Goal: Task Accomplishment & Management: Manage account settings

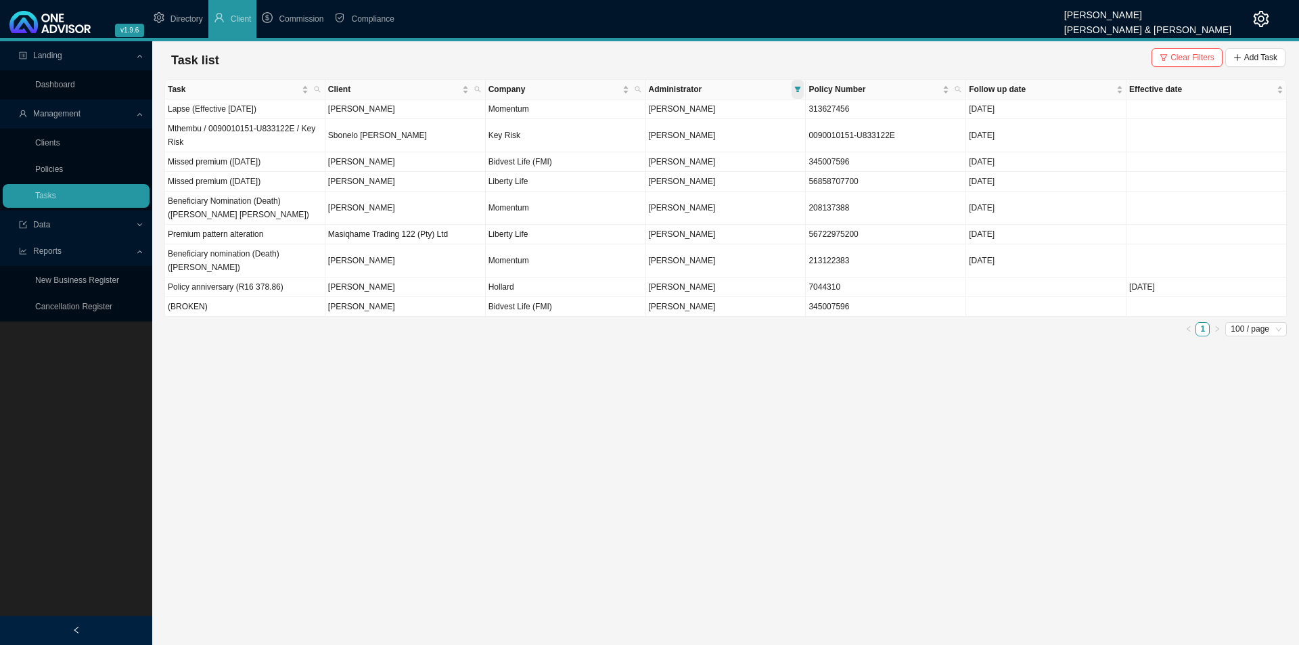
click at [795, 91] on icon "filter" at bounding box center [798, 89] width 7 height 7
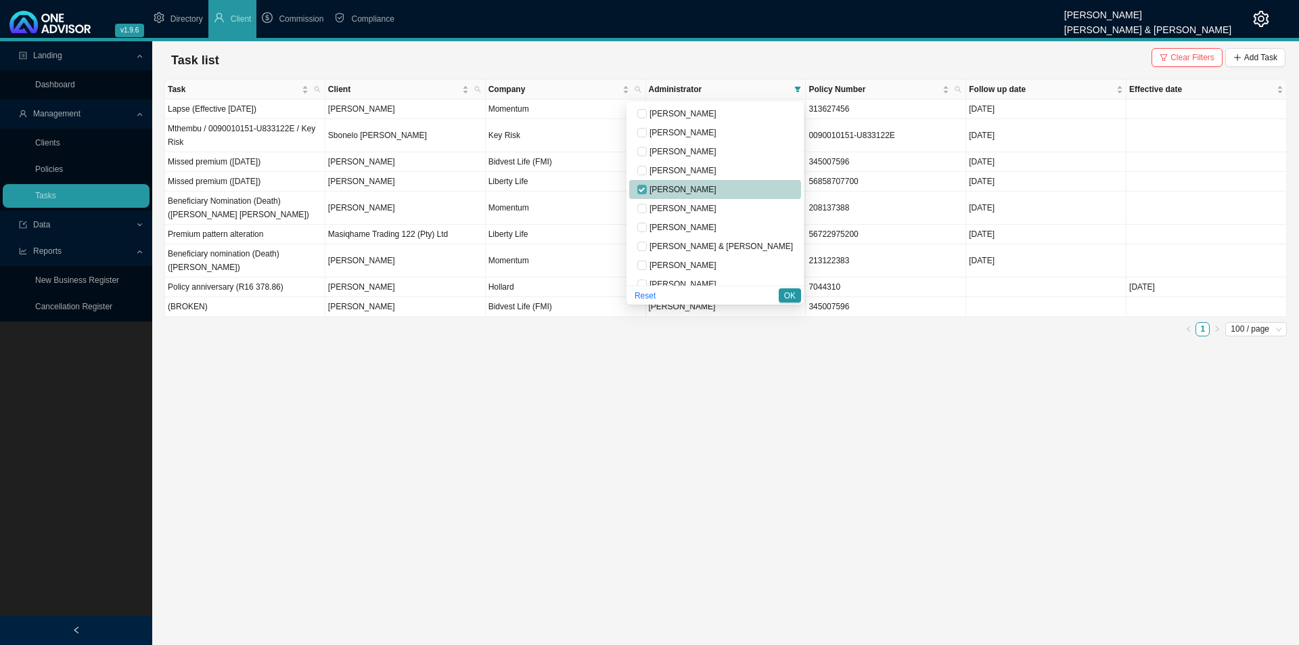
click at [647, 189] on input "checkbox" at bounding box center [642, 189] width 9 height 9
checkbox input "false"
click at [711, 167] on span "[PERSON_NAME]" at bounding box center [682, 170] width 70 height 9
checkbox input "true"
click at [792, 297] on span "OK" at bounding box center [790, 296] width 12 height 14
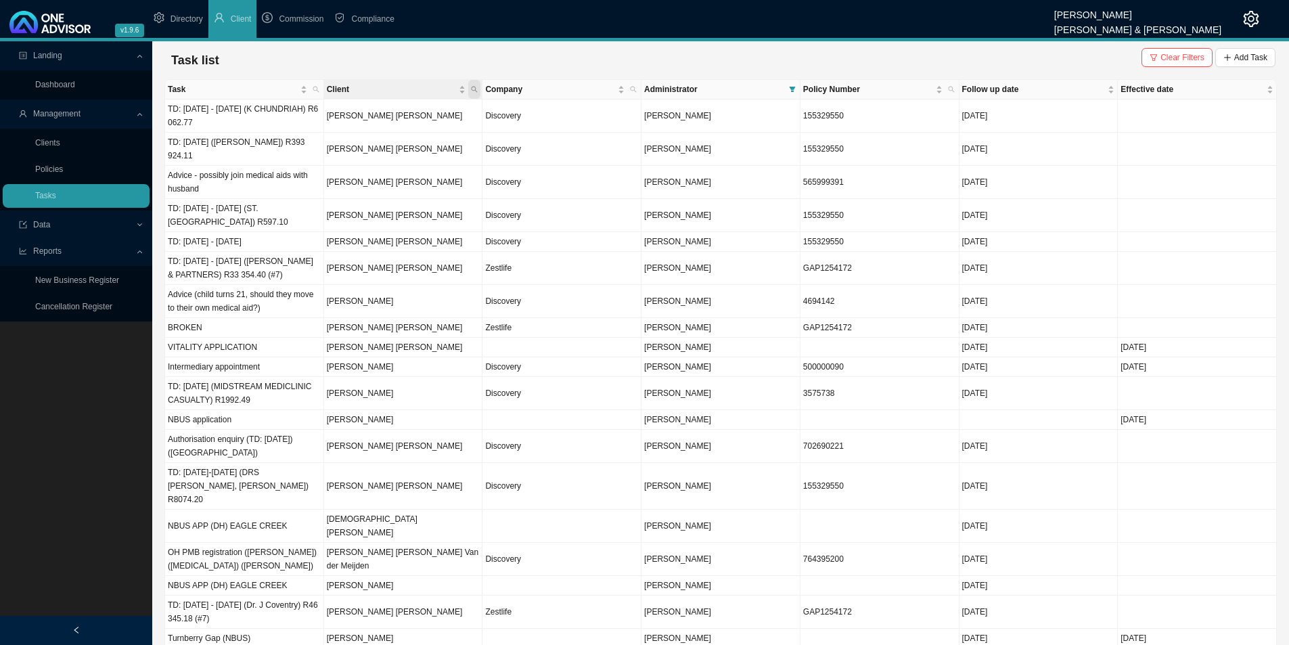
click at [479, 87] on span "Client" at bounding box center [474, 89] width 12 height 19
click at [396, 106] on div "Search Reset" at bounding box center [411, 126] width 138 height 49
click at [395, 111] on input "text" at bounding box center [411, 116] width 127 height 19
type input "[PERSON_NAME]"
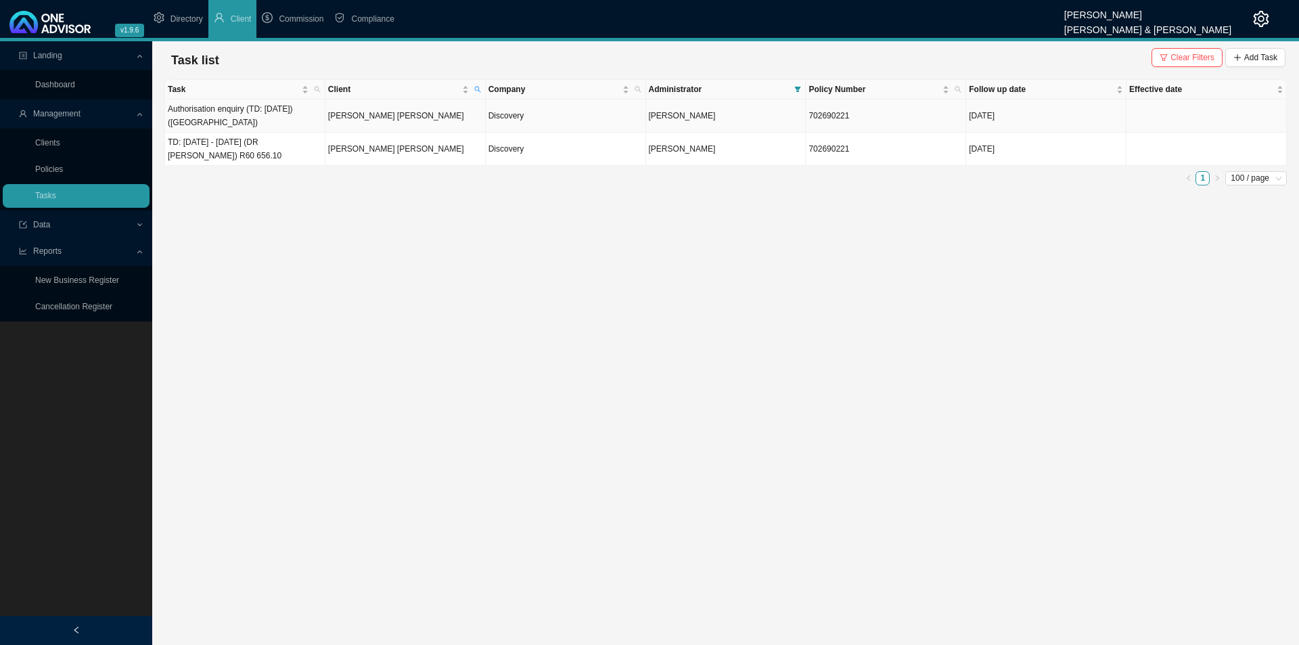
click at [466, 120] on td "[PERSON_NAME] [PERSON_NAME]" at bounding box center [406, 115] width 160 height 33
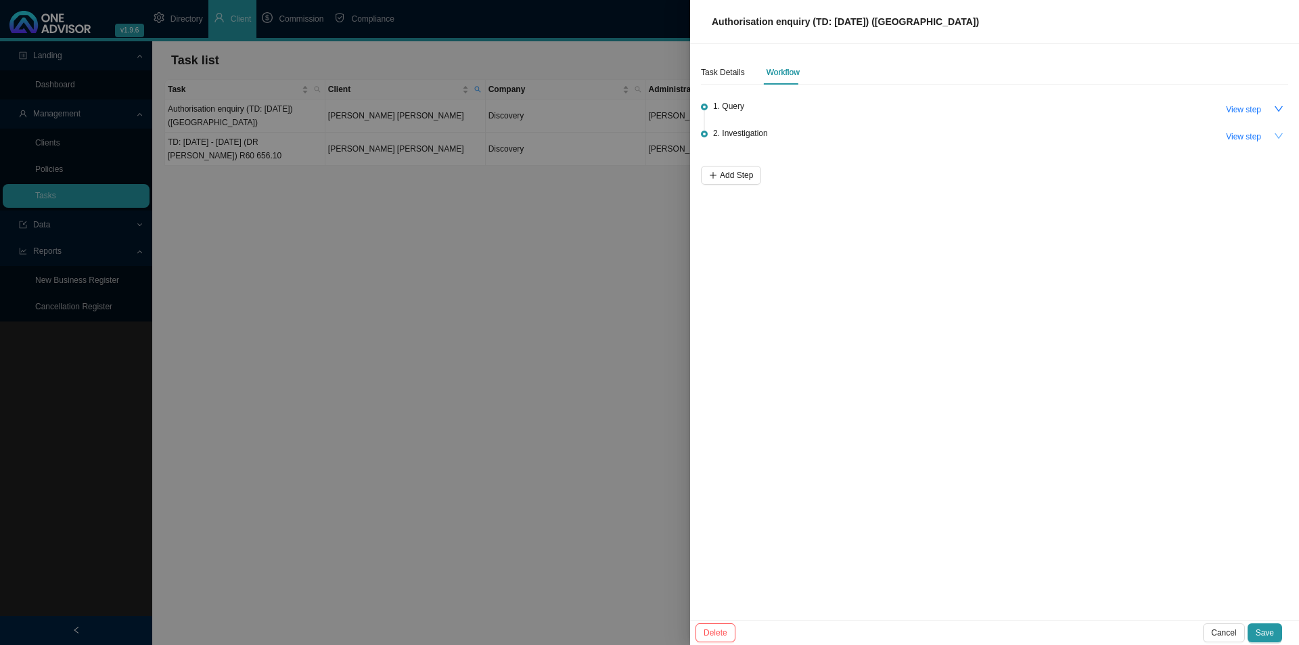
click at [1039, 135] on icon "down" at bounding box center [1279, 135] width 8 height 5
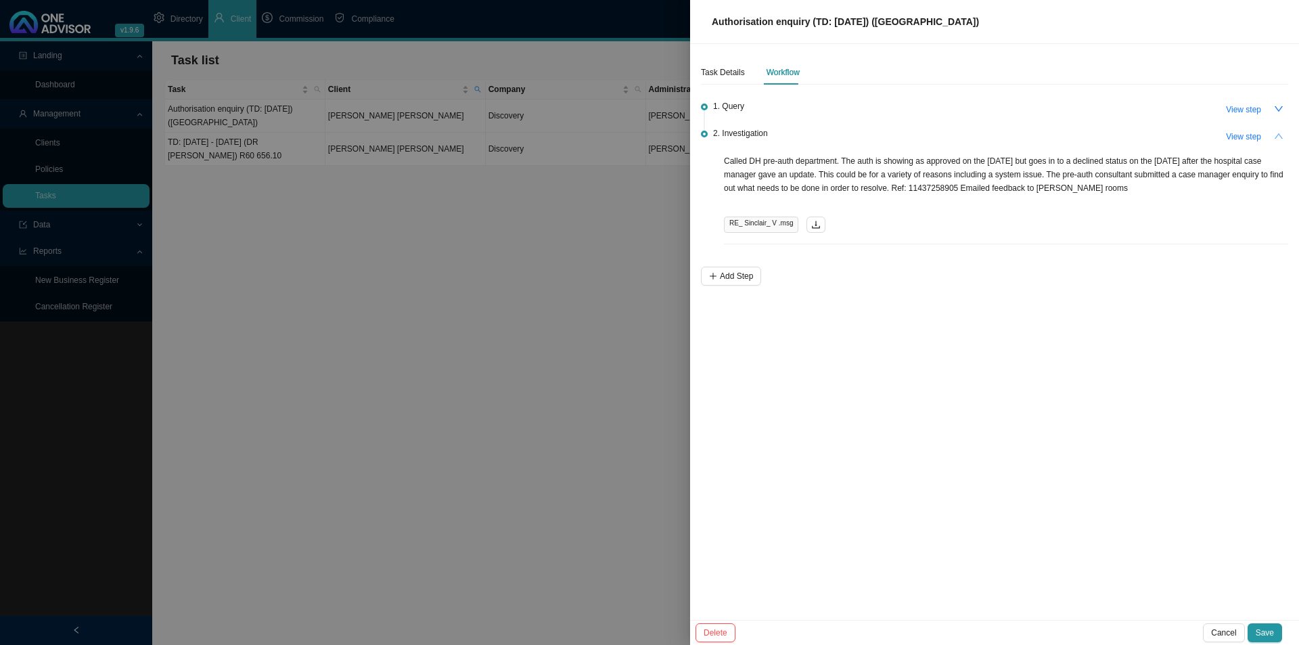
click at [1039, 137] on button "button" at bounding box center [1279, 136] width 19 height 19
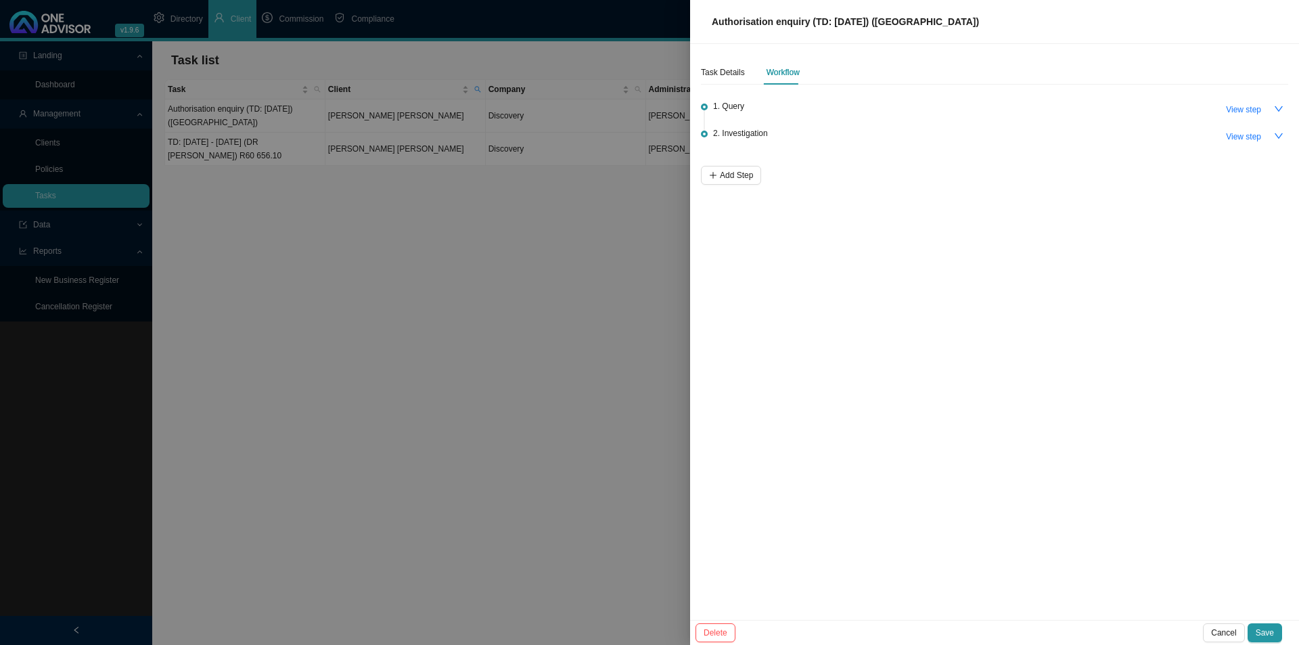
click at [784, 311] on div "Task Details Workflow 1. Query View step 2. Investigation View step Add Step" at bounding box center [994, 332] width 609 height 576
click at [317, 472] on div at bounding box center [649, 322] width 1299 height 645
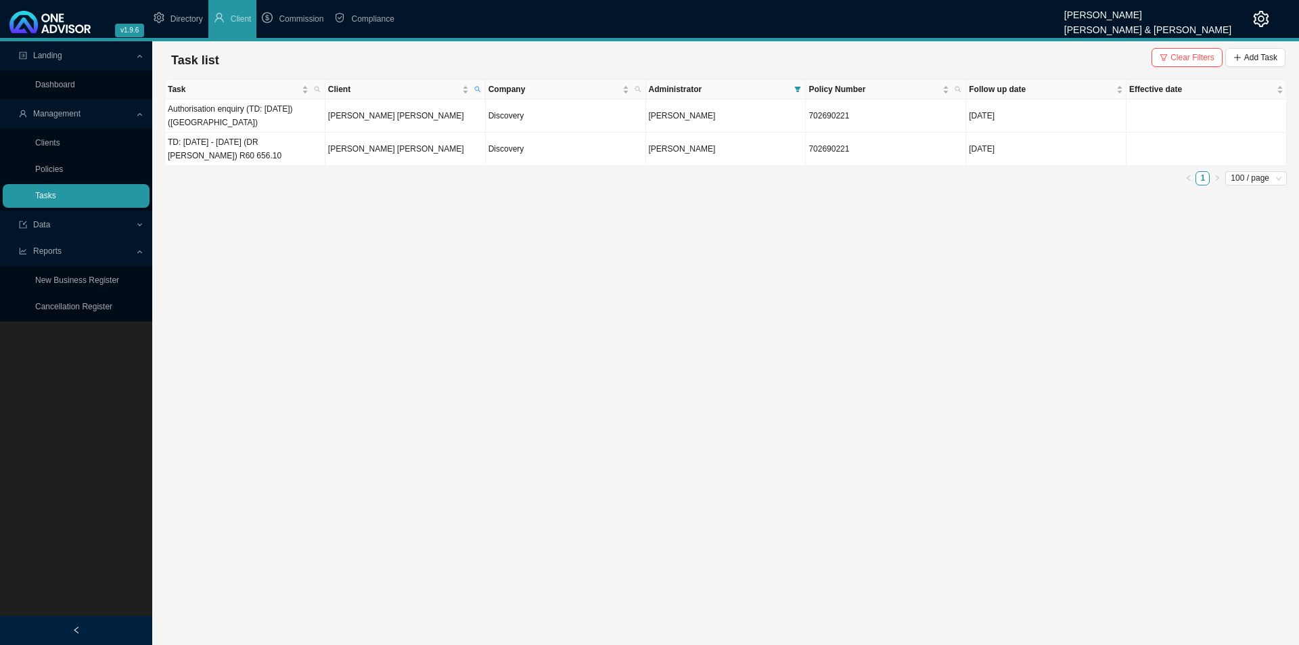
click at [56, 200] on link "Tasks" at bounding box center [45, 195] width 21 height 9
click at [321, 83] on span "Task" at bounding box center [317, 89] width 12 height 19
click at [273, 263] on main "Landing Dashboard Management Clients Policies Tasks Data Reports New Business R…" at bounding box center [649, 343] width 1299 height 604
click at [434, 311] on main "Landing Dashboard Management Clients Policies Tasks Data Reports New Business R…" at bounding box center [649, 343] width 1299 height 604
click at [793, 92] on span at bounding box center [798, 89] width 12 height 19
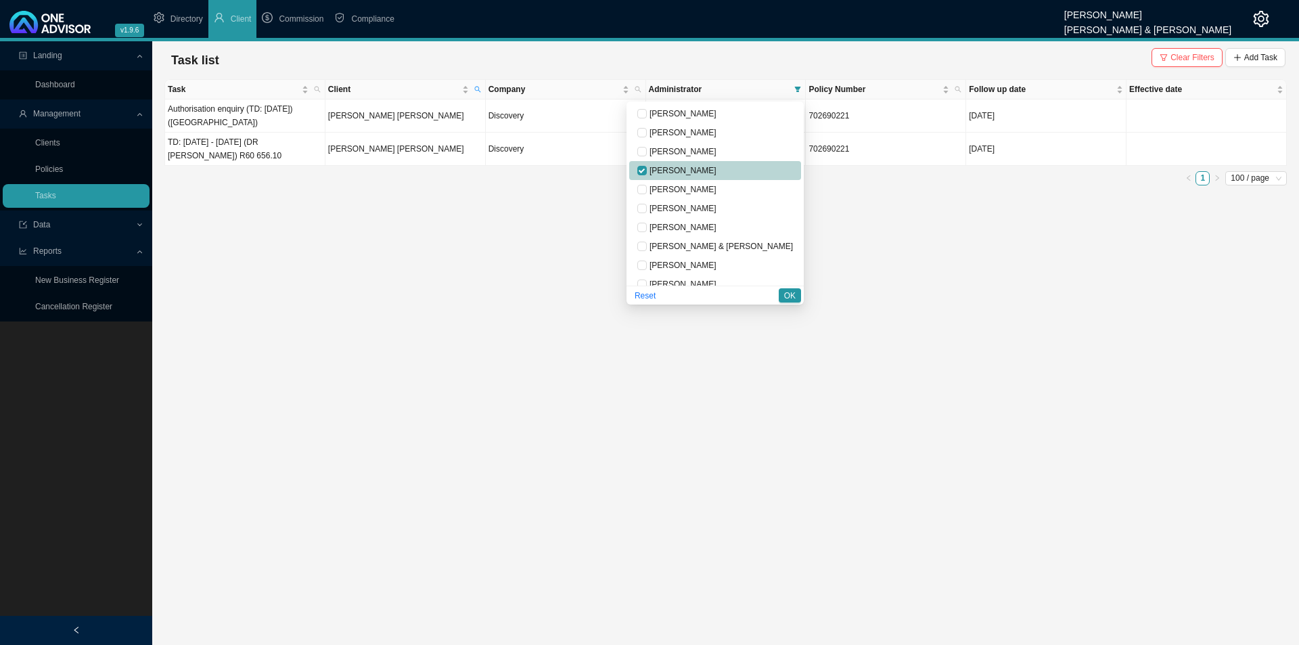
click at [708, 175] on span "[PERSON_NAME]" at bounding box center [682, 170] width 70 height 9
checkbox input "false"
click at [717, 187] on span "[PERSON_NAME]" at bounding box center [682, 189] width 70 height 9
checkbox input "true"
click at [783, 289] on button "OK" at bounding box center [790, 295] width 22 height 14
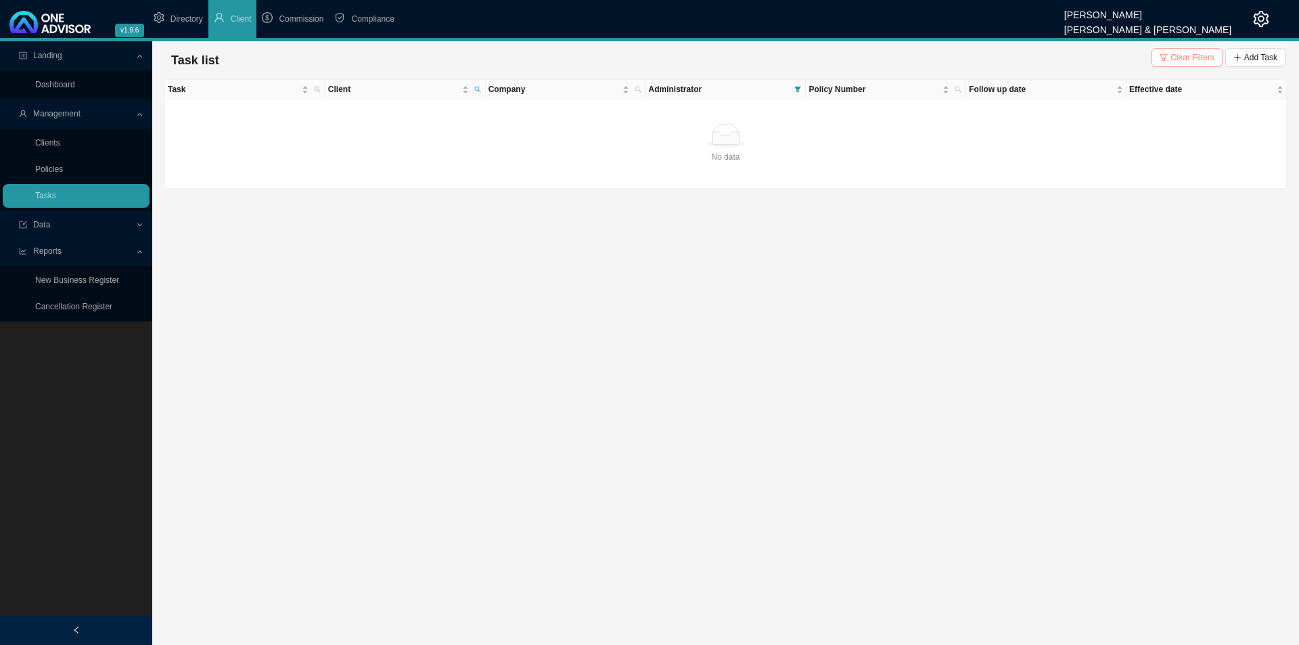
click at [1039, 55] on span "Clear Filters" at bounding box center [1193, 58] width 44 height 14
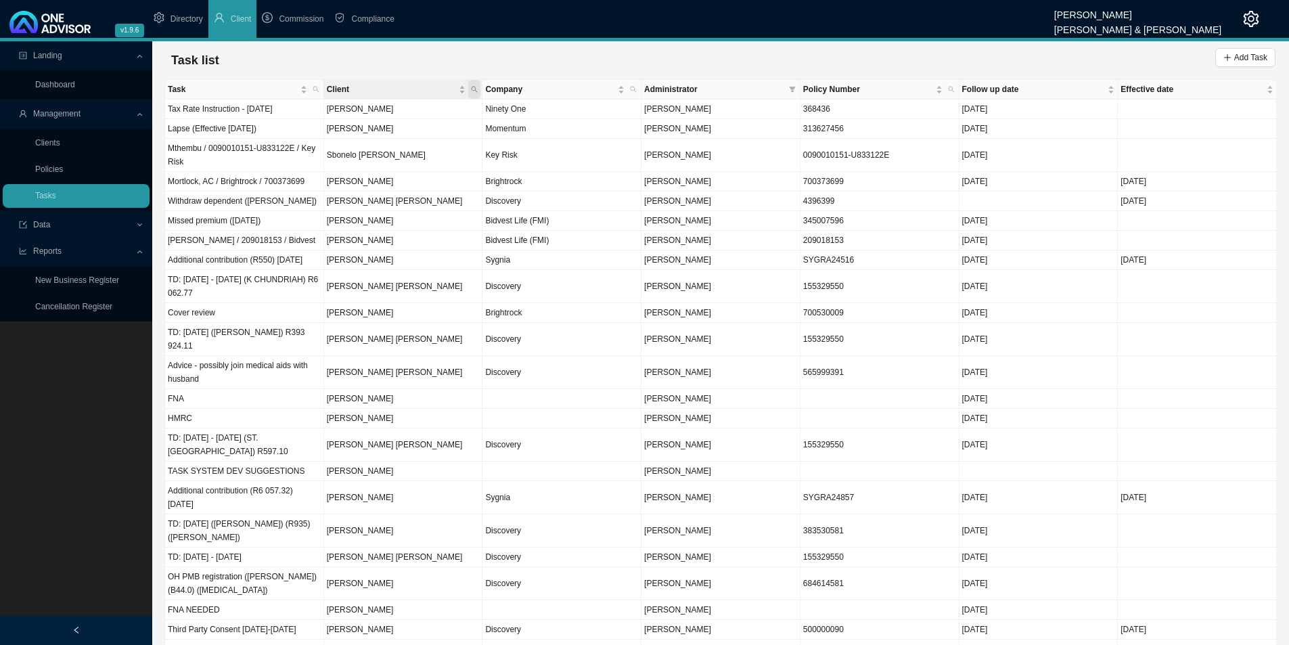
click at [479, 90] on span "Client" at bounding box center [474, 89] width 12 height 19
click at [395, 116] on input "text" at bounding box center [411, 116] width 127 height 19
type input "van niekerk"
click at [388, 138] on span "Search" at bounding box center [384, 139] width 26 height 14
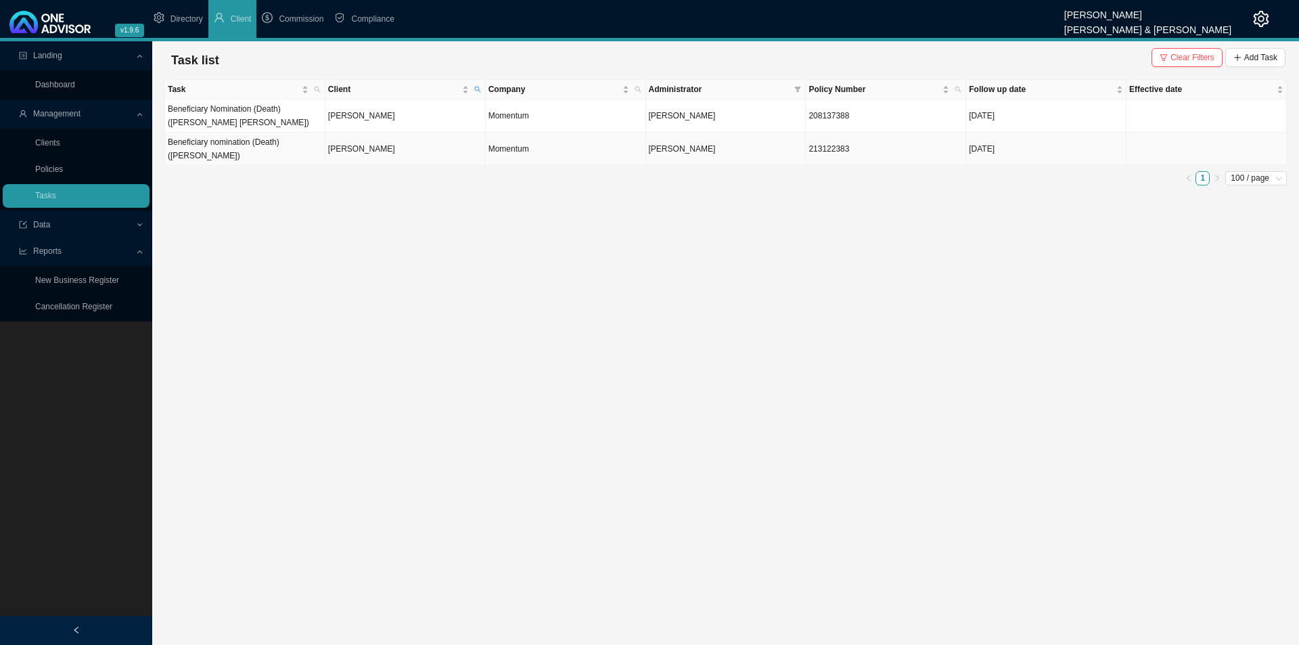
click at [422, 146] on td "[PERSON_NAME]" at bounding box center [406, 149] width 160 height 33
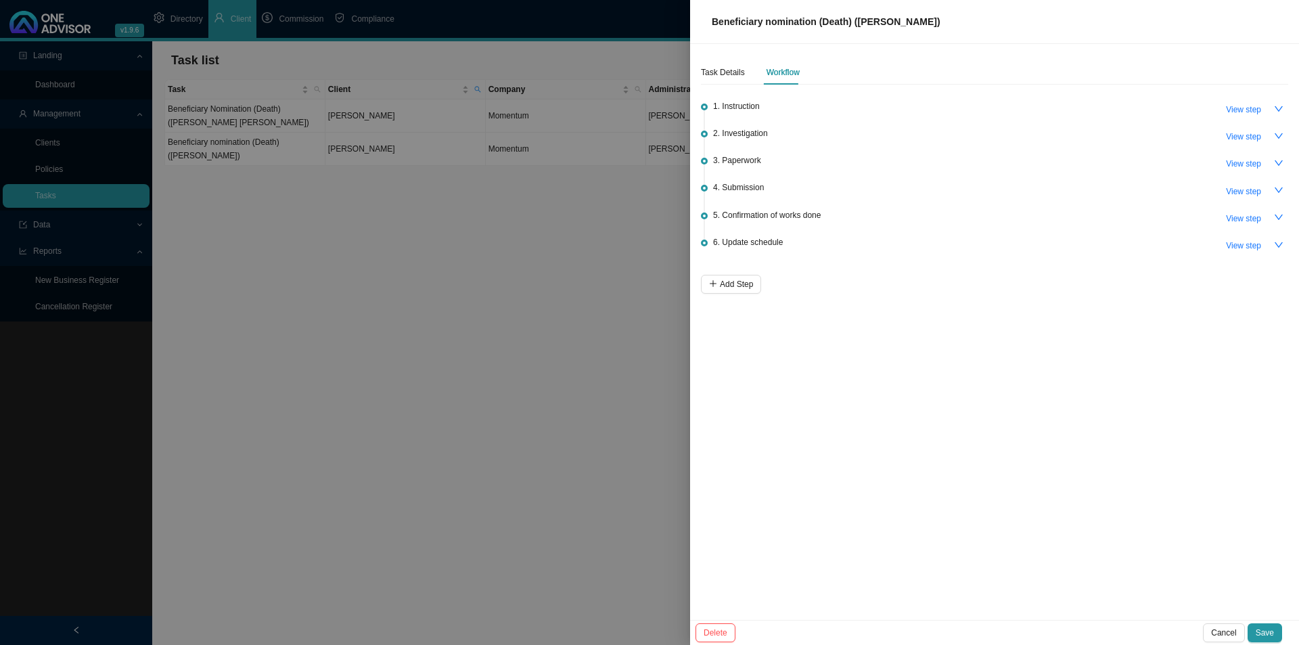
click at [744, 77] on div "Task Details Workflow" at bounding box center [750, 72] width 99 height 24
click at [739, 76] on div "Task Details" at bounding box center [723, 73] width 44 height 14
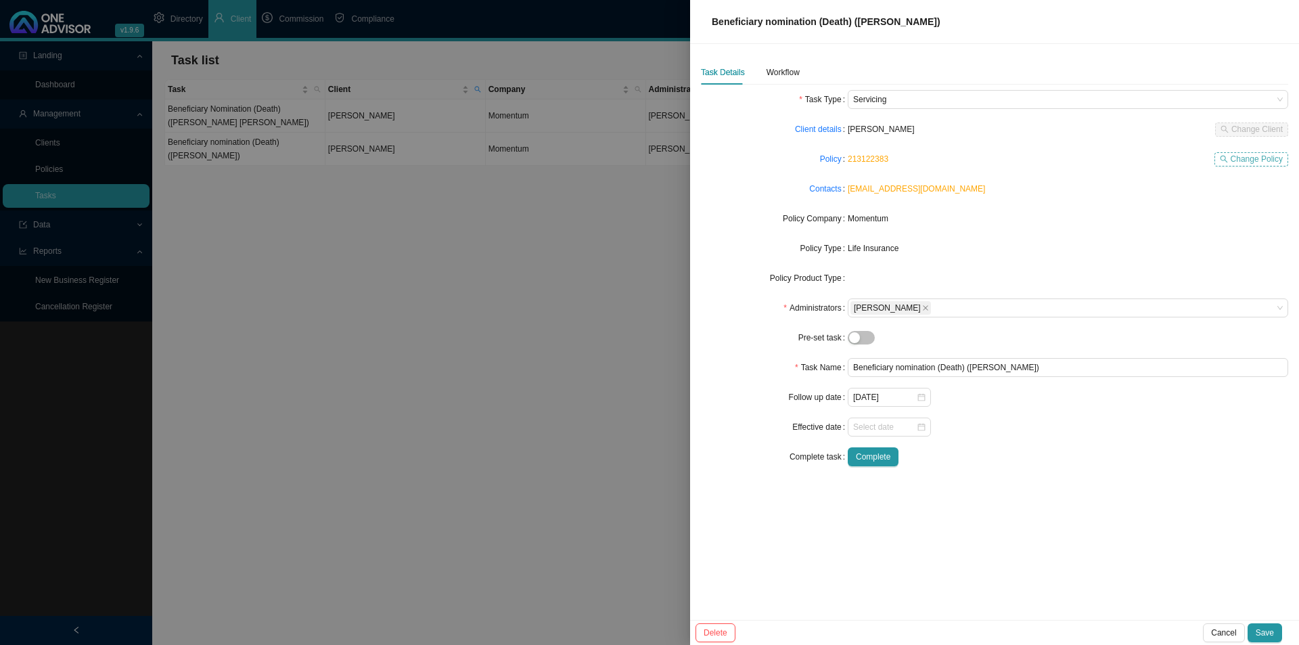
click at [1039, 157] on button "Change Policy" at bounding box center [1252, 159] width 74 height 14
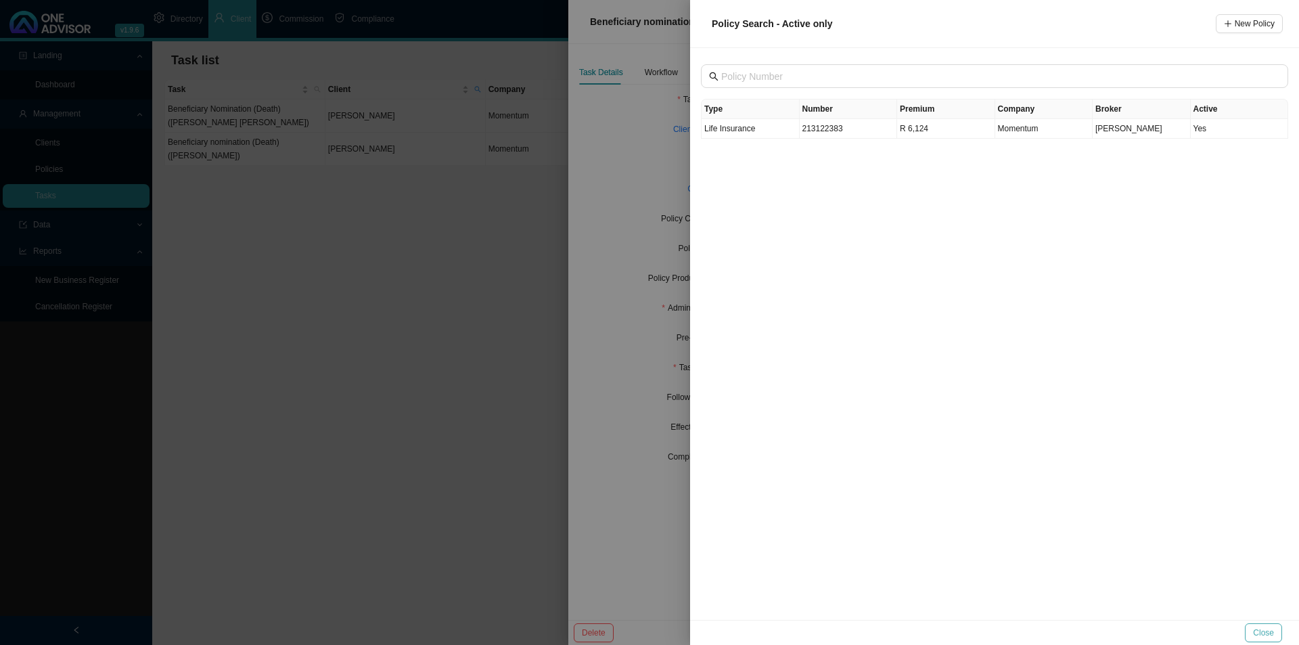
click at [1039, 499] on button "Close" at bounding box center [1263, 632] width 37 height 19
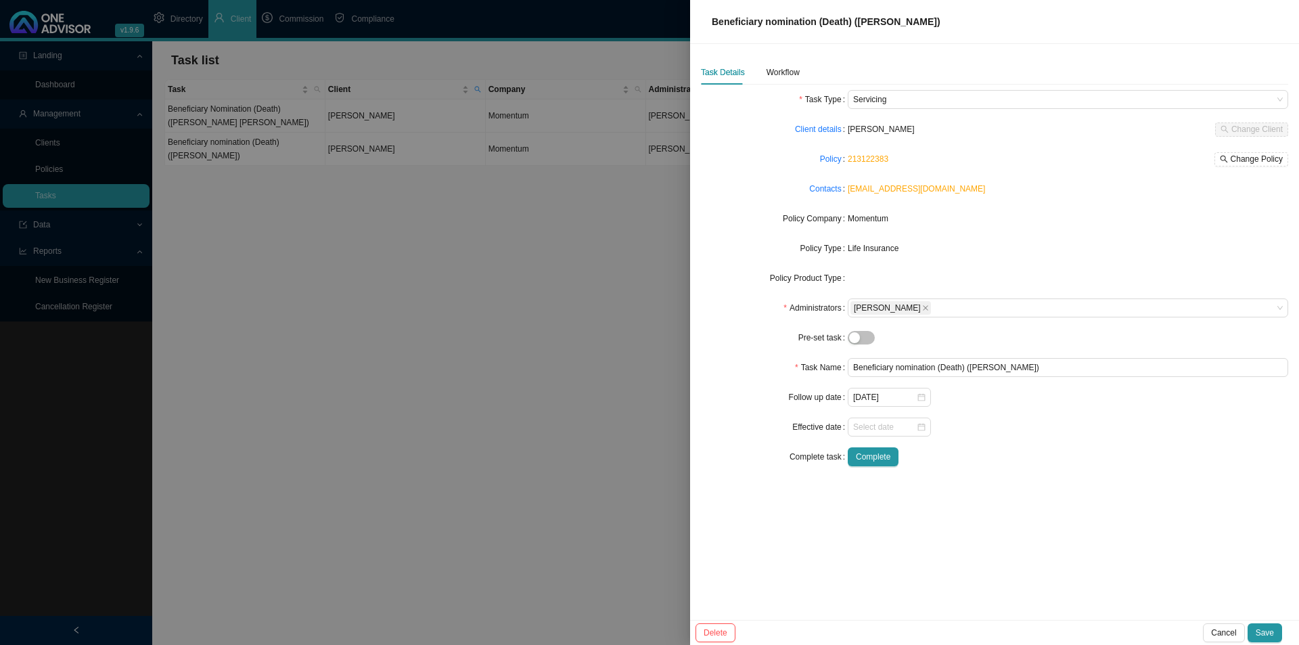
click at [380, 469] on div at bounding box center [649, 322] width 1299 height 645
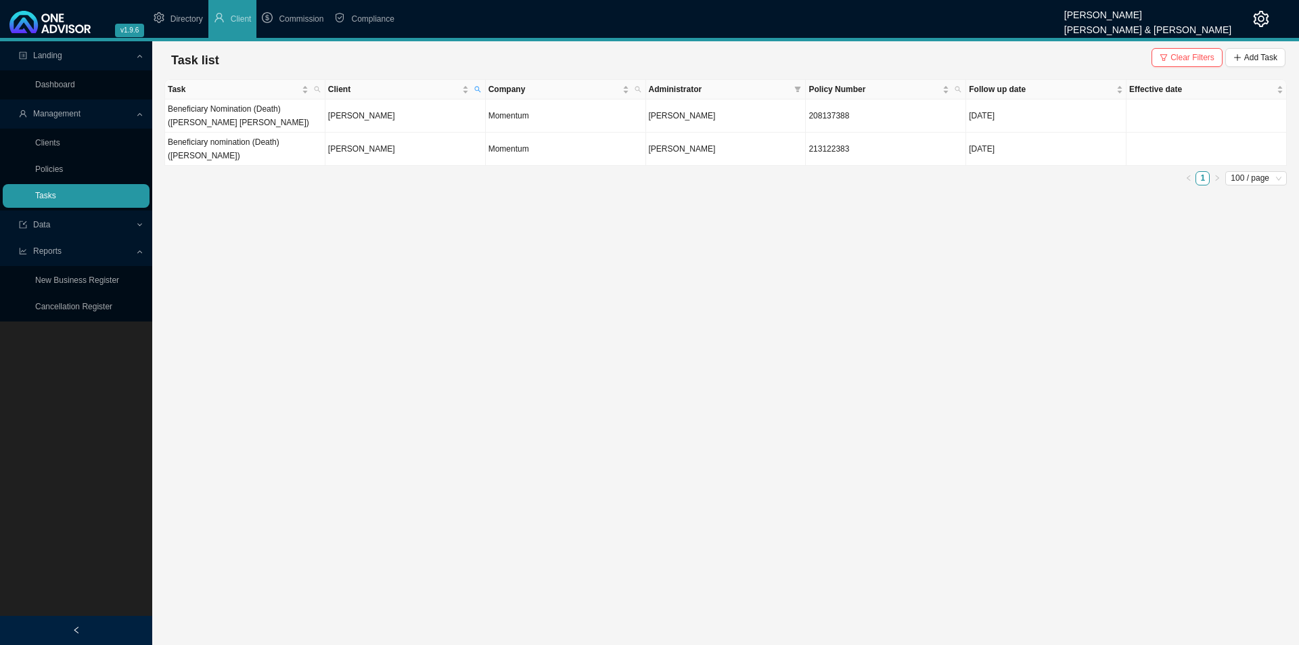
click at [39, 200] on link "Tasks" at bounding box center [45, 195] width 21 height 9
click at [347, 286] on main "Landing Dashboard Management Clients Policies Tasks Data Reports New Business R…" at bounding box center [649, 343] width 1299 height 604
click at [1039, 53] on span "Add Task" at bounding box center [1261, 58] width 33 height 14
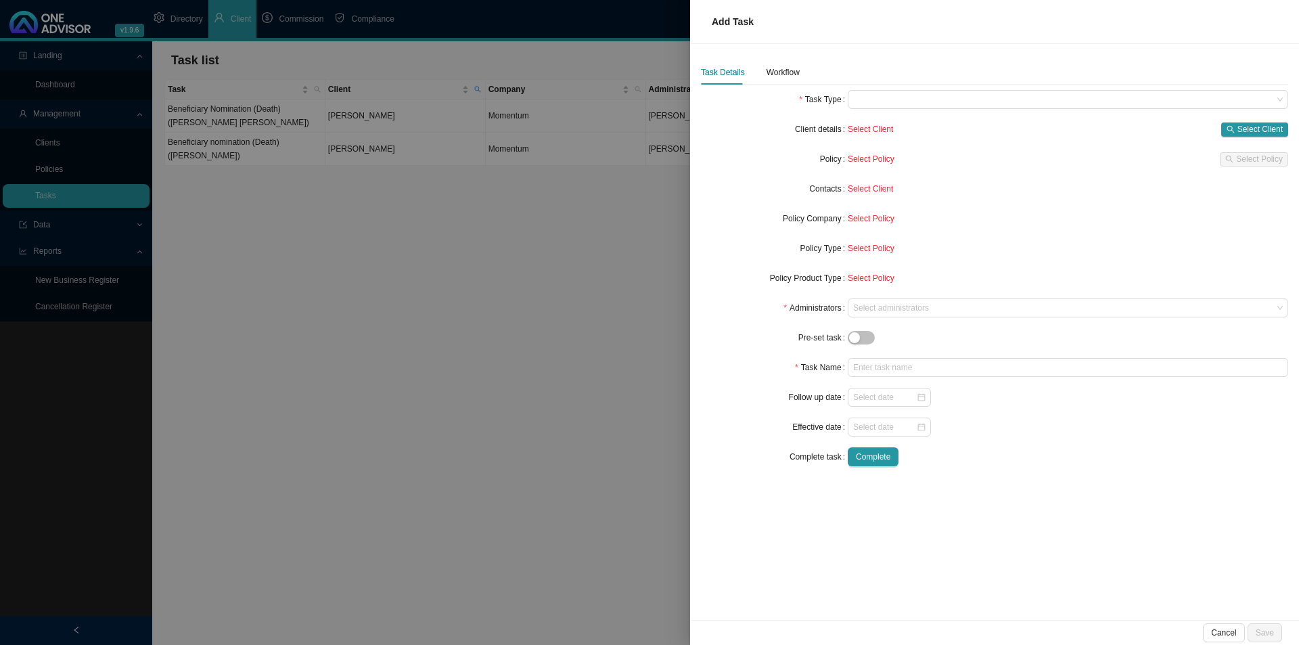
click at [411, 332] on div at bounding box center [649, 322] width 1299 height 645
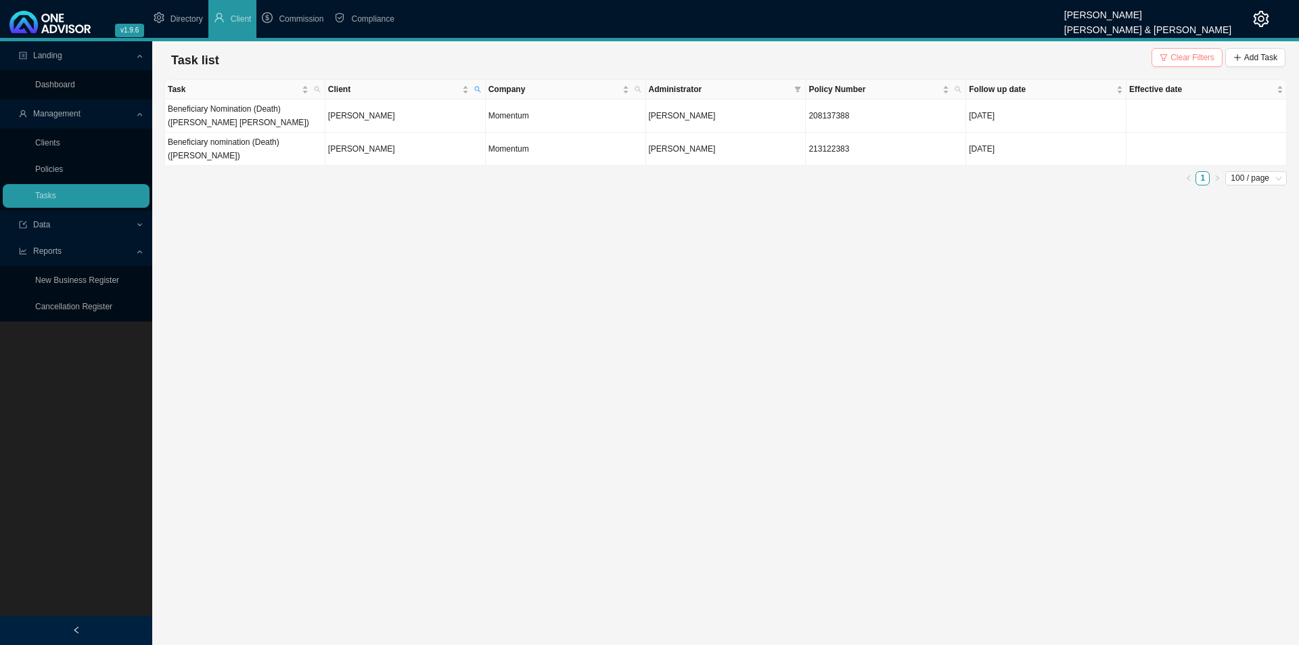
click at [1039, 58] on span "Clear Filters" at bounding box center [1193, 58] width 44 height 14
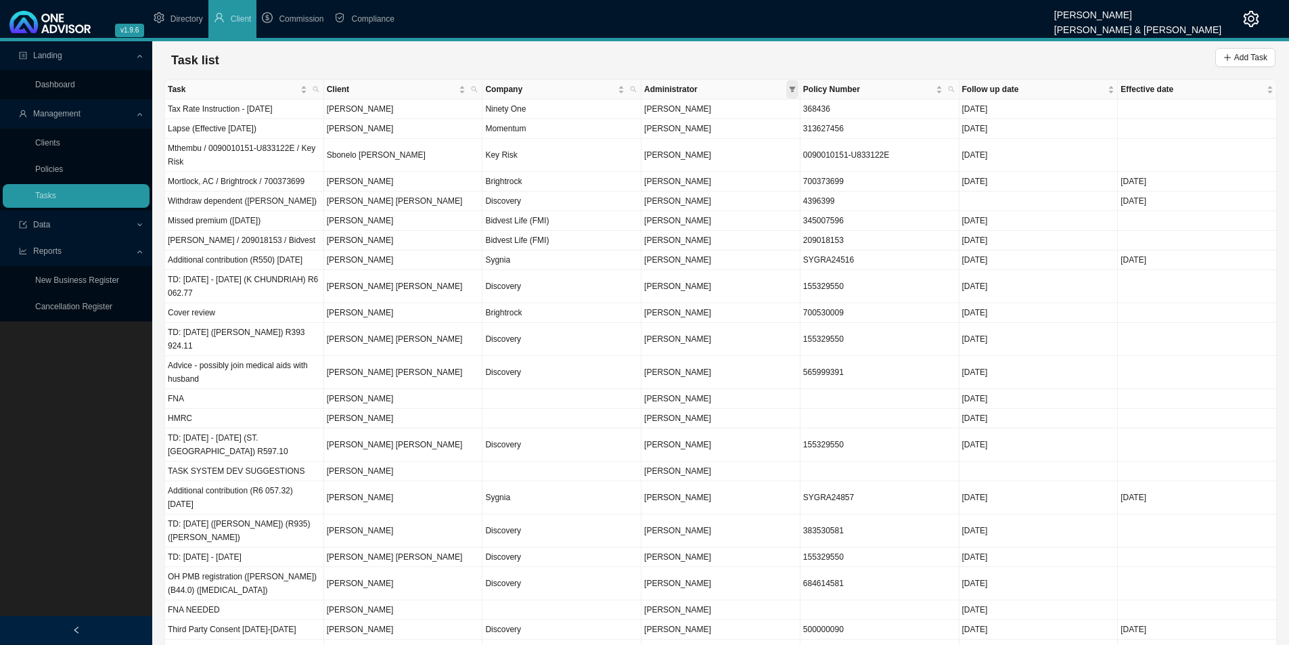
click at [795, 85] on span at bounding box center [792, 89] width 12 height 19
checkbox input "false"
click at [711, 171] on span "[PERSON_NAME]" at bounding box center [677, 170] width 70 height 9
checkbox input "true"
click at [781, 294] on span "OK" at bounding box center [785, 296] width 12 height 14
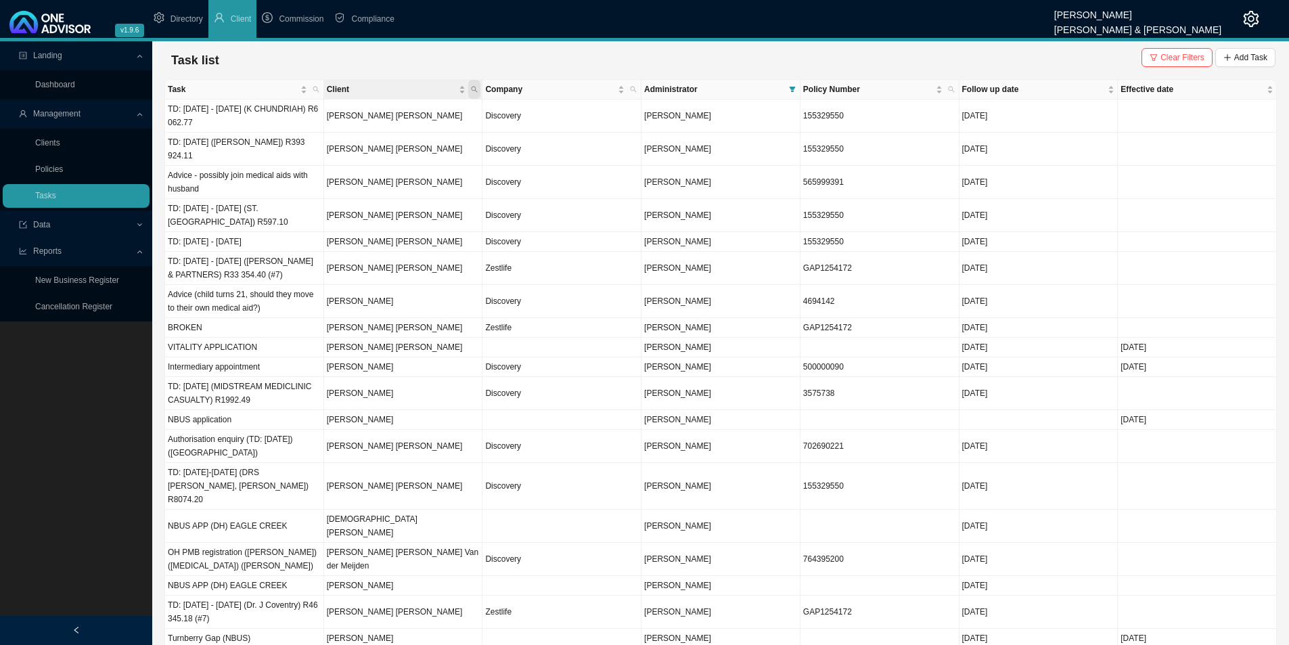
click at [475, 93] on span "Client" at bounding box center [474, 89] width 12 height 19
click at [459, 116] on input "text" at bounding box center [411, 116] width 127 height 19
type input "[PERSON_NAME]"
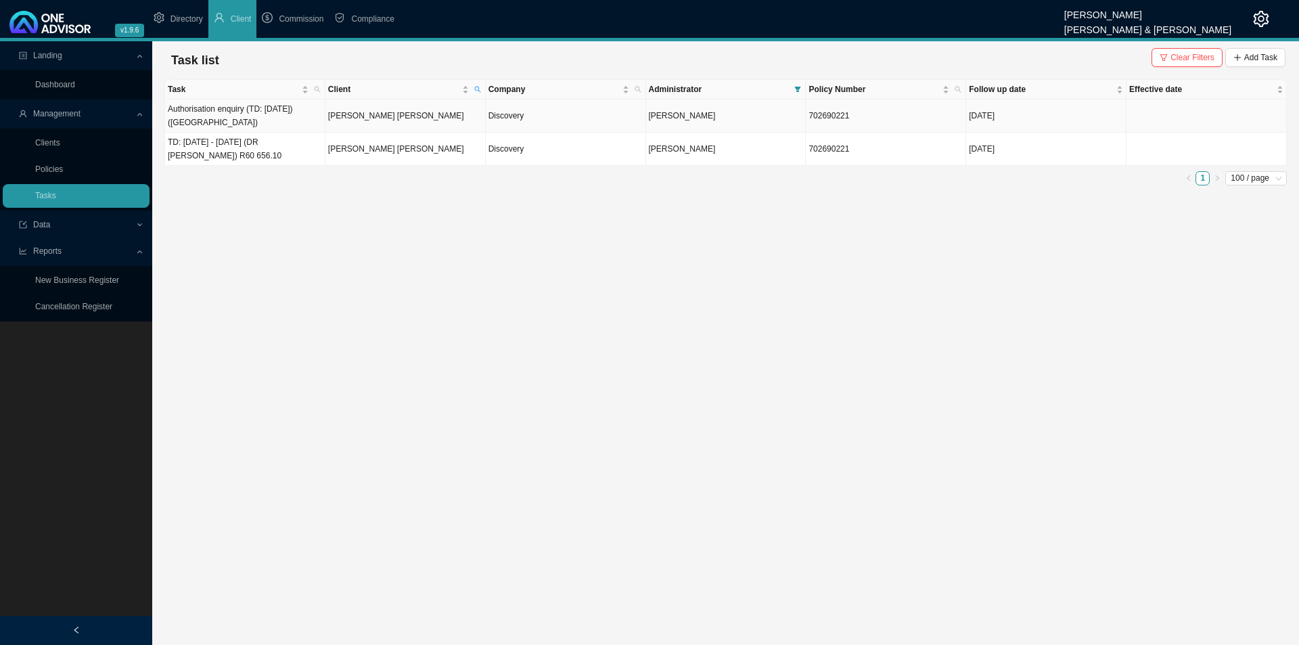
click at [359, 110] on td "[PERSON_NAME] [PERSON_NAME]" at bounding box center [406, 115] width 160 height 33
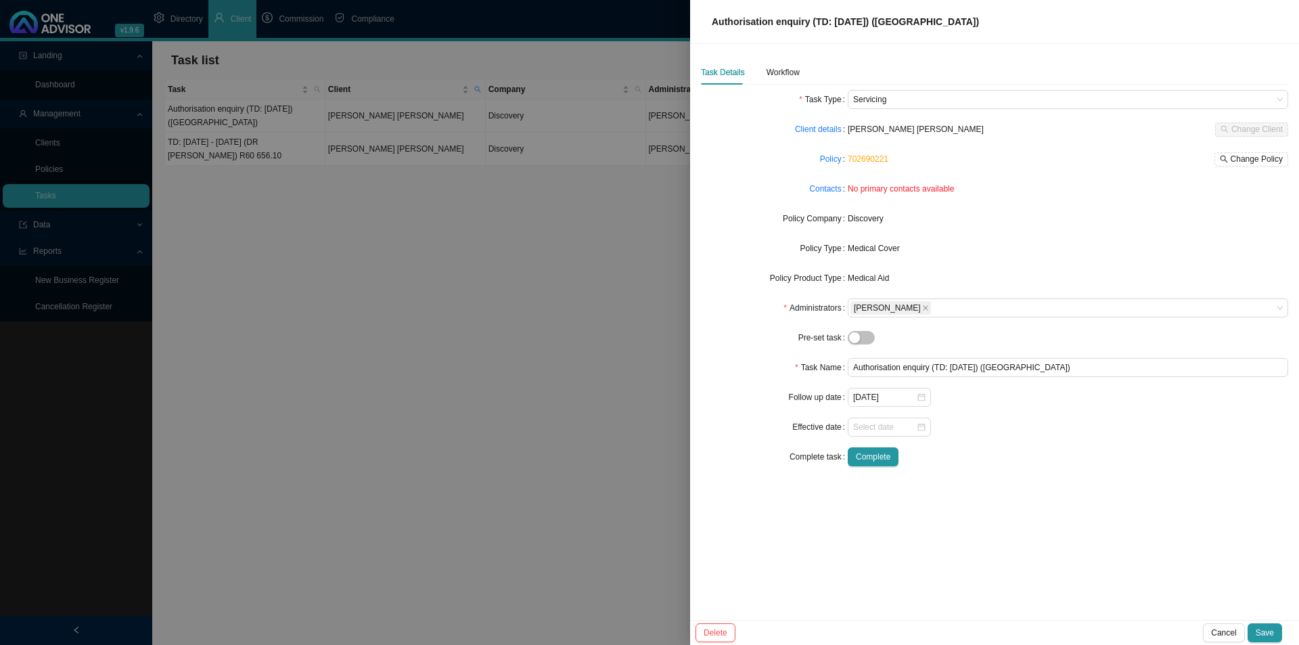
click at [1035, 227] on div "Discovery" at bounding box center [1068, 218] width 441 height 19
click at [1016, 428] on div at bounding box center [1068, 427] width 441 height 19
click at [1039, 472] on div "Task Type Servicing Client details [PERSON_NAME] [PERSON_NAME] Change Client Po…" at bounding box center [994, 283] width 587 height 387
click at [771, 66] on div "Workflow" at bounding box center [783, 73] width 33 height 14
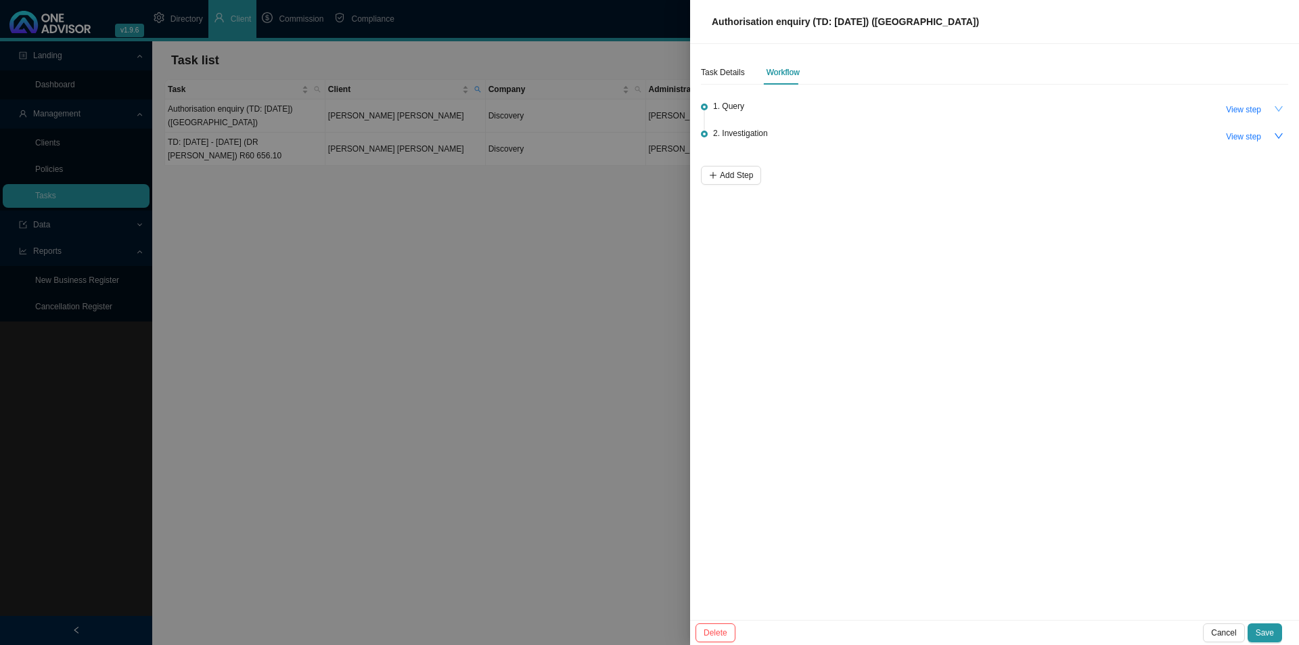
click at [1039, 105] on icon "down" at bounding box center [1278, 108] width 9 height 9
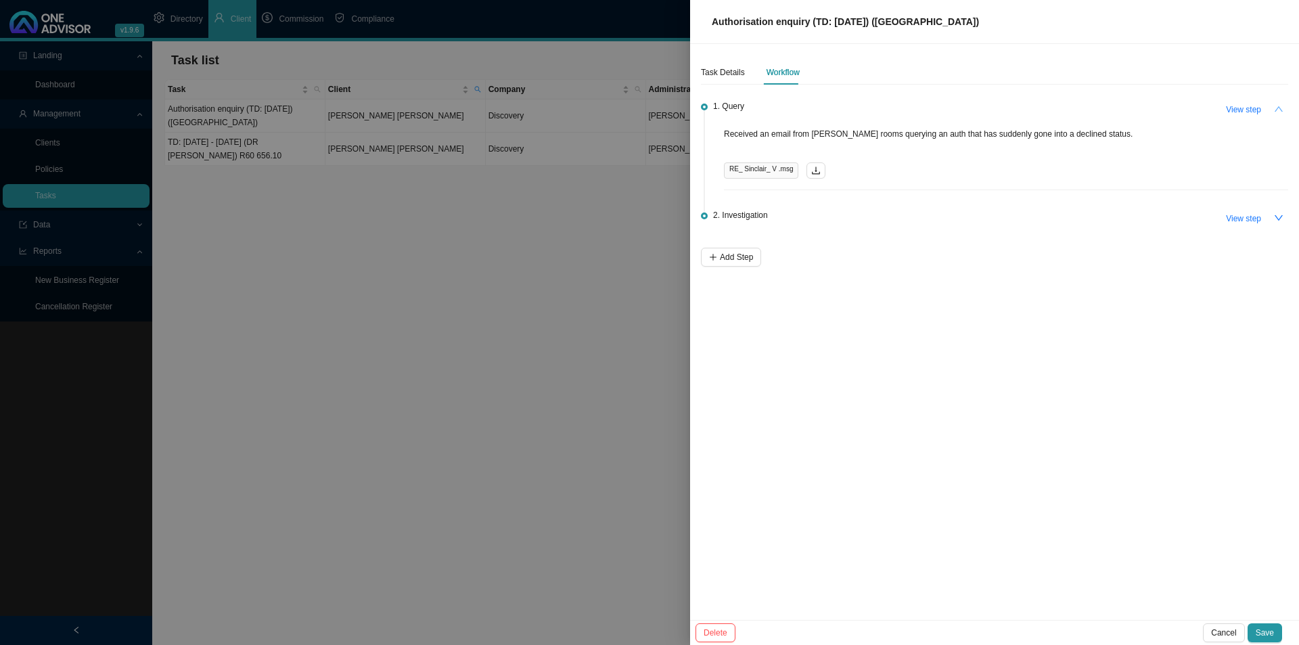
click at [1039, 105] on icon "up" at bounding box center [1278, 108] width 9 height 9
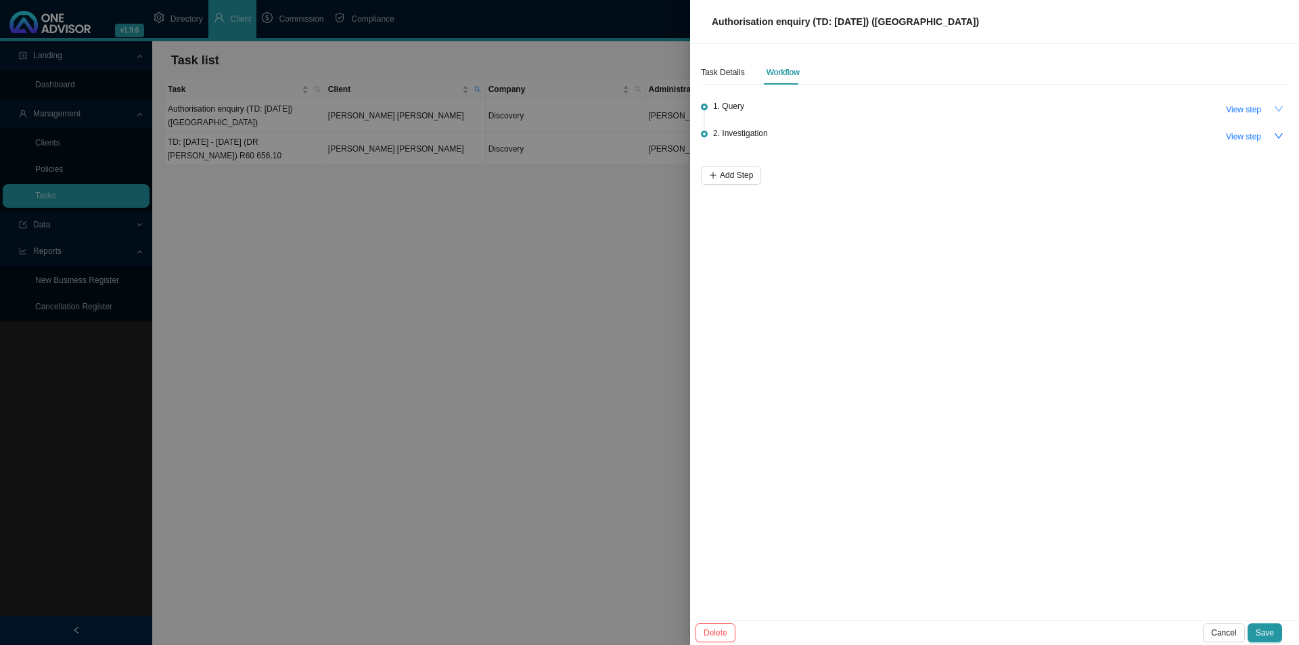
click at [1039, 105] on icon "down" at bounding box center [1278, 108] width 9 height 9
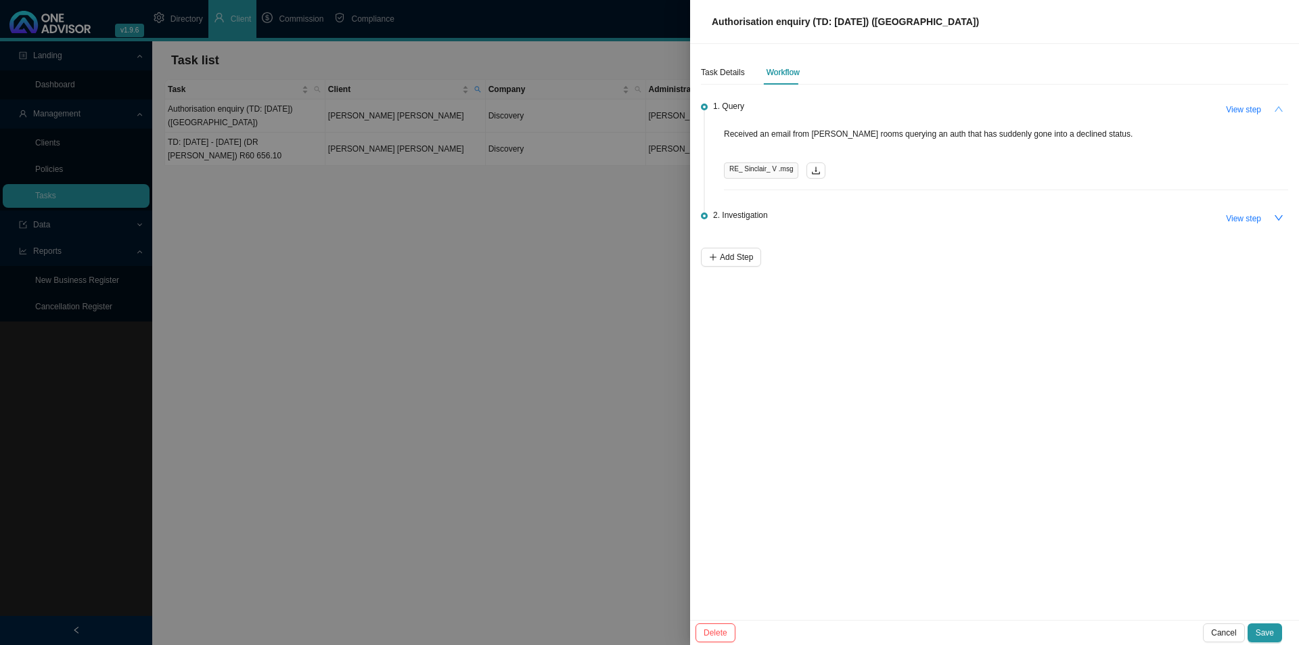
click at [938, 394] on div "Task Details Workflow 1. Query View step Received an email from [PERSON_NAME] r…" at bounding box center [994, 332] width 609 height 576
click at [1039, 108] on button "button" at bounding box center [1279, 108] width 19 height 19
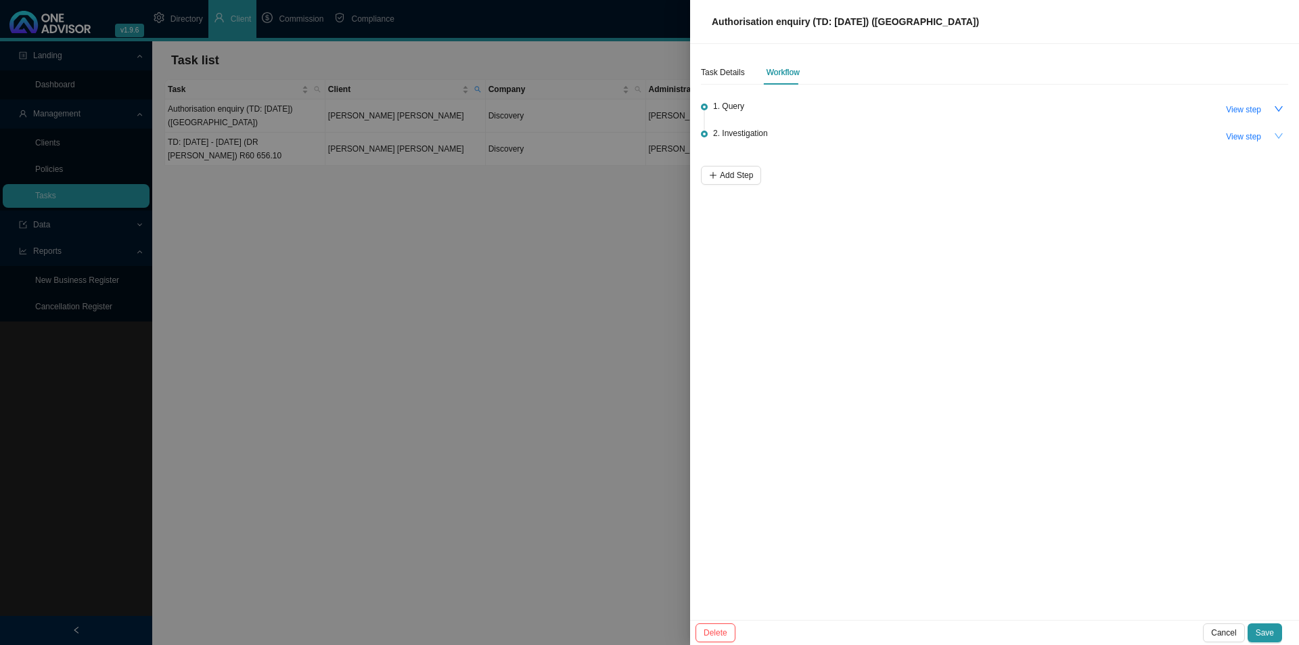
click at [1039, 134] on icon "down" at bounding box center [1278, 135] width 9 height 9
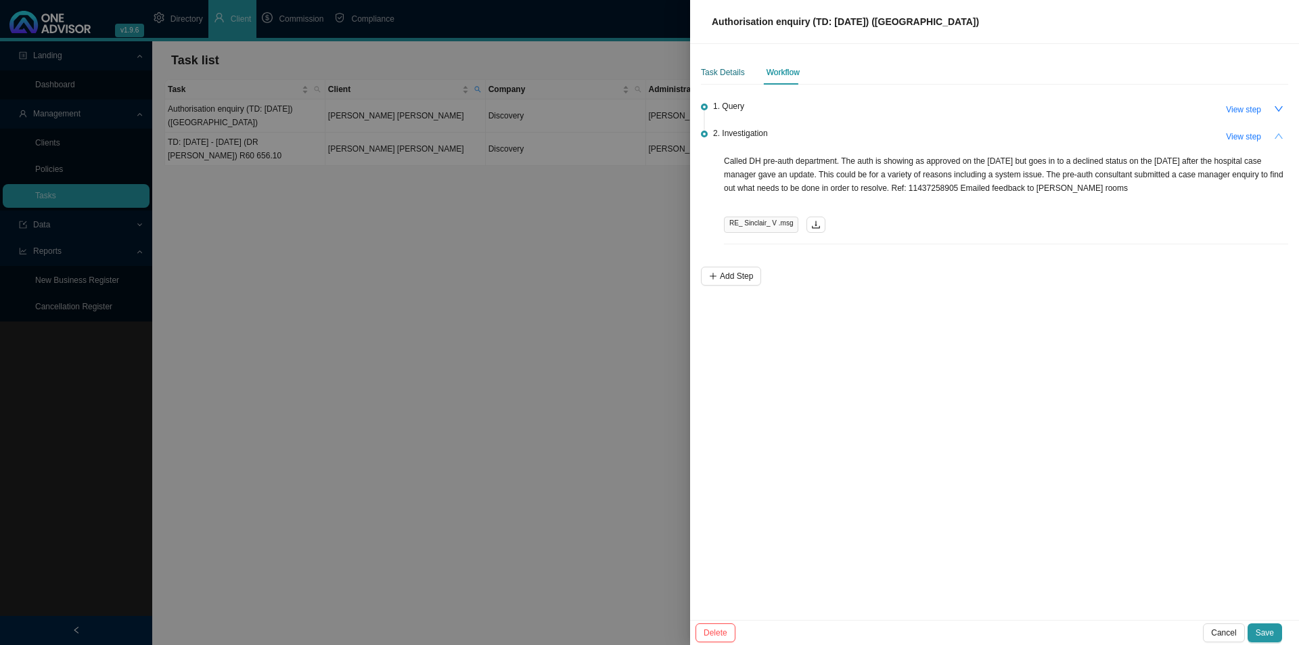
click at [724, 74] on div "Task Details" at bounding box center [723, 73] width 44 height 14
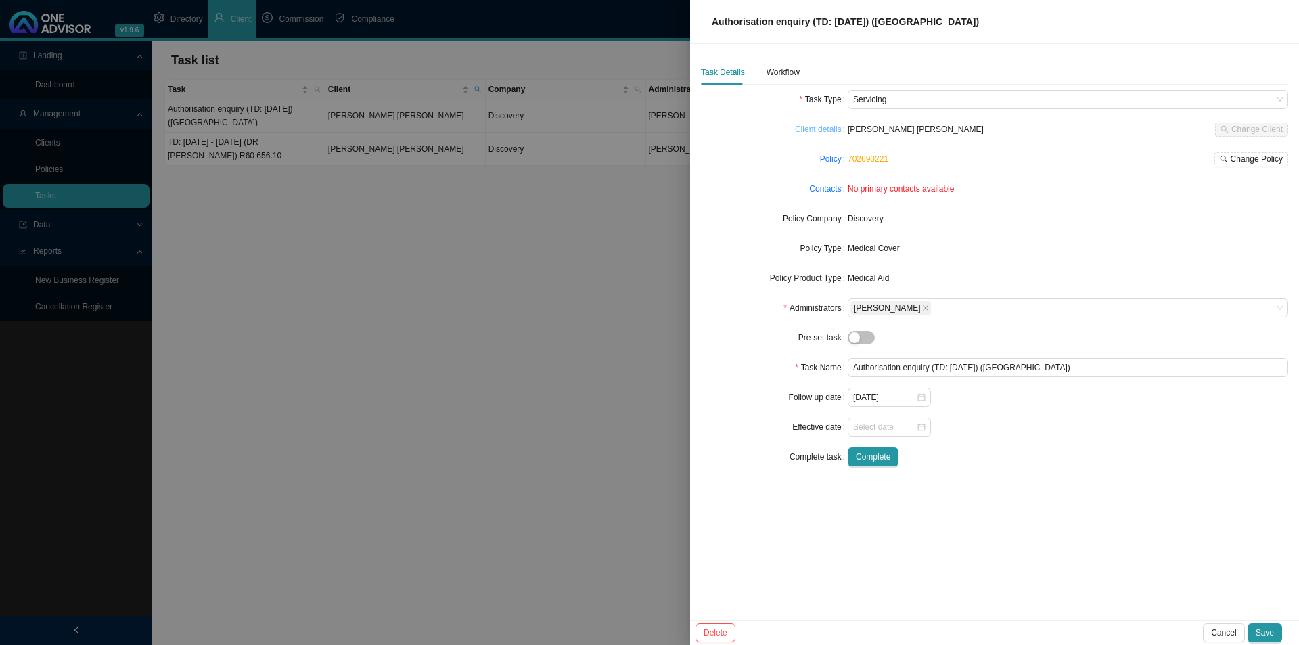
click at [826, 124] on link "Client details" at bounding box center [818, 129] width 47 height 14
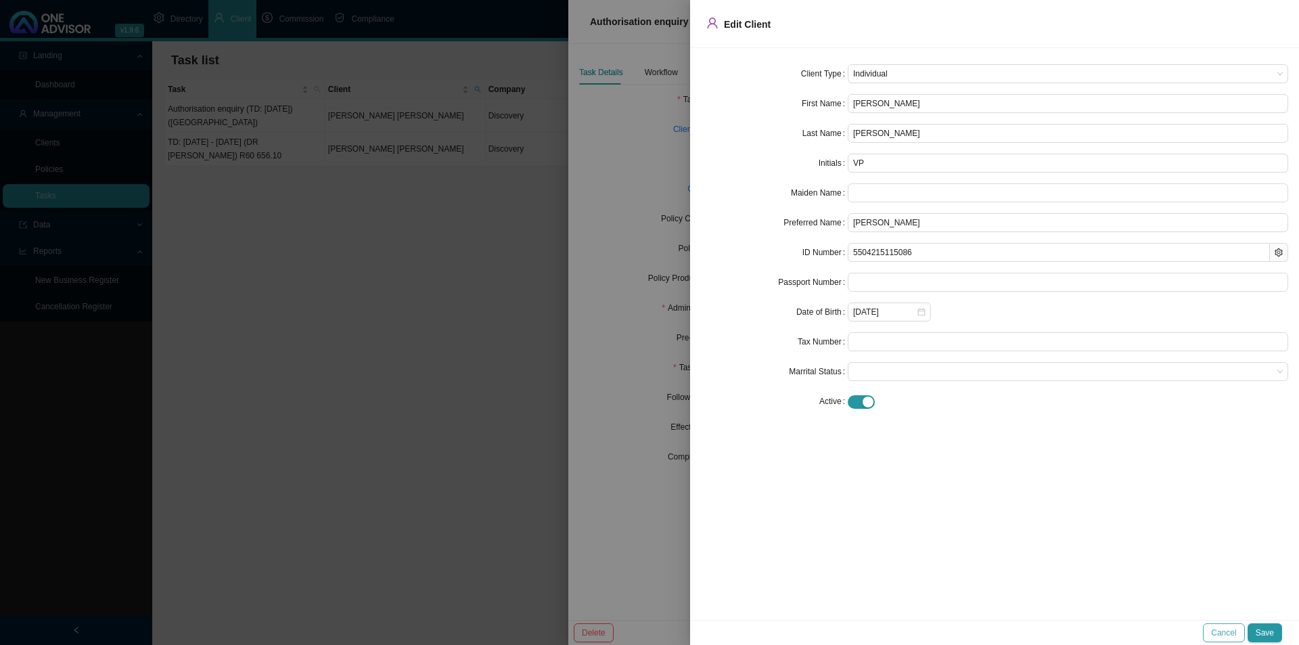
click at [1039, 499] on button "Cancel" at bounding box center [1223, 632] width 41 height 19
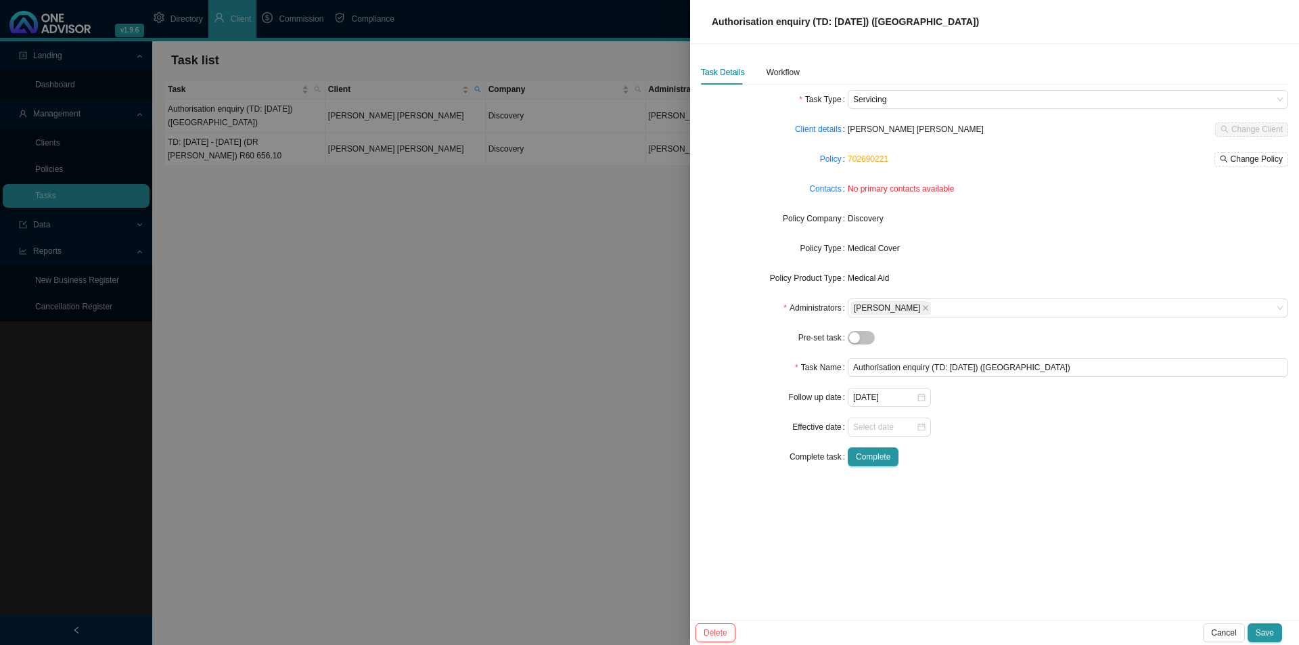
click at [1039, 499] on div "Task Details Workflow Task Type Servicing Client details [PERSON_NAME] [PERSON_…" at bounding box center [994, 332] width 609 height 576
click at [789, 74] on div "Workflow" at bounding box center [783, 73] width 33 height 14
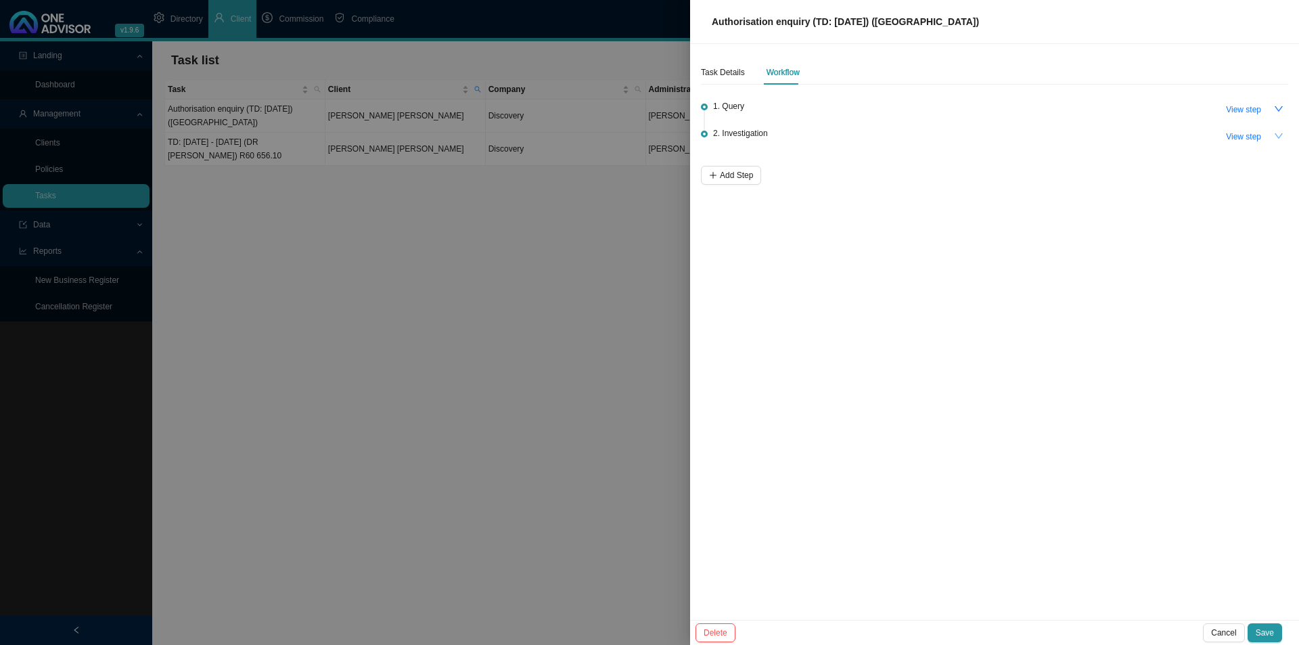
click at [1039, 132] on icon "down" at bounding box center [1278, 135] width 9 height 9
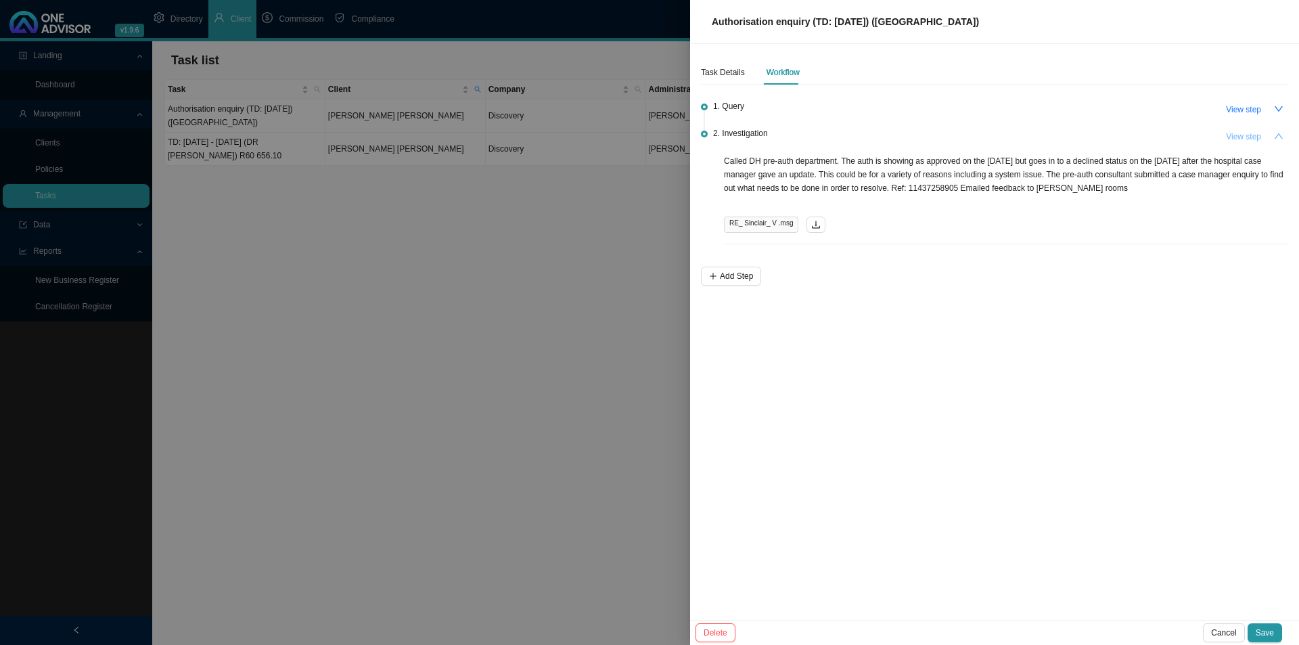
click at [1039, 135] on span "View step" at bounding box center [1243, 137] width 35 height 14
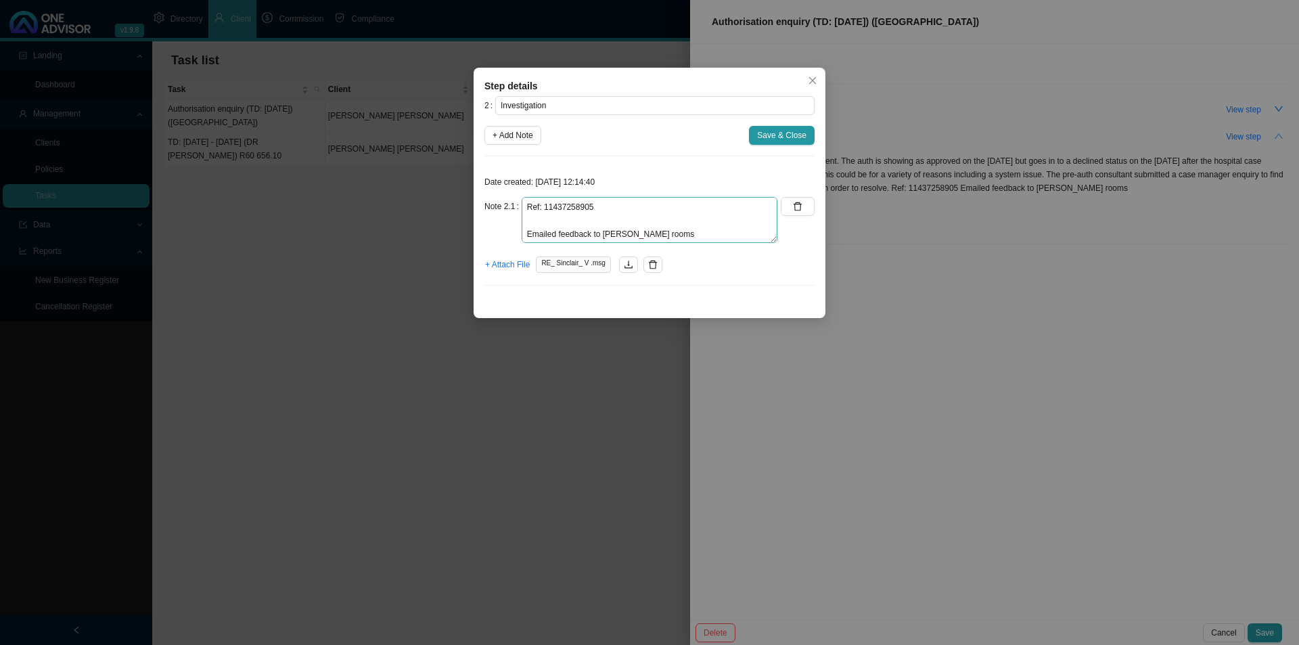
scroll to position [108, 0]
click at [527, 141] on span "+ Add Note" at bounding box center [513, 136] width 41 height 14
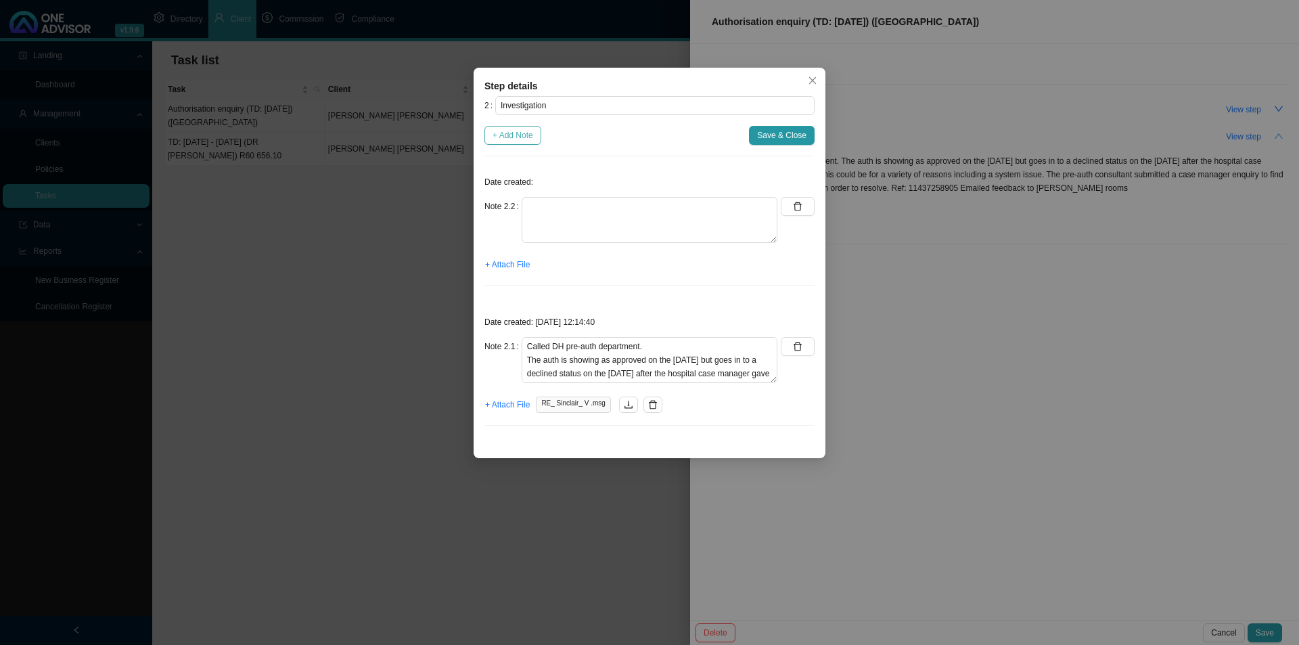
scroll to position [0, 0]
click at [562, 206] on textarea at bounding box center [650, 220] width 256 height 46
type textarea "s"
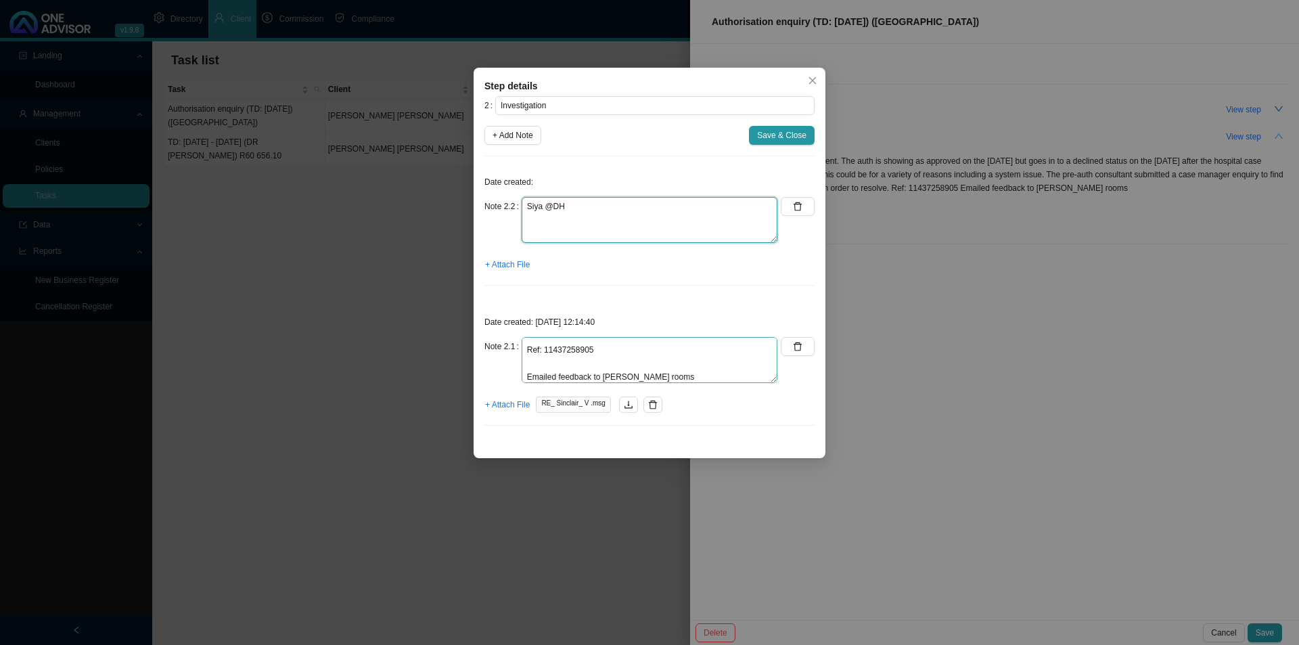
scroll to position [108, 0]
click at [550, 208] on textarea "Siya @DH" at bounding box center [650, 220] width 256 height 46
click at [570, 206] on textarea "Siya @ DH" at bounding box center [650, 220] width 256 height 46
drag, startPoint x: 543, startPoint y: 231, endPoint x: 695, endPoint y: 230, distance: 151.6
click at [543, 231] on textarea "Siya @ DH" at bounding box center [650, 220] width 256 height 46
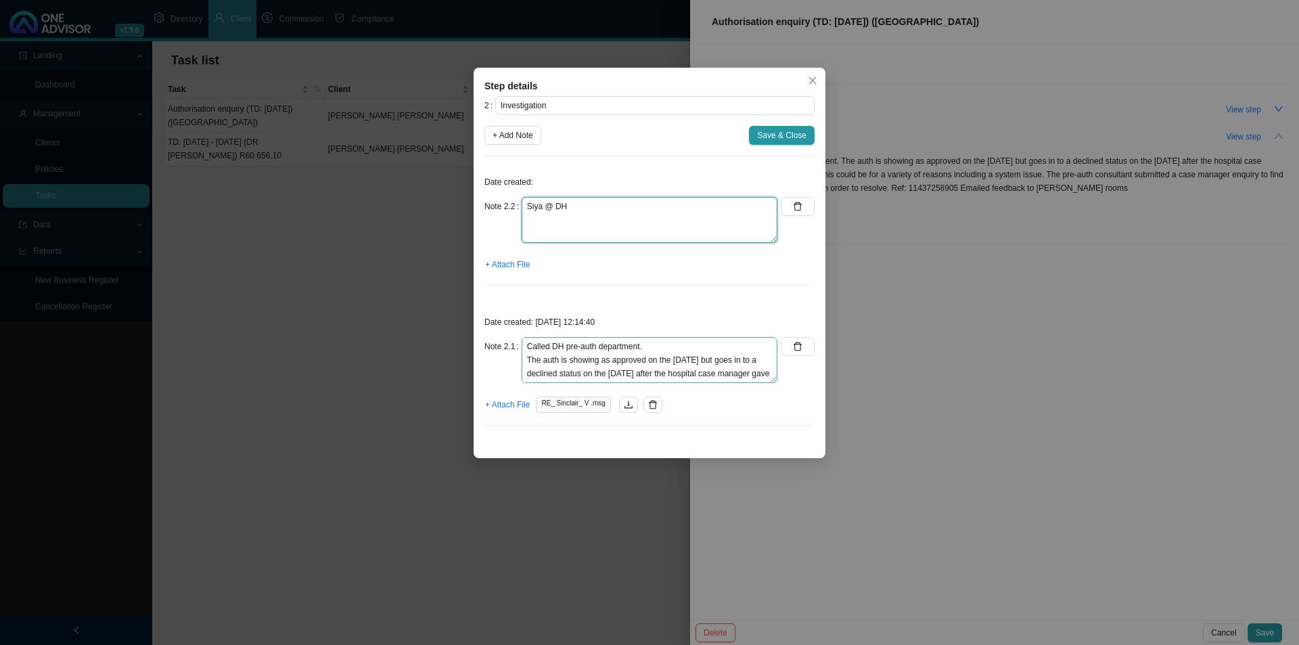
scroll to position [68, 0]
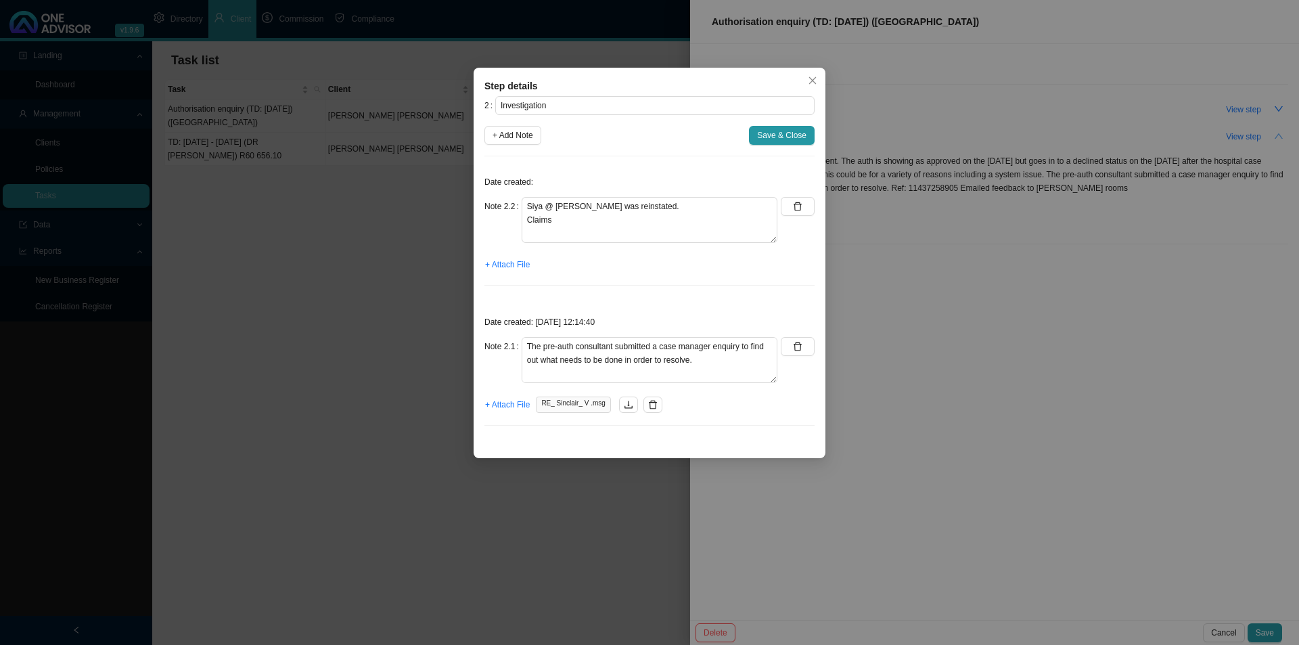
click at [597, 243] on div "Note 2.2 Siya @ [PERSON_NAME] was reinstated. Claims" at bounding box center [631, 225] width 293 height 57
click at [577, 233] on textarea "Siya @ [PERSON_NAME] was reinstated. Claims" at bounding box center [650, 220] width 256 height 46
type textarea "Siya @ [PERSON_NAME] was reinstated. Claims have been sent for reprocessing. Ca…"
click at [775, 135] on span "Save & Close" at bounding box center [781, 136] width 49 height 14
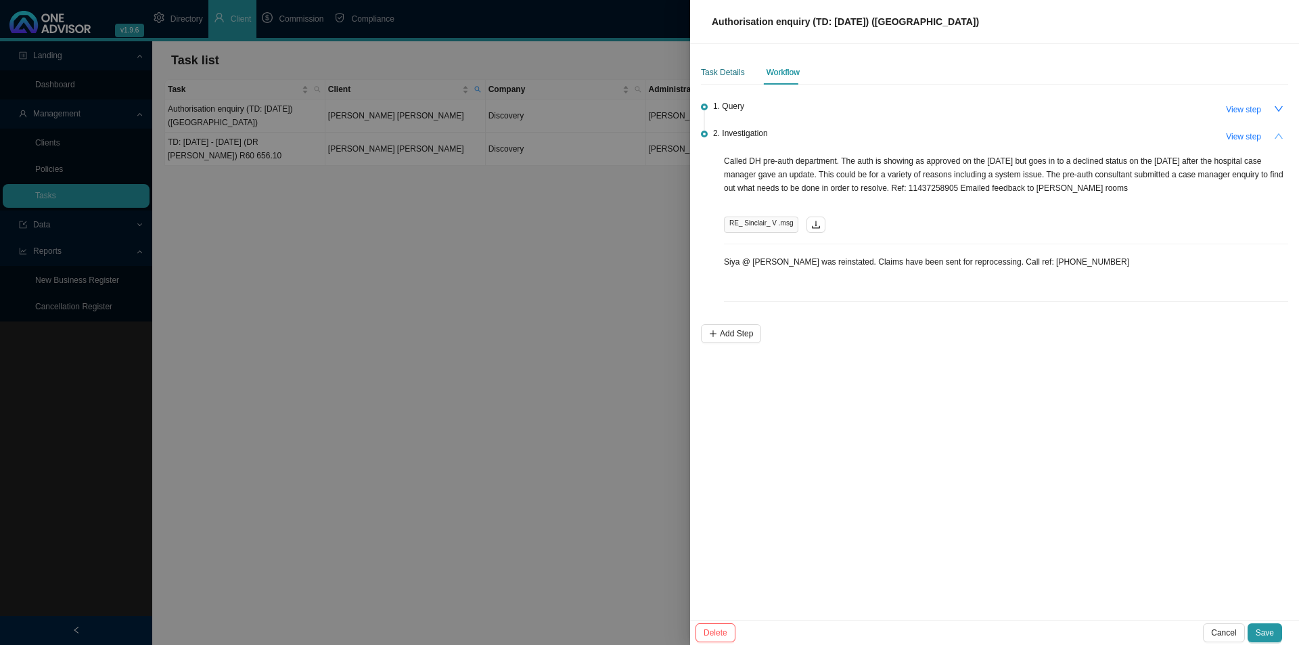
click at [732, 71] on div "Task Details" at bounding box center [723, 73] width 44 height 14
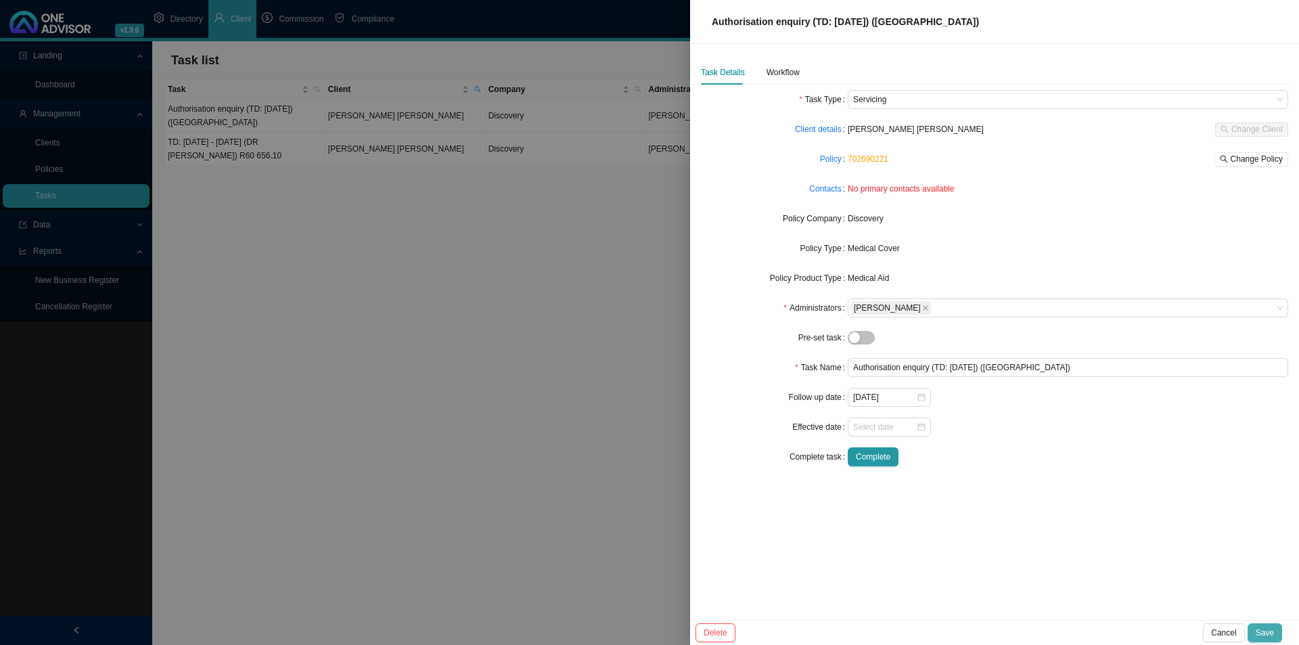
click at [1039, 499] on span "Save" at bounding box center [1265, 633] width 18 height 14
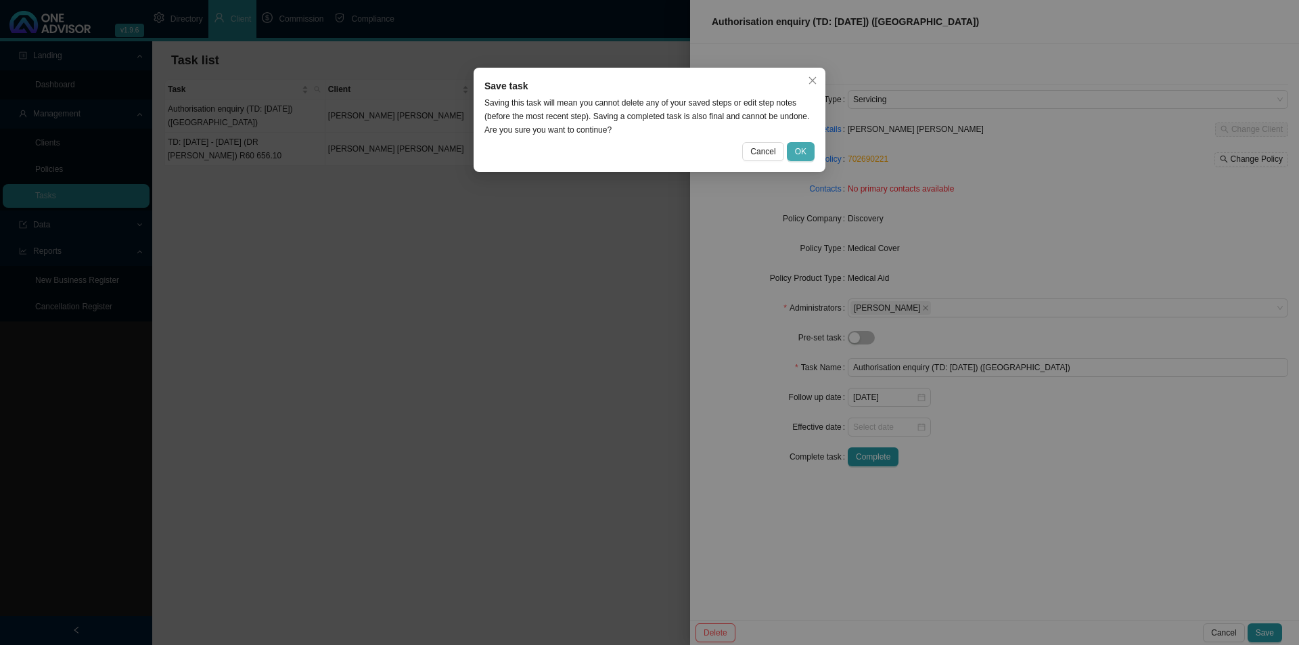
click at [796, 158] on span "OK" at bounding box center [801, 152] width 12 height 14
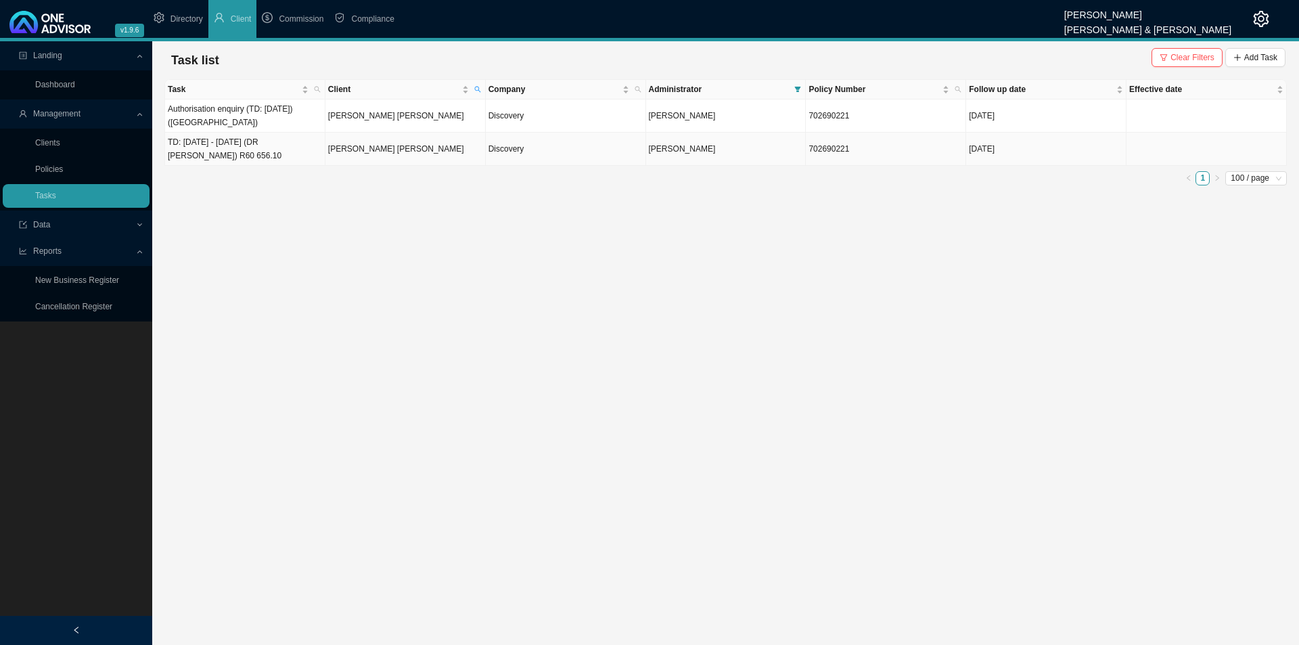
click at [408, 154] on td "[PERSON_NAME] [PERSON_NAME]" at bounding box center [406, 149] width 160 height 33
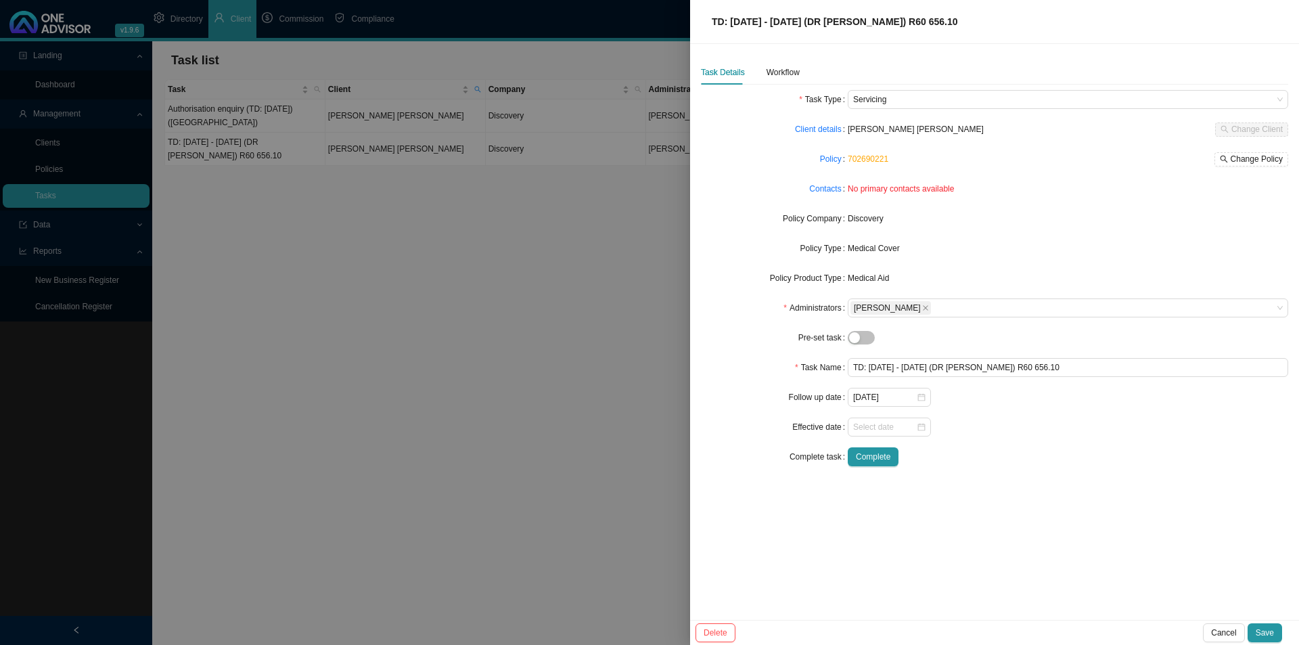
click at [407, 345] on div at bounding box center [649, 322] width 1299 height 645
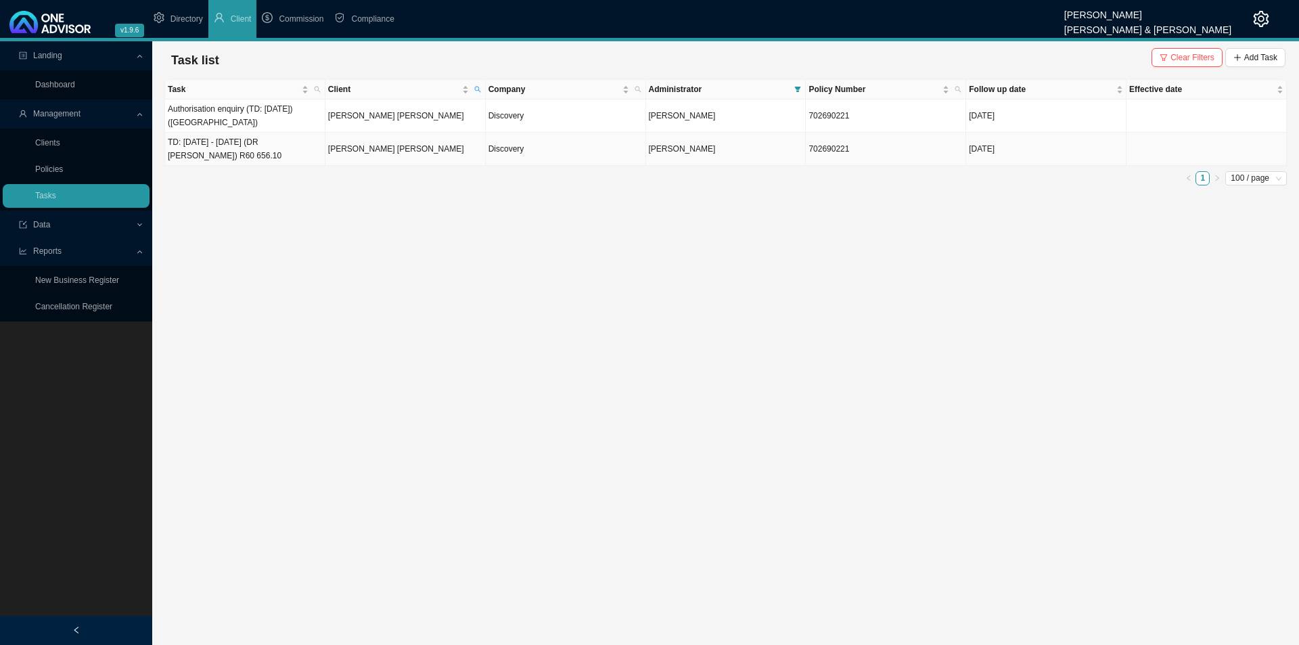
click at [221, 151] on td "TD: [DATE] - [DATE] (DR [PERSON_NAME]) R60 656.10" at bounding box center [245, 149] width 160 height 33
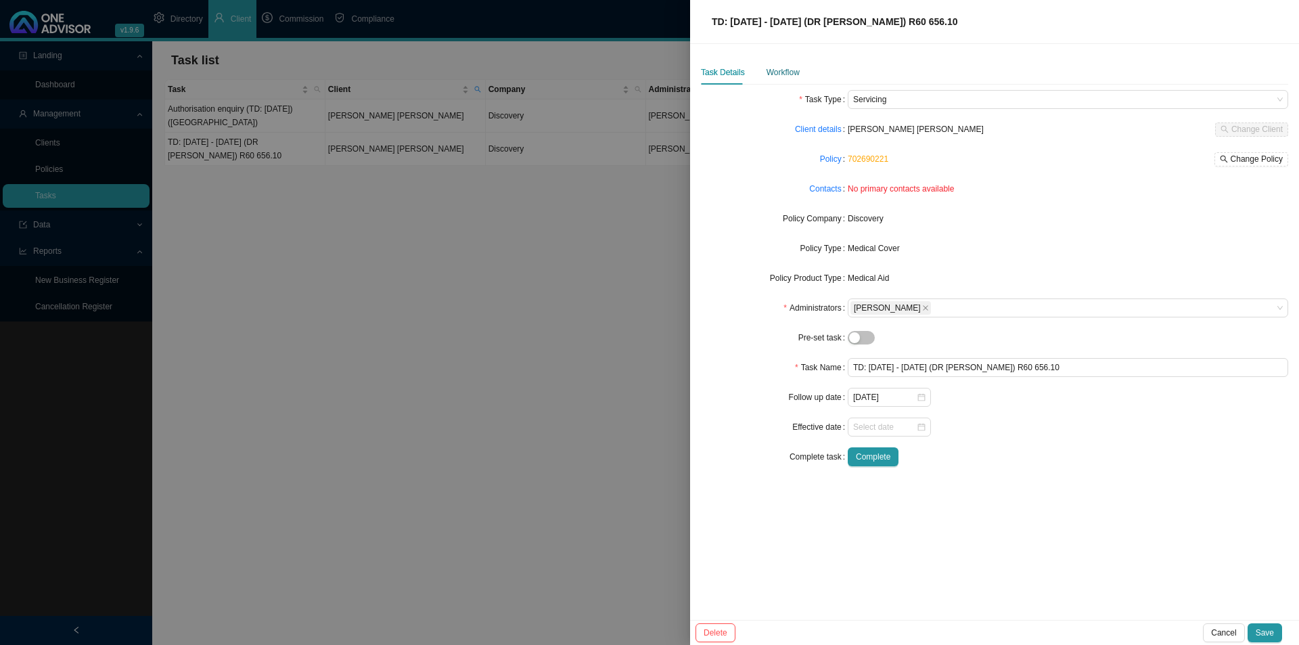
click at [776, 75] on div "Workflow" at bounding box center [783, 73] width 33 height 14
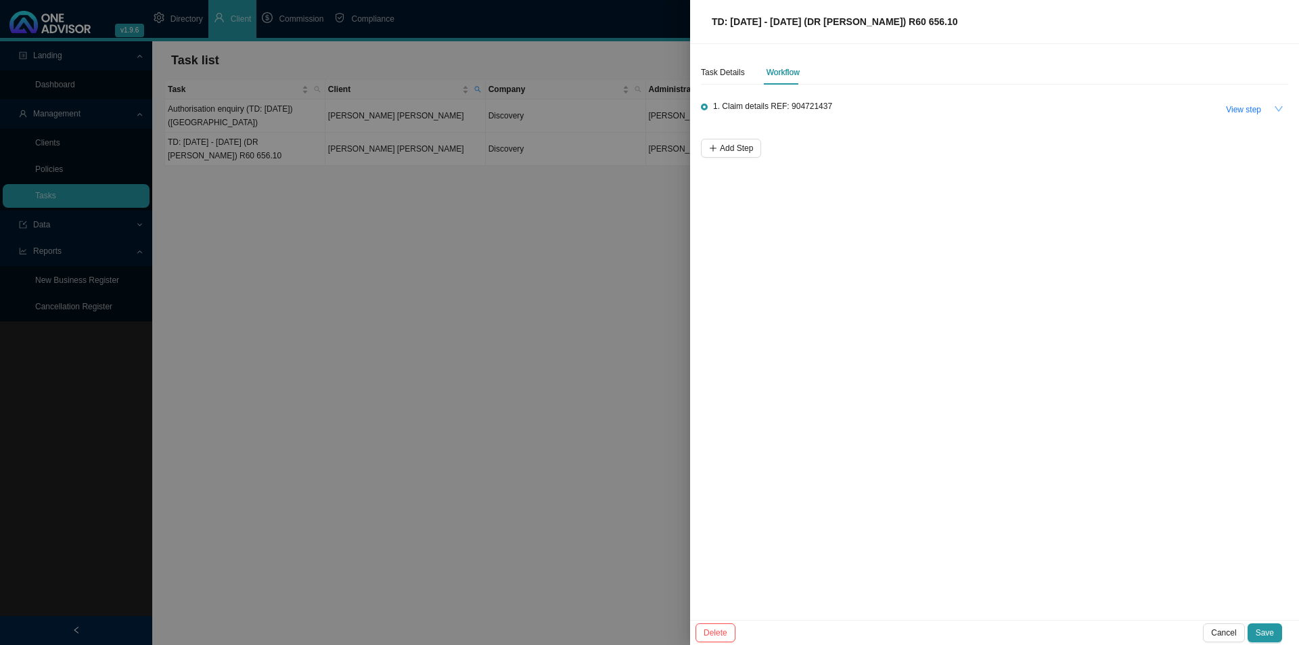
click at [1039, 105] on icon "down" at bounding box center [1278, 108] width 9 height 9
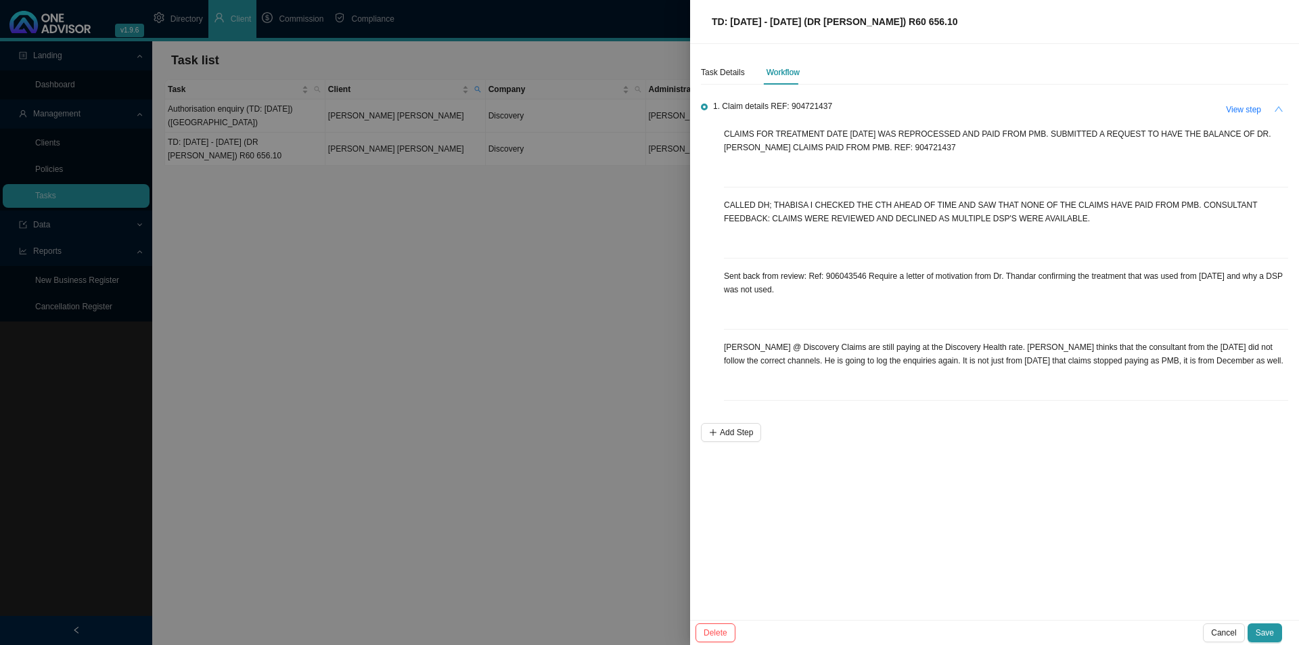
click at [661, 384] on div at bounding box center [649, 322] width 1299 height 645
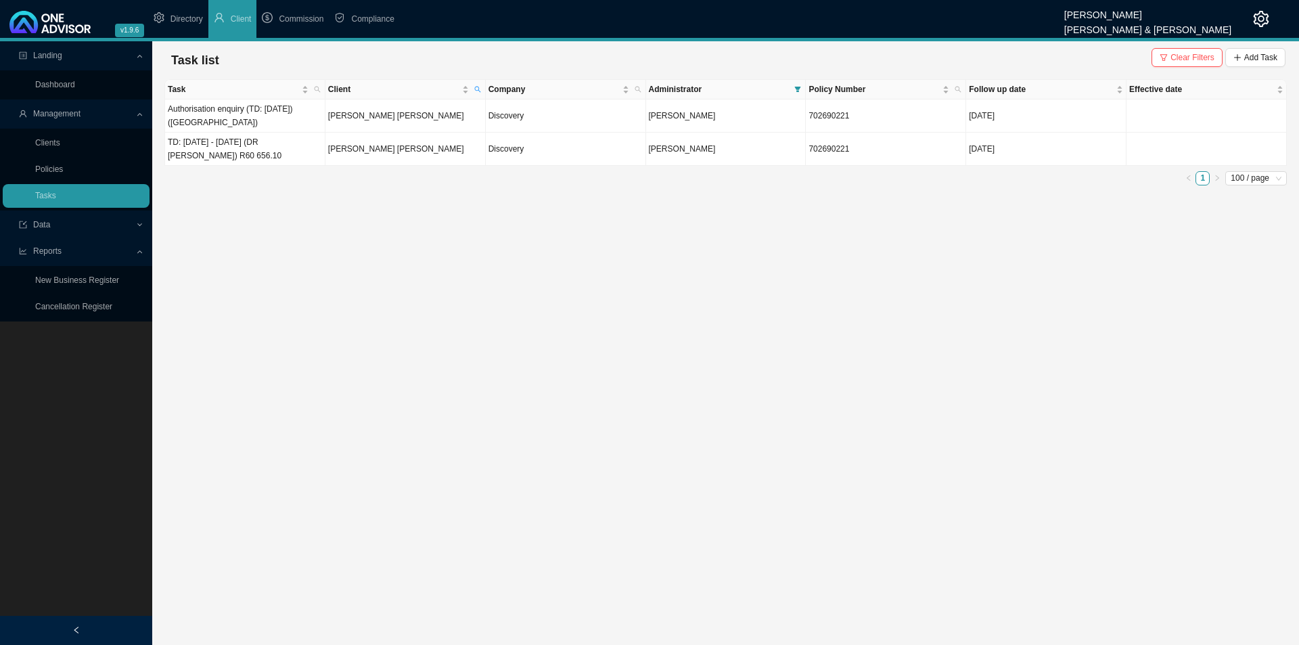
click at [1039, 51] on button "Clear Filters" at bounding box center [1187, 57] width 71 height 19
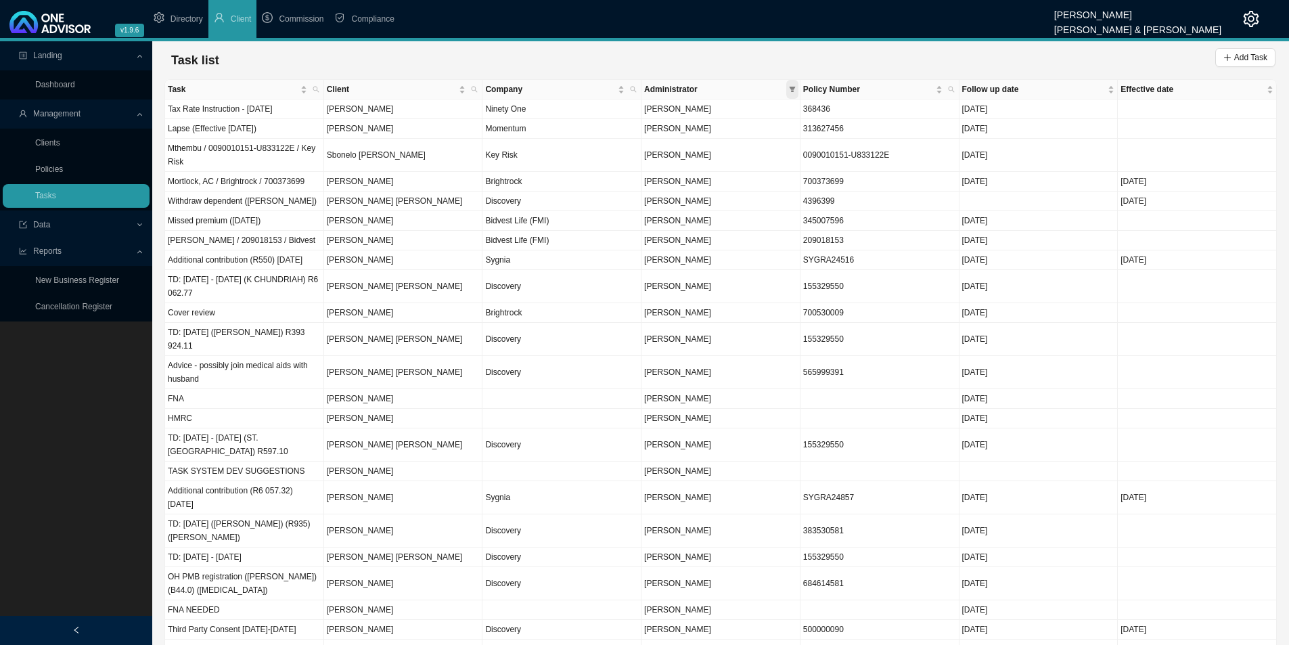
click at [793, 83] on span at bounding box center [792, 89] width 12 height 19
click at [717, 163] on li "[PERSON_NAME]" at bounding box center [710, 170] width 172 height 19
checkbox input "true"
click at [784, 292] on span "OK" at bounding box center [785, 296] width 12 height 14
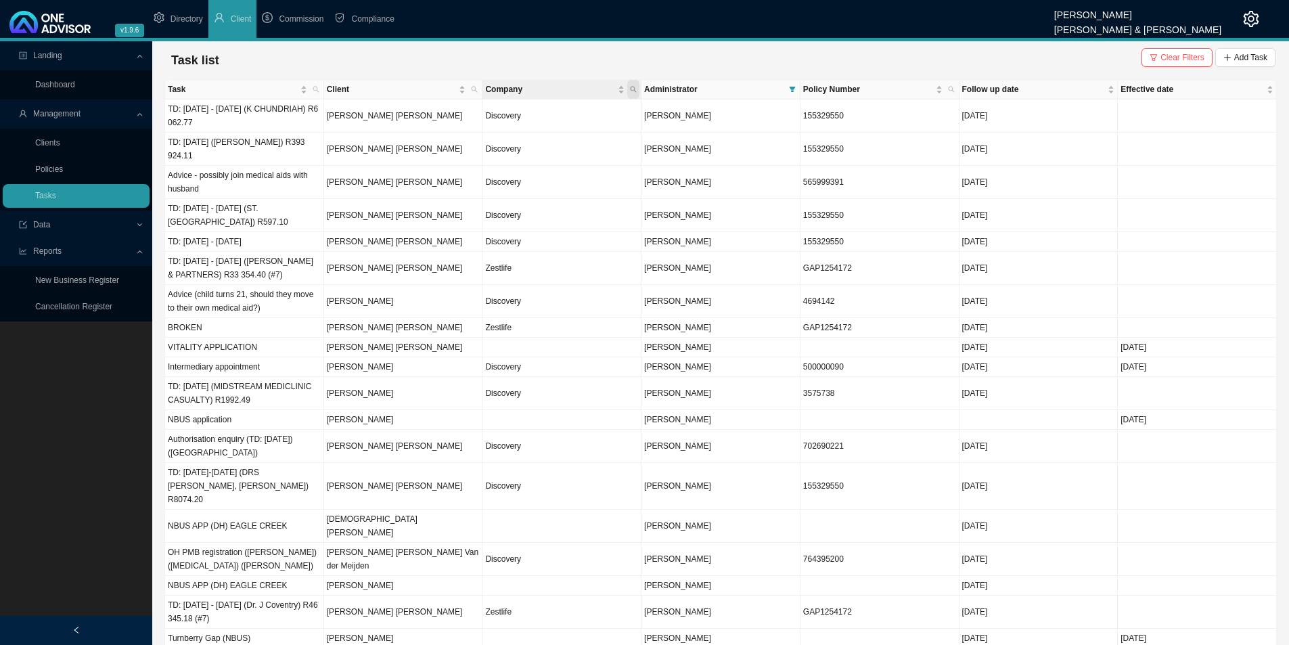
click at [635, 84] on span "Company" at bounding box center [633, 89] width 12 height 19
click at [558, 120] on input "text" at bounding box center [570, 116] width 127 height 19
type input "discovery"
click at [245, 149] on td "TD: [DATE] ([PERSON_NAME]) R393 924.11" at bounding box center [244, 149] width 159 height 33
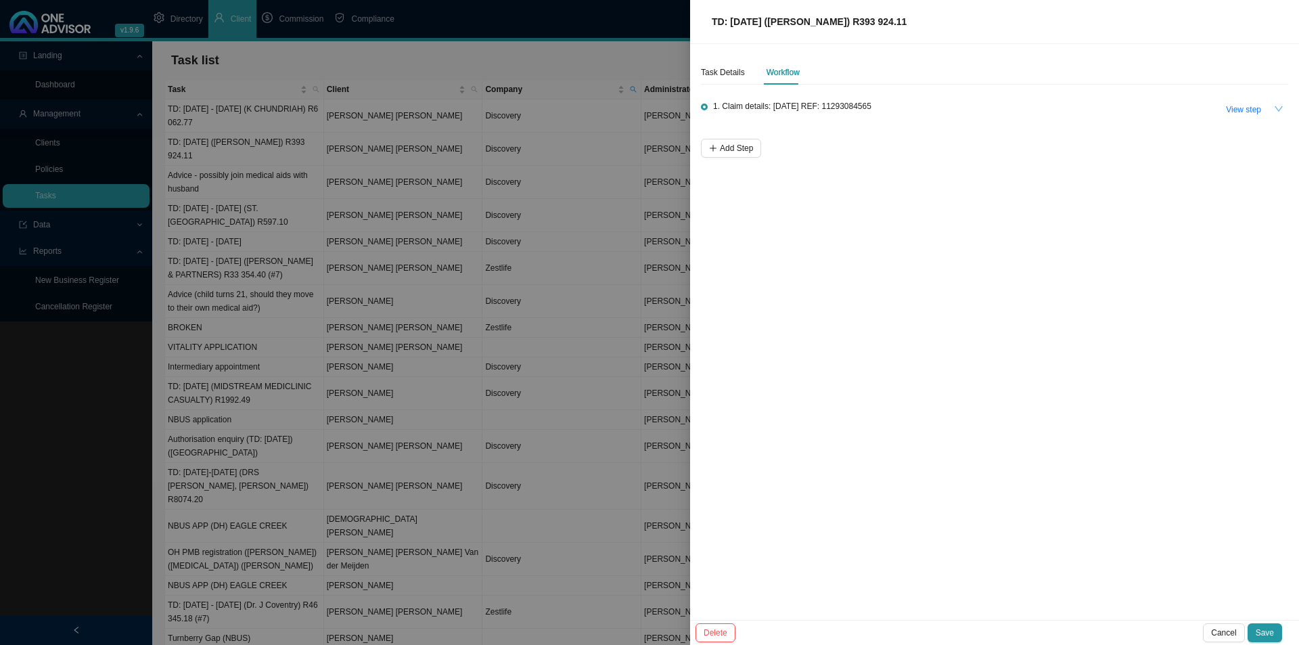
click at [1039, 108] on button "button" at bounding box center [1279, 108] width 19 height 19
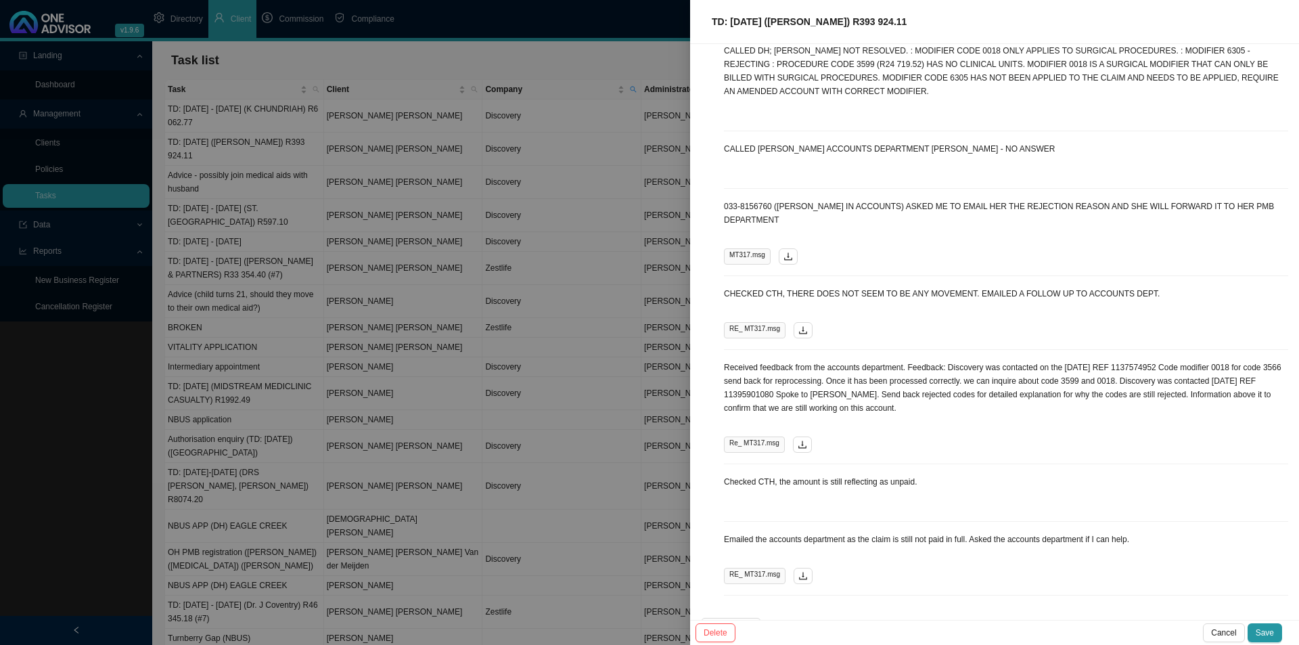
scroll to position [0, 0]
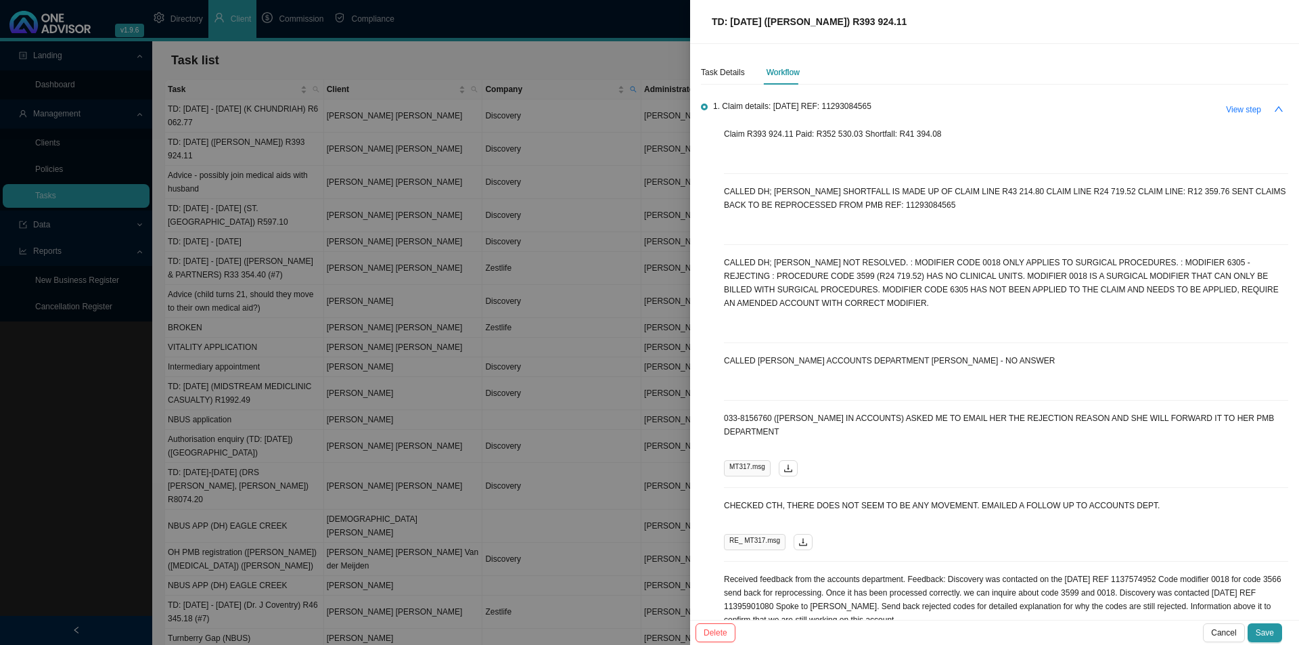
click at [774, 428] on div "033-8156760 ([PERSON_NAME] IN ACCOUNTS) ASKED ME TO EMAIL HER THE REJECTION REA…" at bounding box center [1006, 449] width 564 height 76
click at [802, 499] on icon "download" at bounding box center [803, 541] width 9 height 9
click at [1039, 107] on span "View step" at bounding box center [1243, 110] width 35 height 14
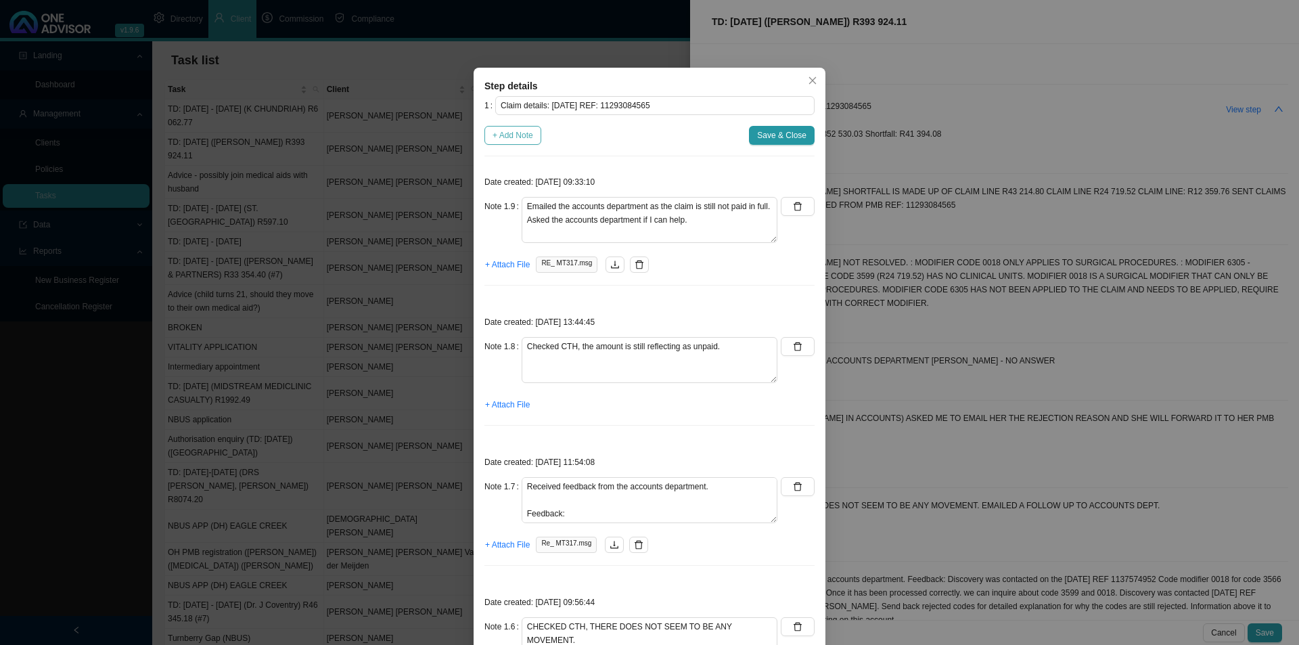
click at [518, 129] on span "+ Add Note" at bounding box center [513, 136] width 41 height 14
type textarea "Emailed the accounts department as the claim is still not paid in full. Asked t…"
type textarea "Checked CTH, the amount is still reflecting as unpaid."
type textarea "Received feedback from the accounts department. Feedback: Discovery was contact…"
type textarea "CHECKED CTH, THERE DOES NOT SEEM TO BE ANY MOVEMENT. EMAILED A FOLLOW UP TO ACC…"
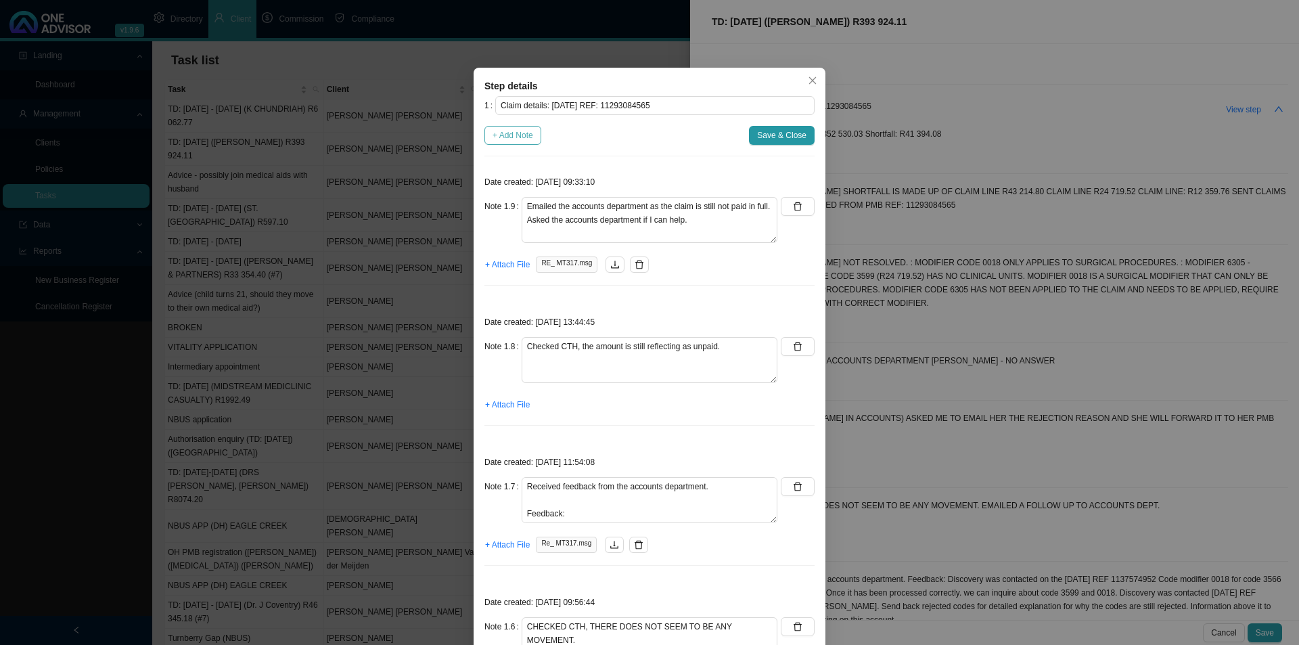
type textarea "033-8156760 ([PERSON_NAME] IN ACCOUNTS) ASKED ME TO EMAIL HER THE REJECTION REA…"
type textarea "CALLED [PERSON_NAME] ACCOUNTS DEPARTMENT [PERSON_NAME] - NO ANSWER"
type textarea "CALLED DH; [PERSON_NAME] NOT RESOLVED. : MODIFIER CODE 0018 ONLY APPLIES TO SUR…"
type textarea "CALLED DH; [PERSON_NAME] SHORTFALL IS MADE UP OF CLAIM LINE R43 214.80 CLAIM LI…"
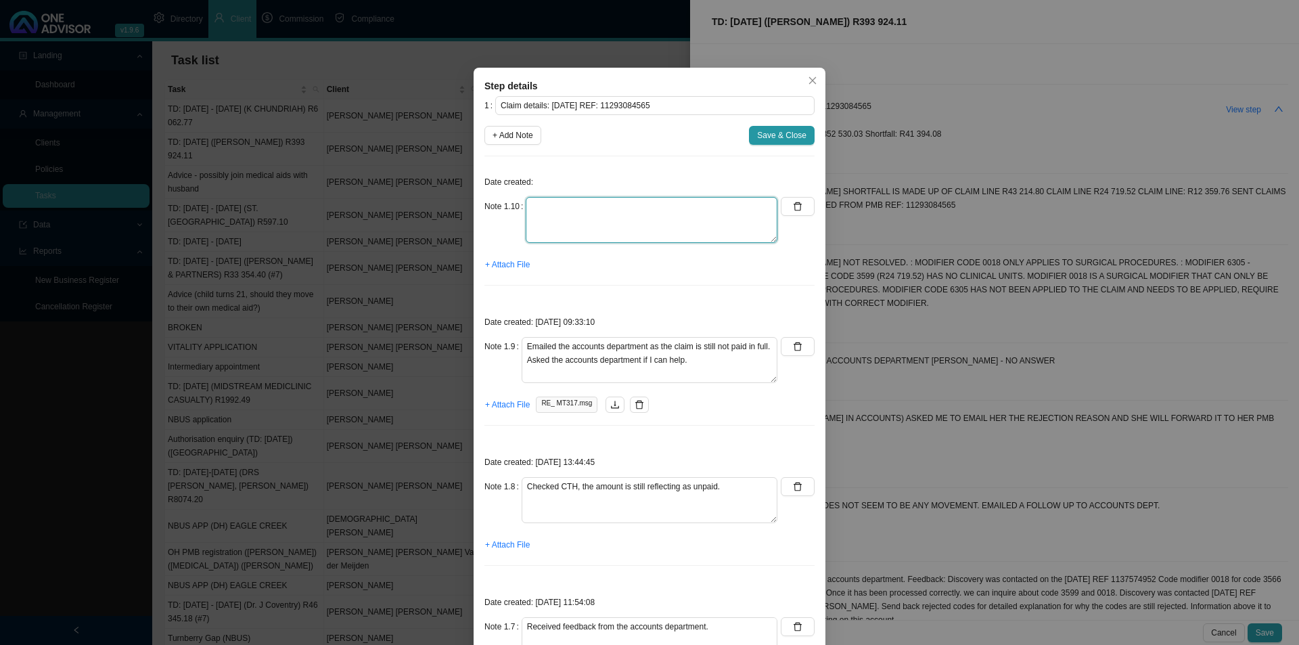
click at [555, 208] on textarea at bounding box center [652, 220] width 252 height 46
type textarea "Called DH to follow up [PERSON_NAME]"
click at [774, 130] on span "Save & Close" at bounding box center [781, 136] width 49 height 14
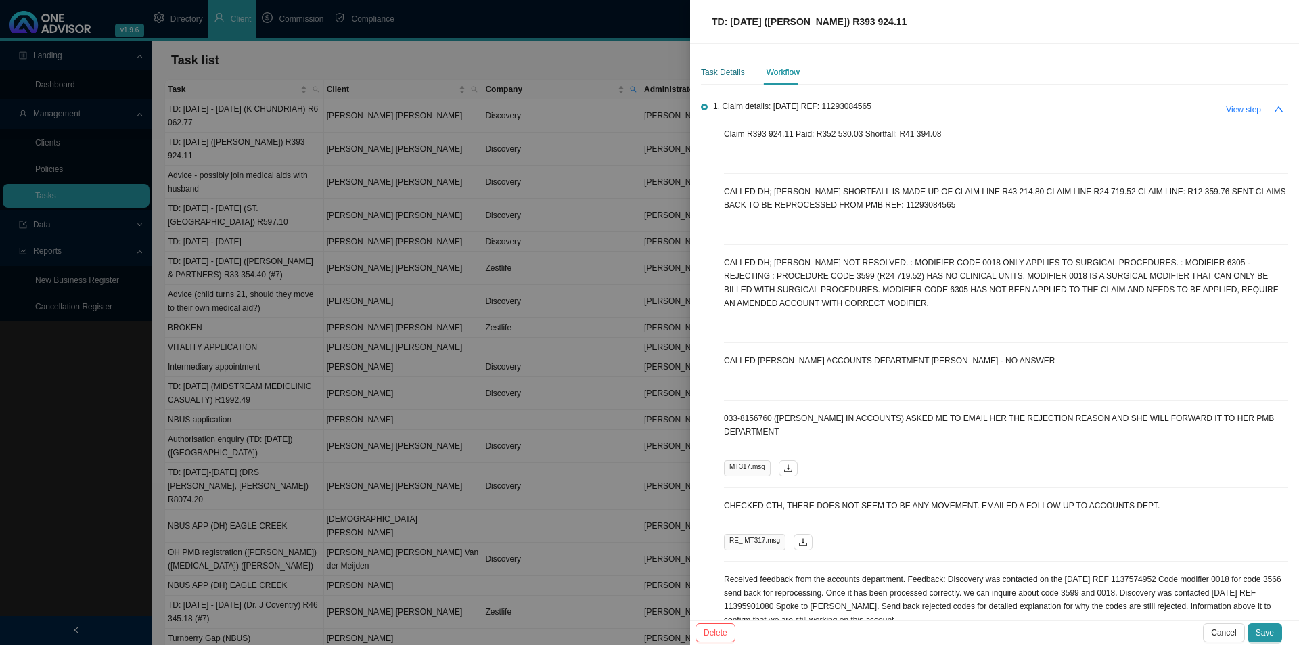
click at [734, 69] on div "Task Details" at bounding box center [723, 73] width 44 height 14
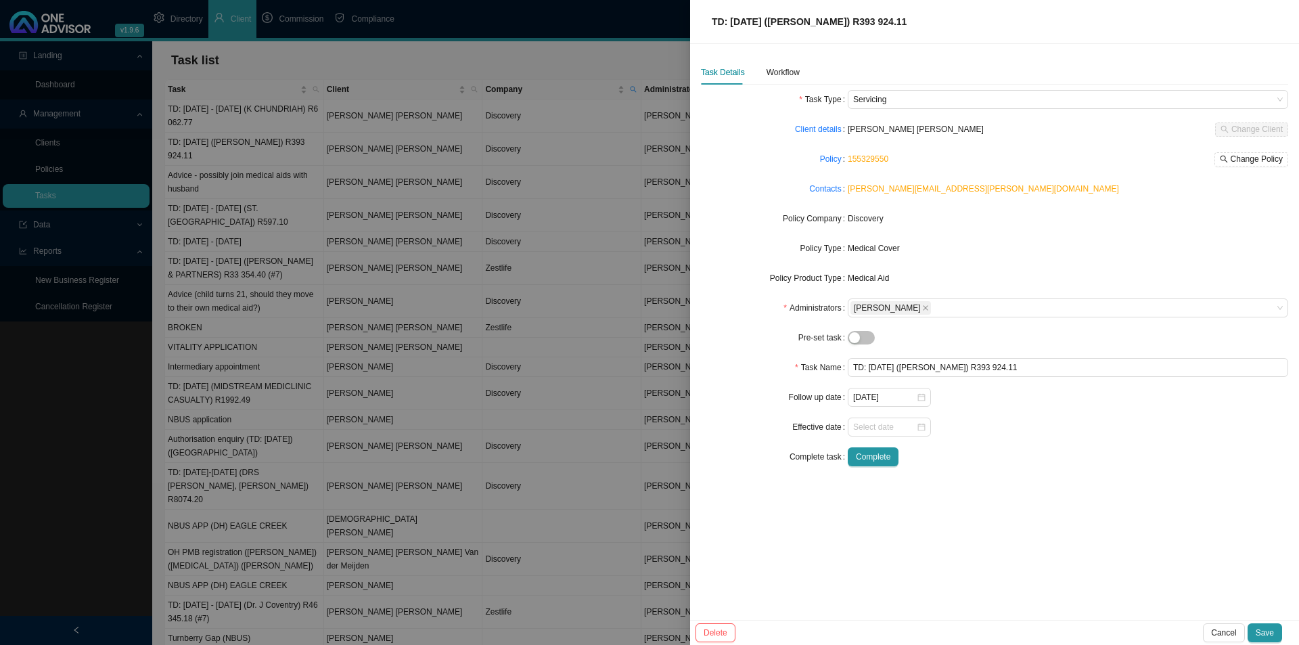
click at [1039, 493] on div "Task Details Workflow Task Type Servicing Client details [PERSON_NAME] [PERSON_…" at bounding box center [994, 332] width 609 height 576
click at [784, 80] on div "Workflow" at bounding box center [783, 72] width 33 height 24
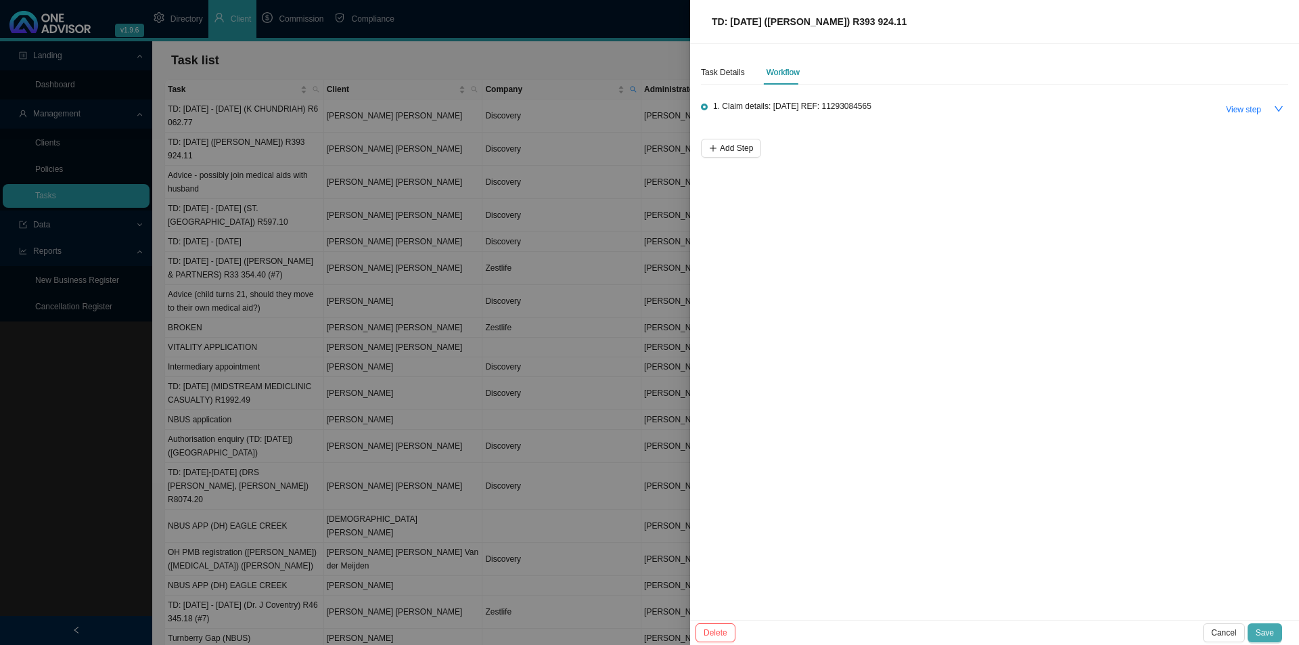
click at [1039, 499] on span "Save" at bounding box center [1265, 633] width 18 height 14
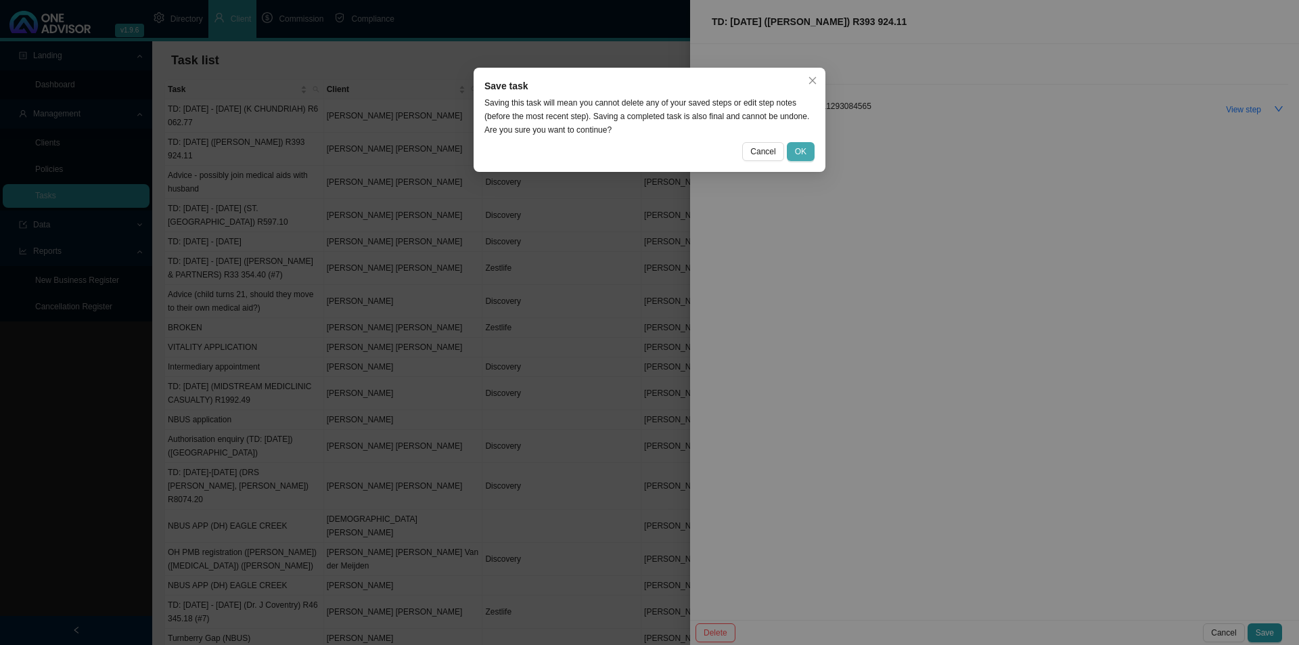
click at [804, 153] on span "OK" at bounding box center [801, 152] width 12 height 14
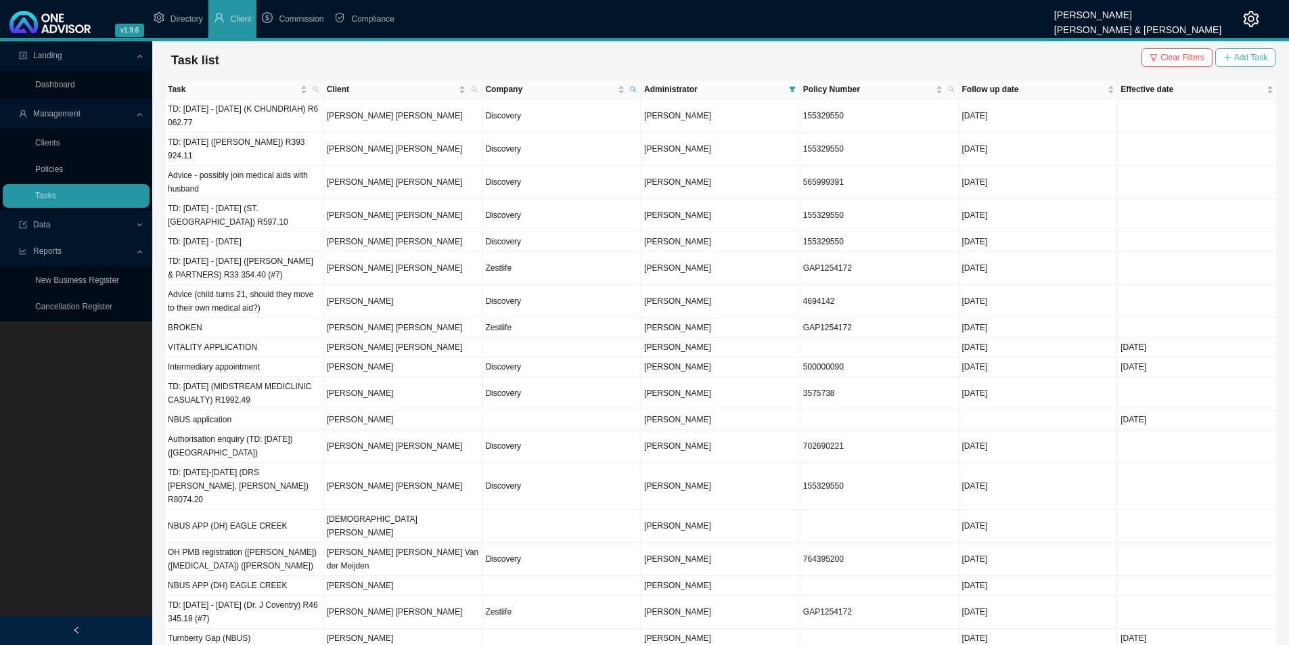
click at [1039, 54] on span "Add Task" at bounding box center [1250, 58] width 33 height 14
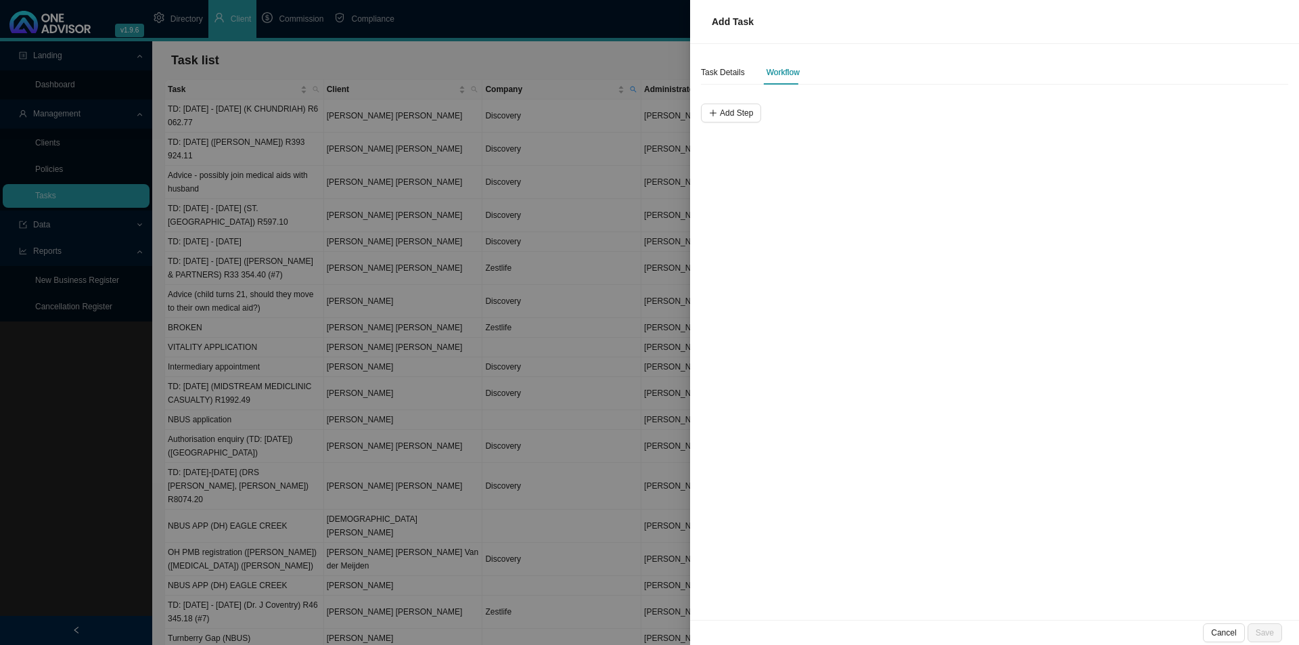
click at [309, 325] on div at bounding box center [649, 322] width 1299 height 645
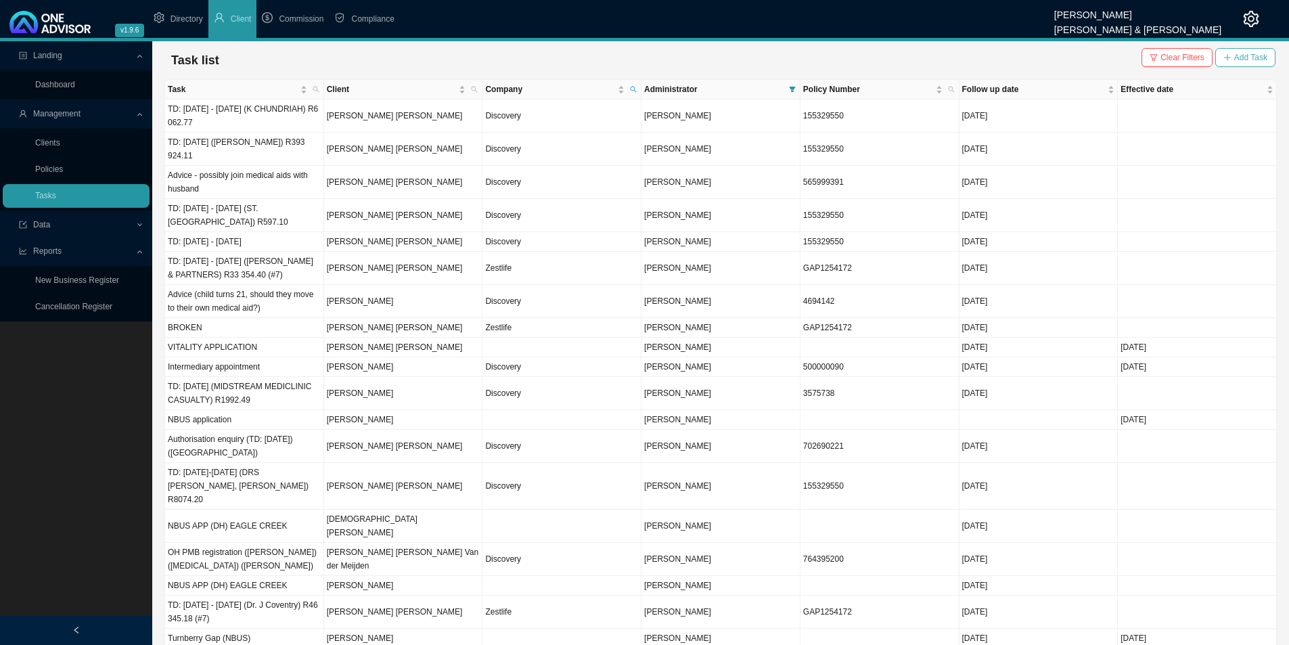
click at [1039, 60] on span "Add Task" at bounding box center [1250, 58] width 33 height 14
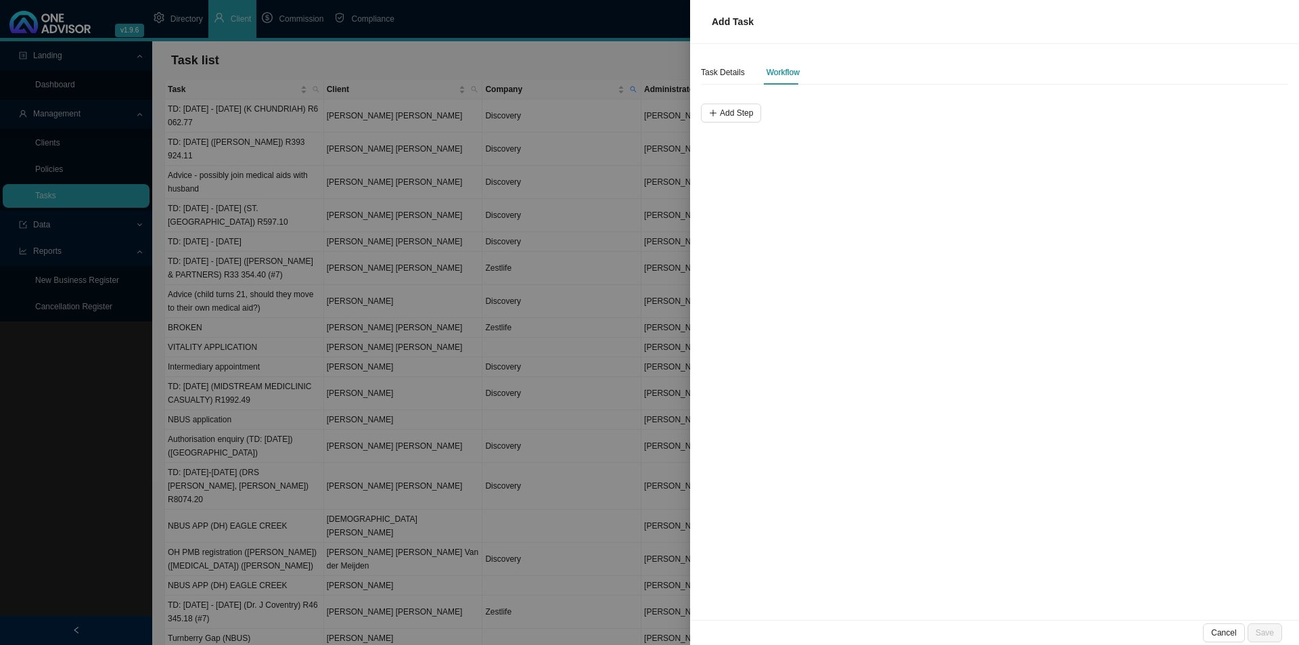
click at [700, 72] on div "Task Details Workflow Add Step" at bounding box center [994, 332] width 609 height 576
click at [738, 75] on div "Task Details" at bounding box center [723, 73] width 44 height 14
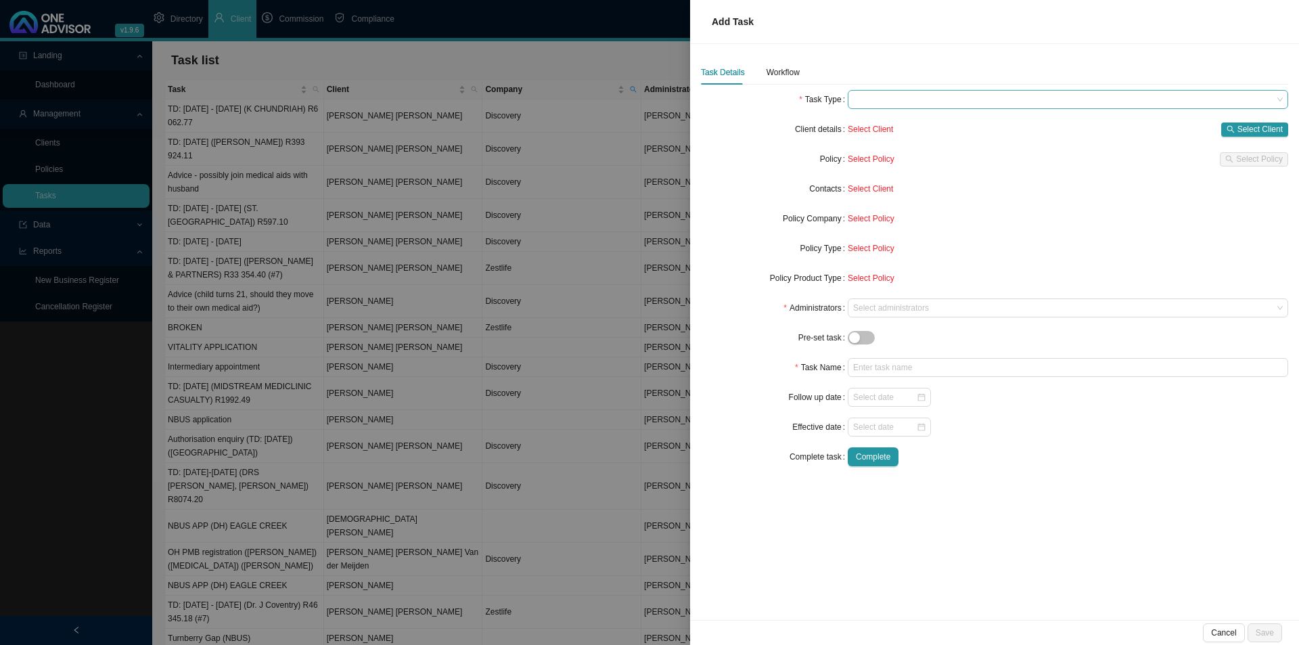
click at [889, 106] on span at bounding box center [1068, 100] width 430 height 18
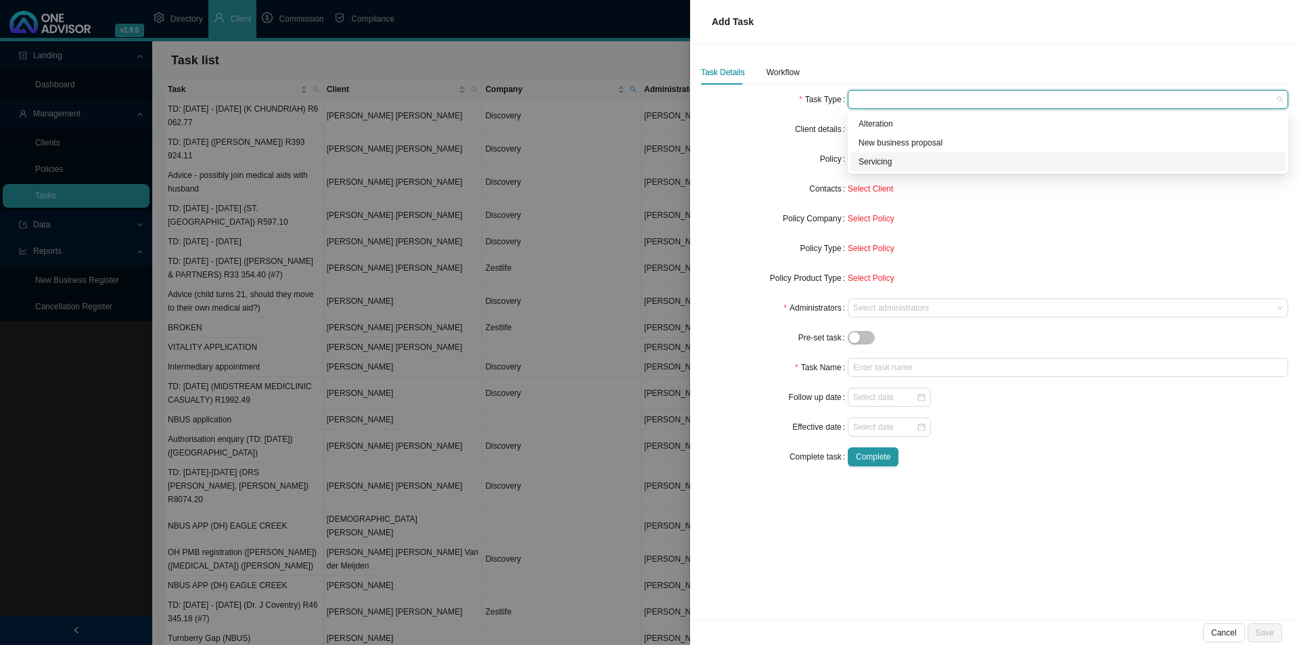
click at [894, 165] on div "Servicing" at bounding box center [1068, 162] width 419 height 14
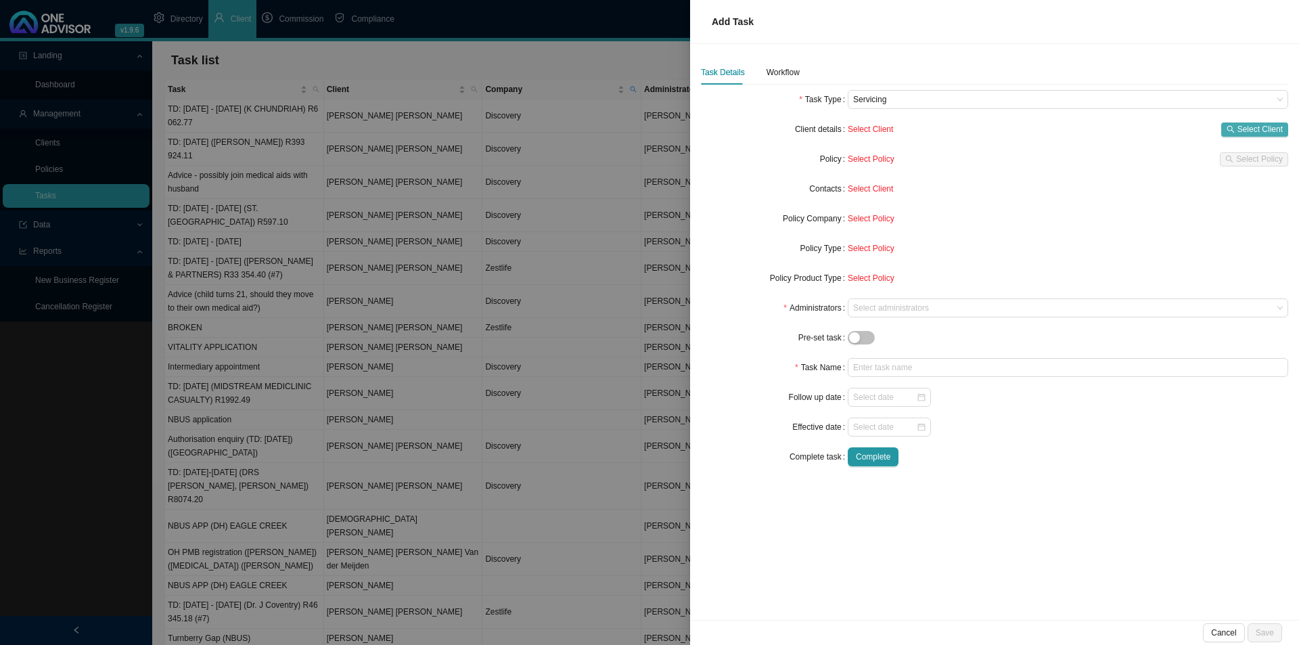
click at [1039, 124] on span "Select Client" at bounding box center [1260, 129] width 45 height 14
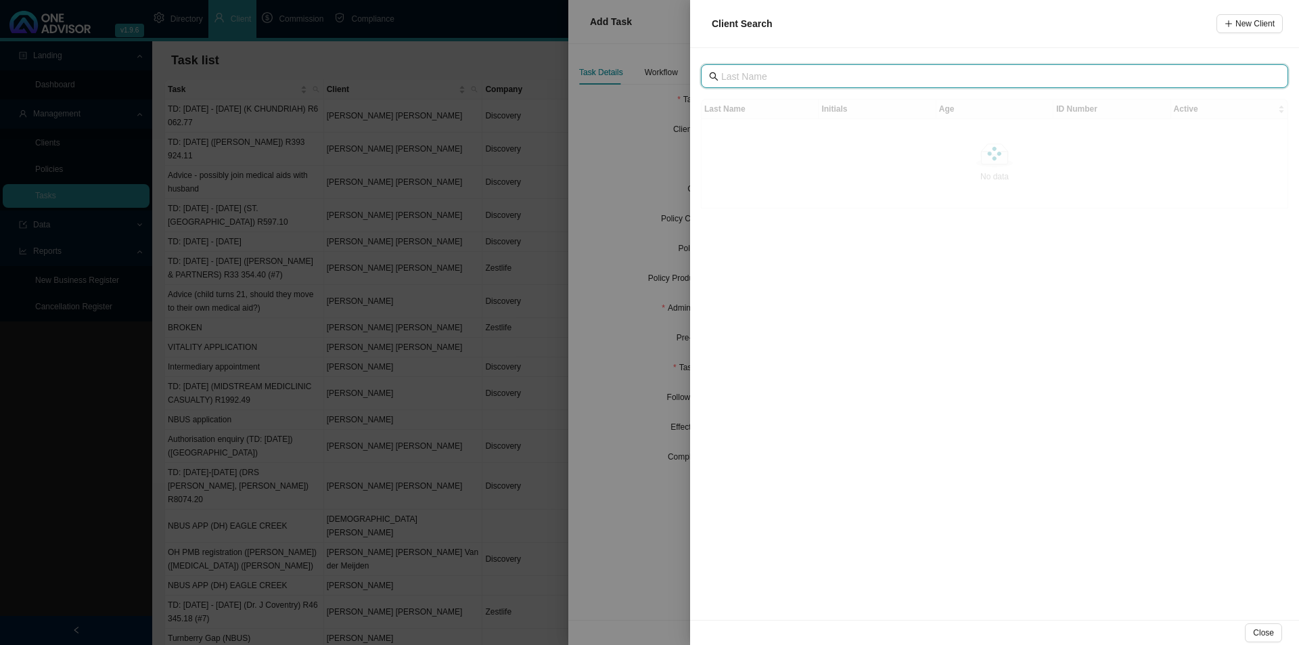
click at [751, 76] on input "text" at bounding box center [996, 76] width 550 height 15
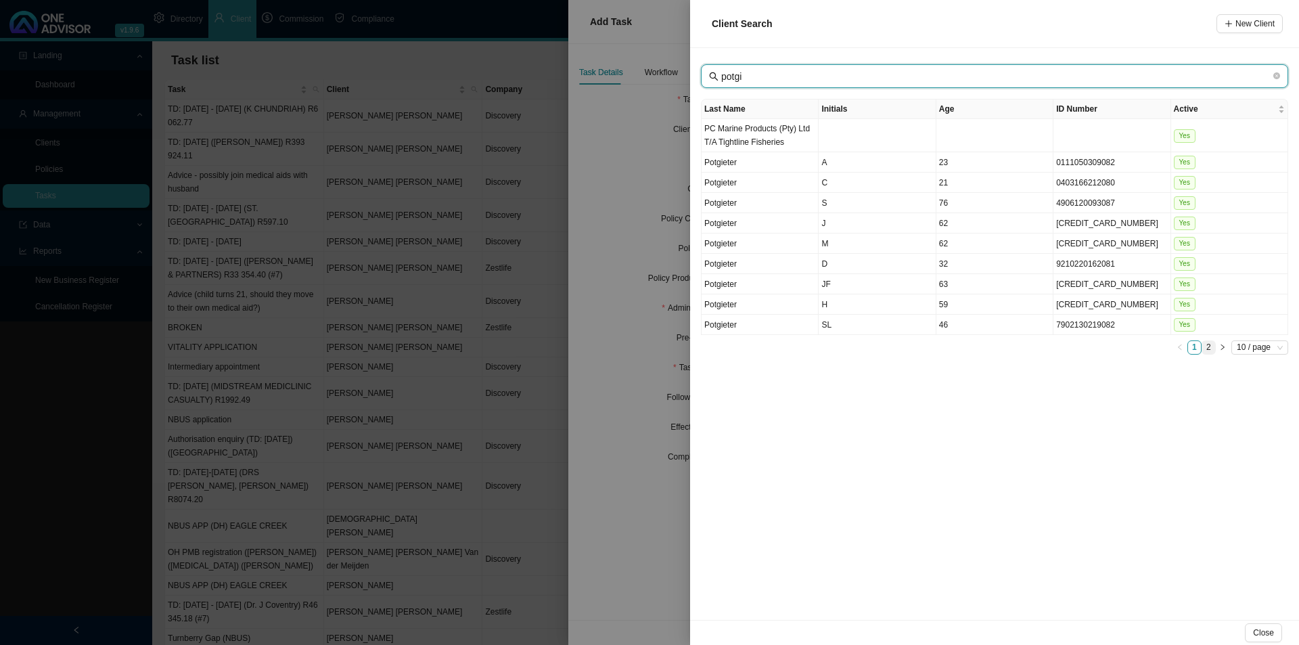
type input "potgi"
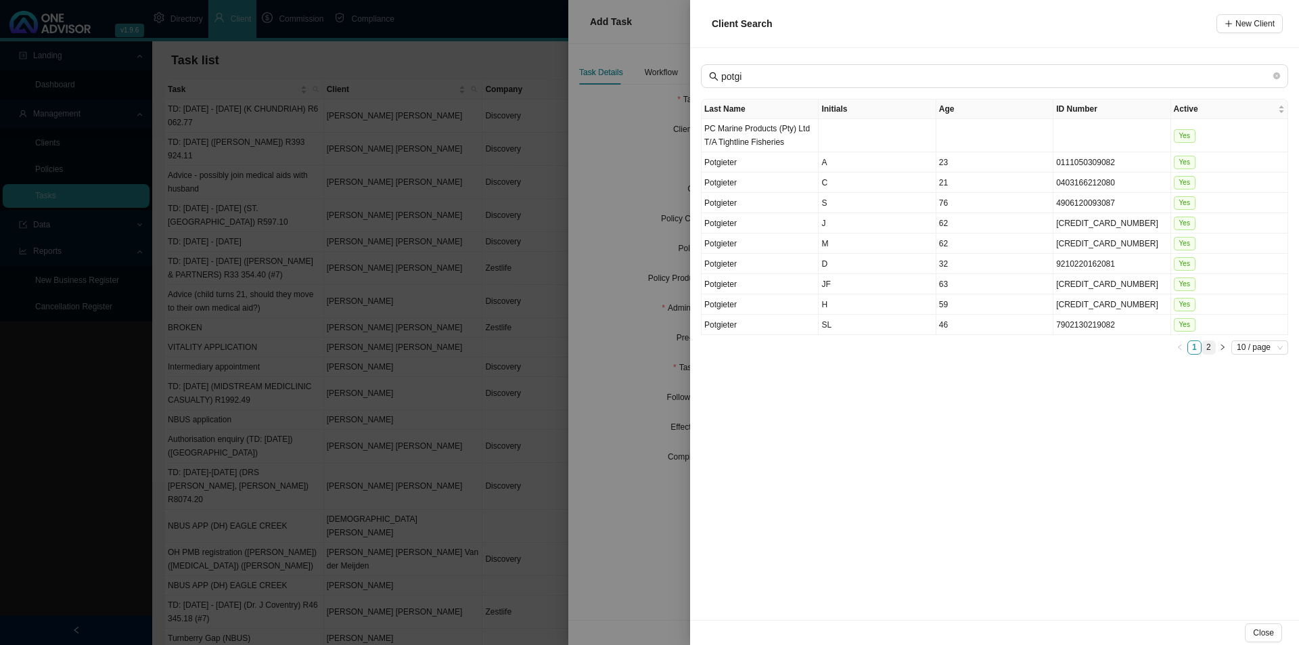
click at [1039, 349] on link "2" at bounding box center [1209, 347] width 13 height 13
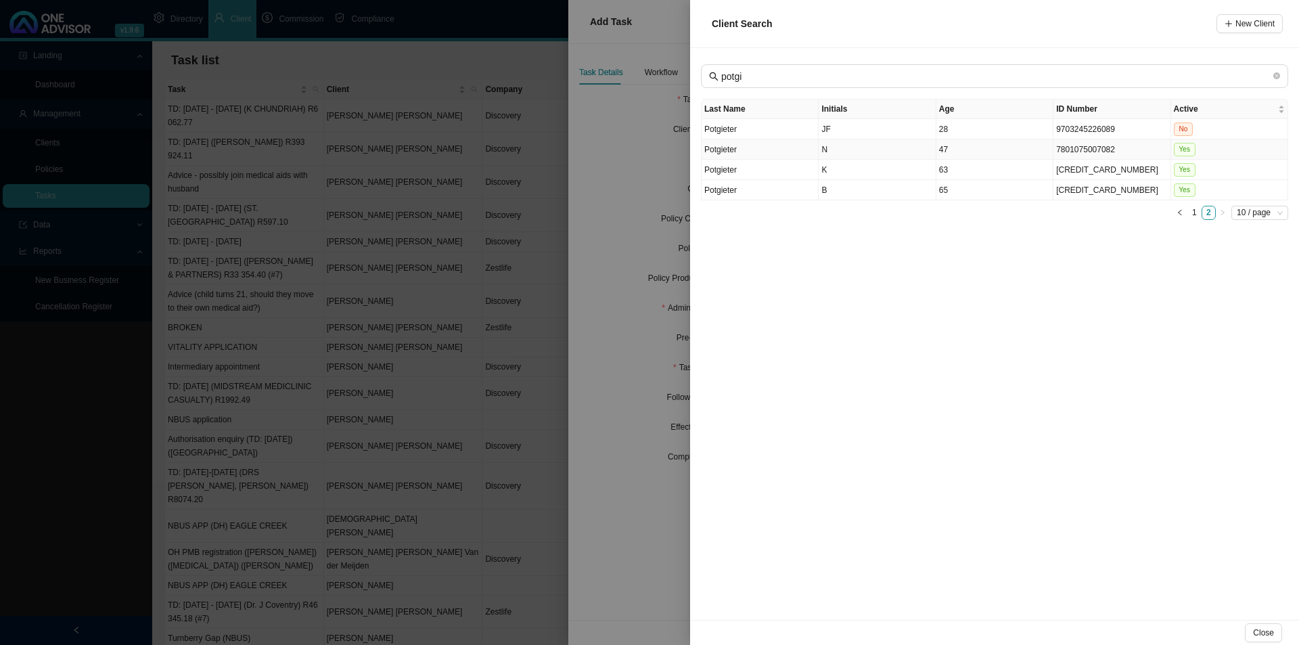
click at [864, 149] on td "N" at bounding box center [877, 149] width 117 height 20
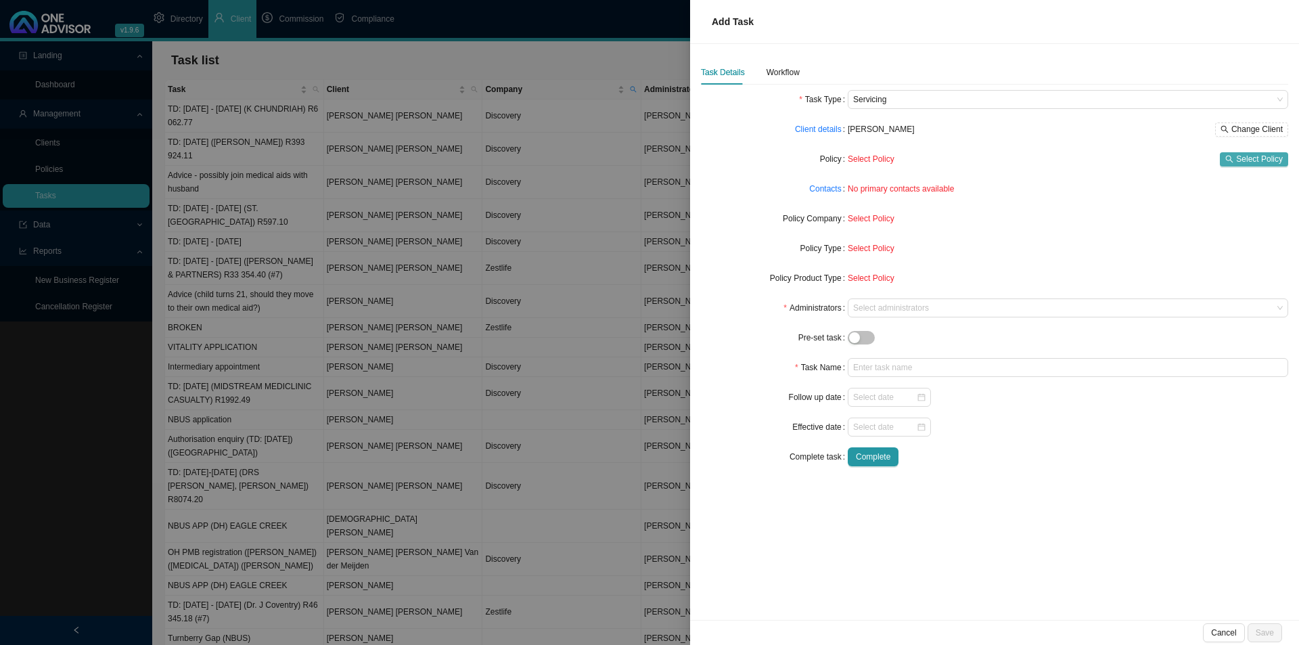
click at [1039, 162] on span "Select Policy" at bounding box center [1259, 159] width 47 height 14
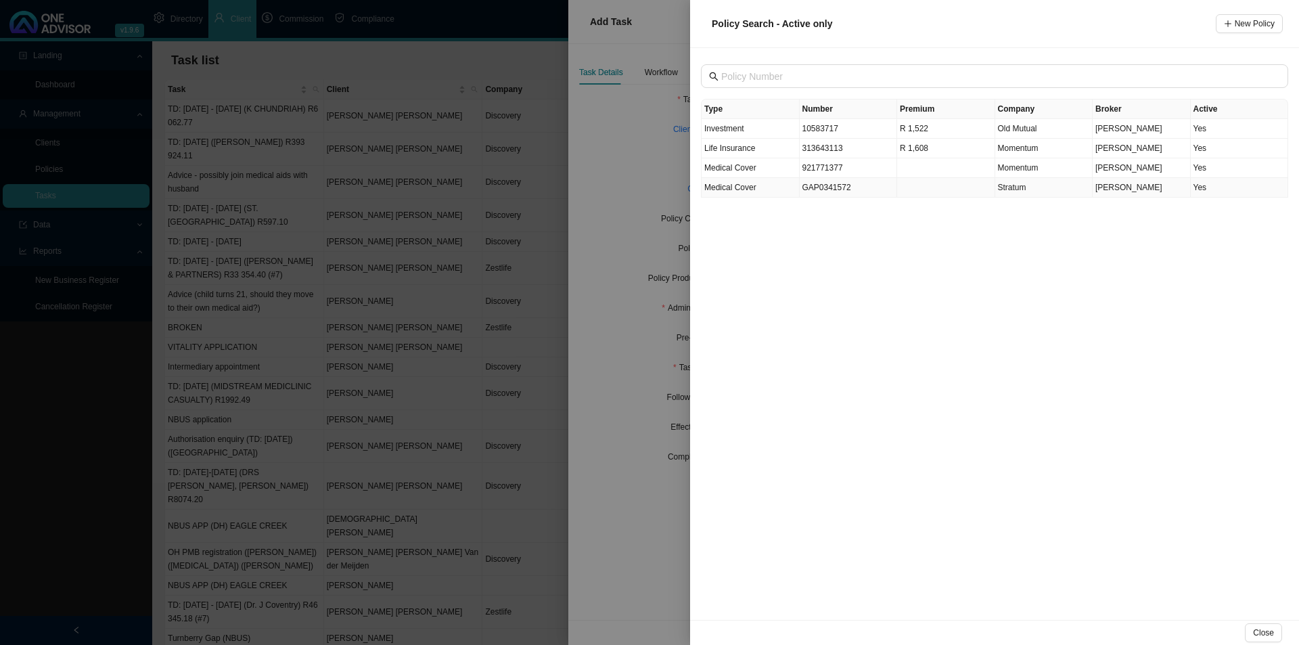
click at [813, 190] on td "GAP0341572" at bounding box center [849, 188] width 98 height 20
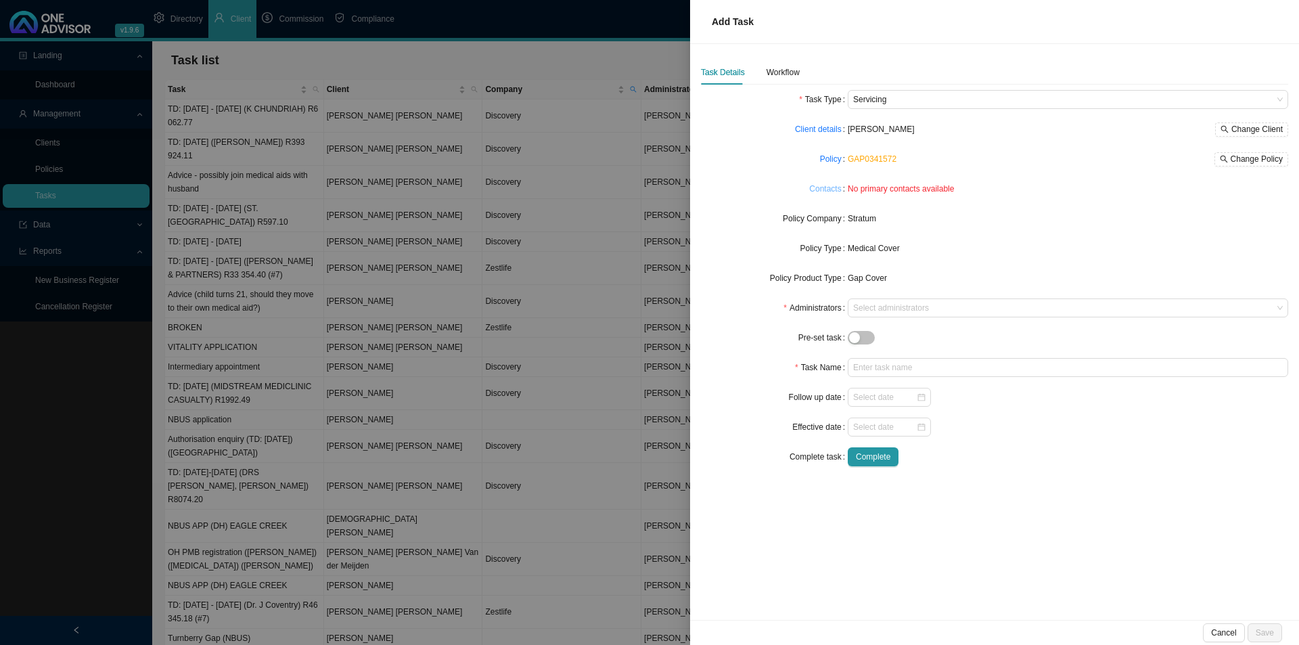
click at [828, 188] on link "Contacts" at bounding box center [825, 189] width 32 height 14
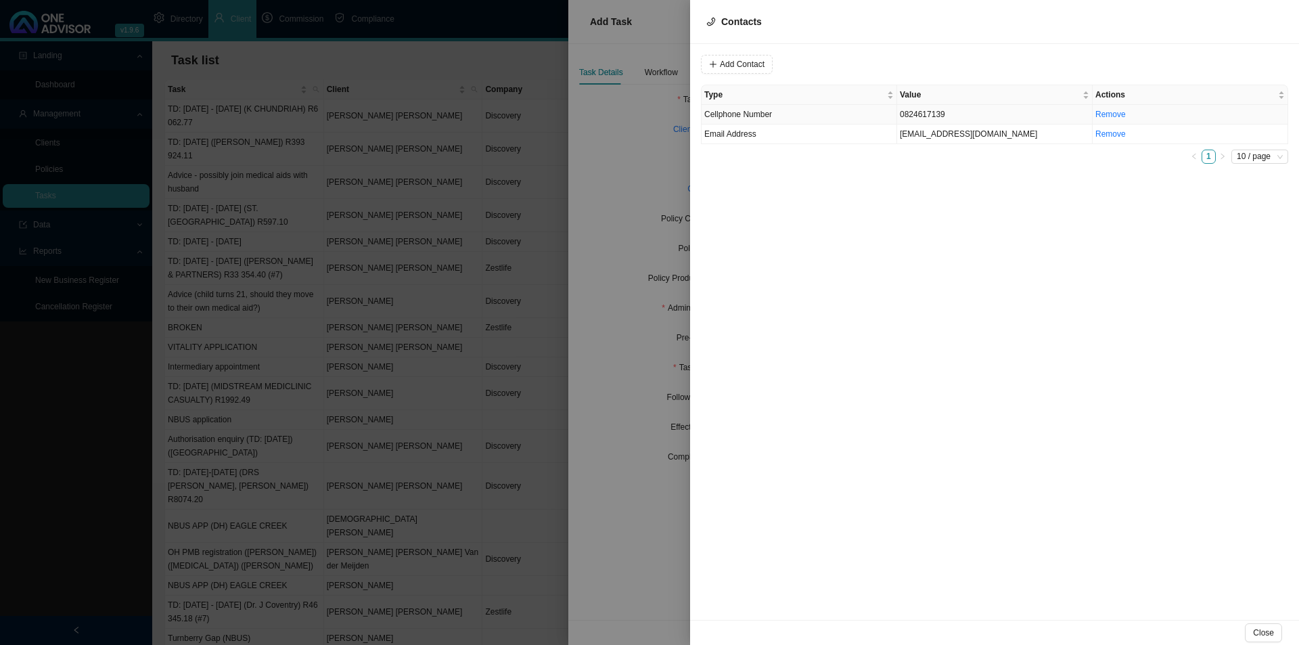
click at [769, 117] on span "Cellphone Number" at bounding box center [739, 114] width 68 height 9
click at [898, 60] on span "Cellphone Number" at bounding box center [920, 64] width 91 height 18
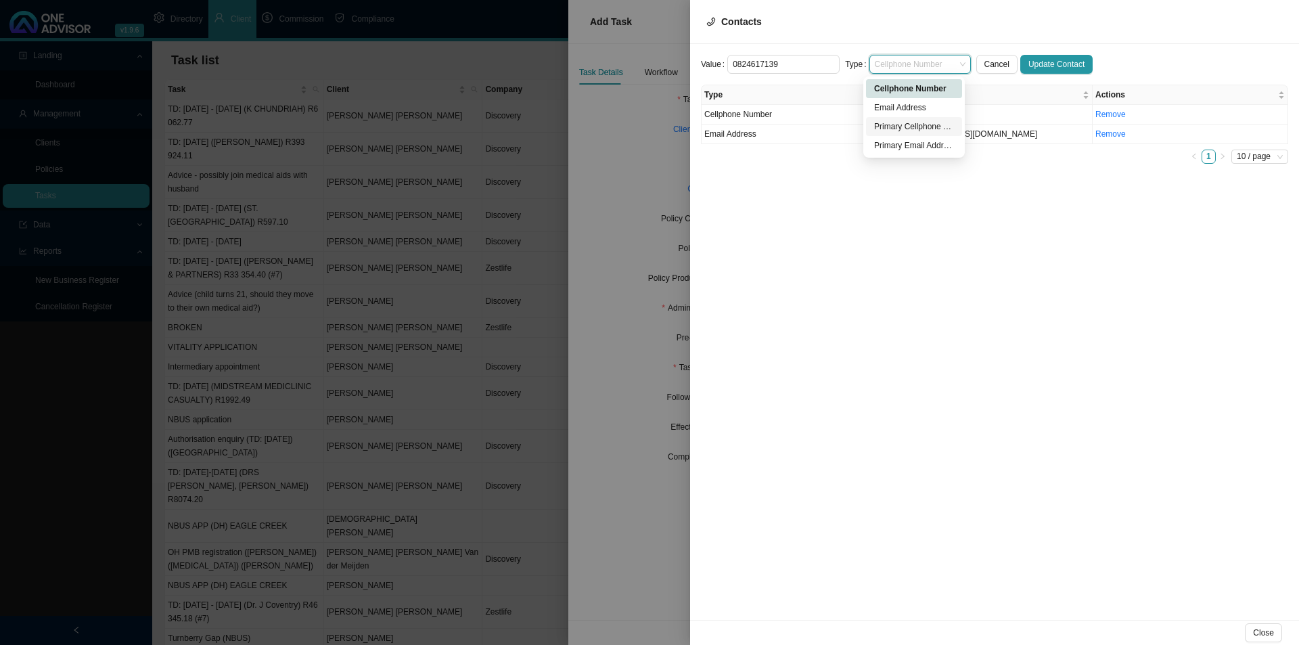
click at [920, 128] on div "Primary Cellphone Number" at bounding box center [914, 127] width 80 height 14
click at [1039, 64] on span "Update Contact" at bounding box center [1057, 65] width 56 height 14
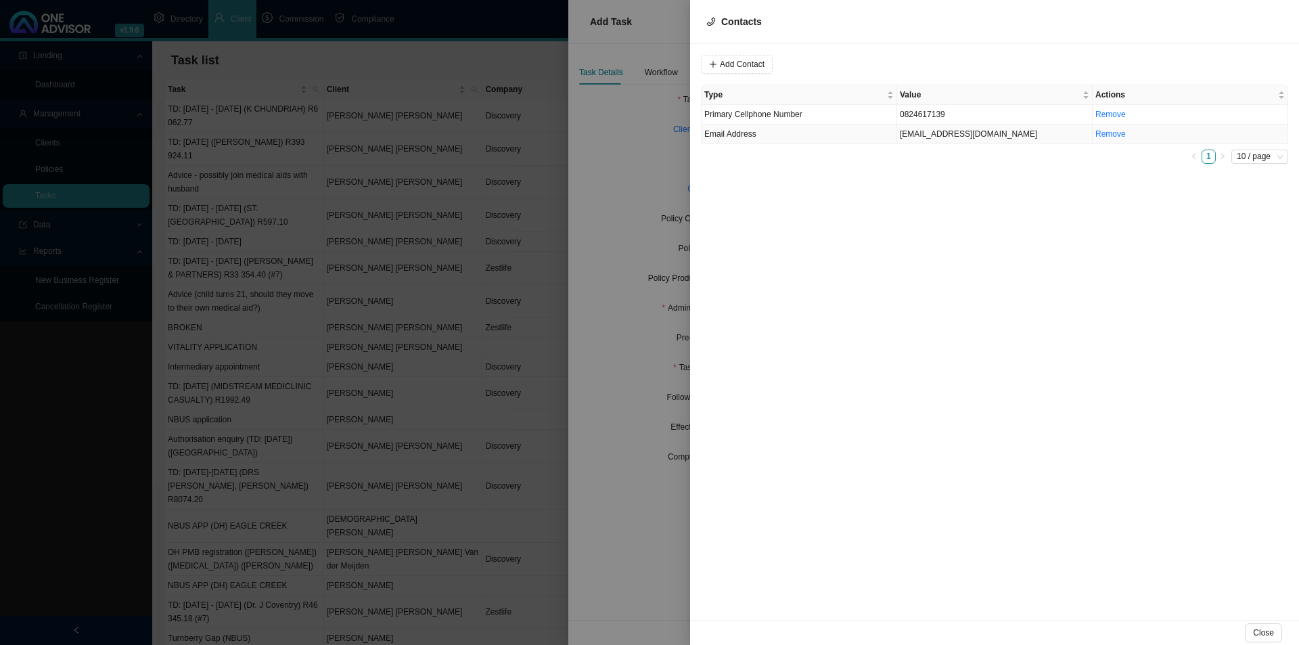
click at [733, 140] on td "Email Address" at bounding box center [800, 135] width 196 height 20
click at [892, 55] on div "Email Address" at bounding box center [921, 64] width 102 height 19
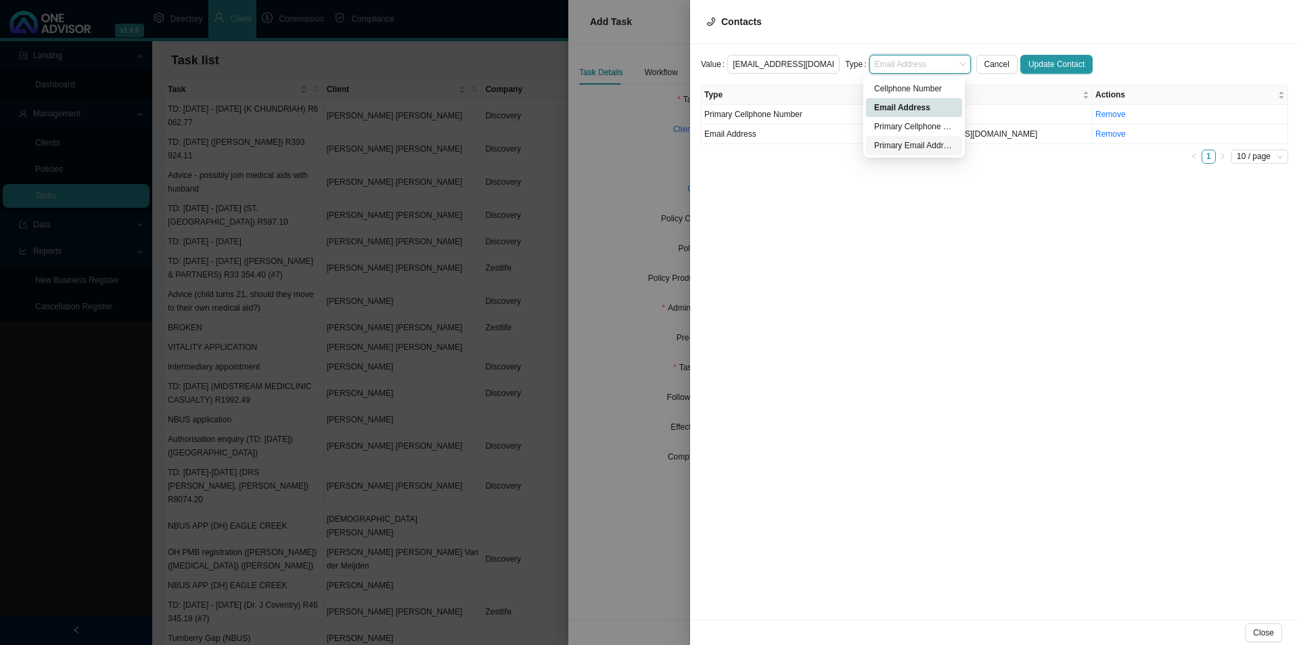
click at [893, 139] on div "Primary Email Address" at bounding box center [914, 146] width 80 height 14
click at [1039, 59] on span "Update Contact" at bounding box center [1057, 65] width 56 height 14
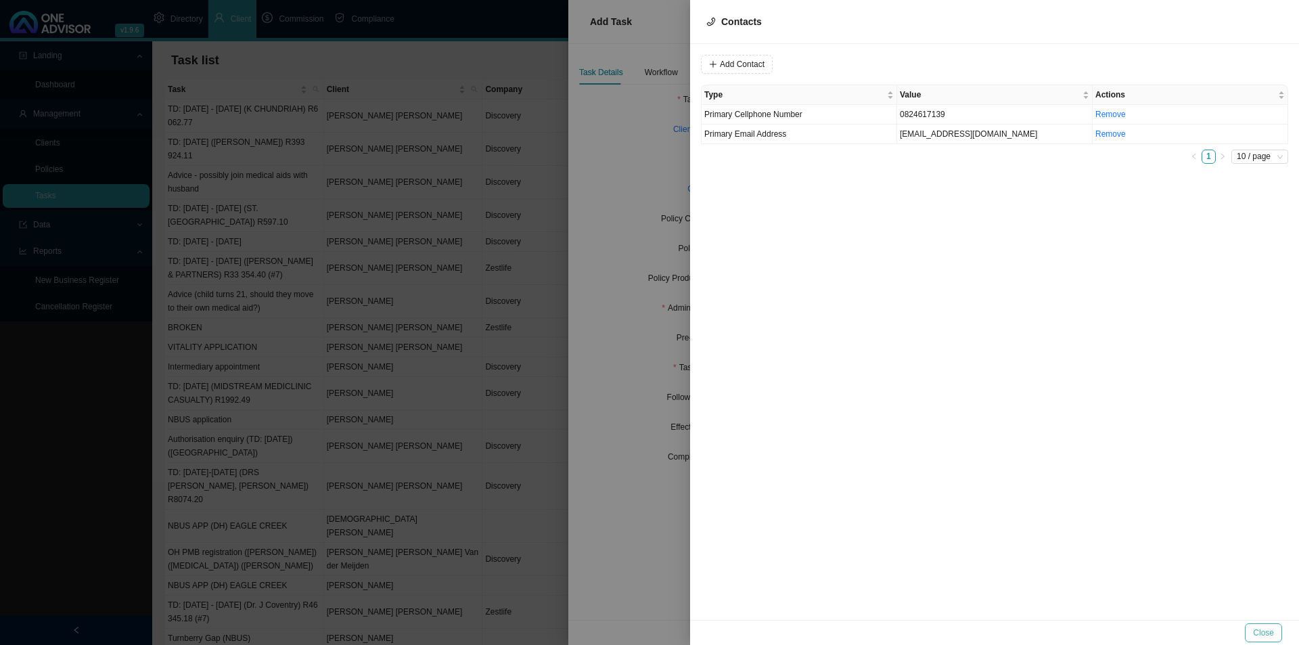
click at [1039, 499] on button "Close" at bounding box center [1263, 632] width 37 height 19
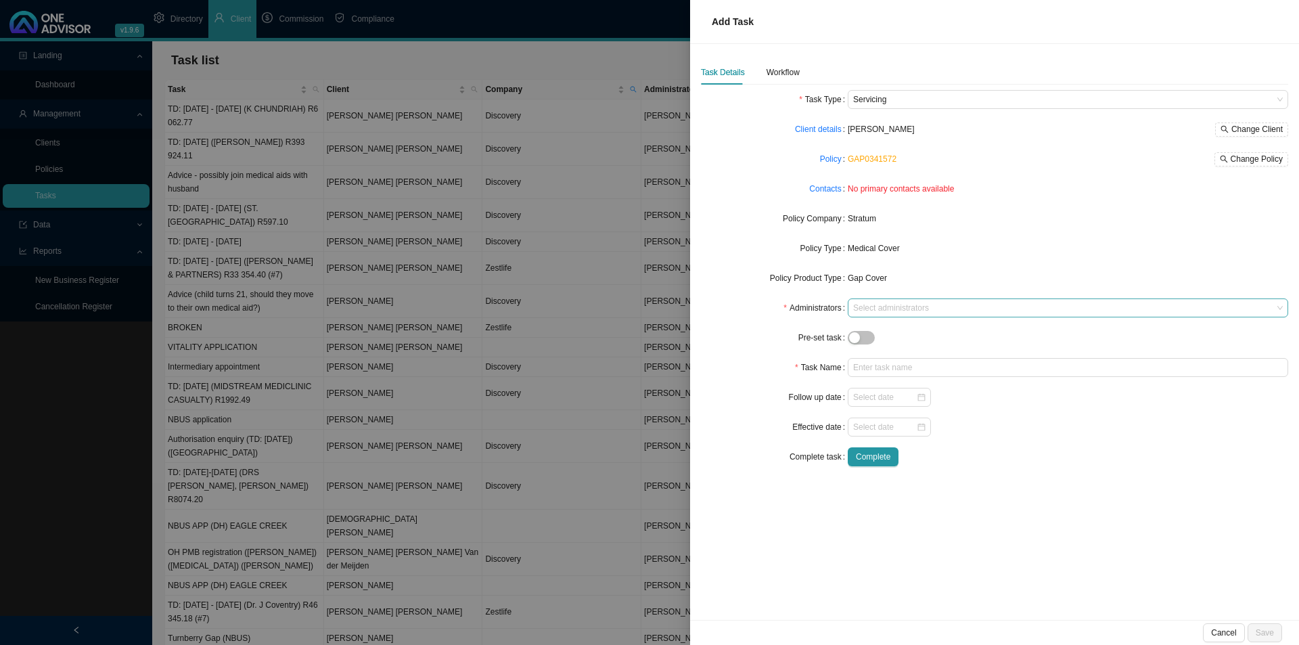
click at [871, 307] on div at bounding box center [1062, 308] width 422 height 10
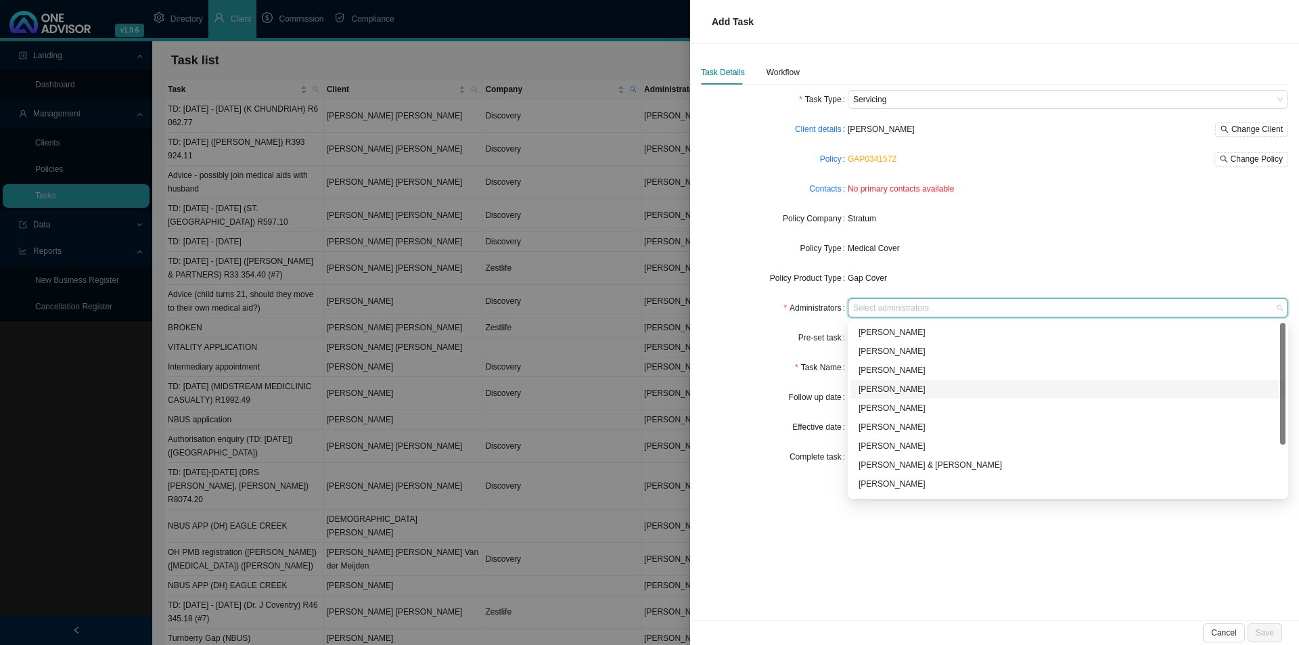
scroll to position [68, 0]
click at [903, 451] on div "[PERSON_NAME]" at bounding box center [1068, 454] width 419 height 14
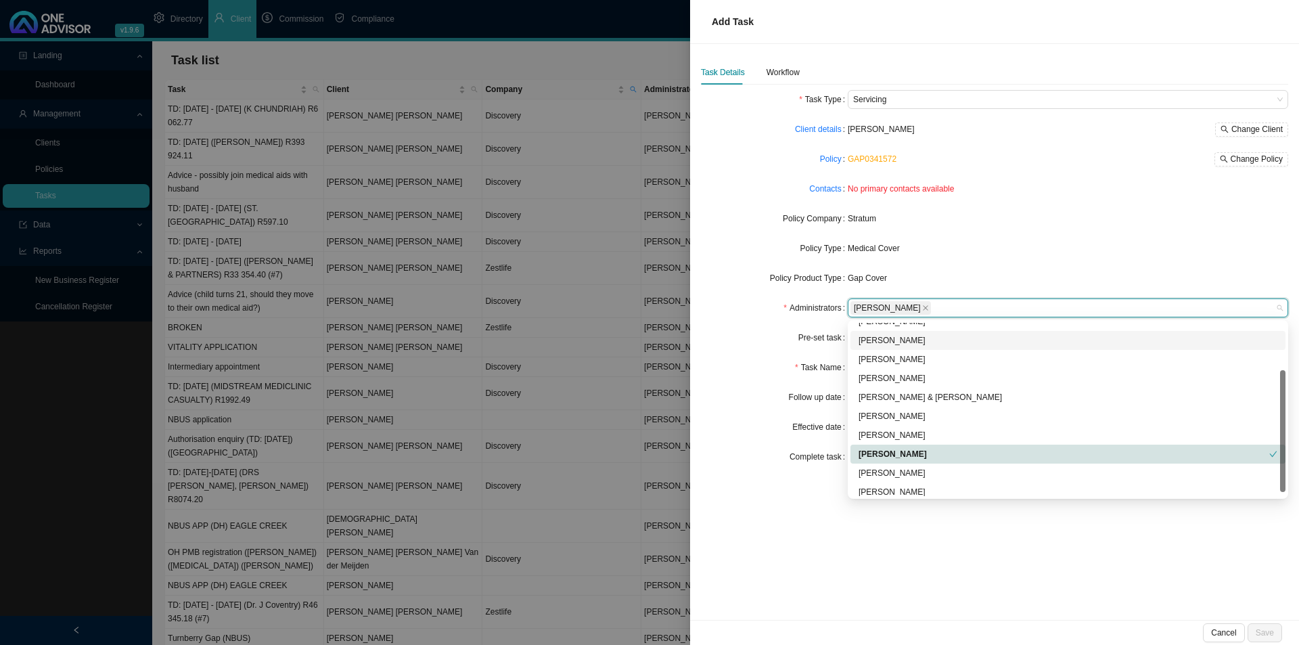
click at [1031, 217] on div "Stratum" at bounding box center [1068, 219] width 441 height 14
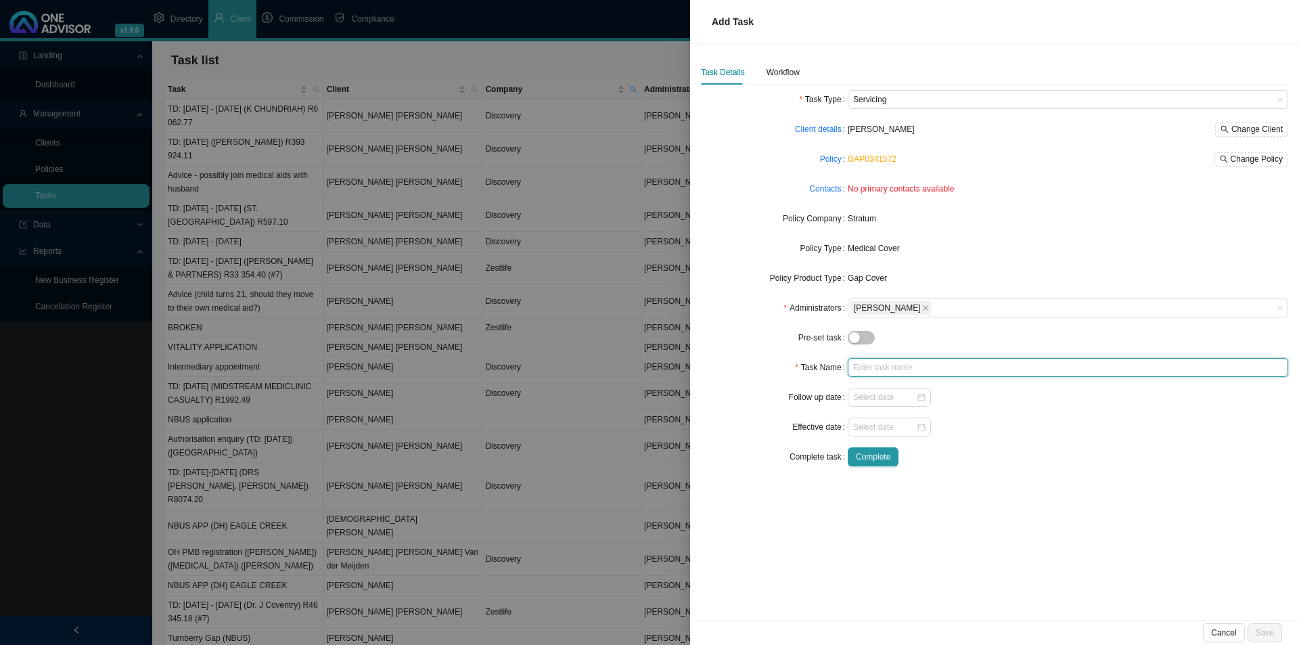
click at [862, 371] on input "text" at bounding box center [1068, 367] width 441 height 19
type input "Missed premium ([DATE])"
click at [796, 67] on div "Workflow" at bounding box center [783, 73] width 33 height 14
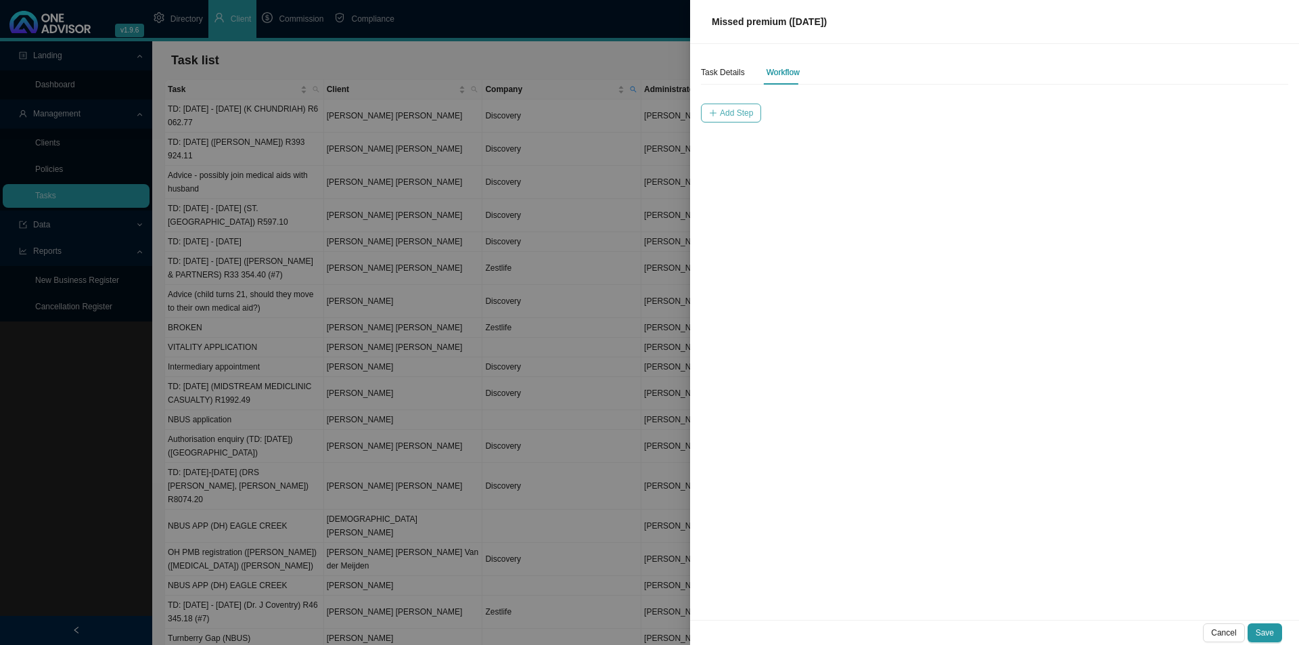
click at [738, 114] on span "Add Step" at bounding box center [736, 113] width 33 height 14
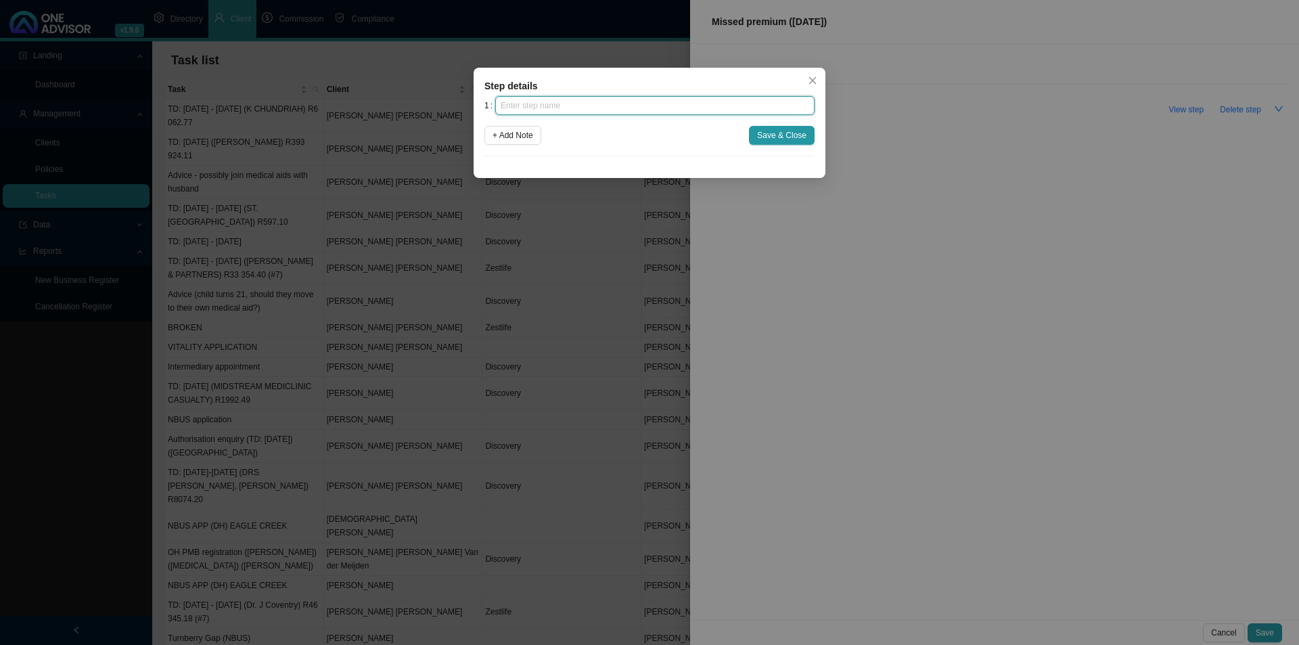
click at [531, 97] on input "text" at bounding box center [654, 105] width 319 height 19
click at [550, 108] on input "Insurer" at bounding box center [654, 105] width 319 height 19
type input "Insurer notification"
click at [766, 134] on span "Save & Close" at bounding box center [781, 136] width 49 height 14
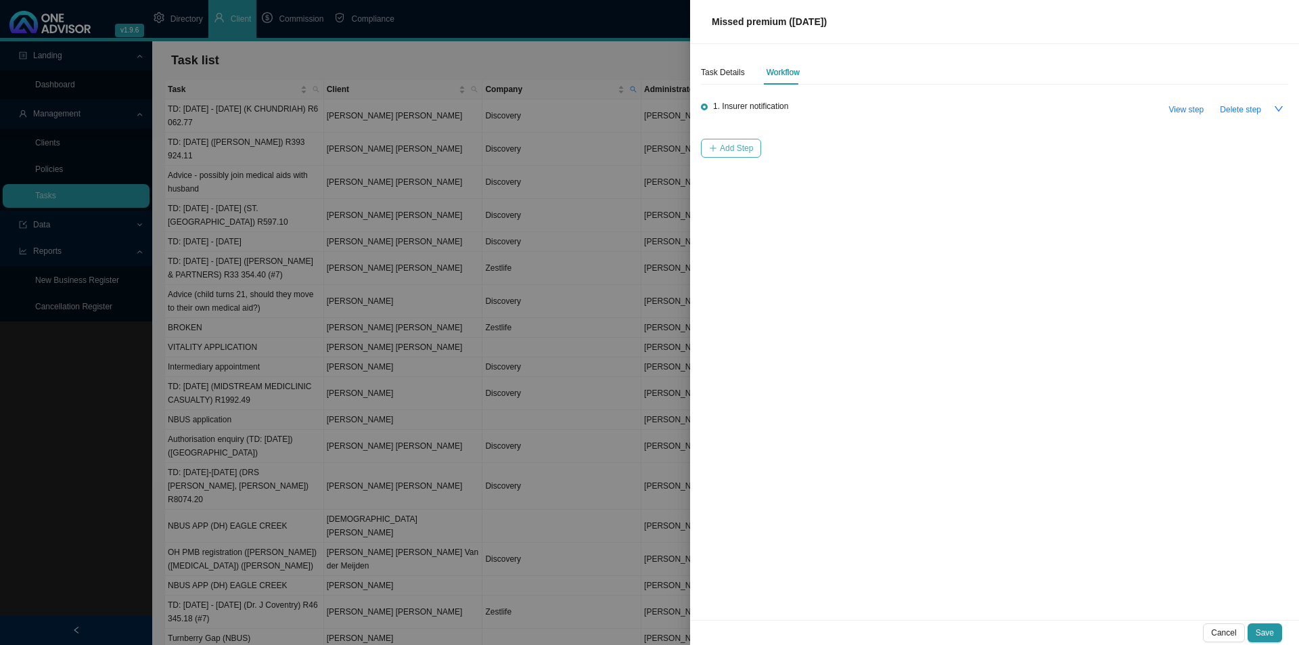
click at [726, 144] on span "Add Step" at bounding box center [736, 148] width 33 height 14
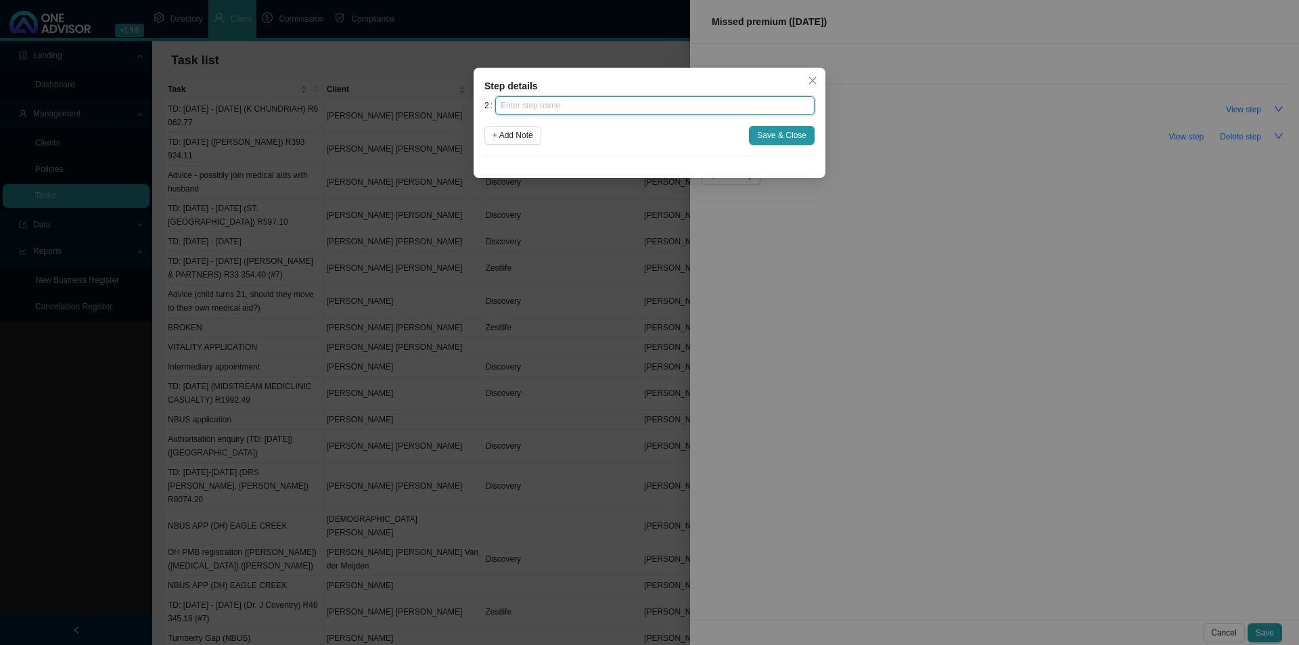
click at [595, 106] on input "text" at bounding box center [654, 105] width 319 height 19
type input "Investigation"
click at [760, 128] on button "Save & Close" at bounding box center [782, 135] width 66 height 19
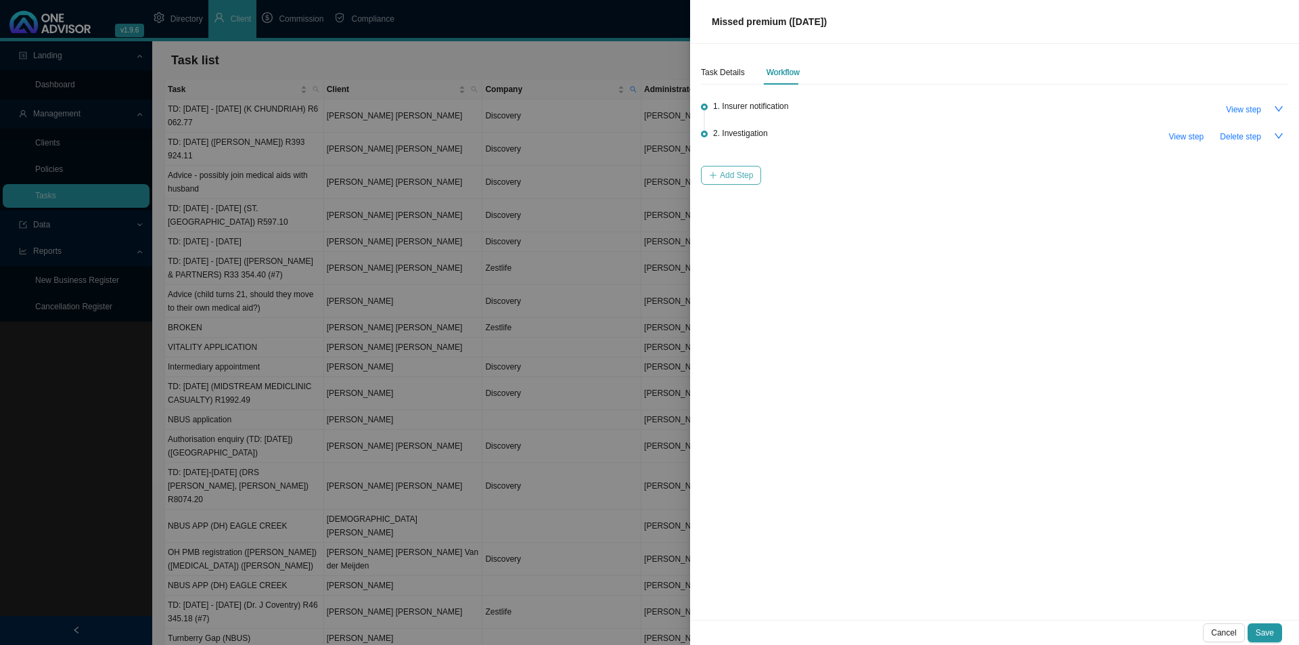
click at [736, 177] on span "Add Step" at bounding box center [736, 176] width 33 height 14
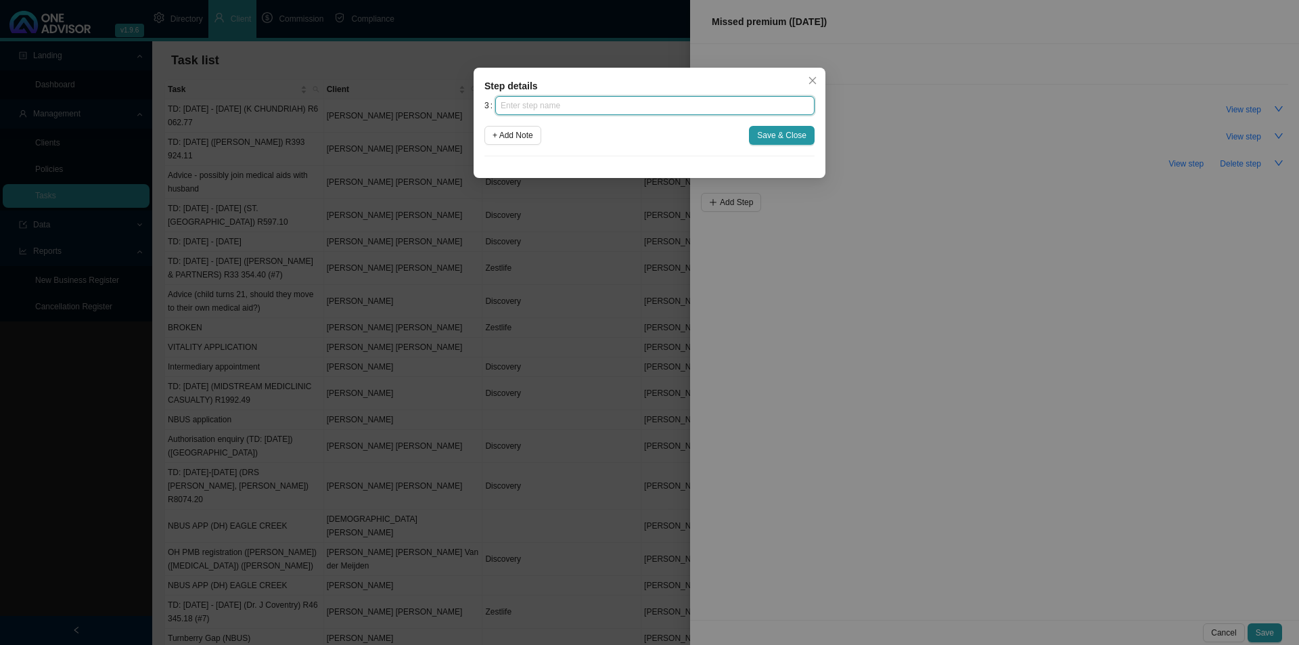
click at [604, 102] on input "text" at bounding box center [654, 105] width 319 height 19
type input "Client notification (1)"
click at [799, 133] on span "Save & Close" at bounding box center [781, 136] width 49 height 14
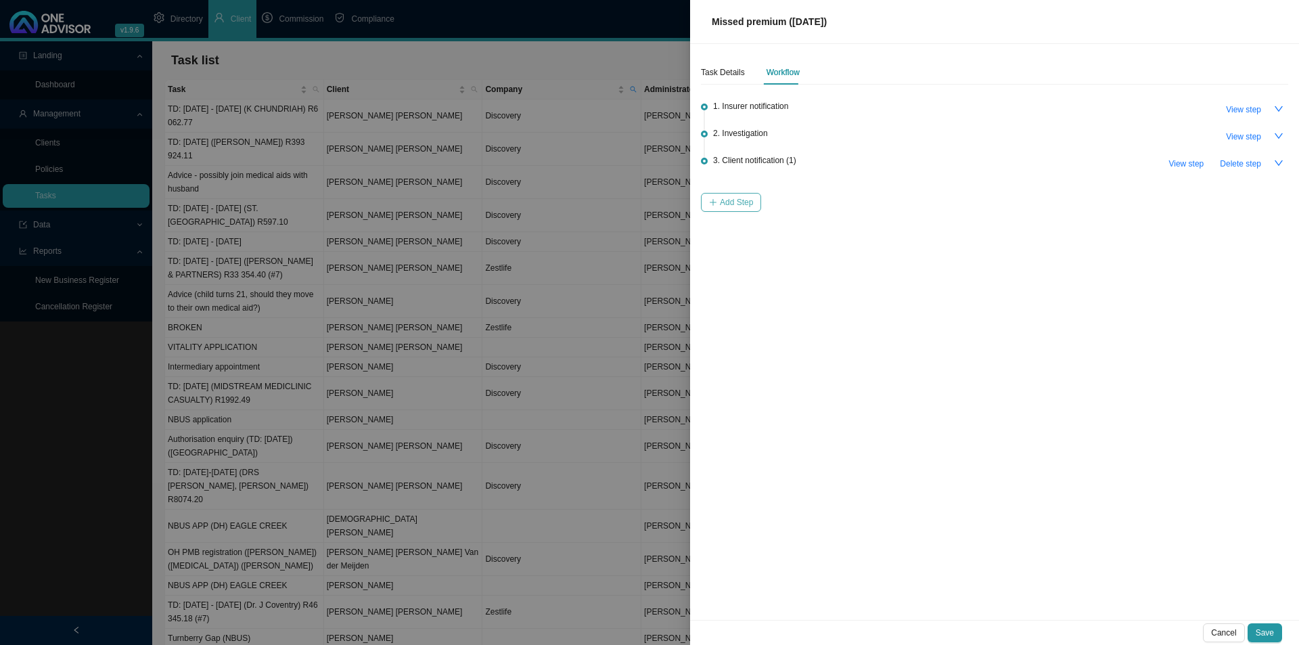
click at [740, 208] on button "Add Step" at bounding box center [731, 202] width 60 height 19
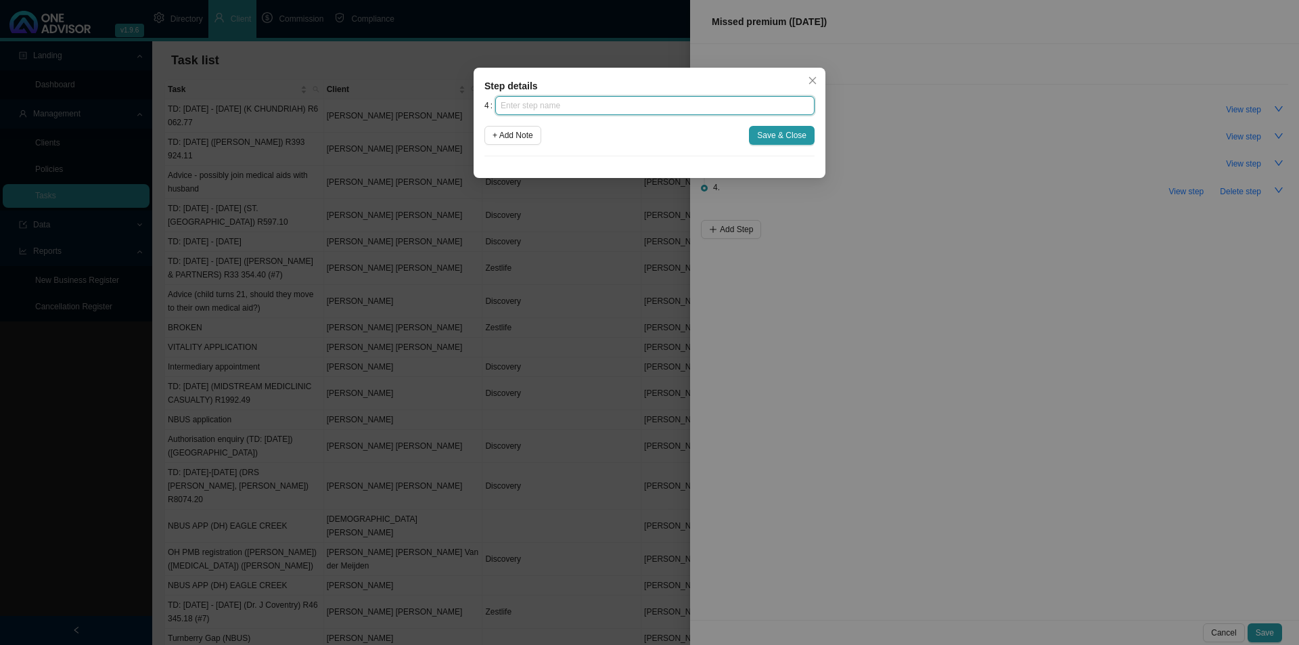
click at [570, 104] on input "text" at bounding box center [654, 105] width 319 height 19
type input "Follow up"
click at [778, 132] on span "Save & Close" at bounding box center [781, 136] width 49 height 14
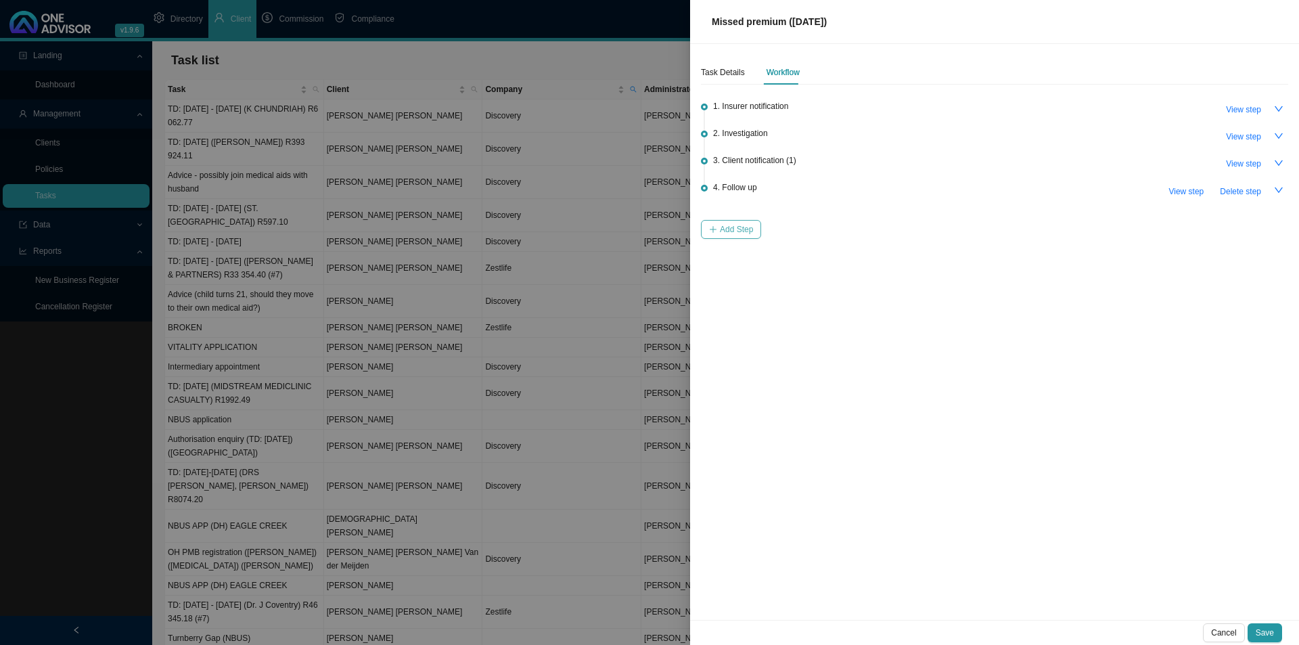
click at [741, 227] on span "Add Step" at bounding box center [736, 230] width 33 height 14
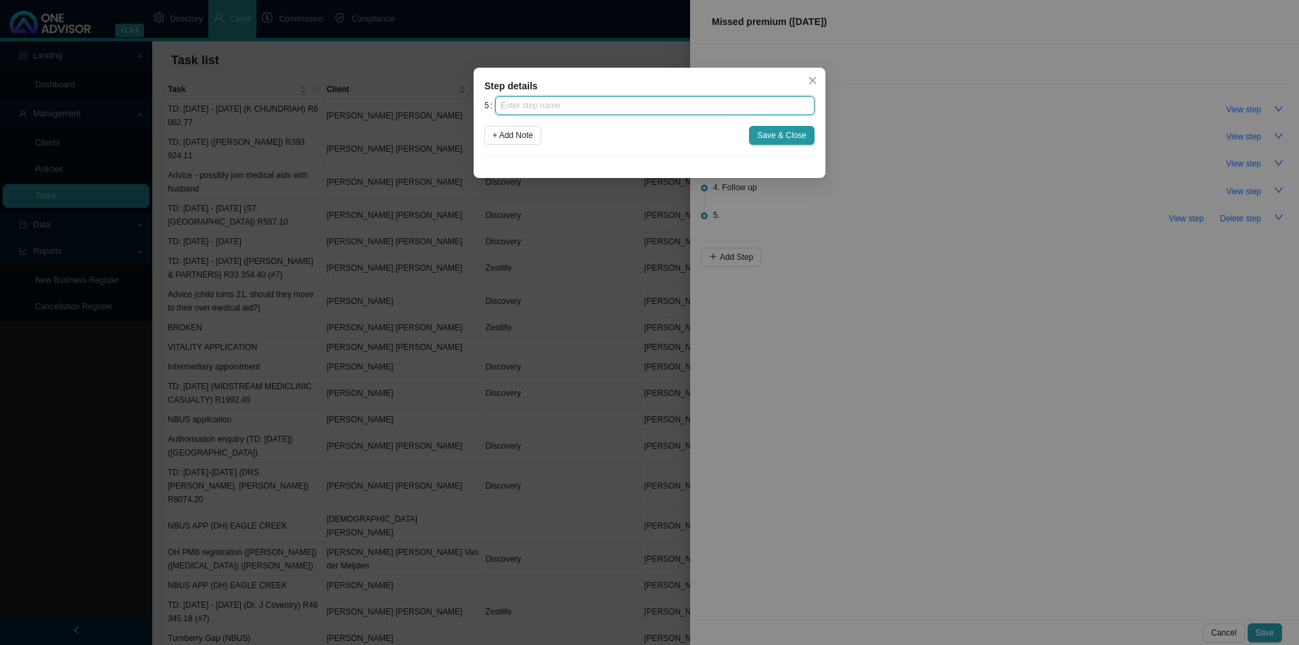
click at [561, 108] on input "text" at bounding box center [654, 105] width 319 height 19
type input "Instruction received"
click at [790, 138] on span "Save & Close" at bounding box center [781, 136] width 49 height 14
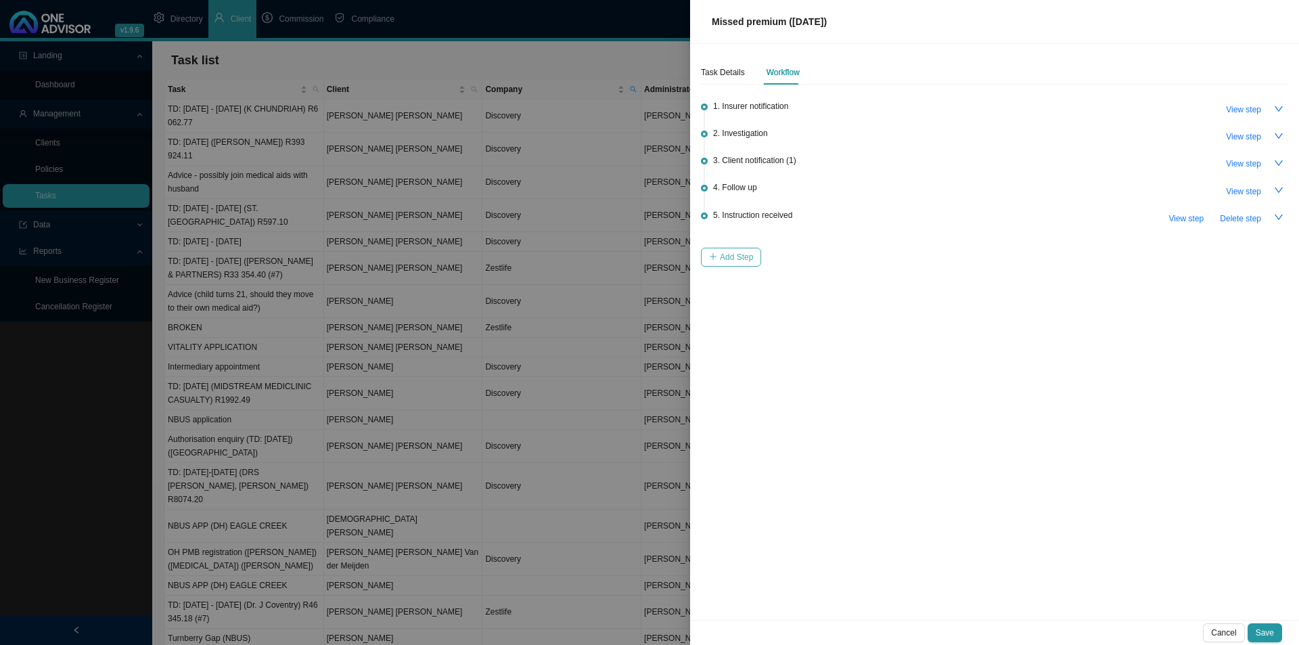
click at [719, 259] on button "Add Step" at bounding box center [731, 257] width 60 height 19
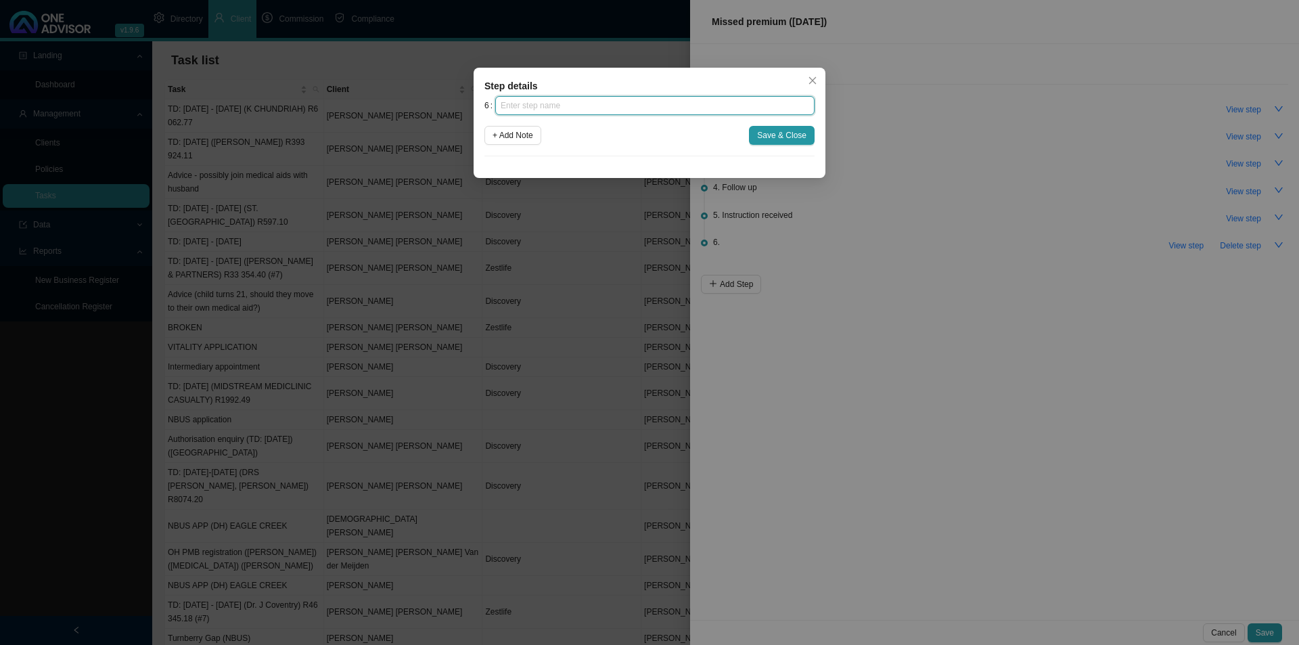
click at [577, 109] on input "text" at bounding box center [654, 105] width 319 height 19
type input "Submission"
click at [810, 135] on button "Save & Close" at bounding box center [782, 135] width 66 height 19
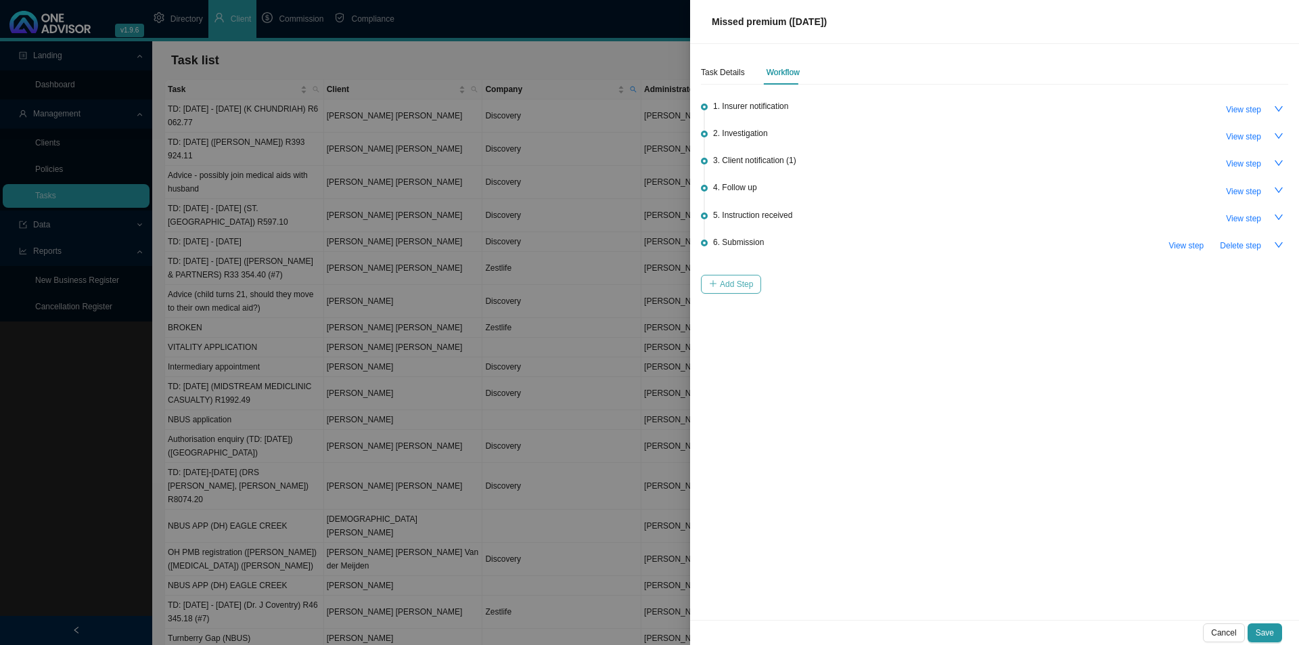
click at [736, 282] on span "Add Step" at bounding box center [736, 284] width 33 height 14
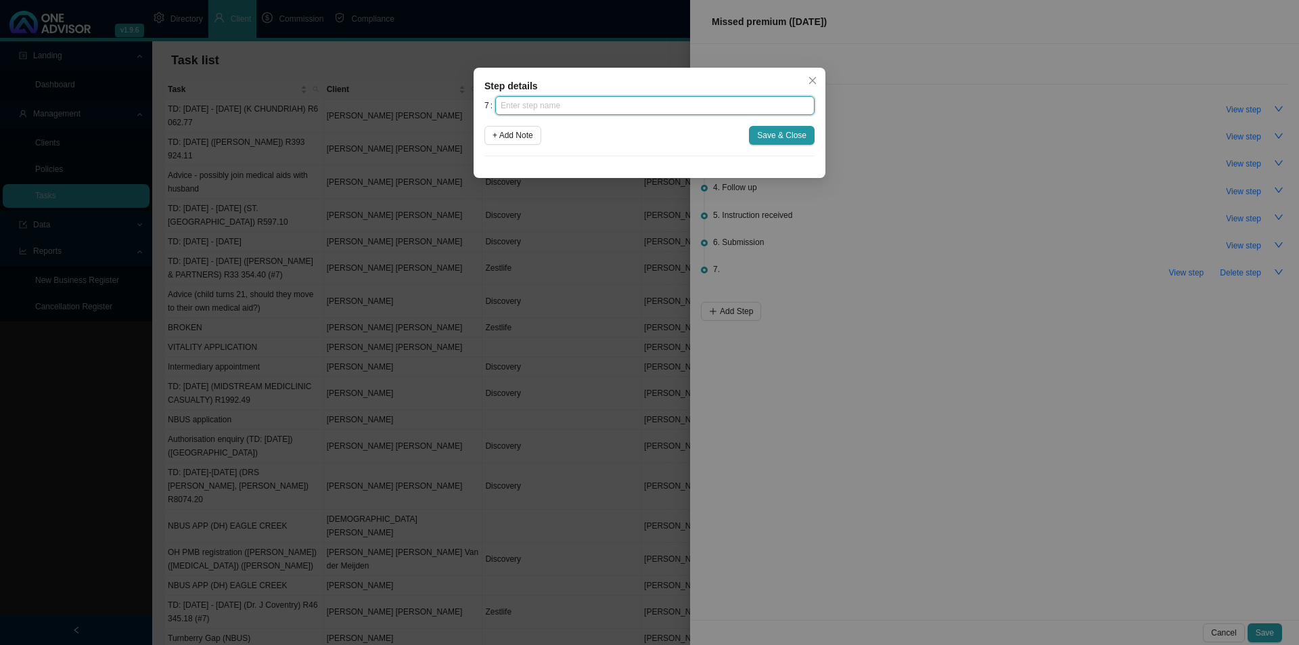
click at [551, 102] on input "text" at bounding box center [654, 105] width 319 height 19
type input "Confirmation of works done"
click at [780, 130] on span "Save & Close" at bounding box center [781, 136] width 49 height 14
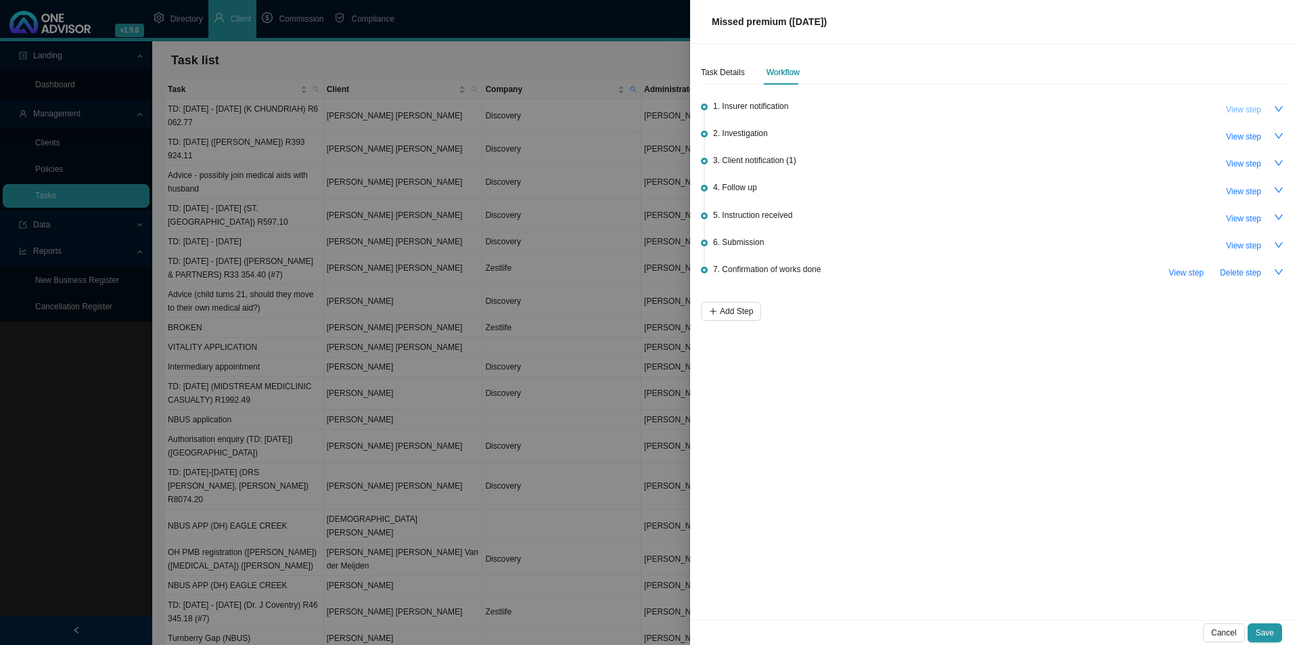
click at [1039, 114] on span "View step" at bounding box center [1243, 110] width 35 height 14
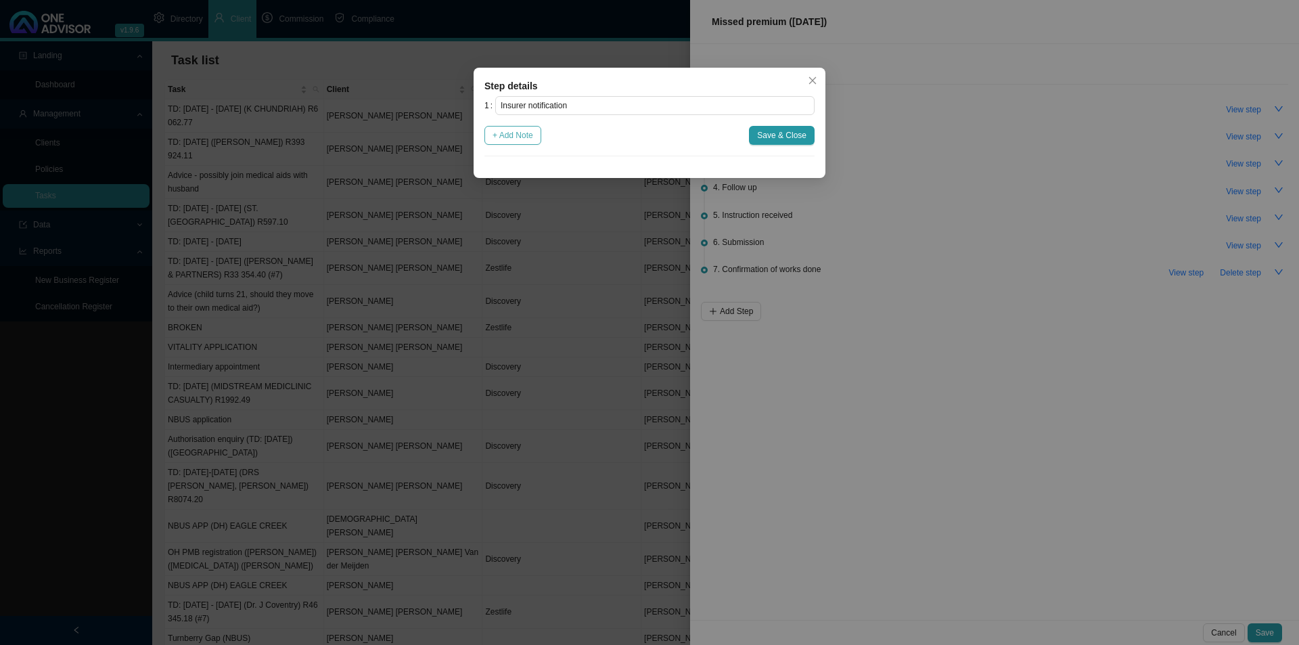
click at [533, 131] on span "+ Add Note" at bounding box center [513, 136] width 41 height 14
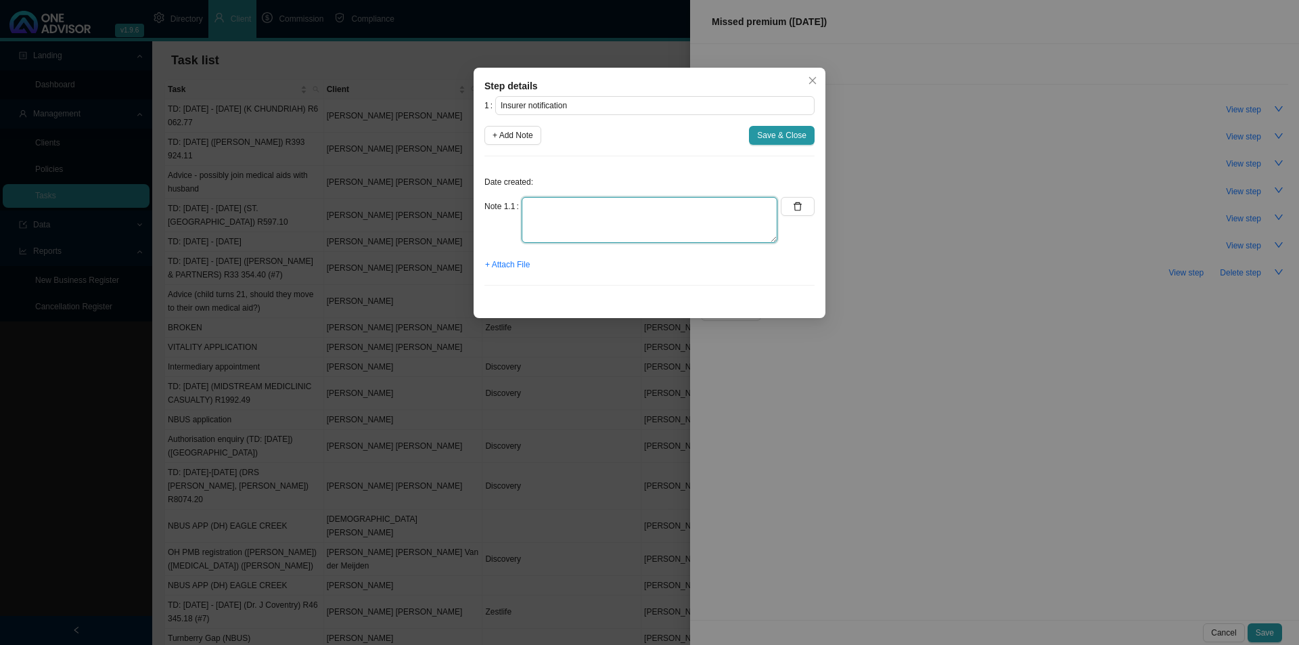
click at [533, 223] on textarea at bounding box center [650, 220] width 256 height 46
type textarea "H"
type textarea "[PERSON_NAME] received an email from Stratum regarding [PERSON_NAME]'s missed p…"
click at [518, 265] on span "+ Attach File" at bounding box center [507, 265] width 45 height 14
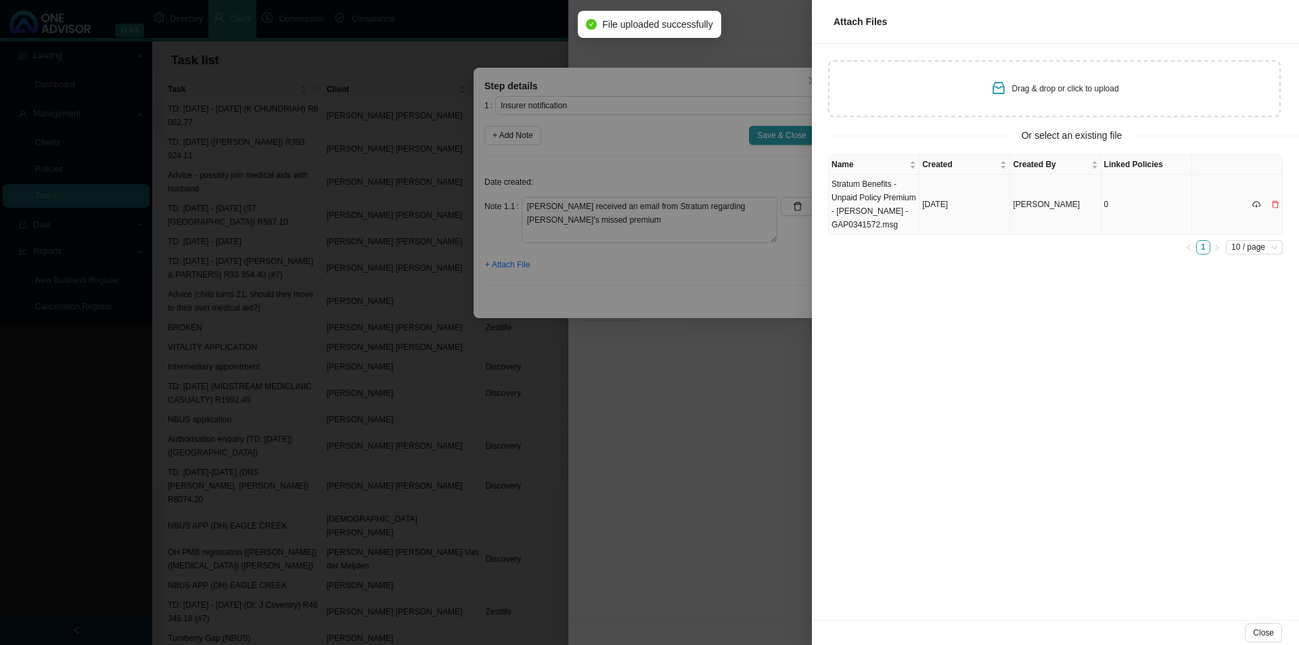
click at [873, 208] on td "Stratum Benefits - Unpaid Policy Premium - [PERSON_NAME] - GAP0341572.msg" at bounding box center [874, 205] width 91 height 60
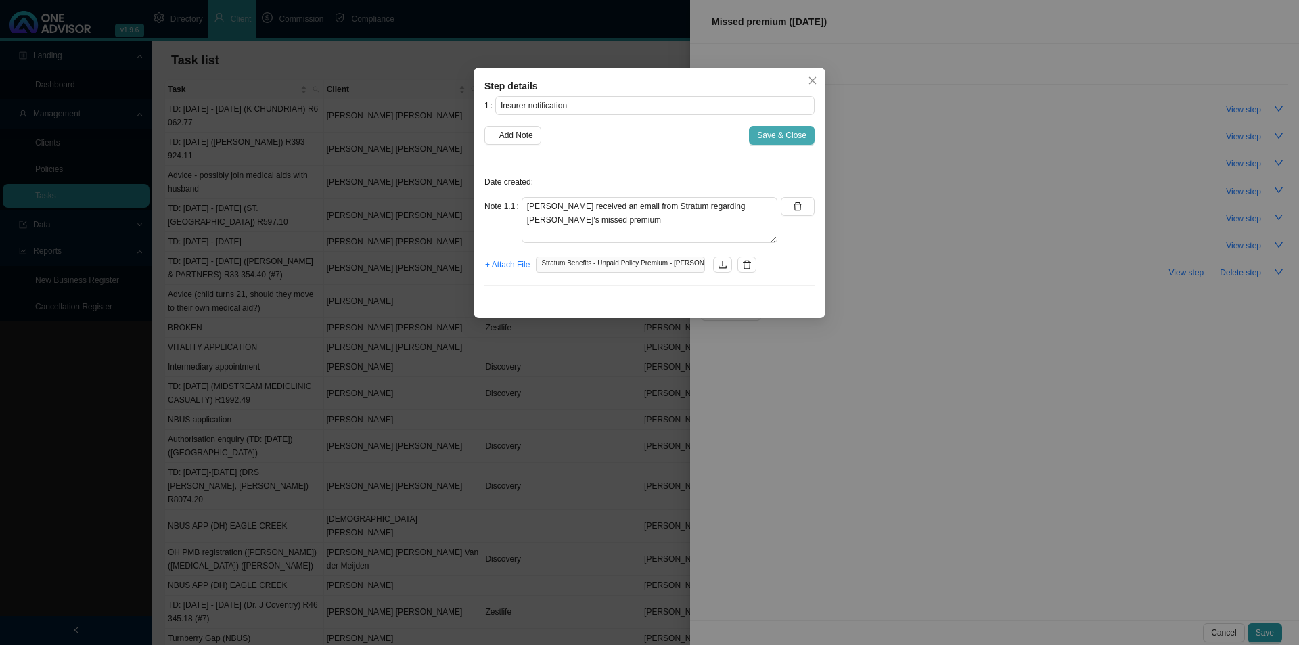
click at [782, 134] on span "Save & Close" at bounding box center [781, 136] width 49 height 14
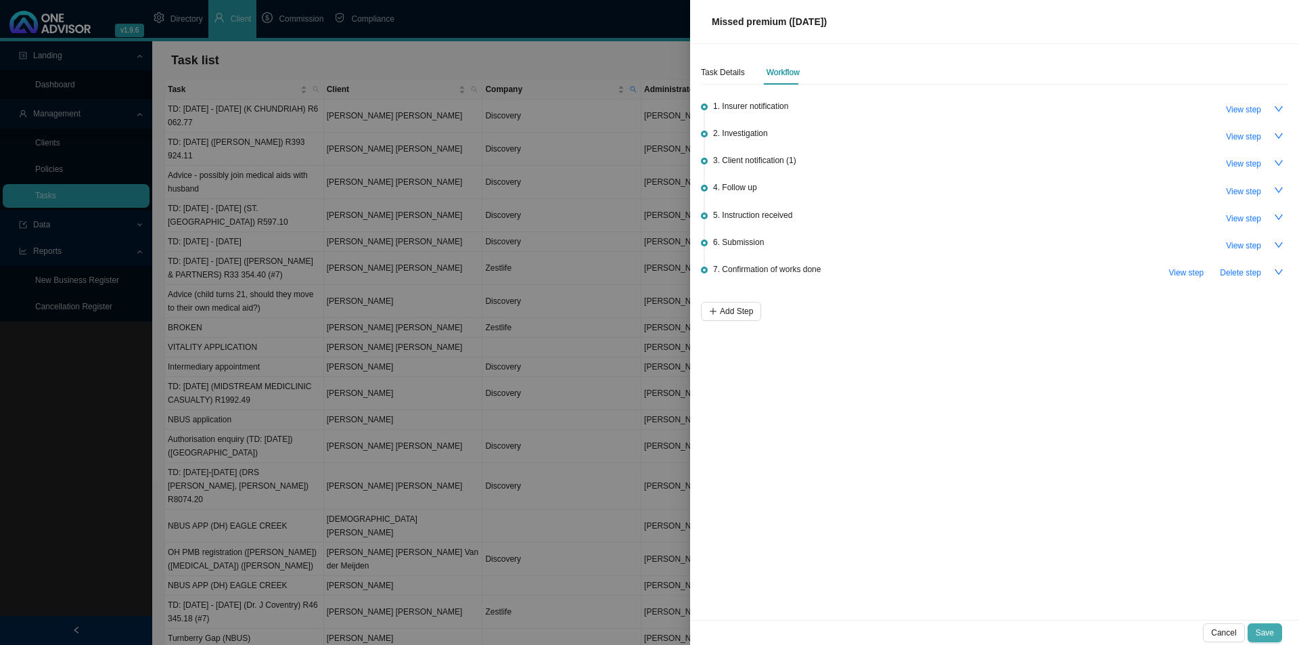
click at [1039, 499] on button "Save" at bounding box center [1265, 632] width 35 height 19
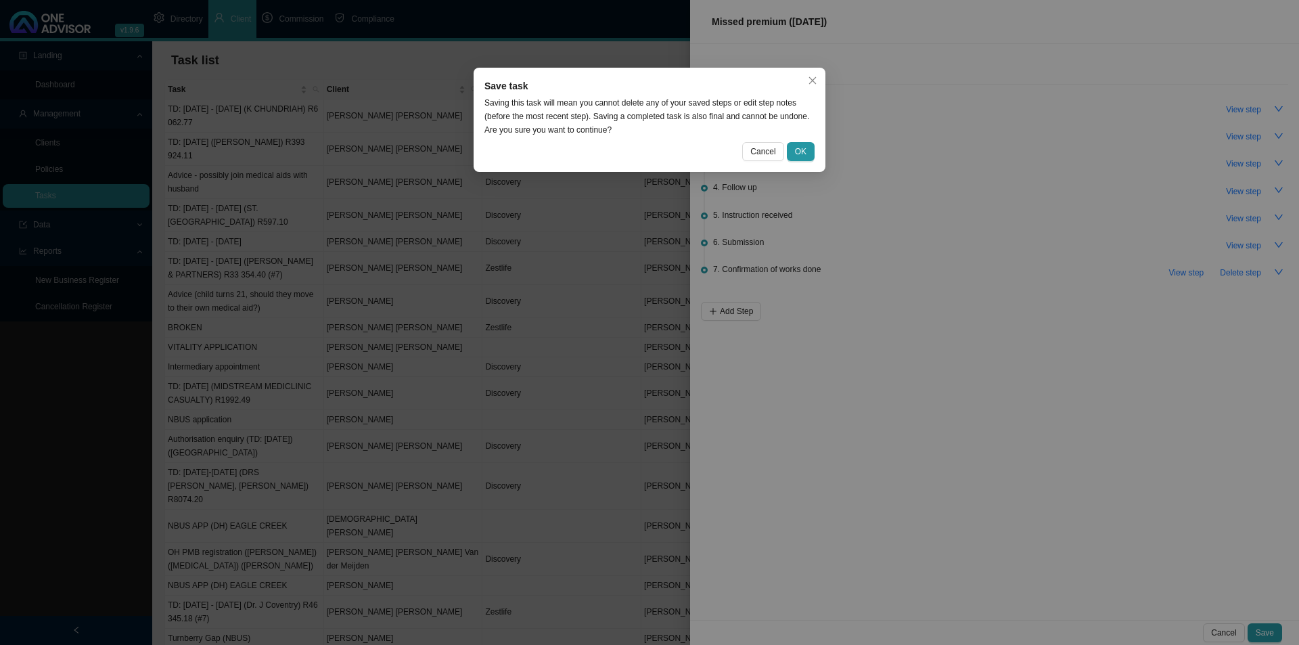
click at [802, 161] on div "Save task Saving this task will mean you cannot delete any of your saved steps …" at bounding box center [650, 120] width 352 height 104
click at [805, 148] on span "OK" at bounding box center [801, 152] width 12 height 14
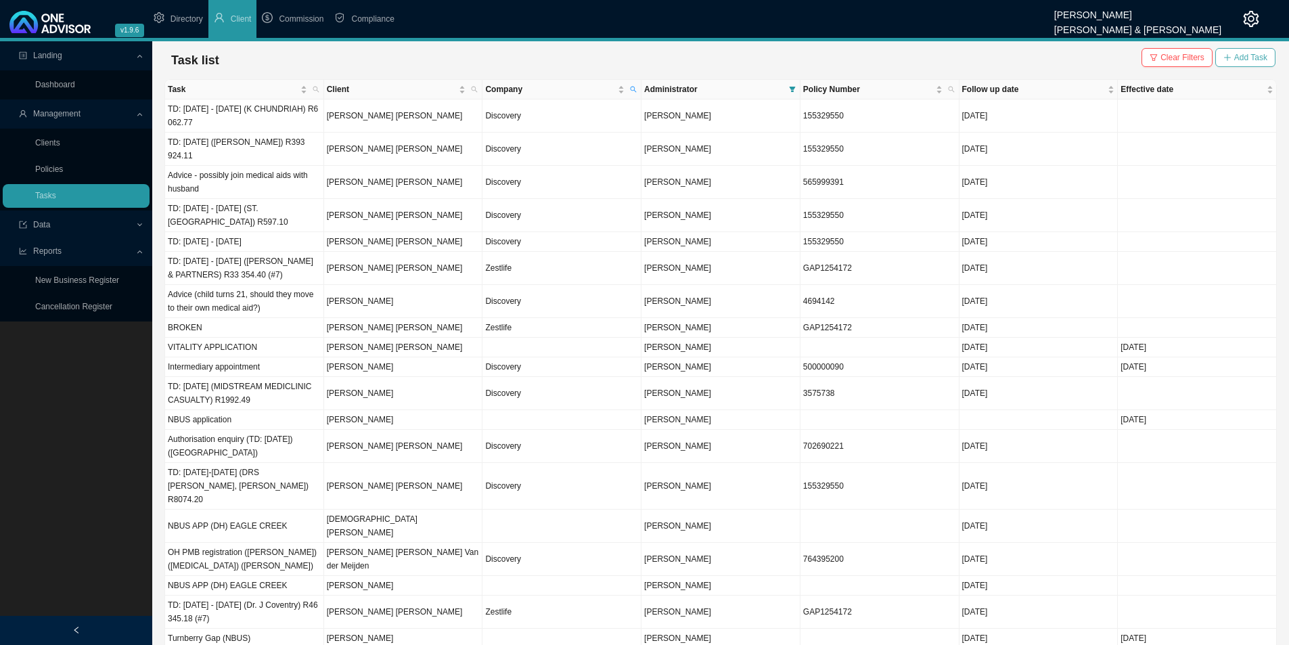
click at [1039, 55] on span "Add Task" at bounding box center [1250, 58] width 33 height 14
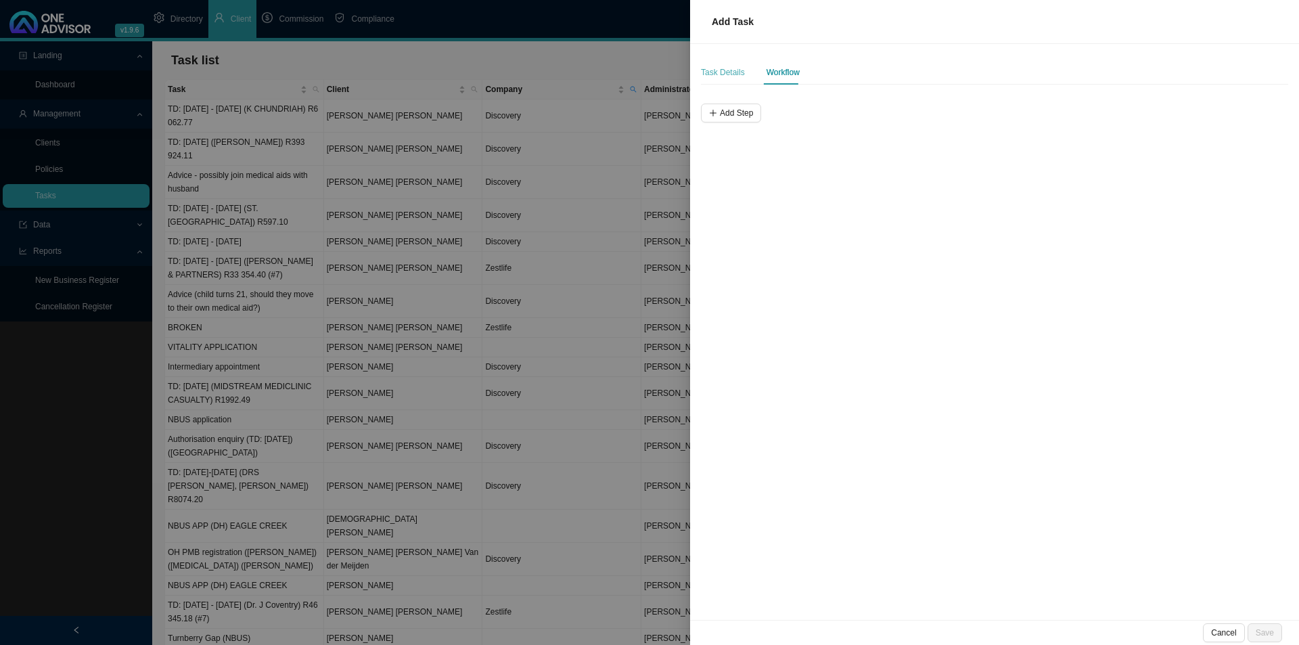
click at [709, 64] on div "Task Details" at bounding box center [723, 72] width 44 height 24
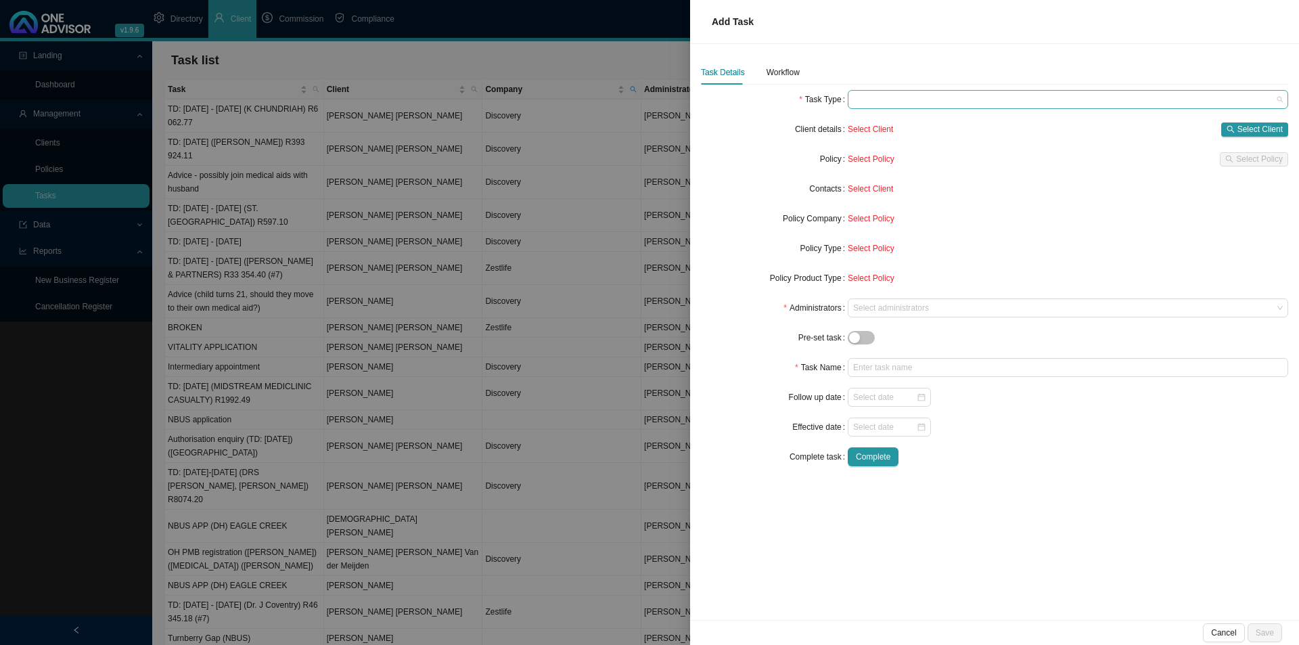
click at [945, 93] on span at bounding box center [1068, 100] width 430 height 18
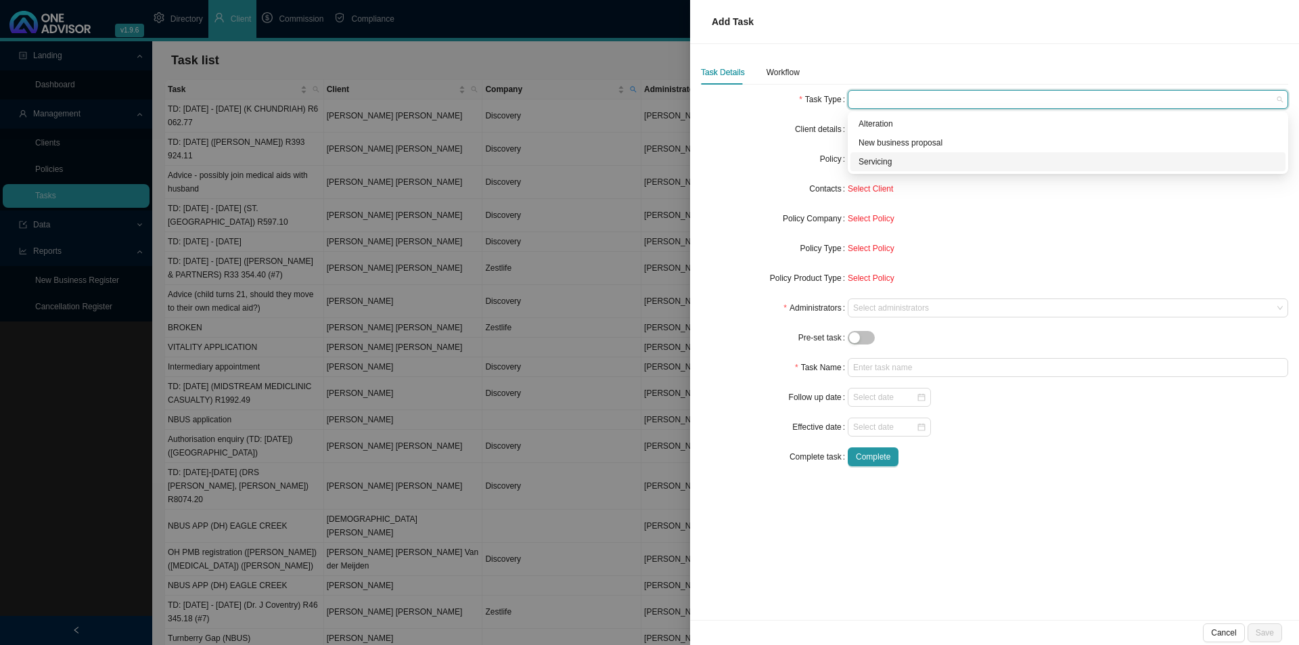
click at [880, 158] on div "Servicing" at bounding box center [1068, 162] width 419 height 14
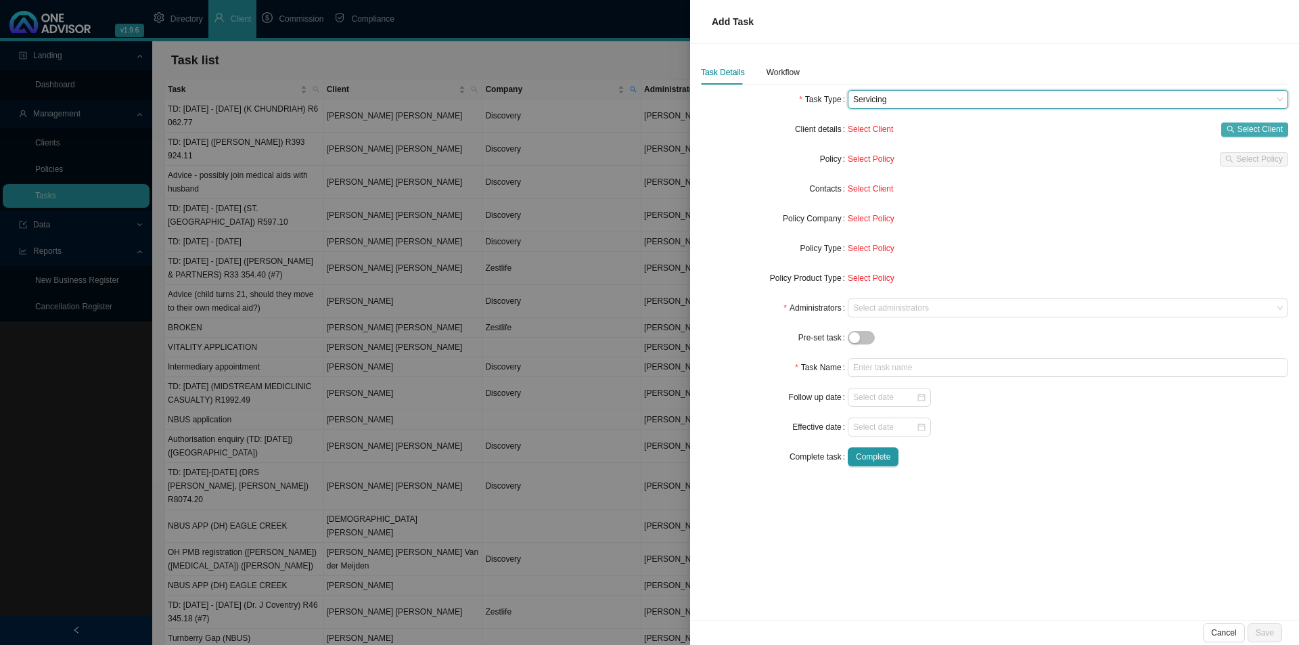
click at [1039, 129] on button "Select Client" at bounding box center [1255, 129] width 67 height 14
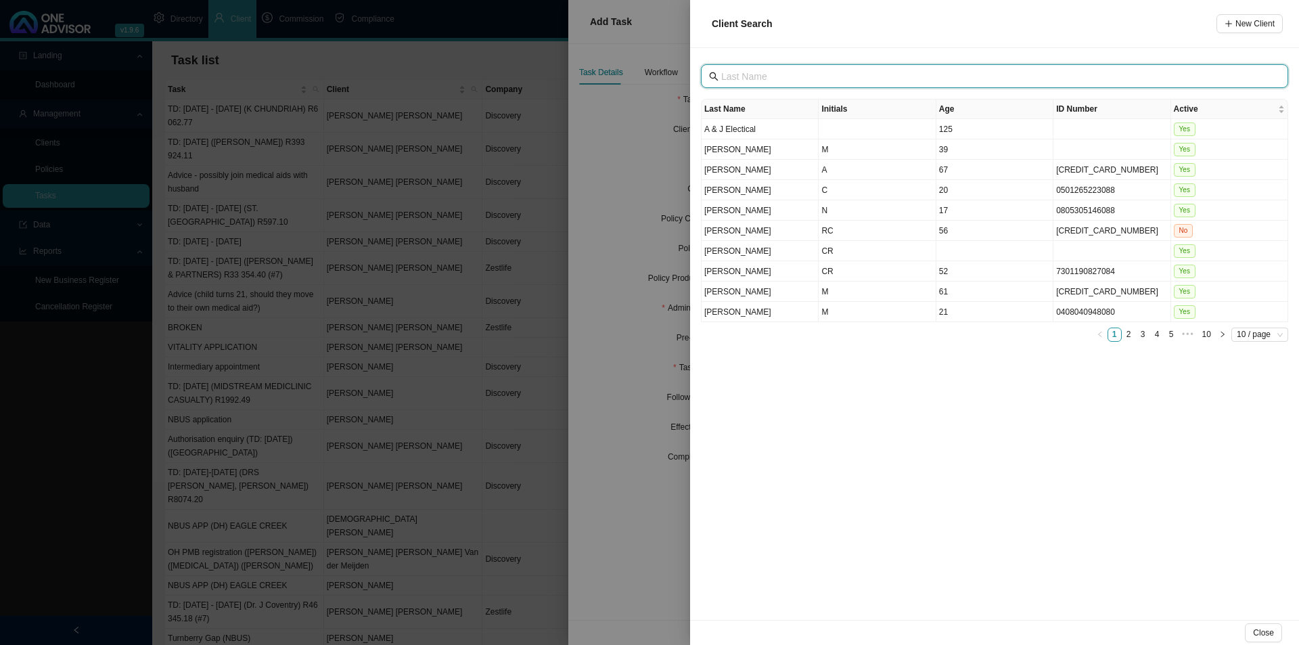
click at [807, 77] on input "text" at bounding box center [996, 76] width 550 height 15
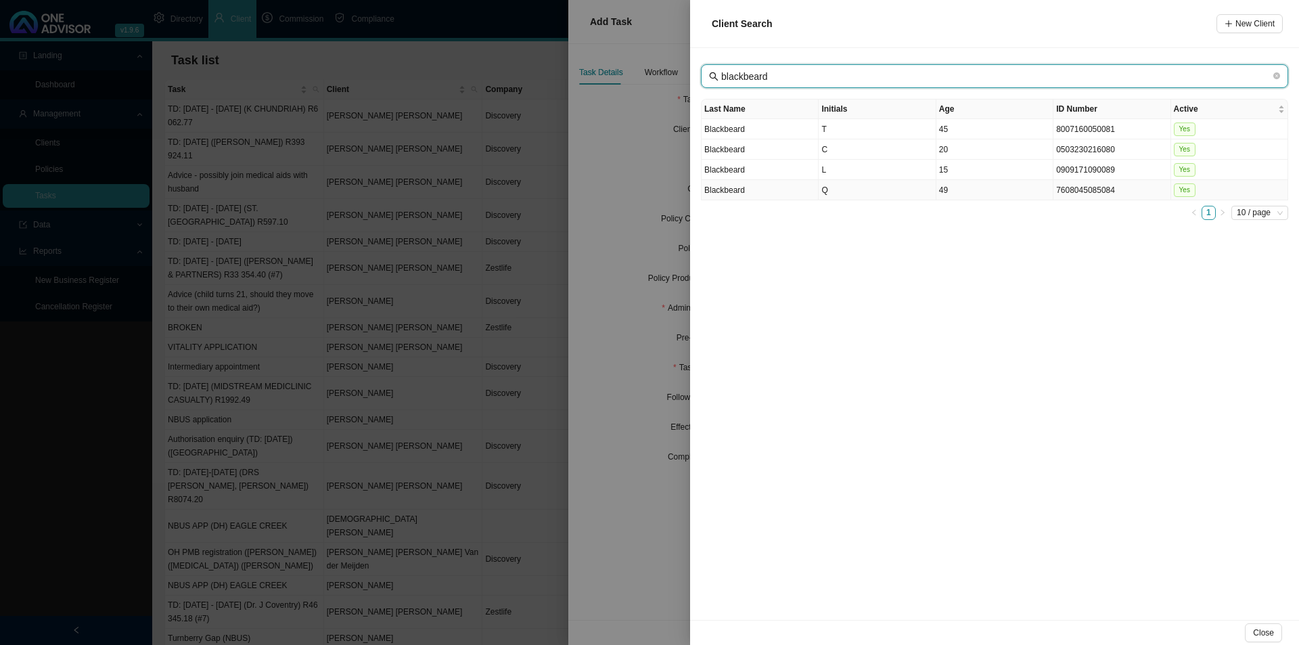
type input "blackbeard"
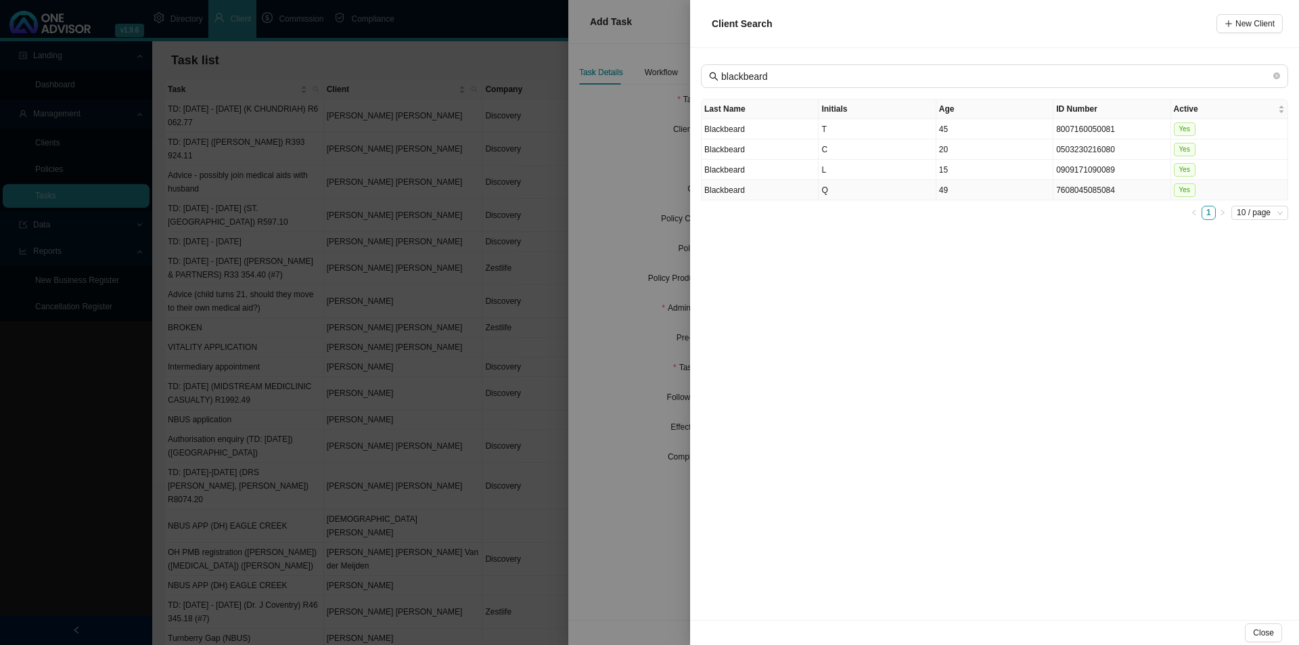
click at [835, 192] on td "Q" at bounding box center [877, 190] width 117 height 20
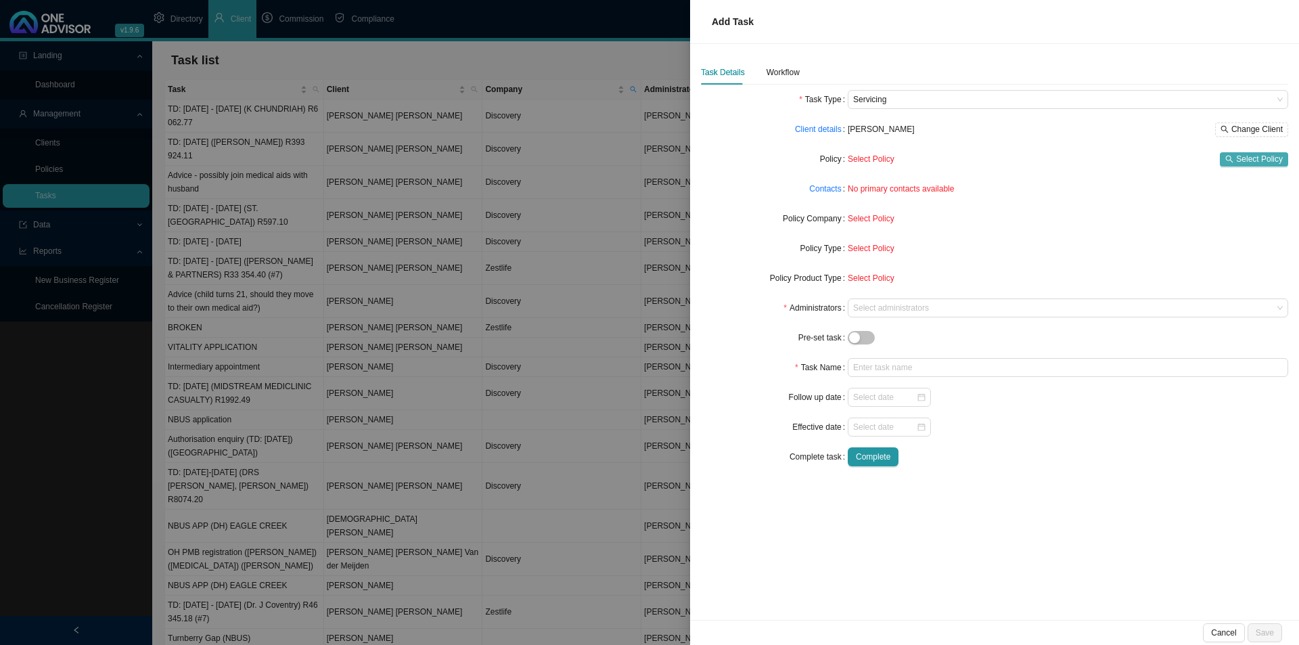
click at [1039, 162] on span "Select Policy" at bounding box center [1259, 159] width 47 height 14
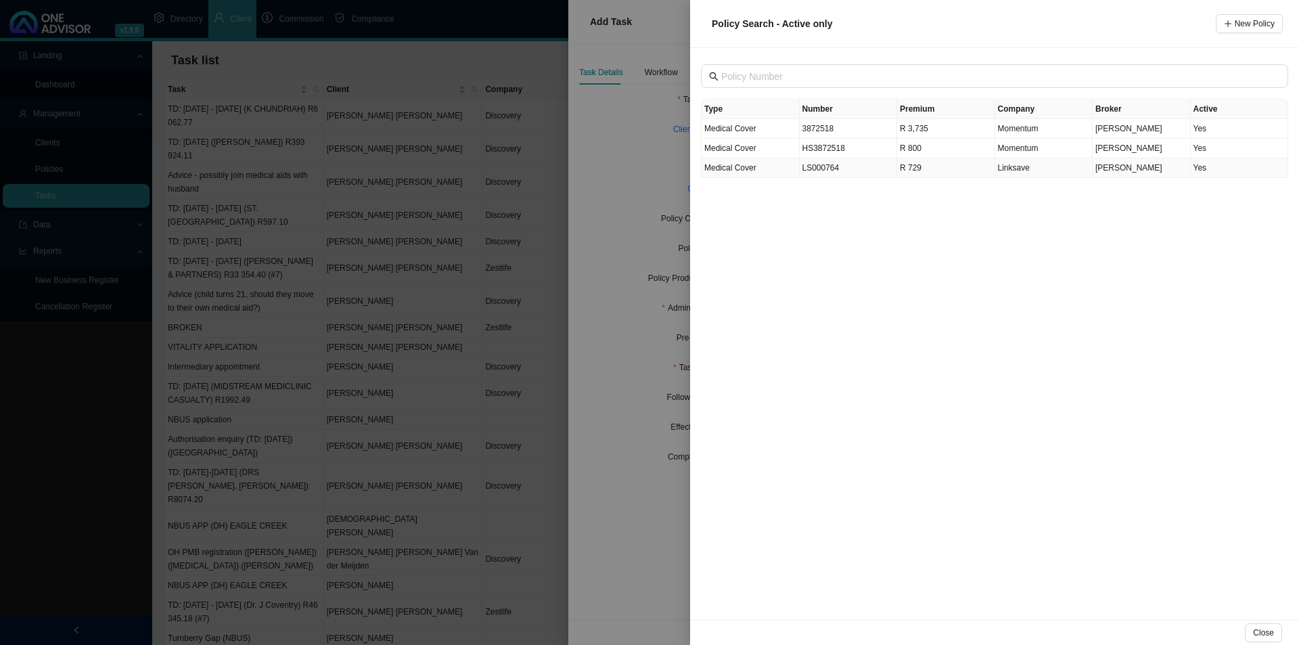
click at [847, 171] on td "LS000764" at bounding box center [849, 168] width 98 height 20
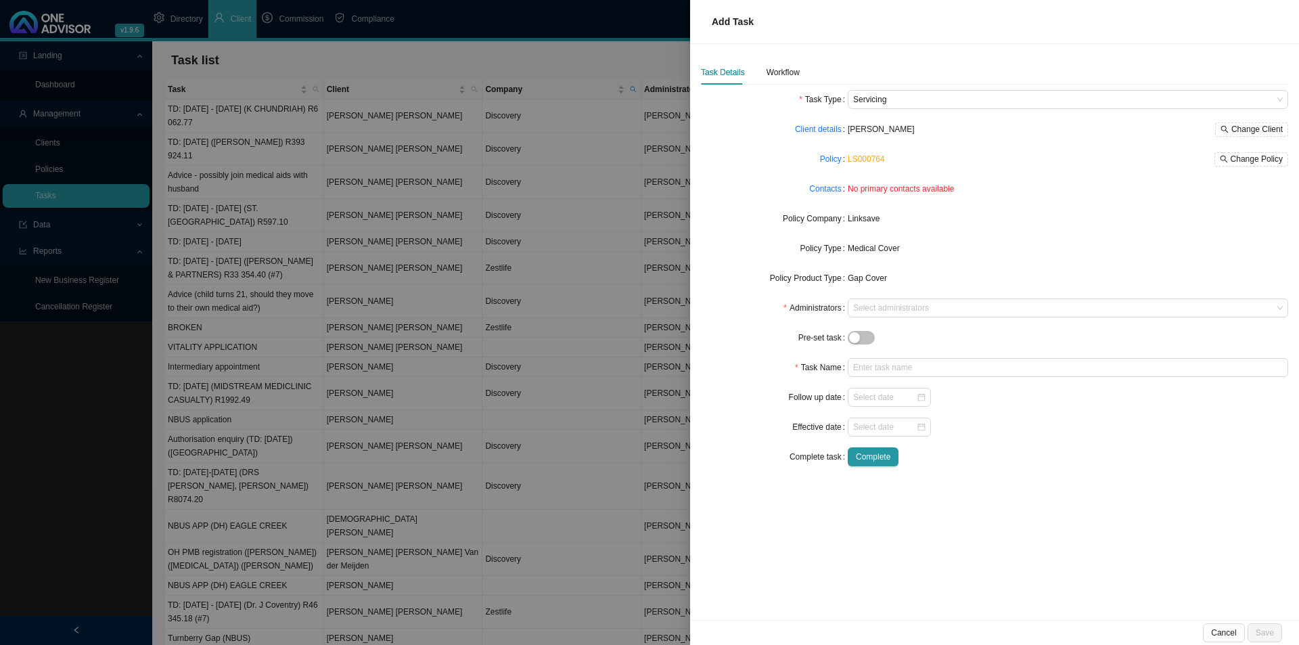
click at [818, 179] on label "Contacts" at bounding box center [828, 188] width 39 height 19
click at [821, 189] on link "Contacts" at bounding box center [825, 189] width 32 height 14
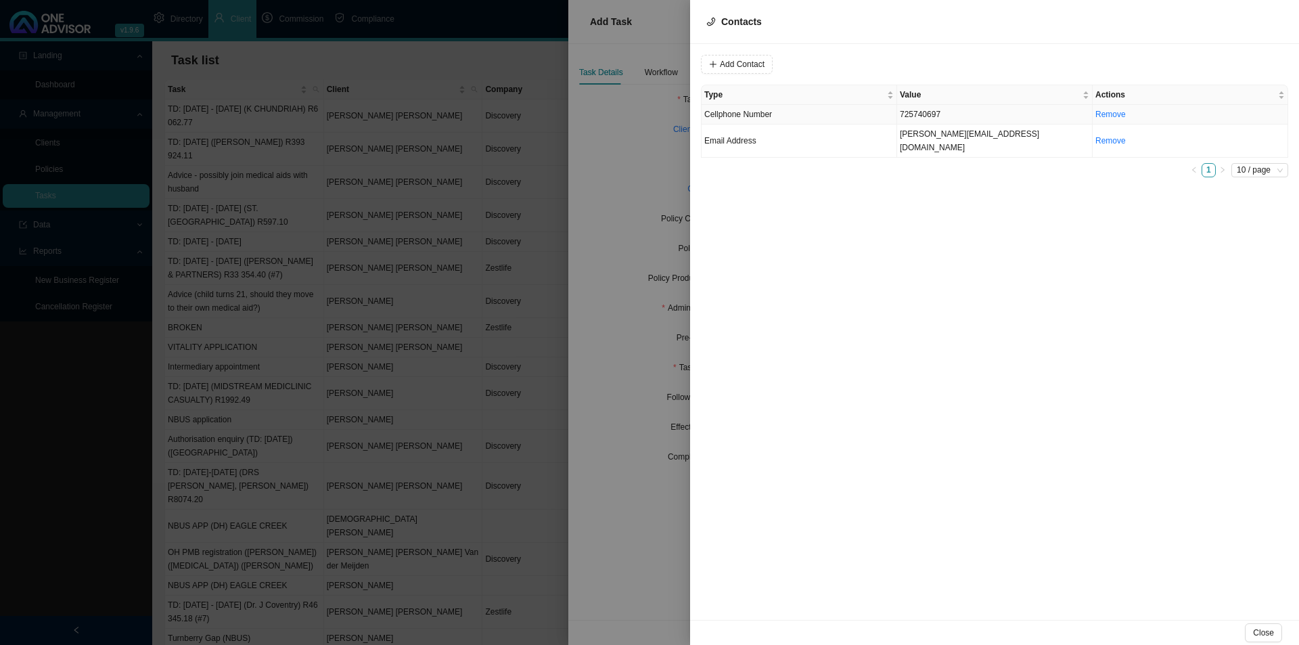
click at [968, 114] on td "725740697" at bounding box center [995, 115] width 196 height 20
click at [908, 57] on span "Cellphone Number" at bounding box center [920, 64] width 91 height 18
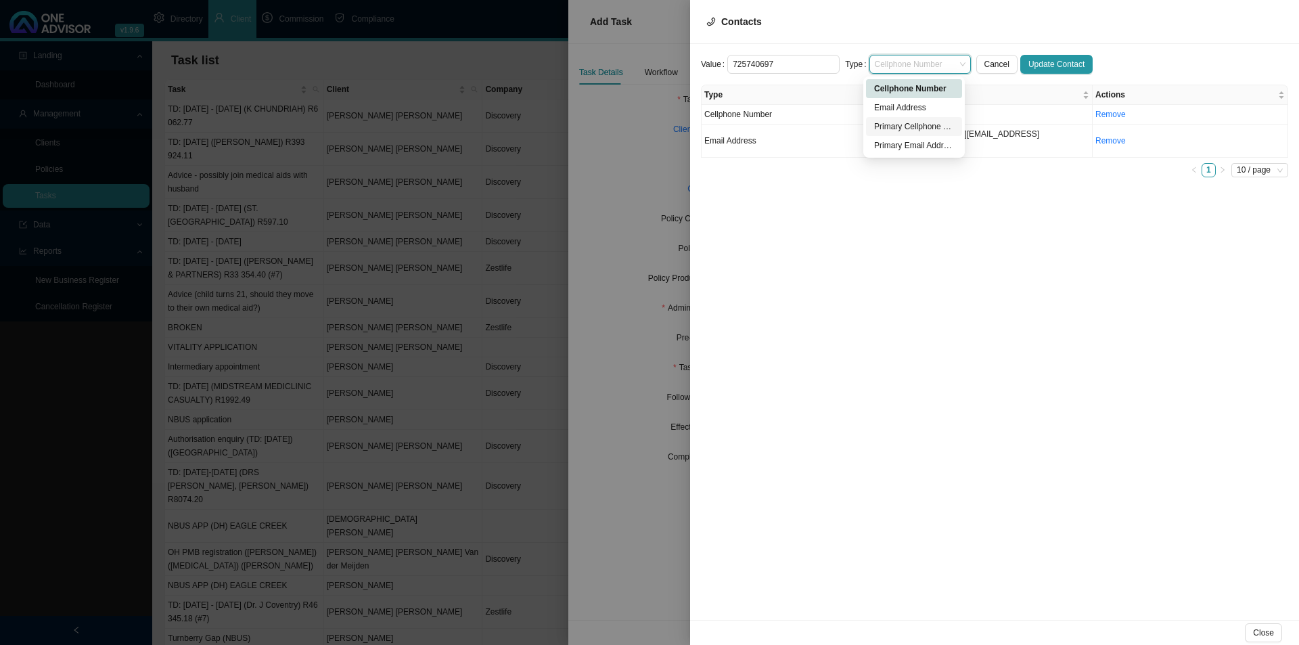
click at [899, 125] on div "Primary Cellphone Number" at bounding box center [914, 127] width 80 height 14
click at [730, 62] on input "725740697" at bounding box center [784, 64] width 112 height 19
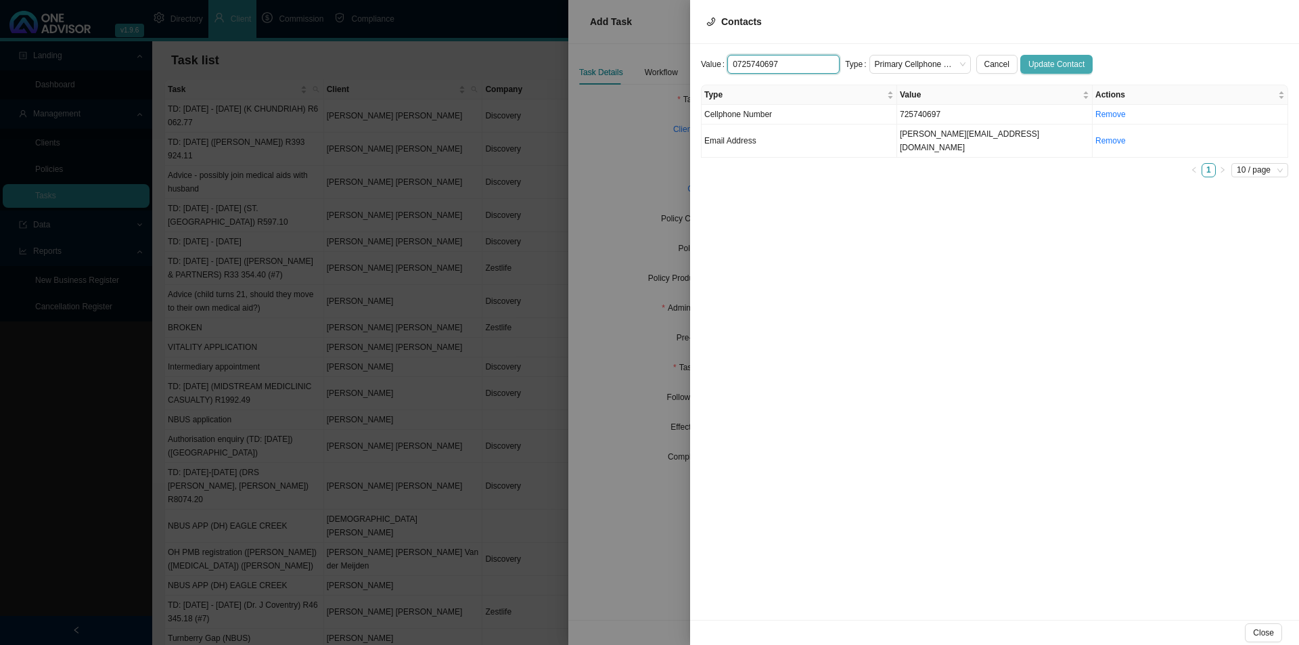
type input "0725740697"
click at [1039, 68] on span "Update Contact" at bounding box center [1057, 65] width 56 height 14
click at [908, 139] on td "[PERSON_NAME][EMAIL_ADDRESS][DOMAIN_NAME]" at bounding box center [995, 141] width 196 height 33
click at [885, 69] on span "Email Address" at bounding box center [920, 64] width 91 height 18
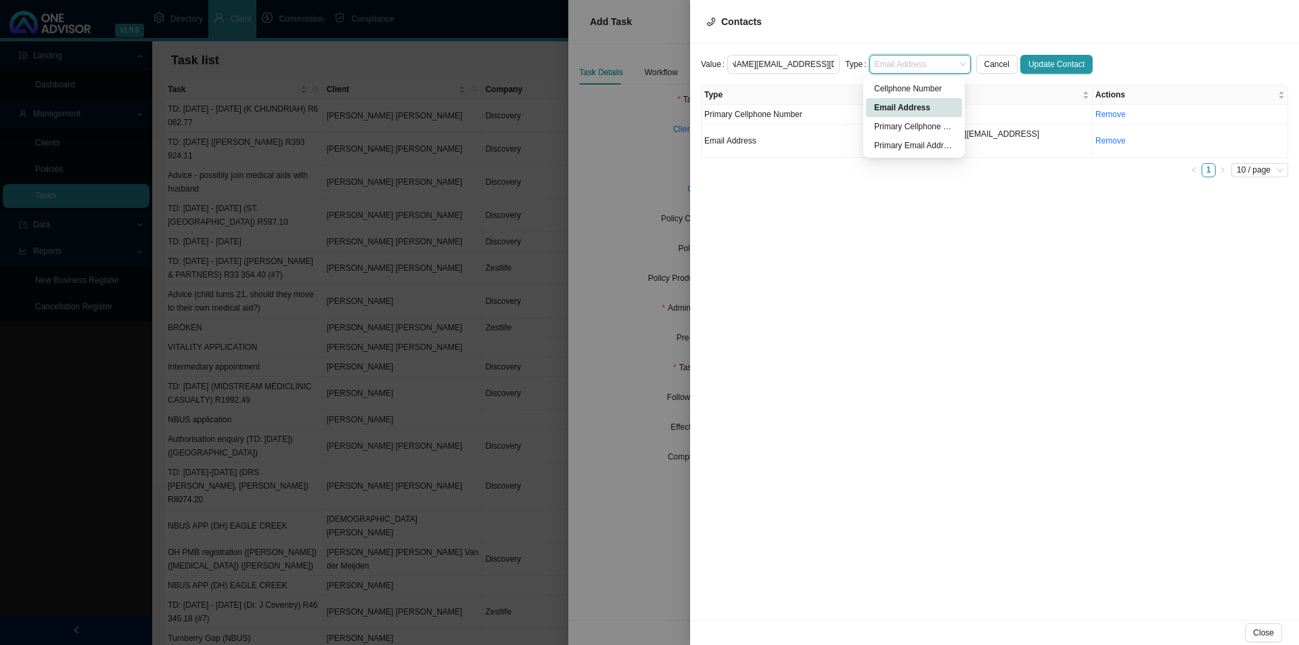
scroll to position [0, 0]
click at [910, 139] on div "Primary Email Address" at bounding box center [914, 146] width 80 height 14
click at [1039, 62] on span "Update Contact" at bounding box center [1057, 65] width 56 height 14
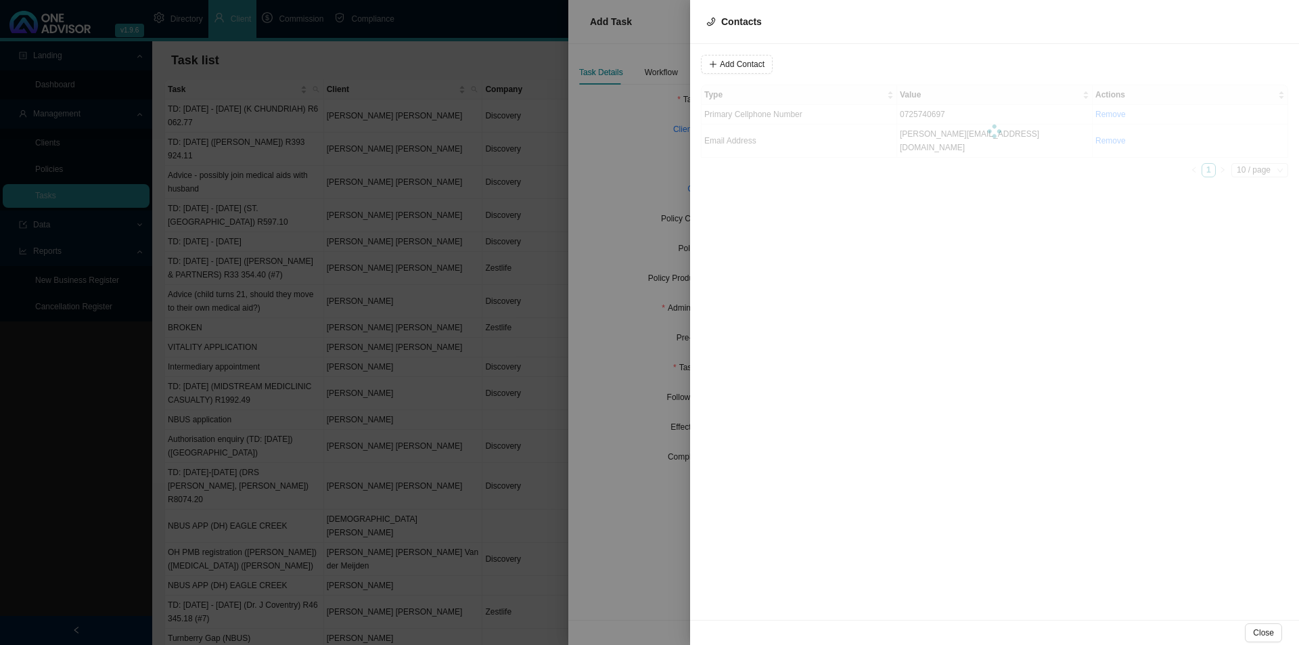
click at [625, 205] on div at bounding box center [649, 322] width 1299 height 645
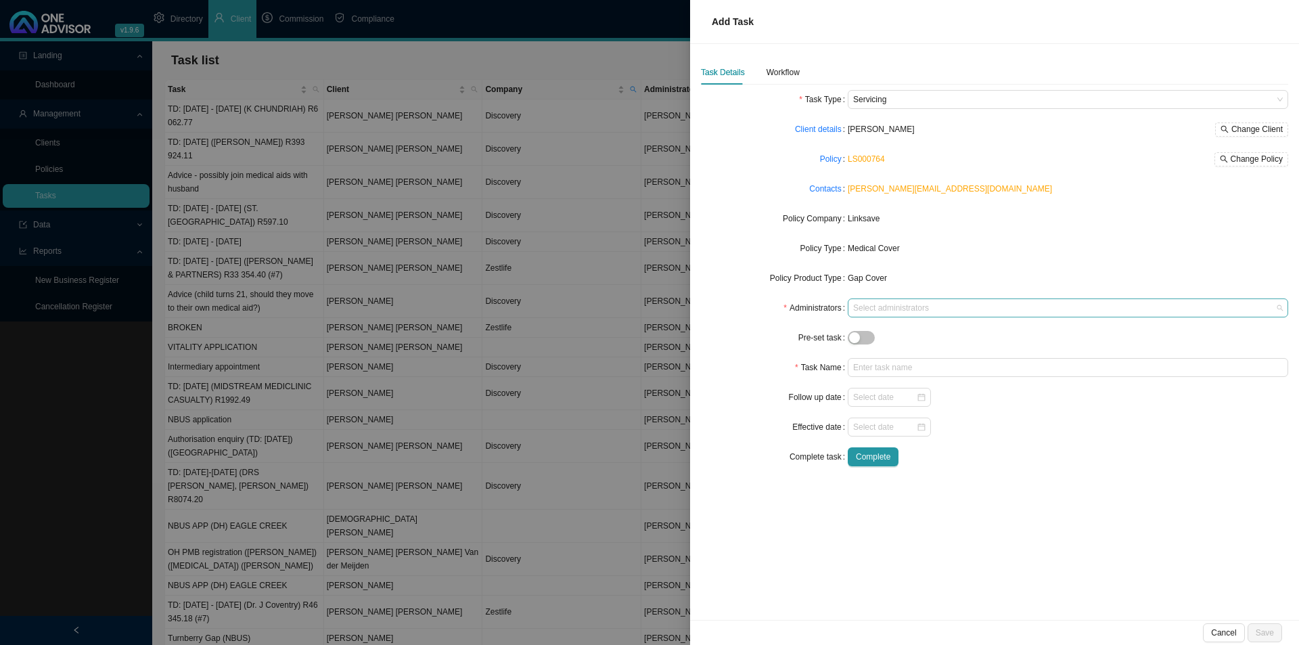
click at [878, 306] on div at bounding box center [1062, 308] width 422 height 10
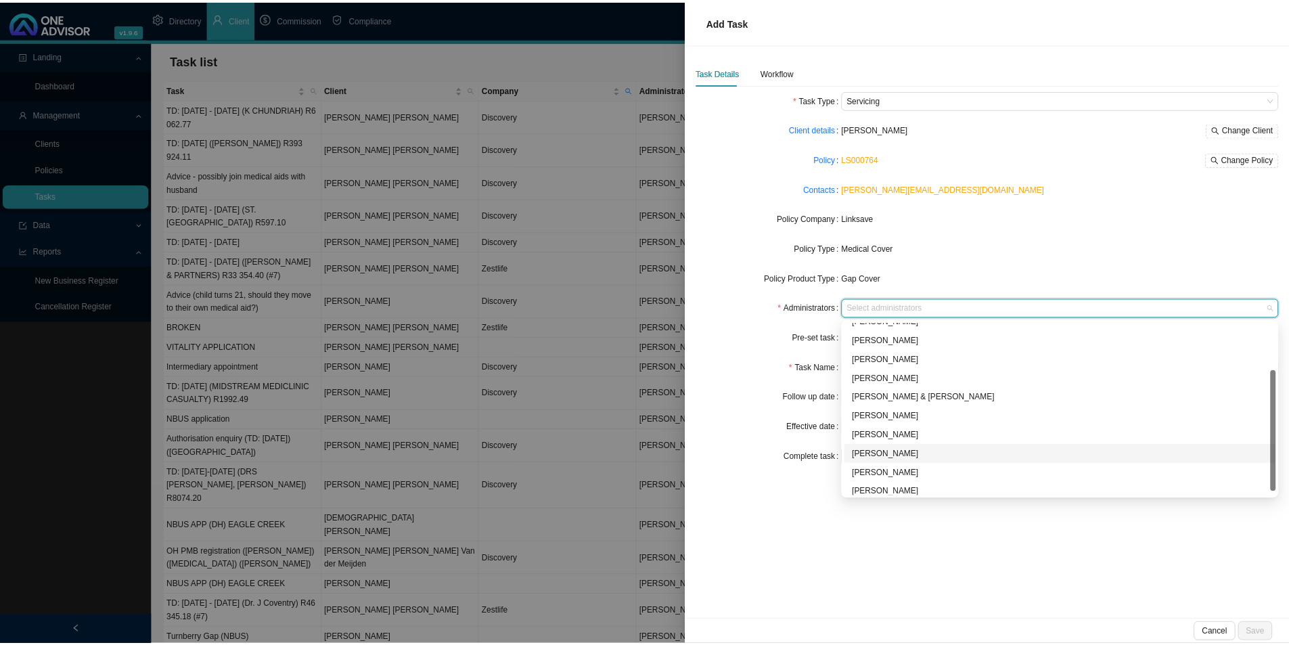
scroll to position [73, 0]
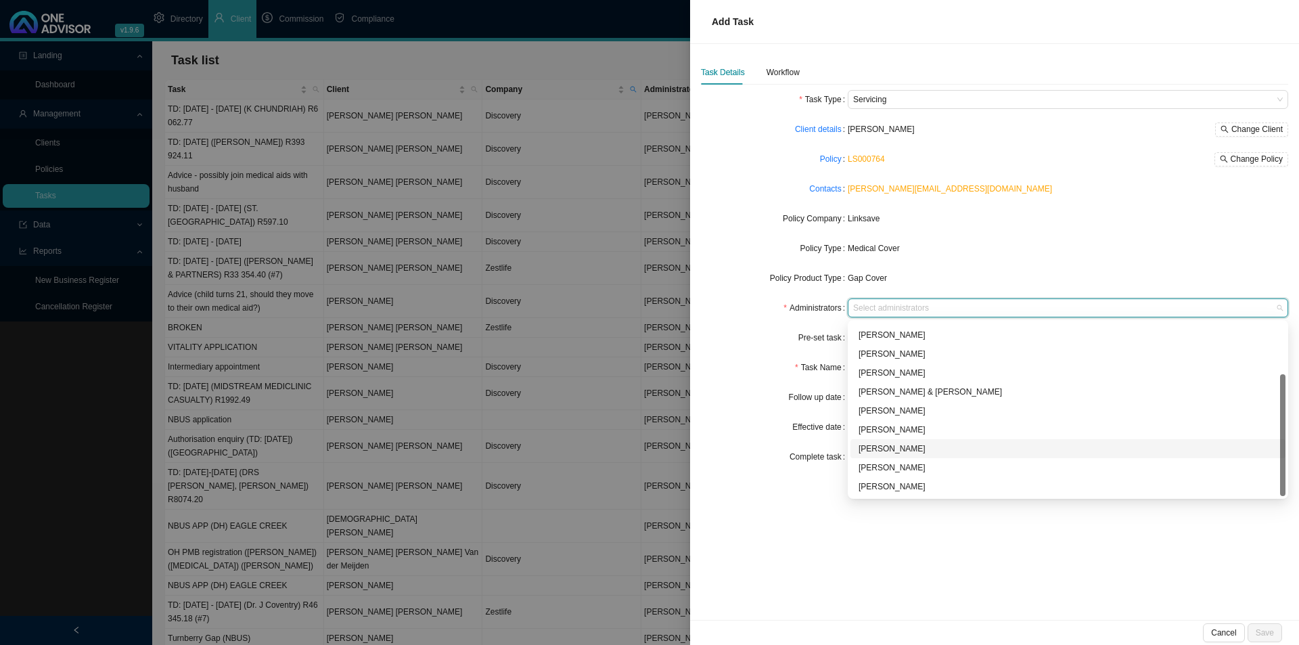
click at [898, 444] on div "[PERSON_NAME]" at bounding box center [1068, 449] width 419 height 14
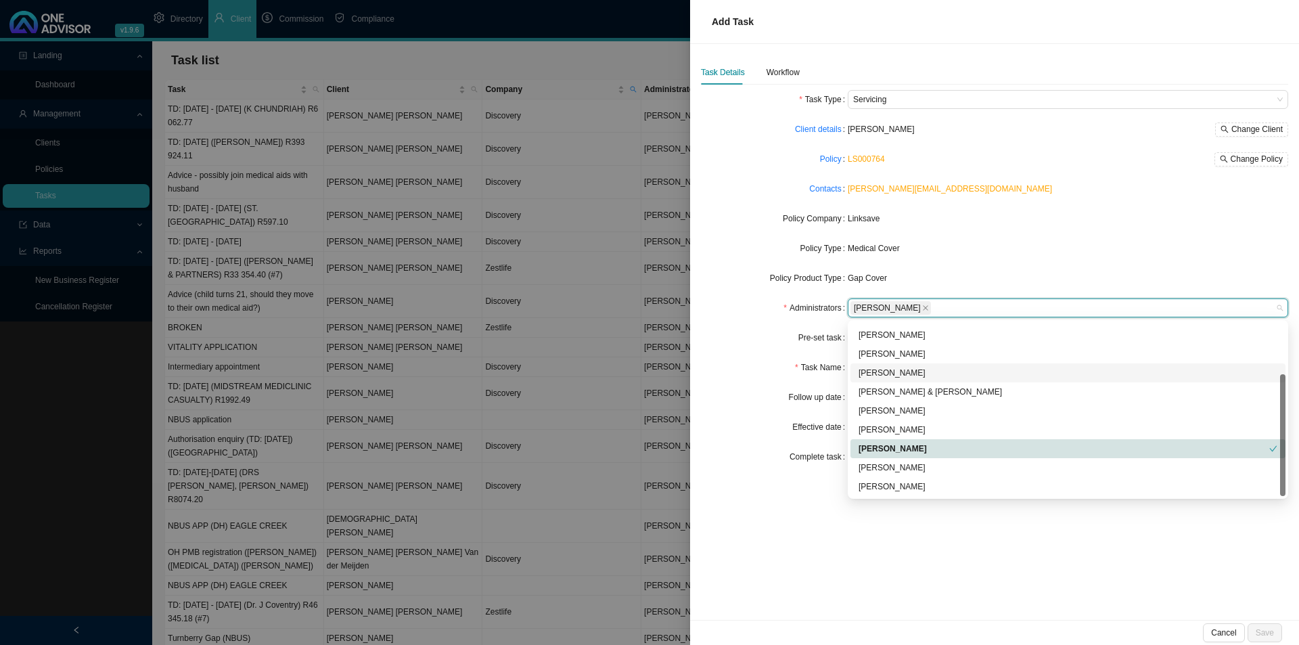
click at [738, 246] on div "Policy Type" at bounding box center [774, 248] width 147 height 19
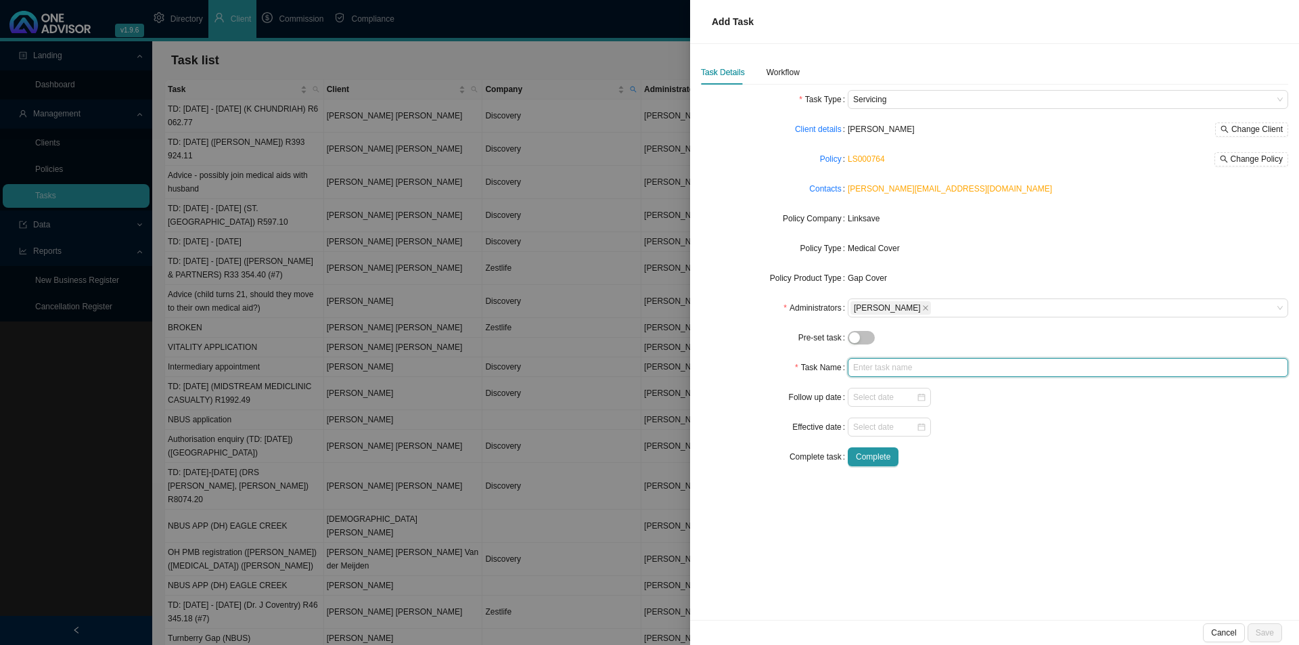
click at [878, 367] on input "text" at bounding box center [1068, 367] width 441 height 19
type input "Cancellation"
click at [895, 425] on input at bounding box center [884, 427] width 63 height 14
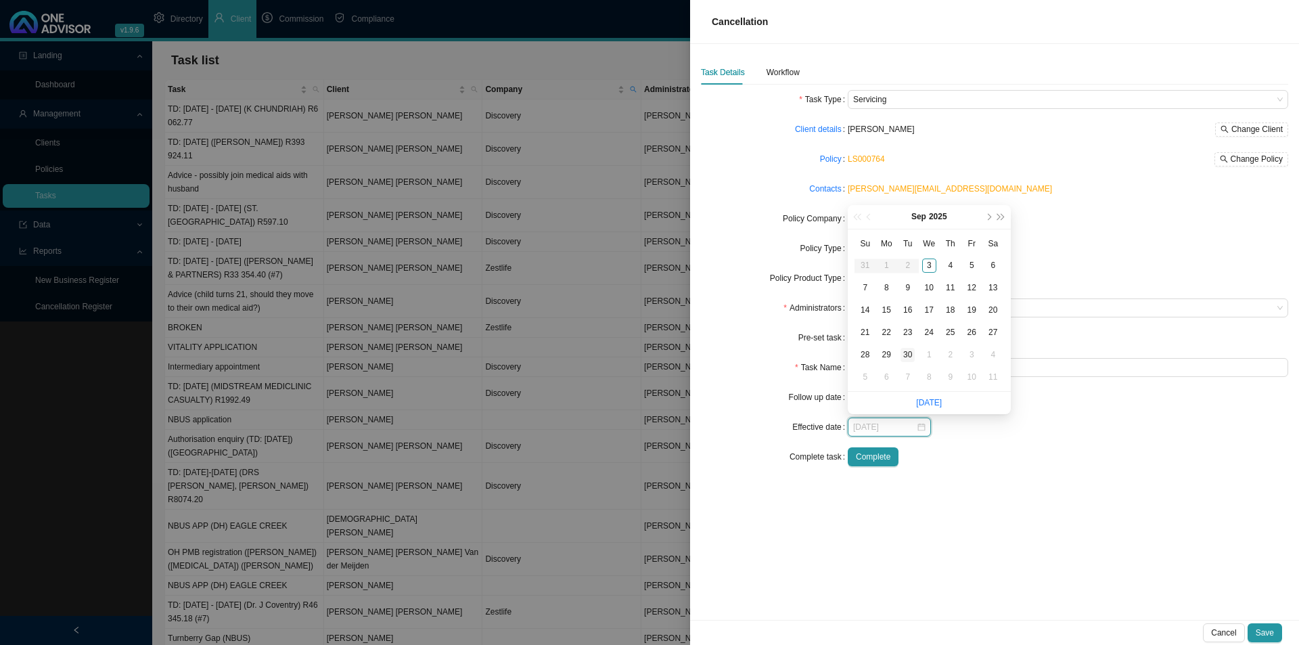
type input "[DATE]"
click at [912, 353] on div "30" at bounding box center [908, 355] width 14 height 14
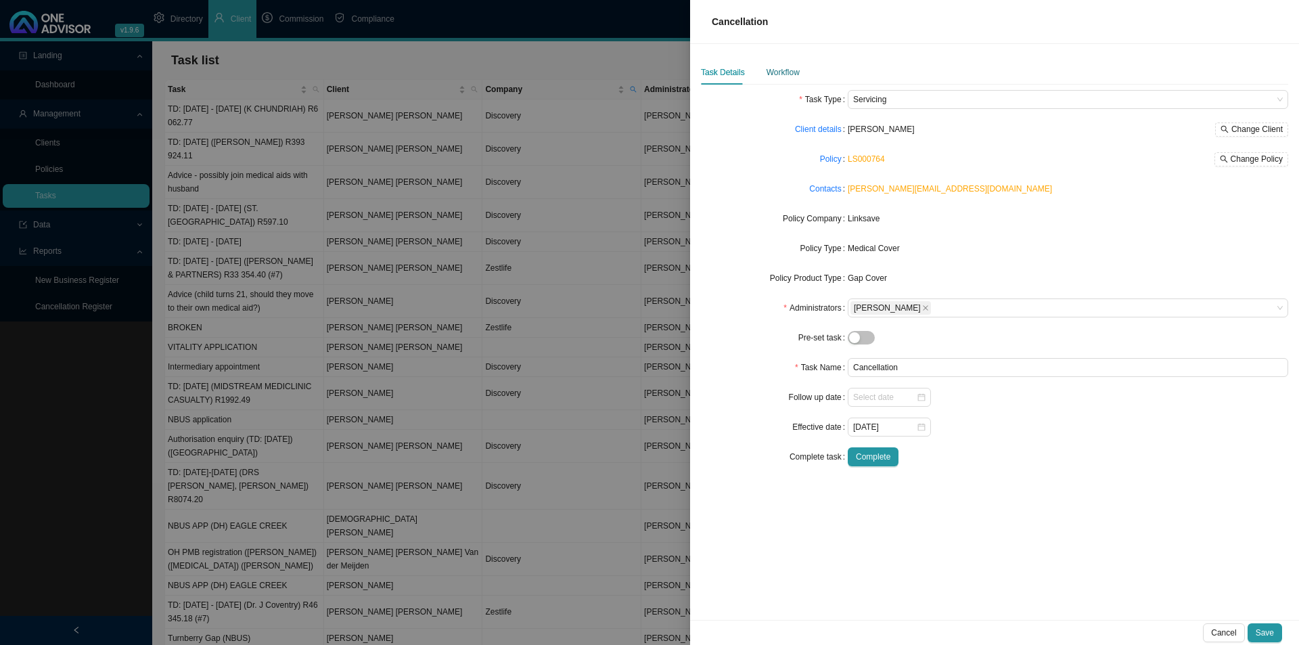
click at [794, 68] on div "Workflow" at bounding box center [783, 73] width 33 height 14
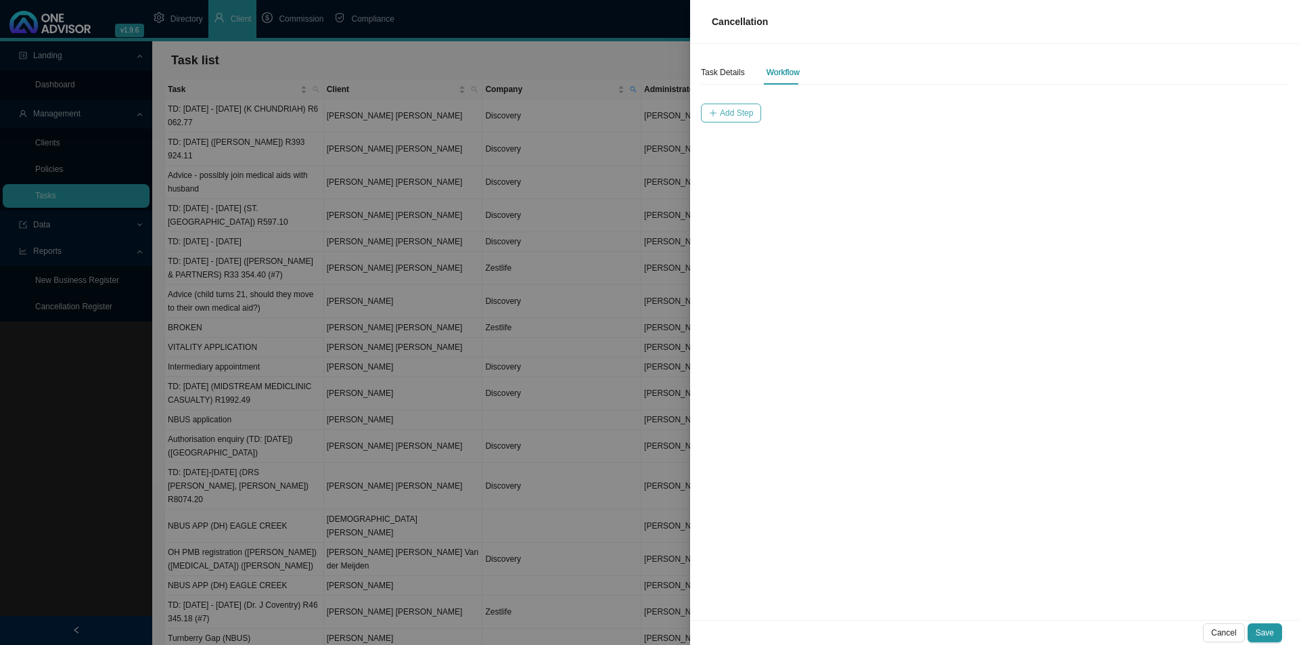
click at [736, 111] on span "Add Step" at bounding box center [736, 113] width 33 height 14
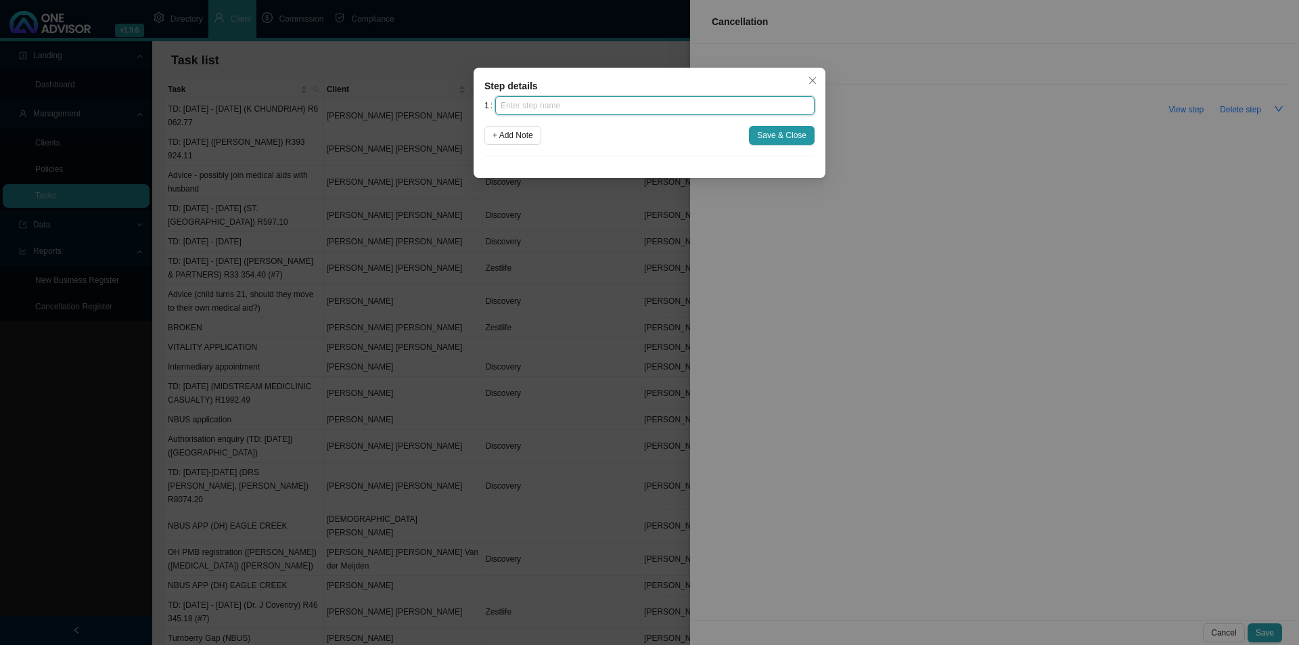
click at [665, 97] on input "text" at bounding box center [654, 105] width 319 height 19
type input "Instruction"
click at [766, 133] on span "Save & Close" at bounding box center [781, 136] width 49 height 14
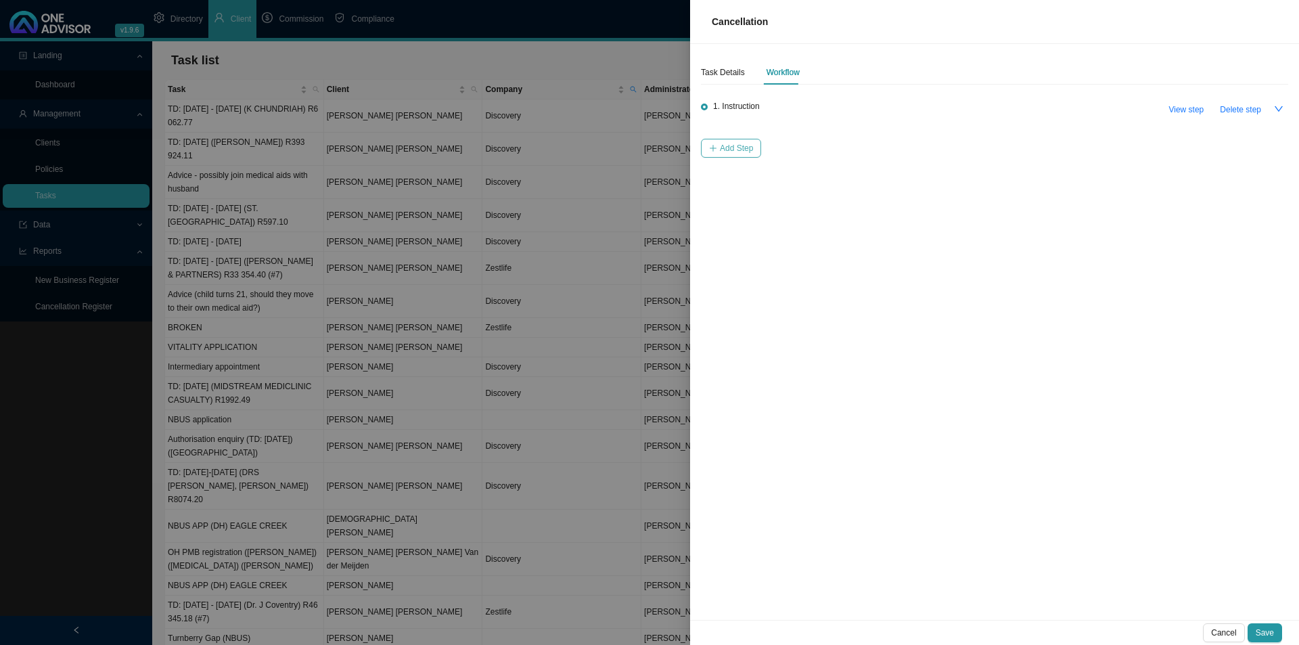
click at [723, 146] on span "Add Step" at bounding box center [736, 148] width 33 height 14
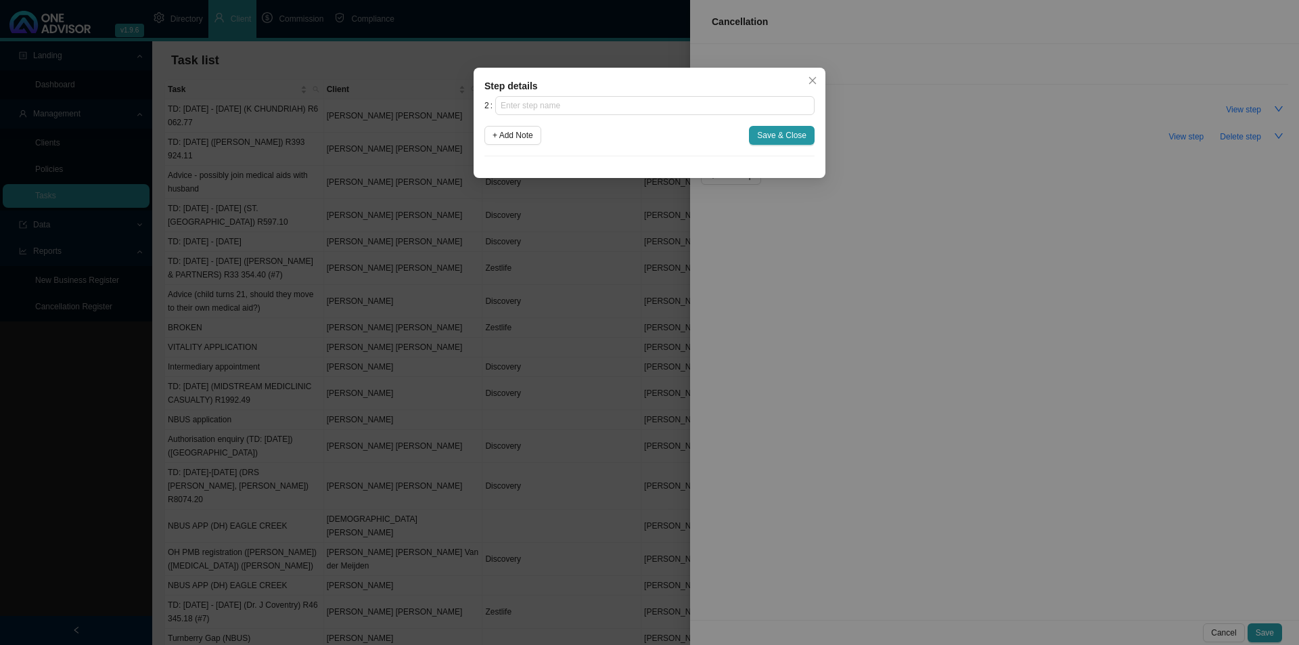
click at [590, 118] on div "2 + Add Note Save & Close" at bounding box center [650, 126] width 330 height 60
click at [589, 109] on input "text" at bounding box center [654, 105] width 319 height 19
type input "Submission"
click at [755, 135] on button "Save & Close" at bounding box center [782, 135] width 66 height 19
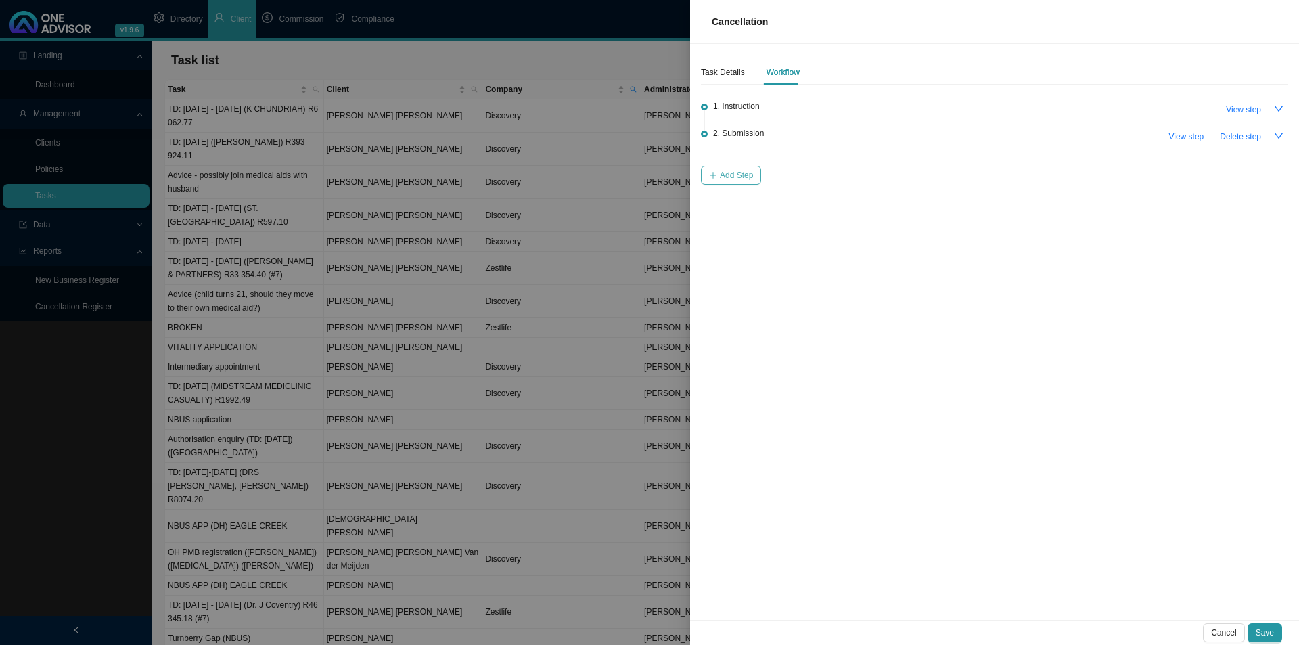
click at [730, 172] on span "Add Step" at bounding box center [736, 176] width 33 height 14
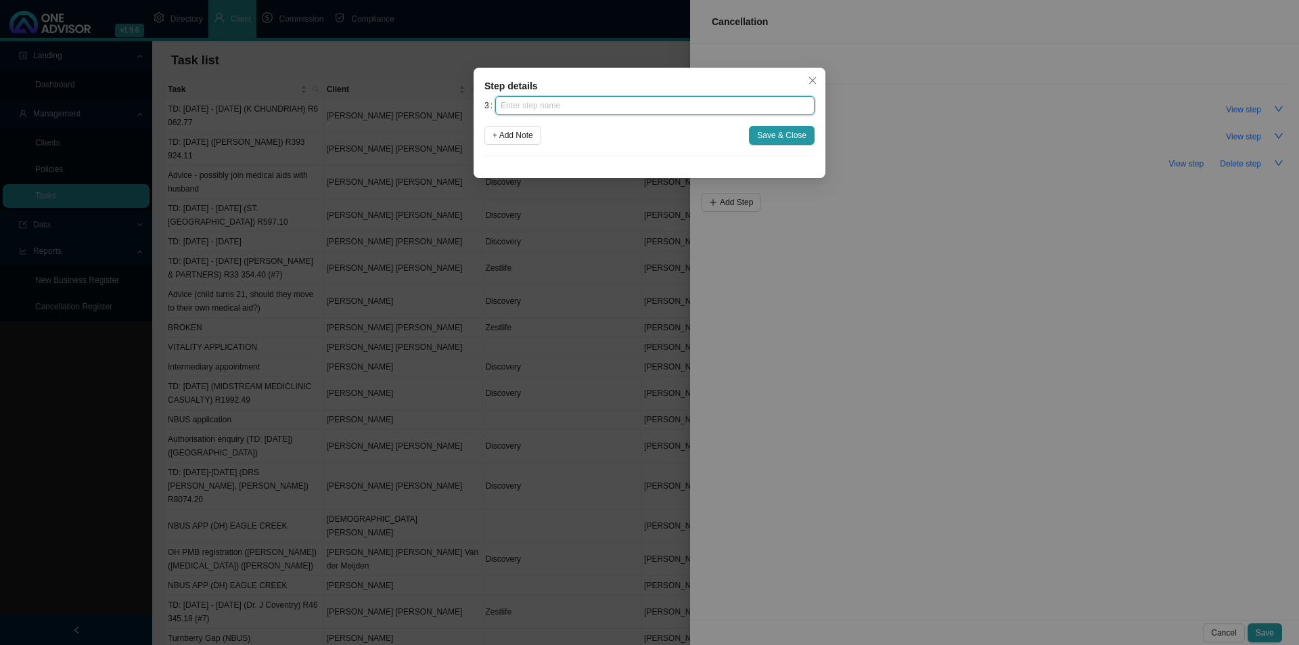
click at [548, 99] on input "text" at bounding box center [654, 105] width 319 height 19
type input "Confirmation of works done"
click at [760, 139] on span "Save & Close" at bounding box center [781, 136] width 49 height 14
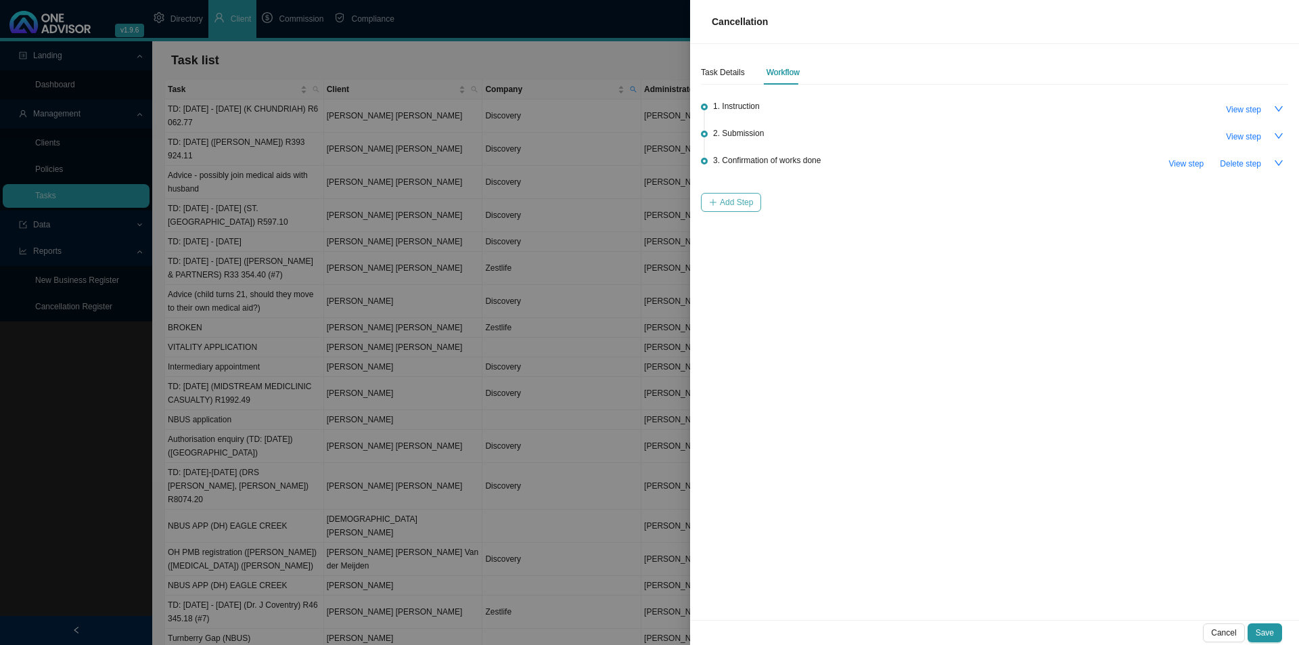
click at [738, 206] on span "Add Step" at bounding box center [736, 203] width 33 height 14
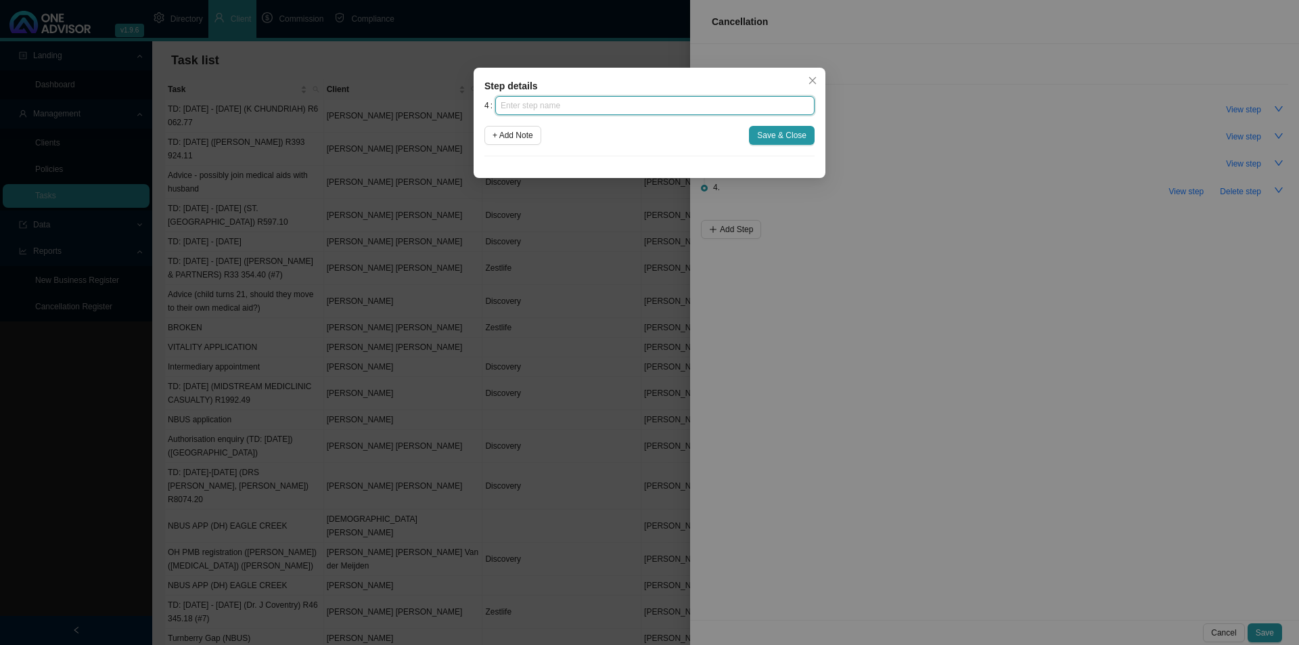
click at [640, 110] on input "text" at bounding box center [654, 105] width 319 height 19
type input "Update schedule"
click at [763, 129] on span "Save & Close" at bounding box center [781, 136] width 49 height 14
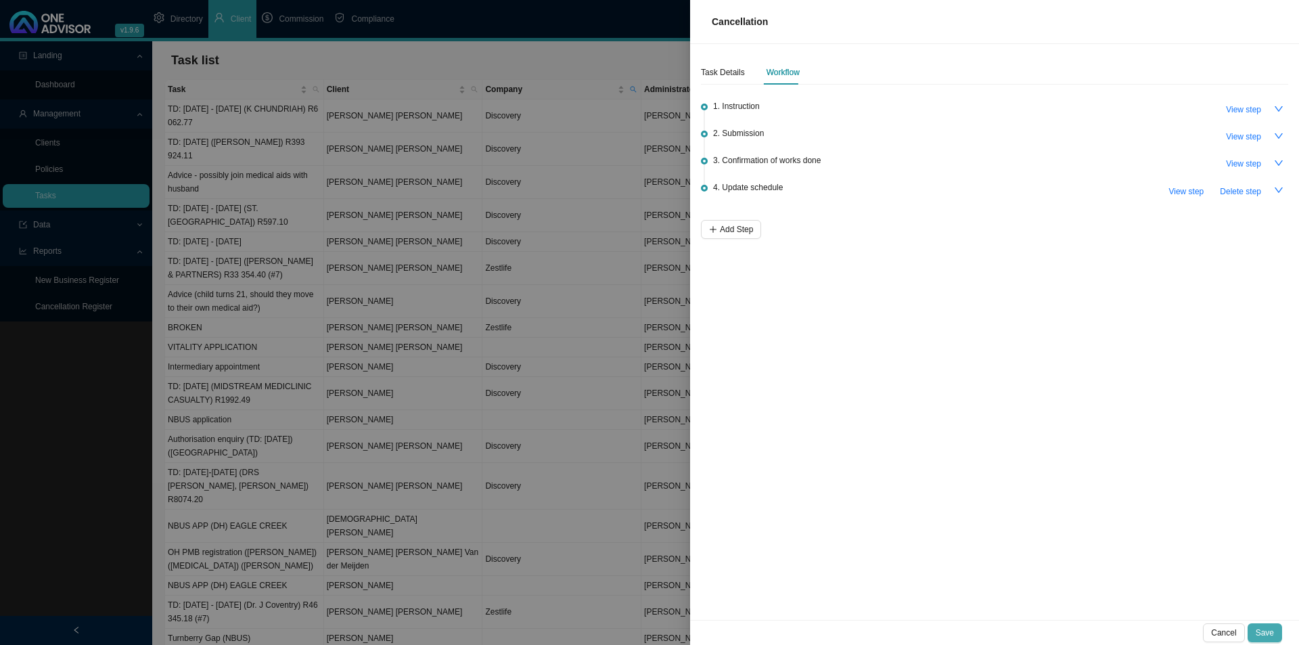
click at [1039, 499] on span "Save" at bounding box center [1265, 633] width 18 height 14
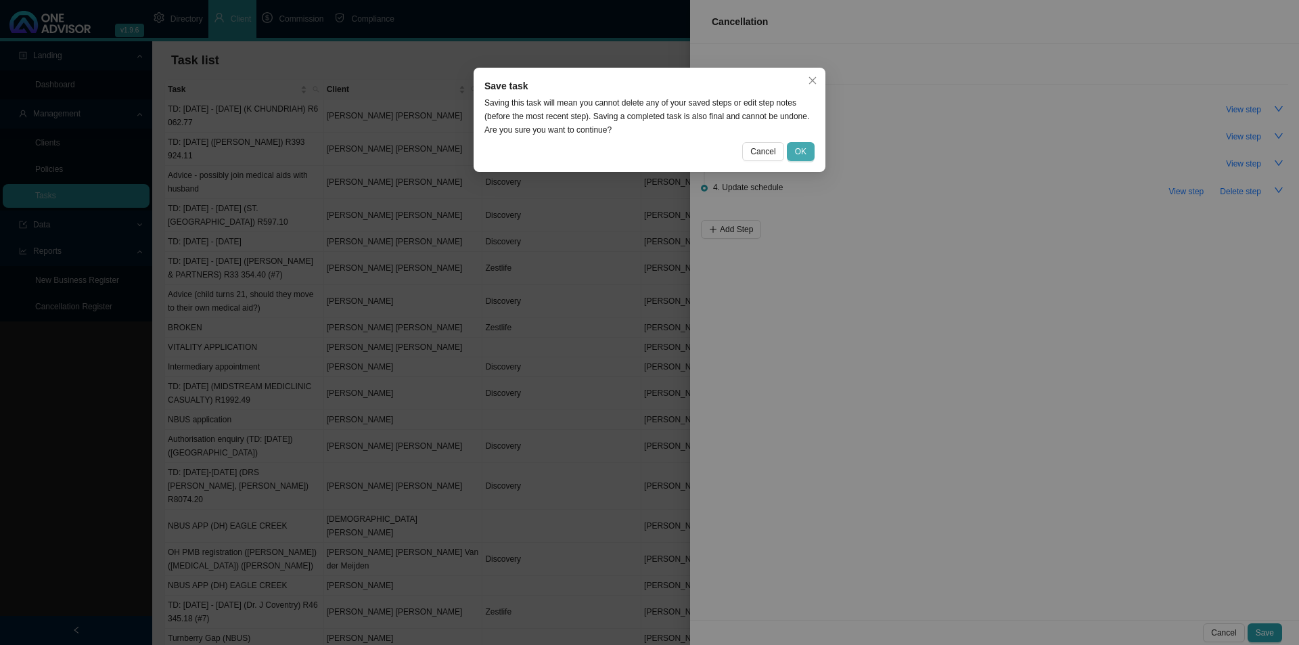
click at [808, 160] on button "OK" at bounding box center [801, 151] width 28 height 19
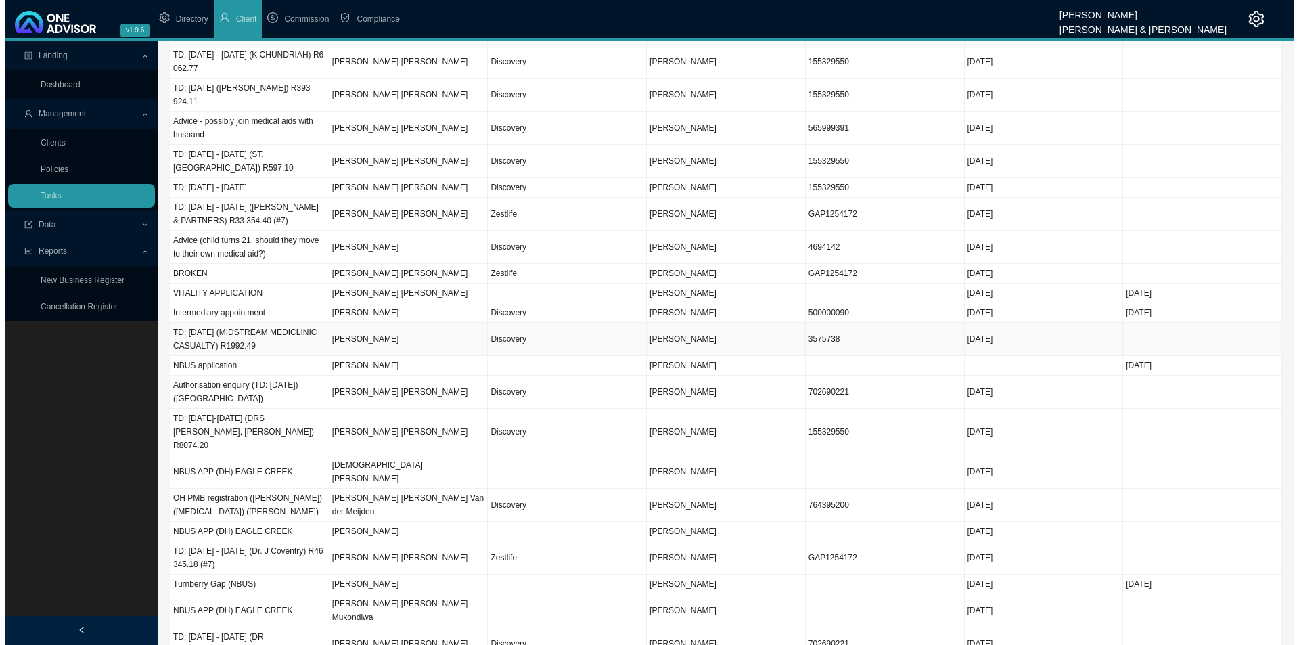
scroll to position [0, 0]
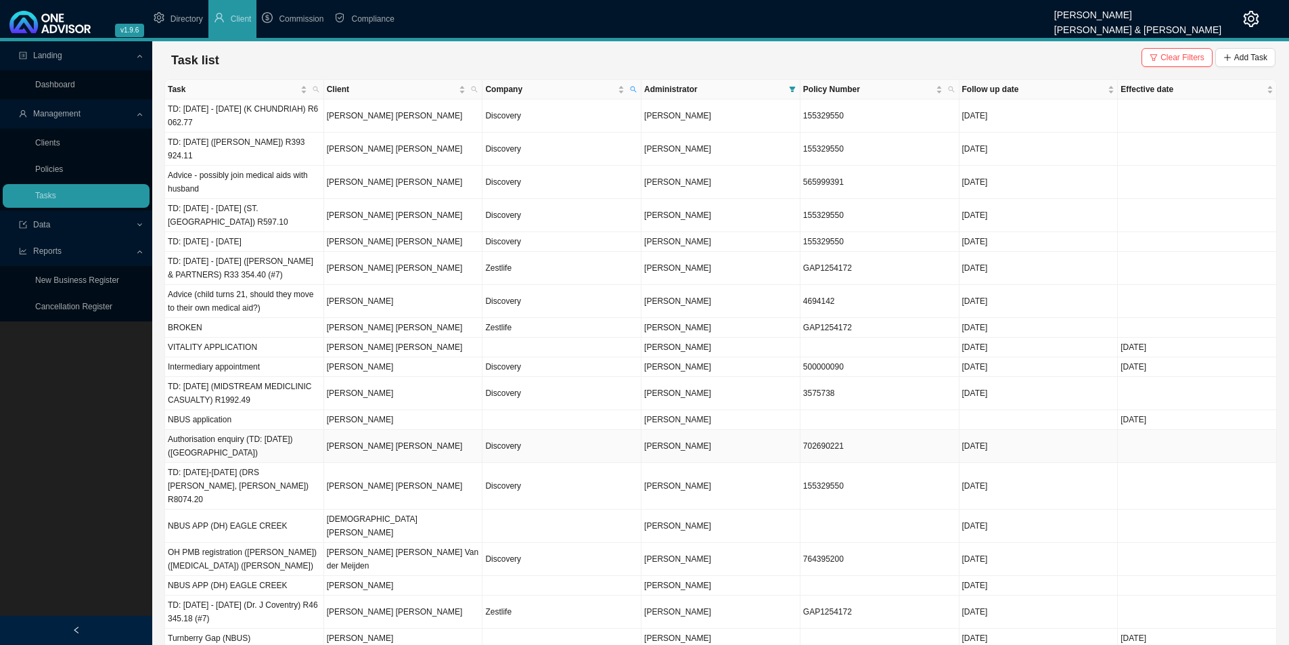
click at [510, 451] on td "Discovery" at bounding box center [562, 446] width 159 height 33
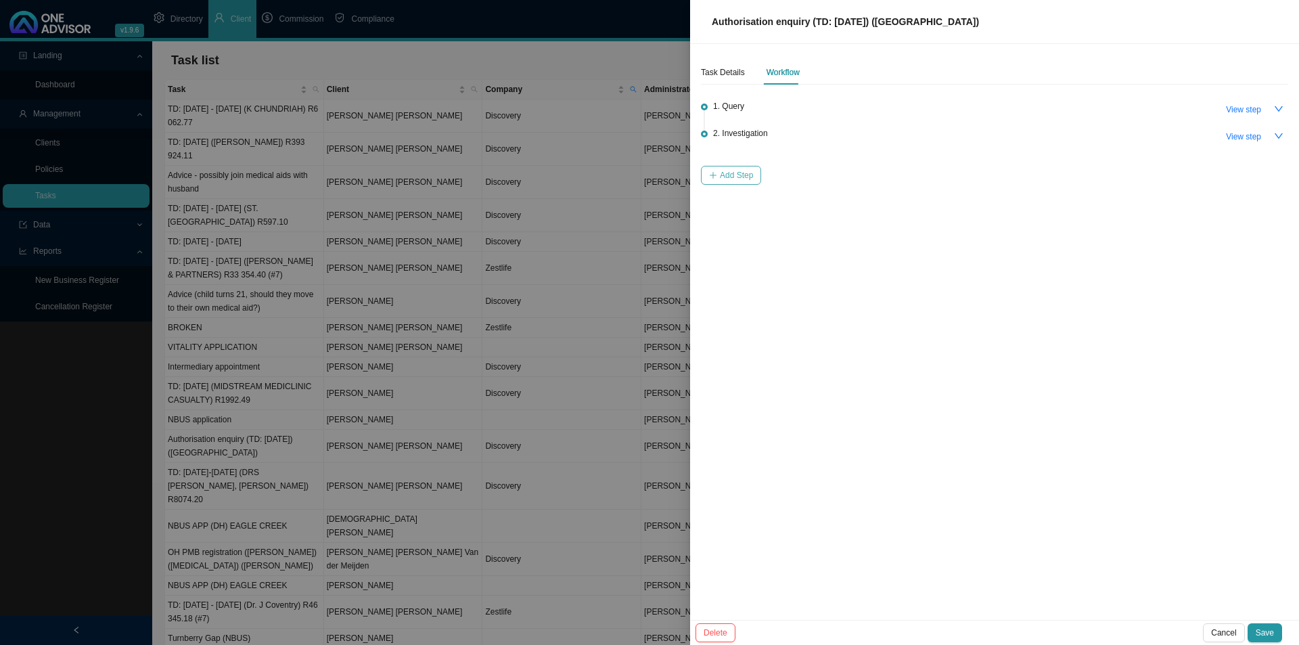
click at [746, 174] on span "Add Step" at bounding box center [736, 176] width 33 height 14
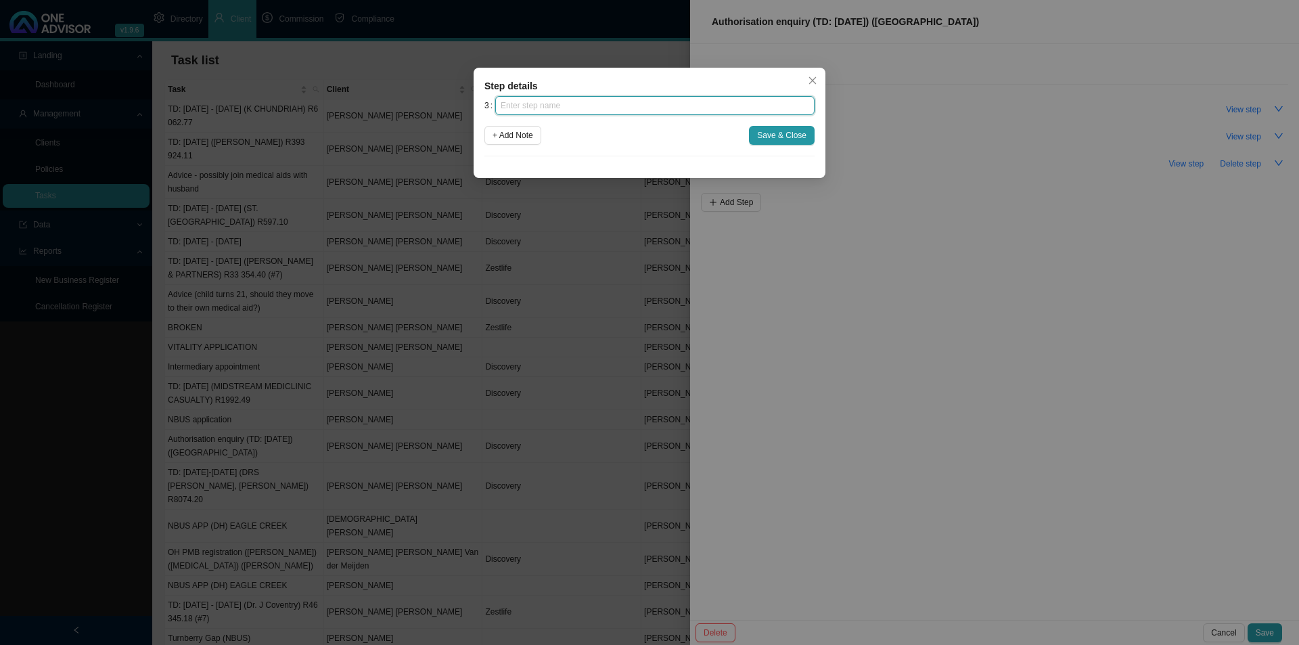
click at [527, 106] on input "text" at bounding box center [654, 105] width 319 height 19
type input "c"
type input "Confirmation of works done"
click at [539, 138] on button "+ Add Note" at bounding box center [513, 135] width 57 height 19
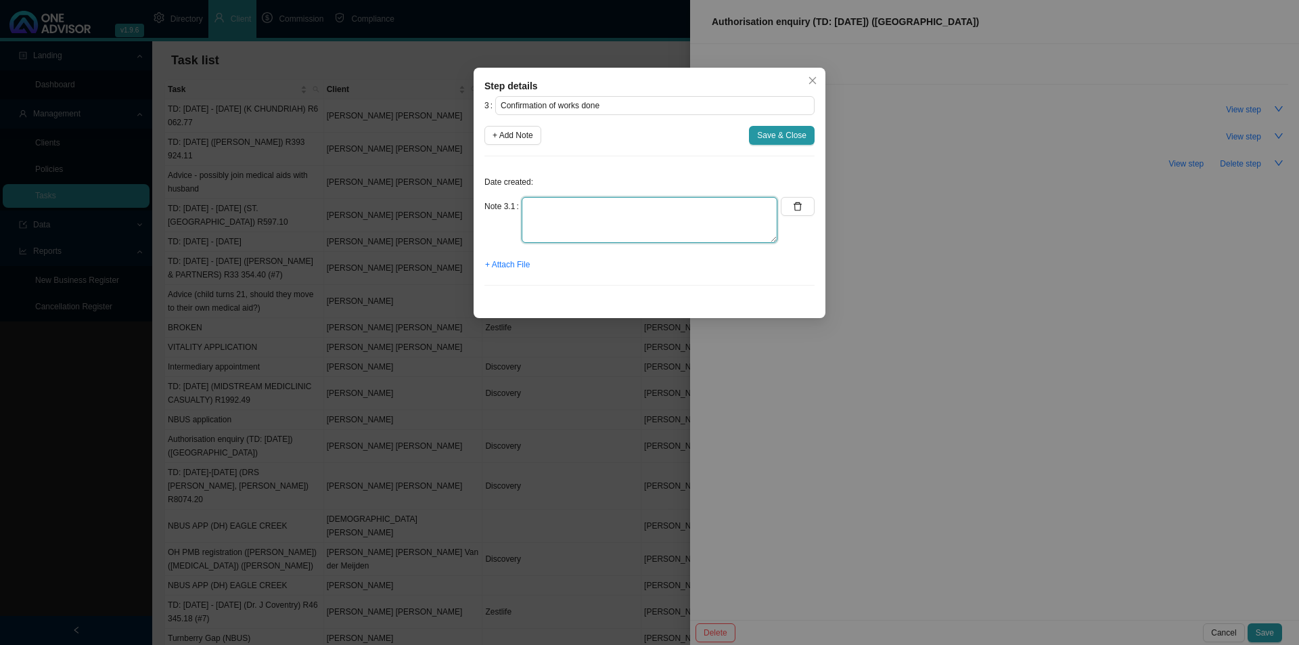
click at [586, 206] on textarea at bounding box center [650, 220] width 256 height 46
type textarea "Emailed [PERSON_NAME] feedback"
click at [510, 267] on span "+ Attach File" at bounding box center [507, 265] width 45 height 14
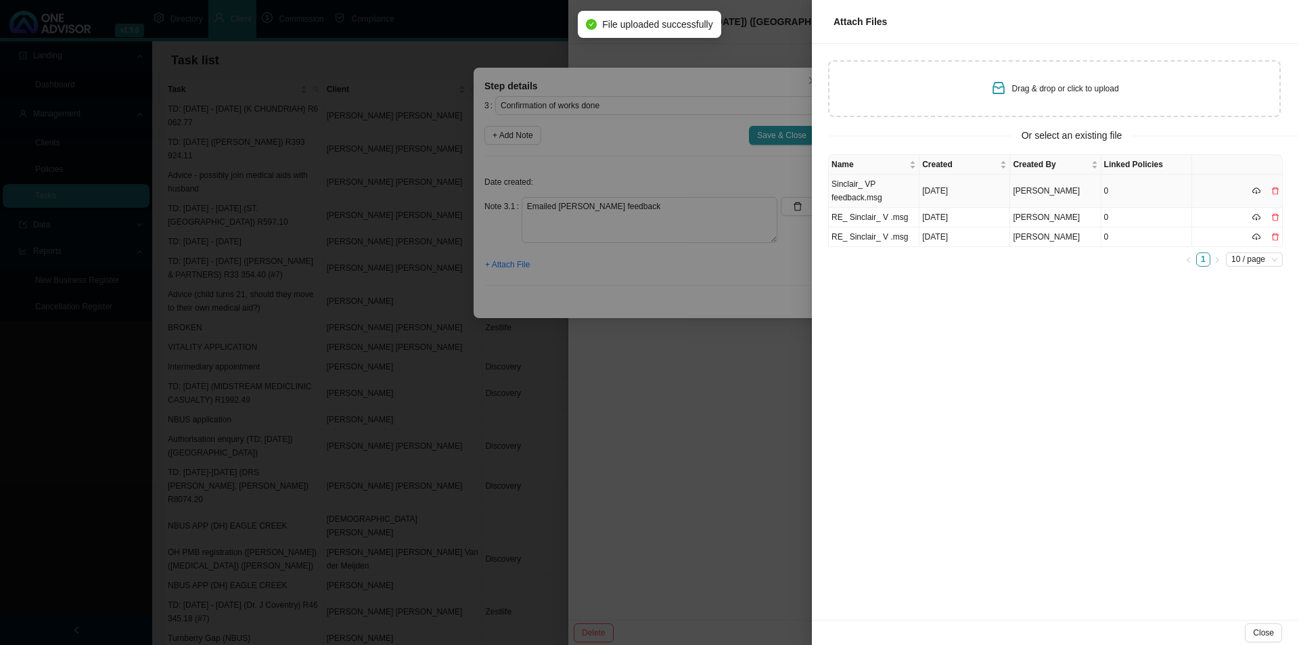
click at [866, 190] on td "Sinclair_ VP feedback.msg" at bounding box center [874, 191] width 91 height 33
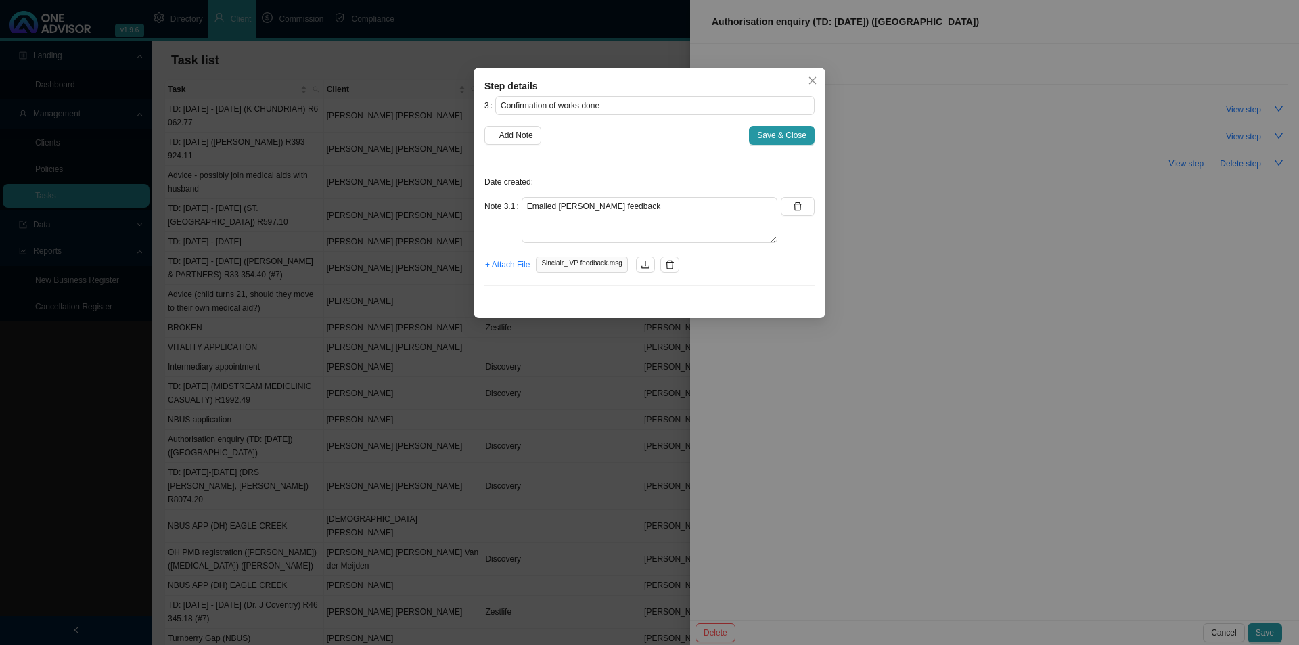
click at [771, 131] on span "Save & Close" at bounding box center [781, 136] width 49 height 14
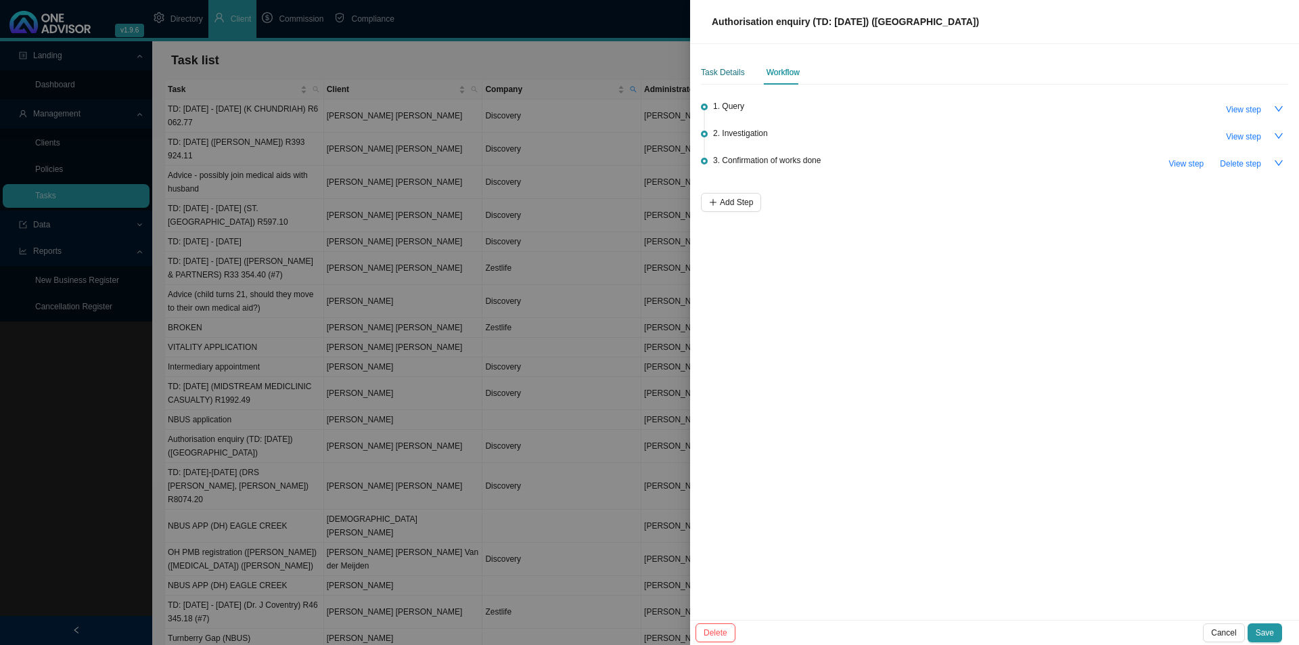
click at [719, 75] on div "Task Details" at bounding box center [723, 73] width 44 height 14
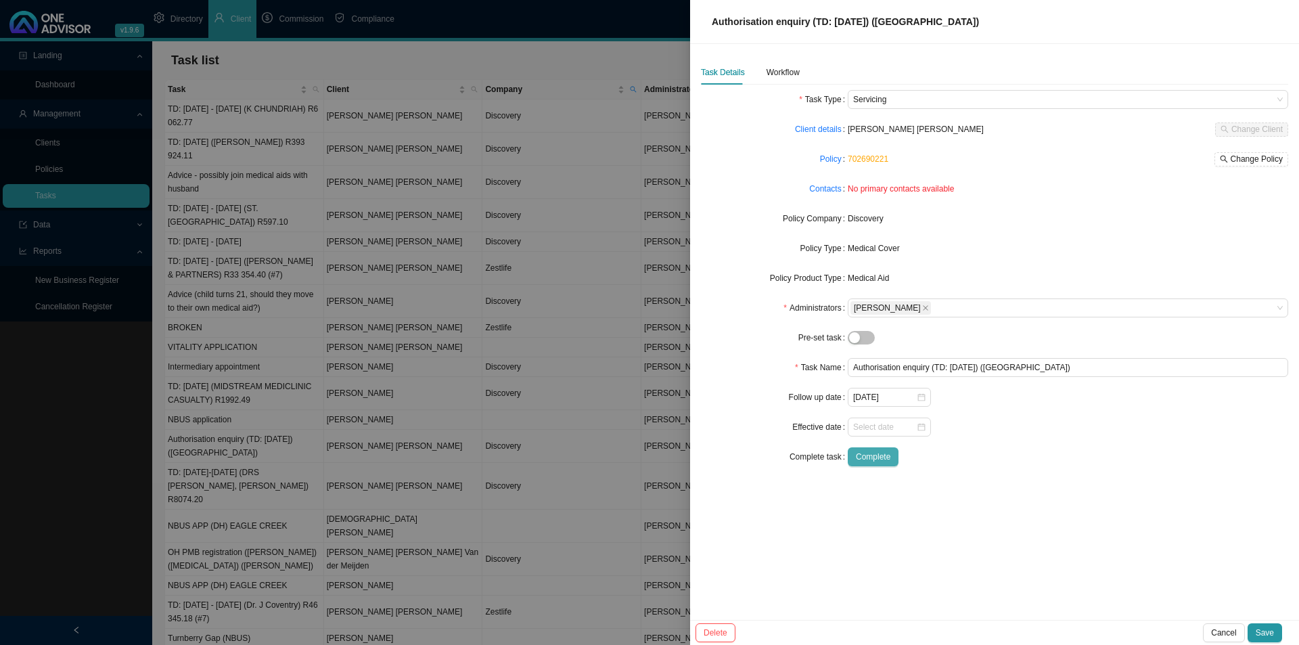
click at [866, 460] on span "Complete" at bounding box center [873, 457] width 35 height 14
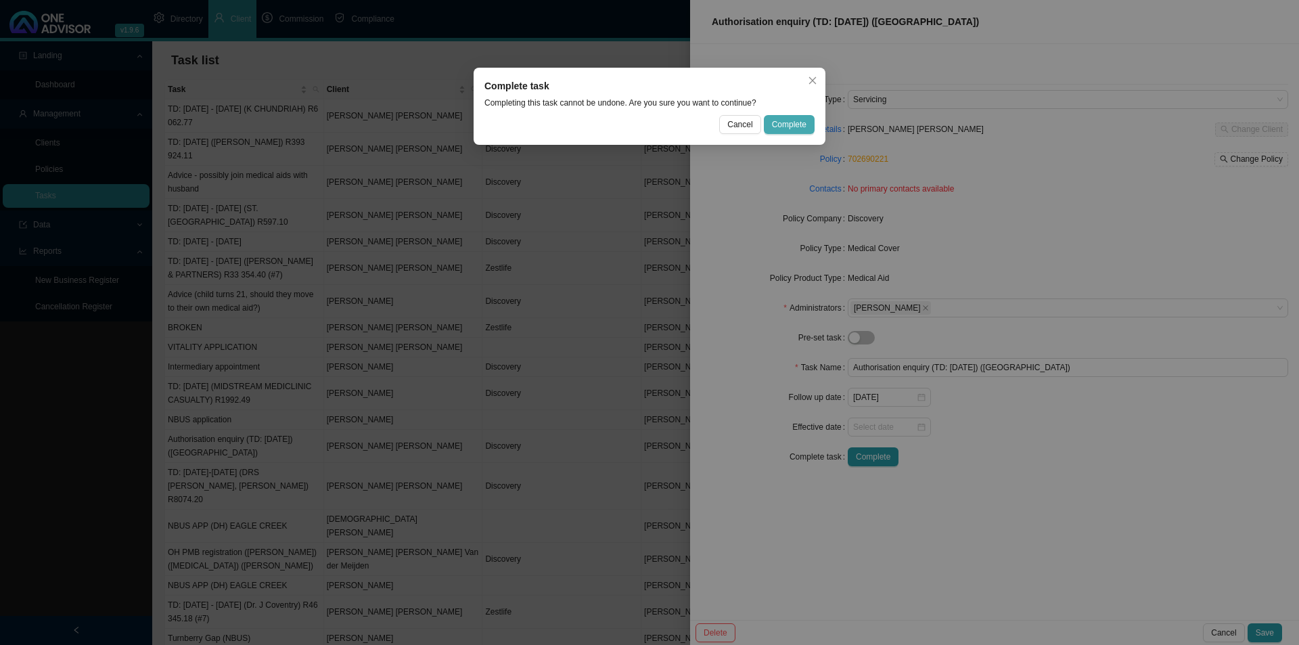
click at [785, 123] on span "Complete" at bounding box center [789, 125] width 35 height 14
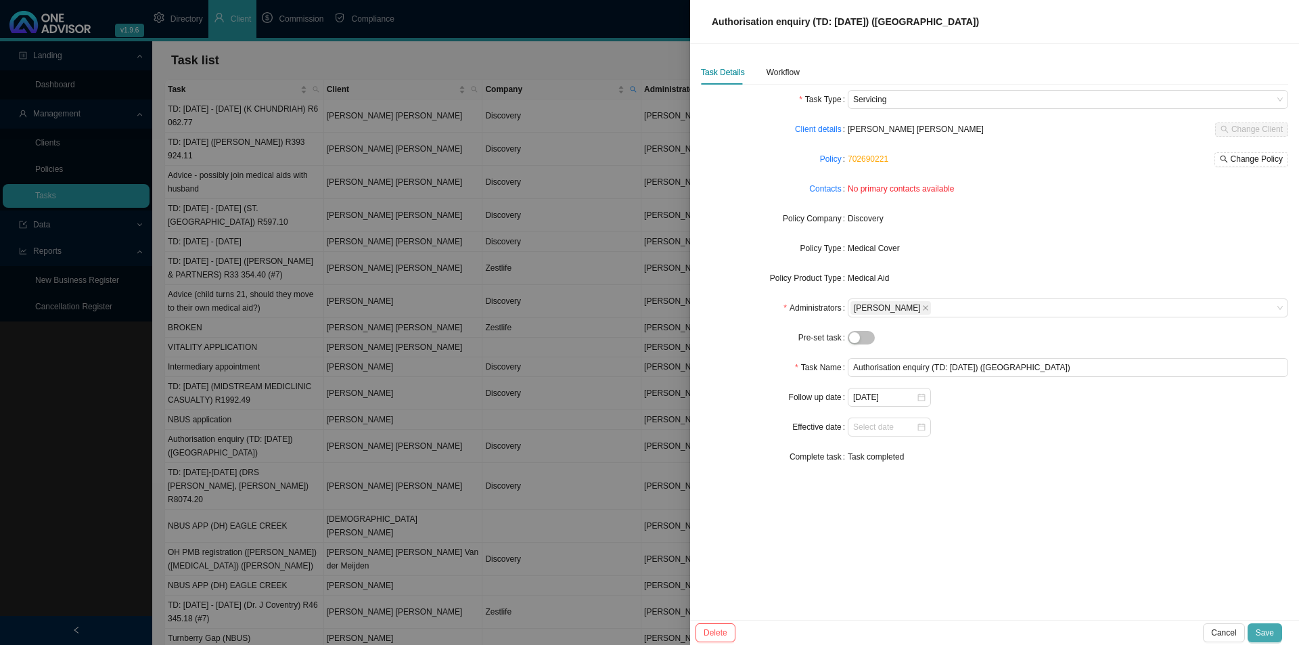
click at [1039, 499] on span "Save" at bounding box center [1265, 633] width 18 height 14
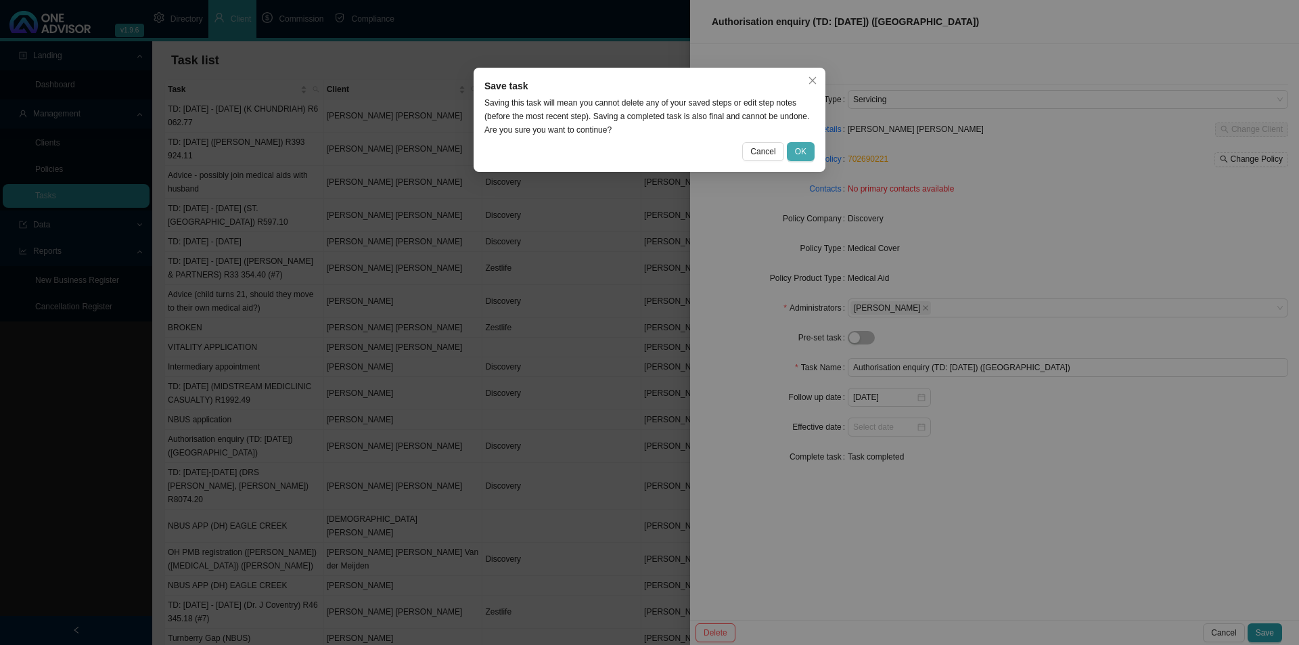
click at [796, 152] on span "OK" at bounding box center [801, 152] width 12 height 14
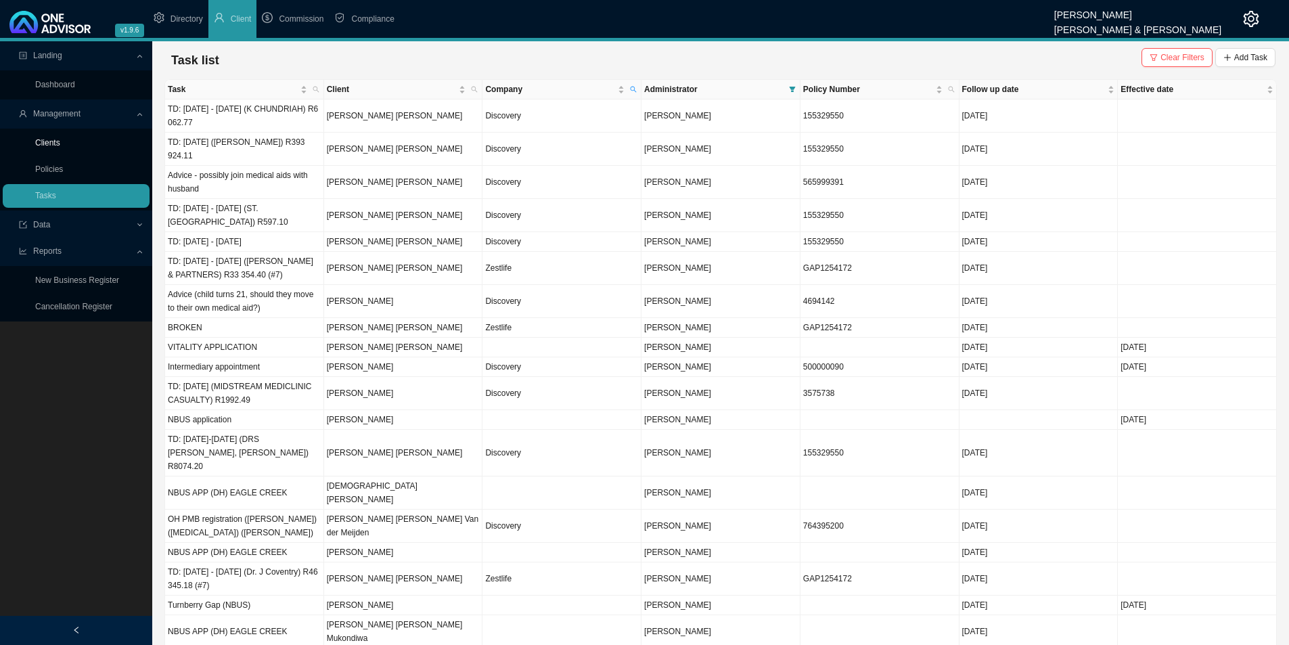
click at [47, 141] on link "Clients" at bounding box center [47, 142] width 25 height 9
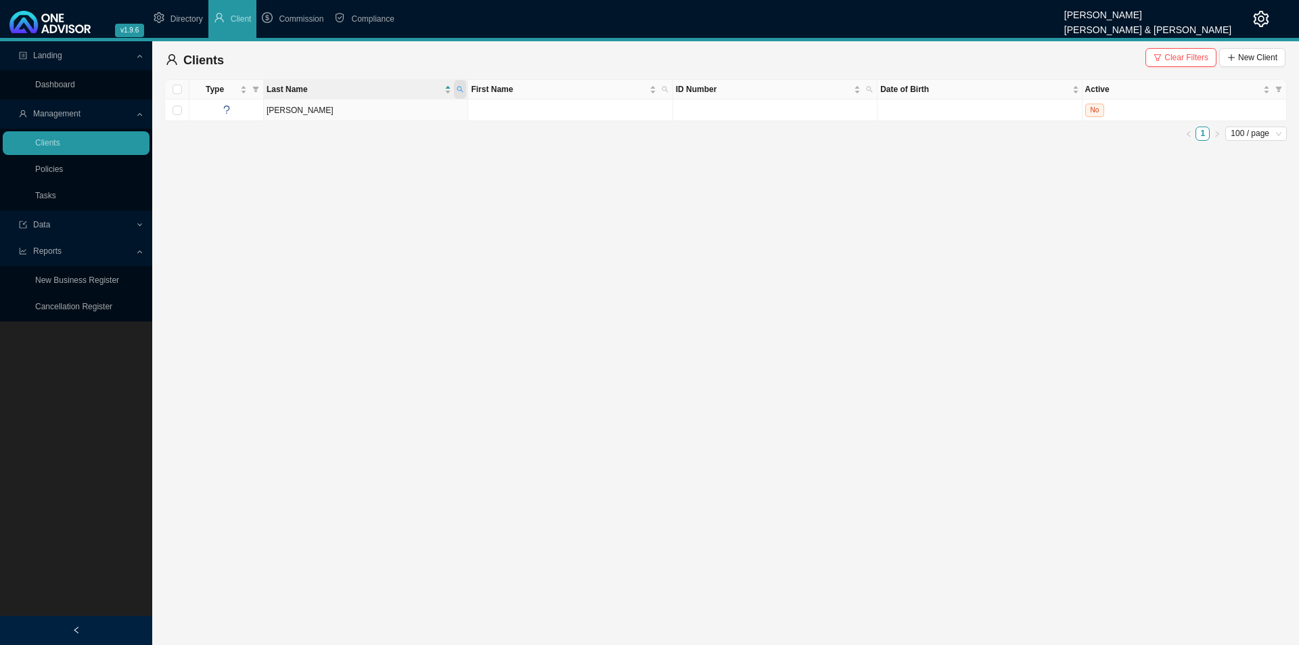
click at [462, 88] on icon "search" at bounding box center [460, 90] width 6 height 6
type input "[PERSON_NAME]"
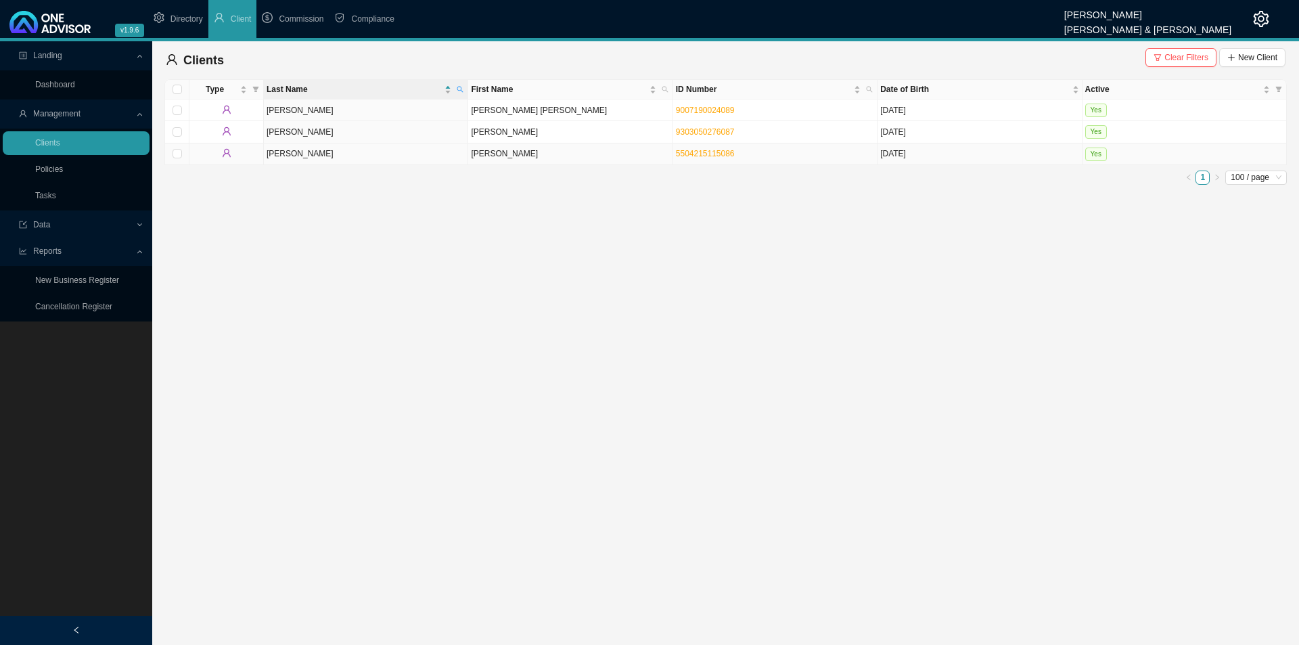
click at [490, 157] on td "[PERSON_NAME]" at bounding box center [570, 154] width 204 height 22
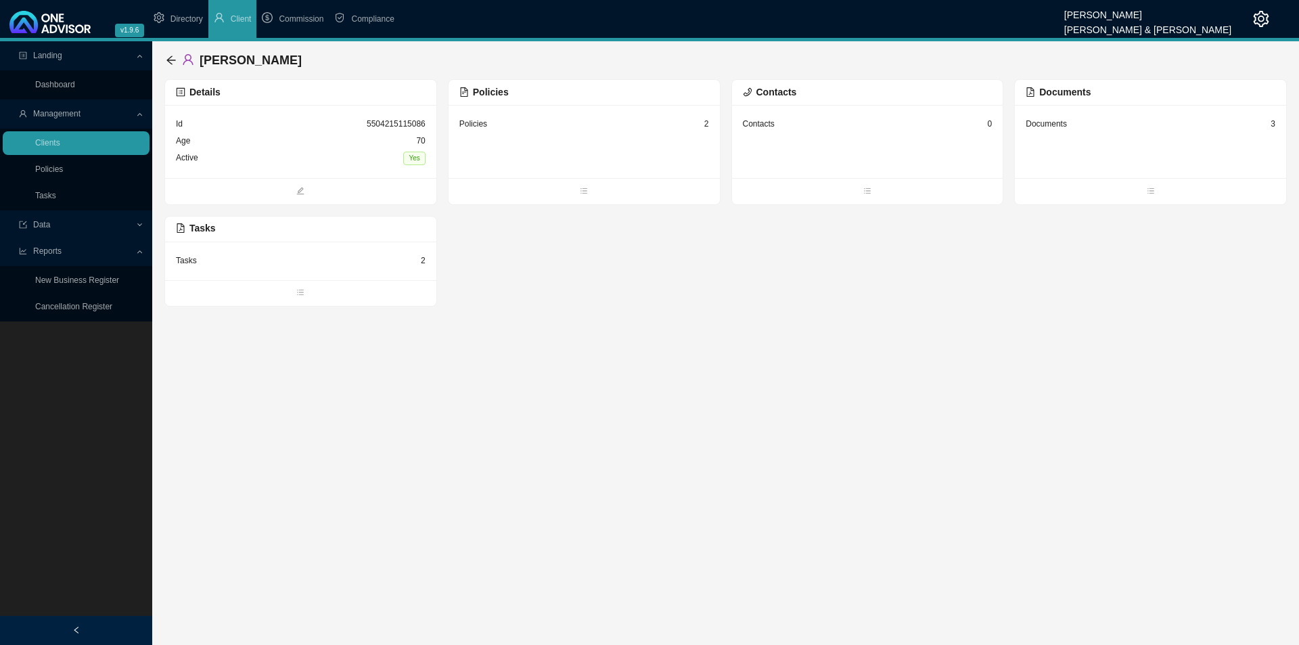
click at [547, 123] on div "Policies 2" at bounding box center [585, 124] width 250 height 17
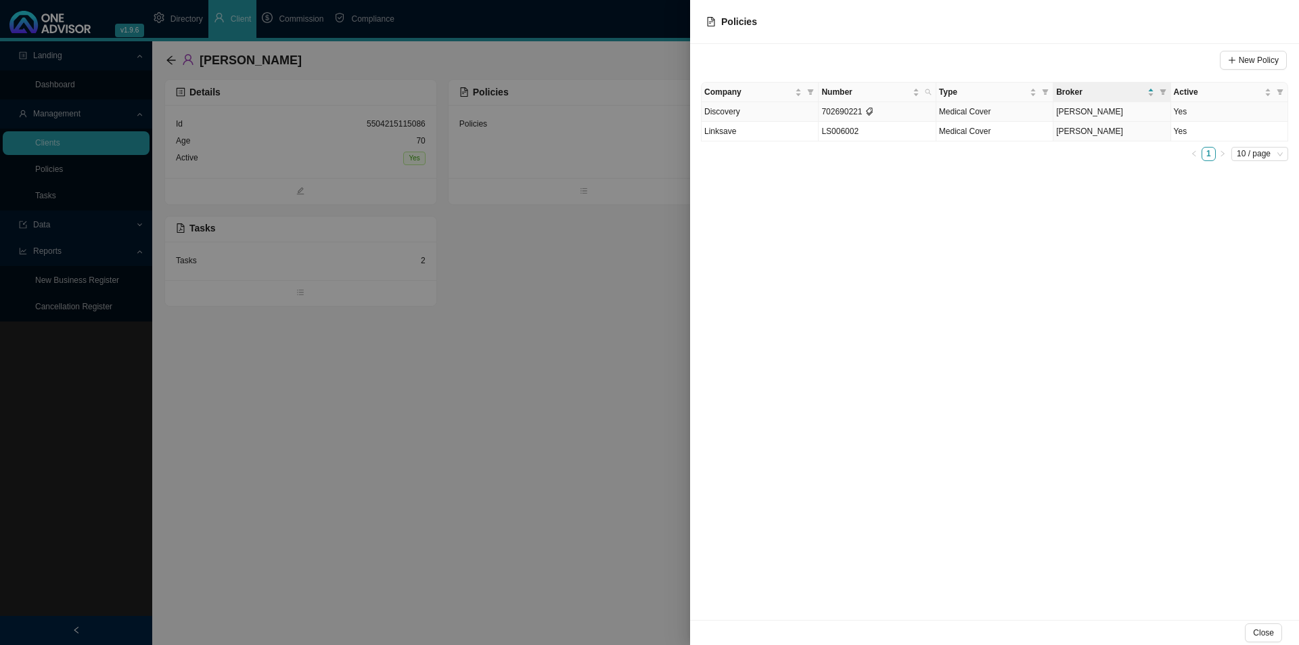
click at [772, 109] on td "Discovery" at bounding box center [760, 112] width 117 height 20
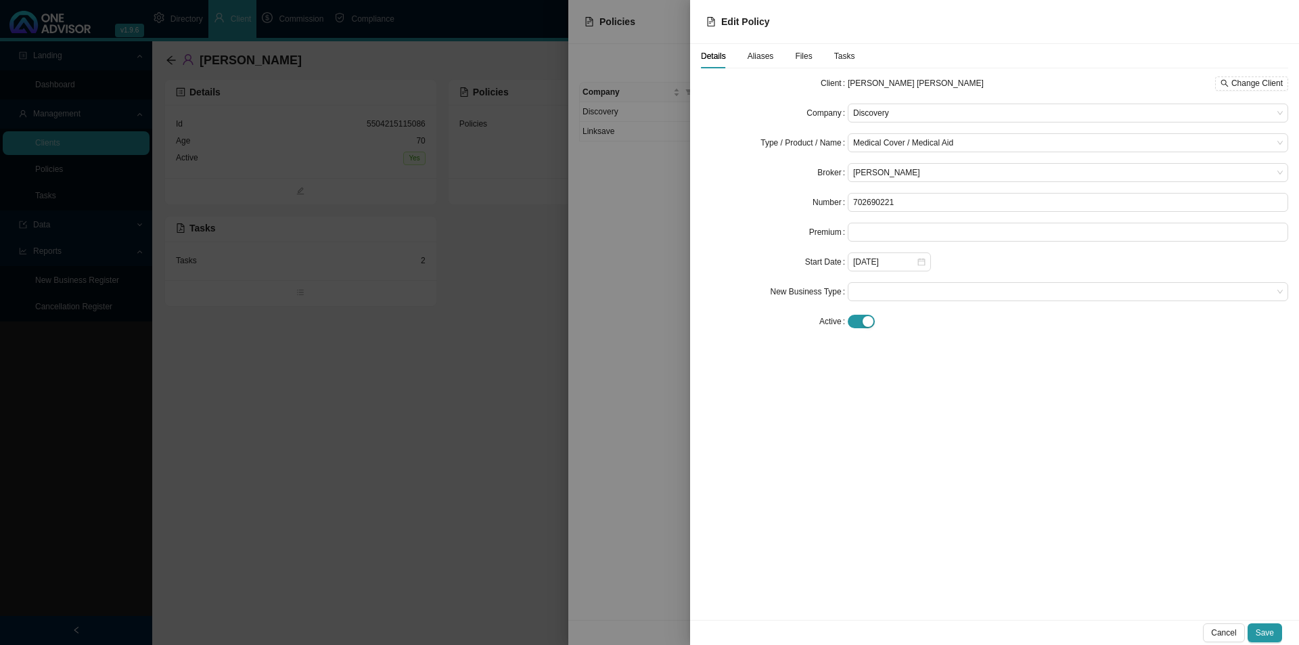
click at [847, 55] on span "Tasks" at bounding box center [844, 56] width 21 height 8
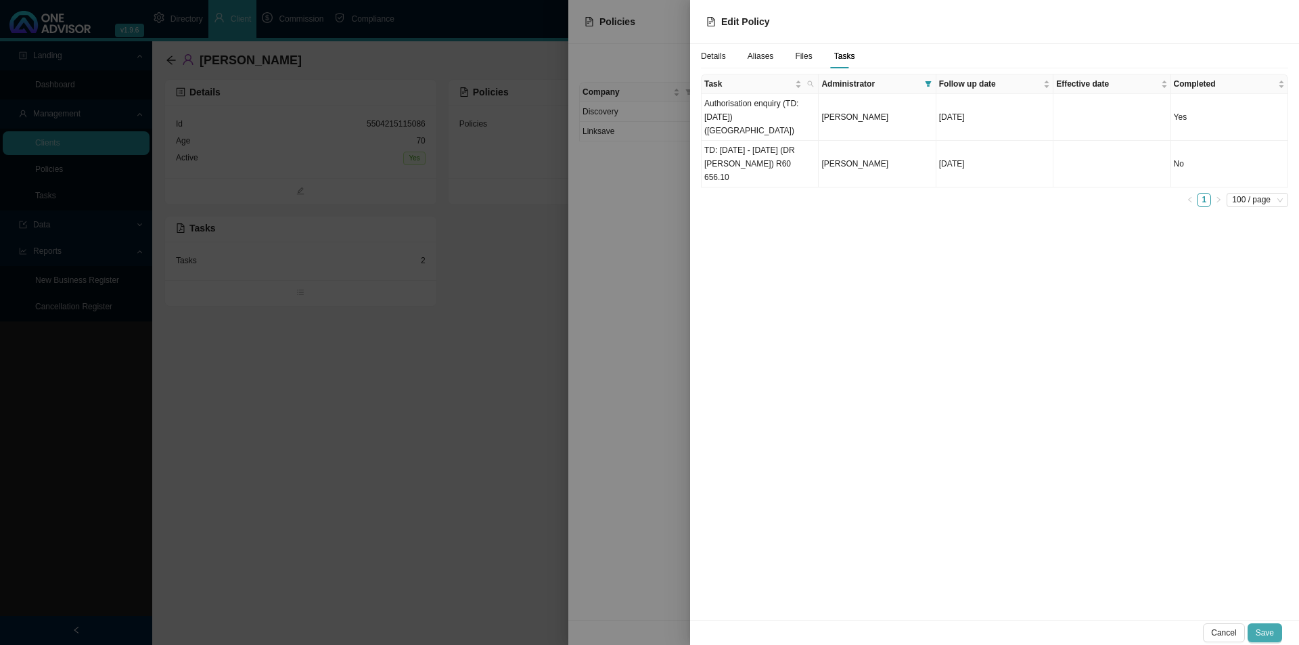
click at [1039, 499] on span "Save" at bounding box center [1265, 633] width 18 height 14
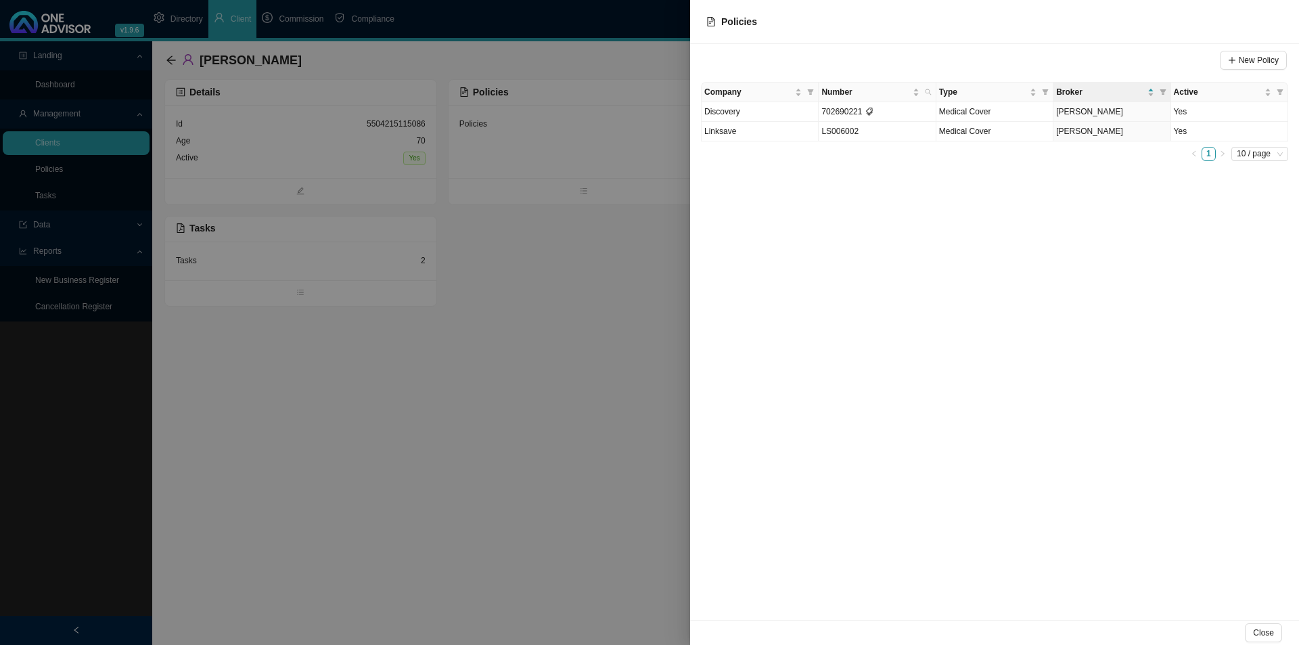
click at [608, 386] on div at bounding box center [649, 322] width 1299 height 645
